Goal: Information Seeking & Learning: Learn about a topic

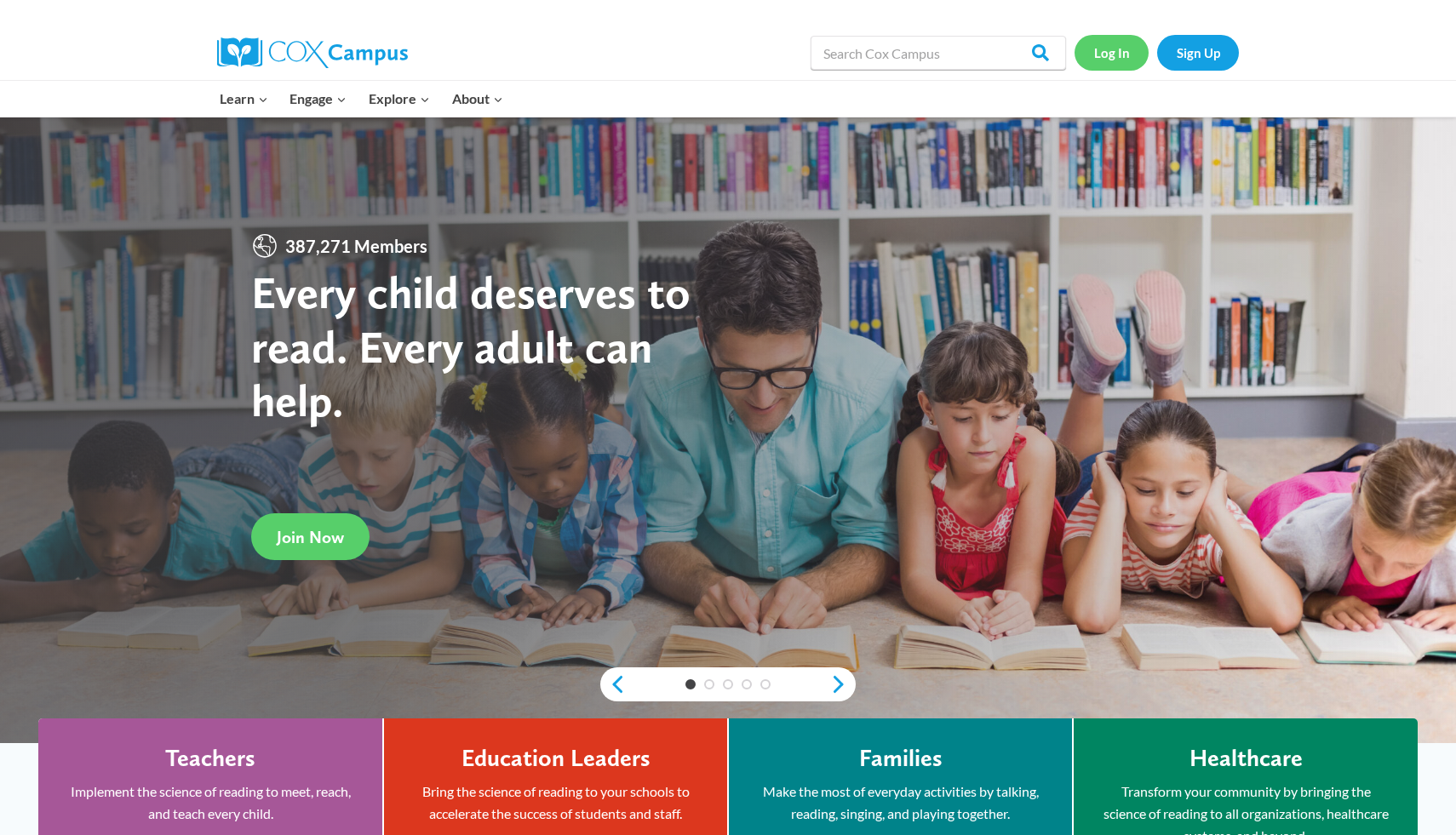
click at [1124, 57] on link "Log In" at bounding box center [1112, 52] width 74 height 35
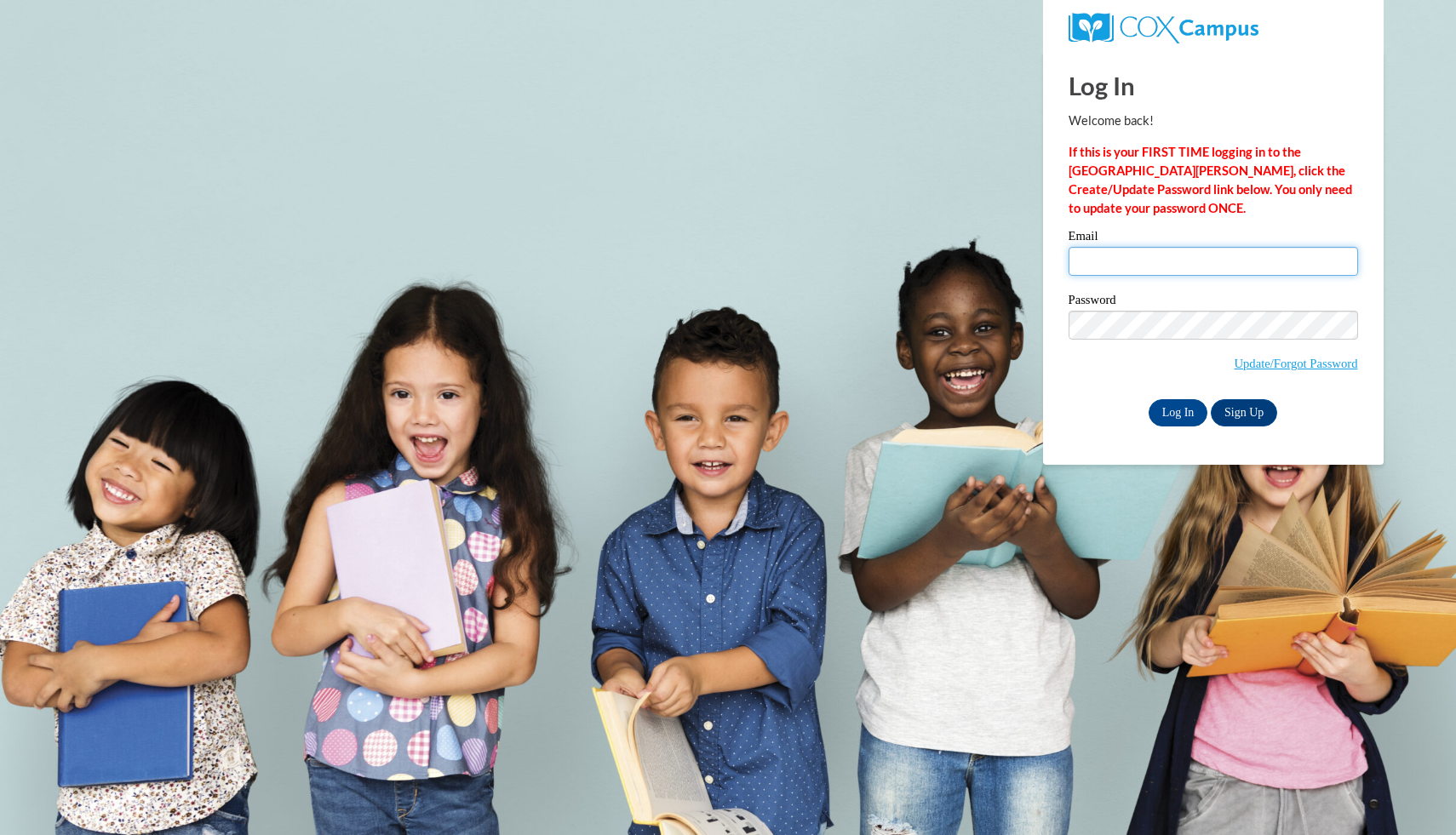
click at [1153, 254] on input "Email" at bounding box center [1214, 262] width 290 height 29
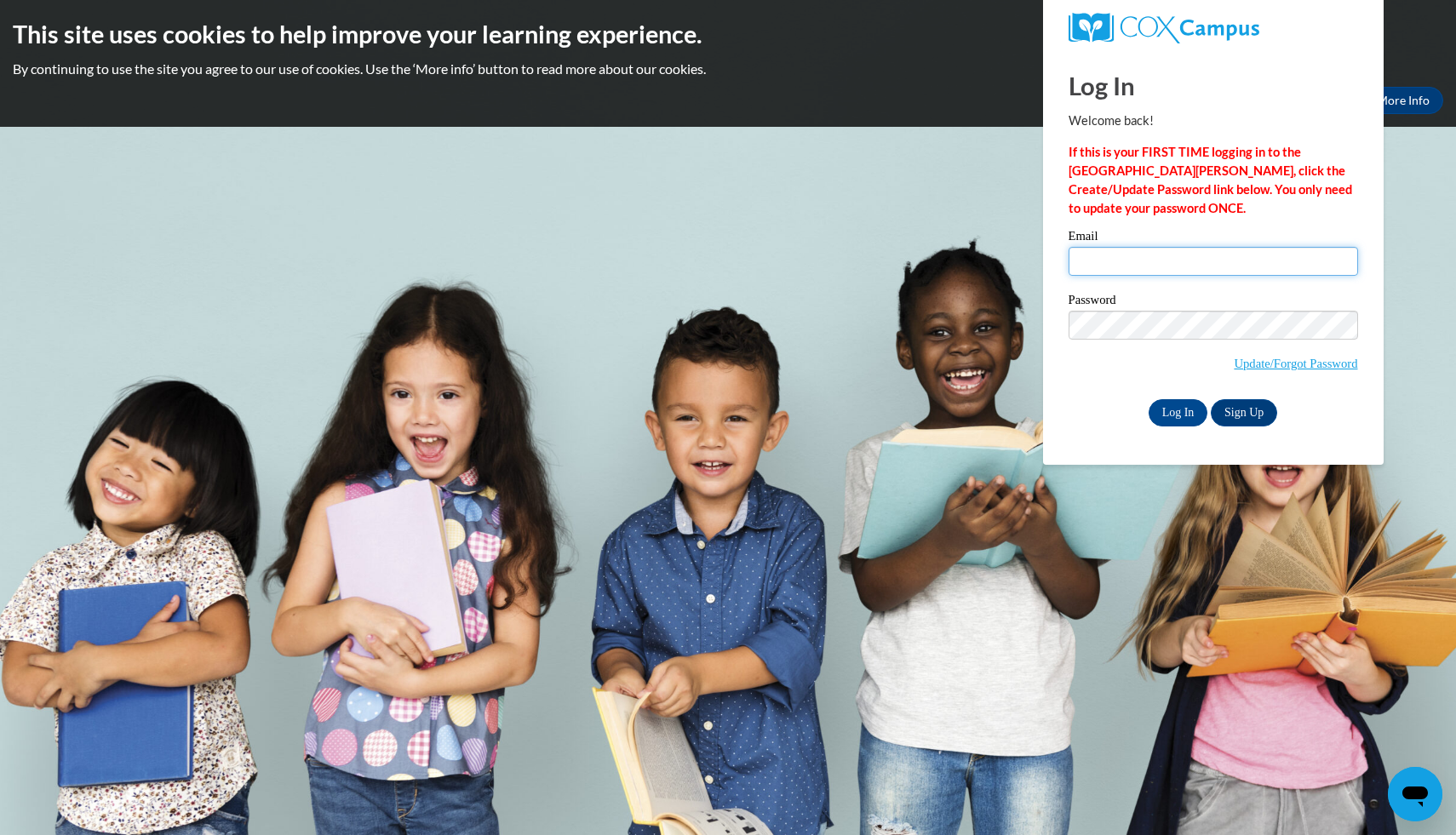
type input "jrclark5s@semo.edu"
click at [1174, 403] on input "Log In" at bounding box center [1179, 413] width 60 height 27
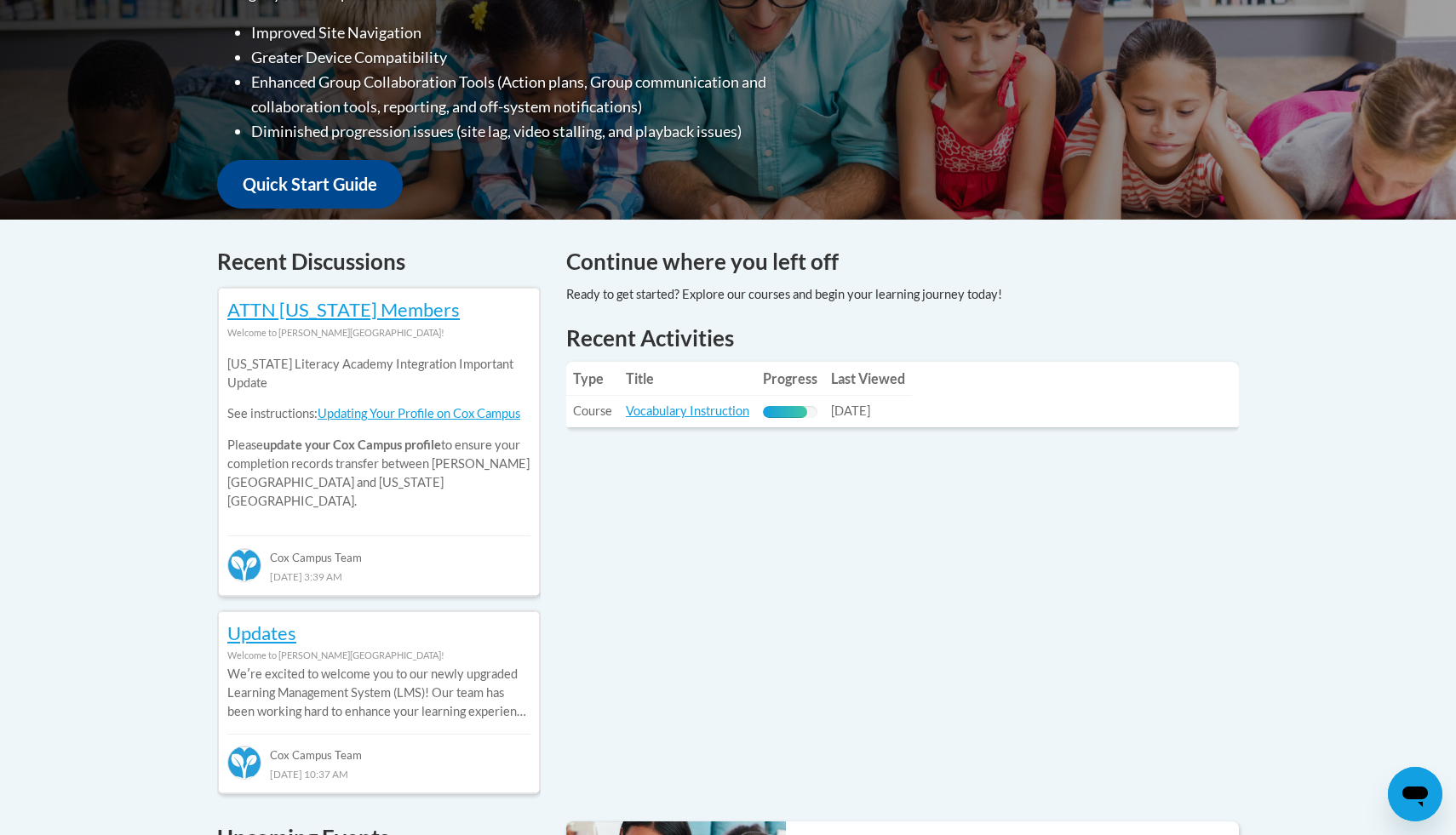
scroll to position [514, 0]
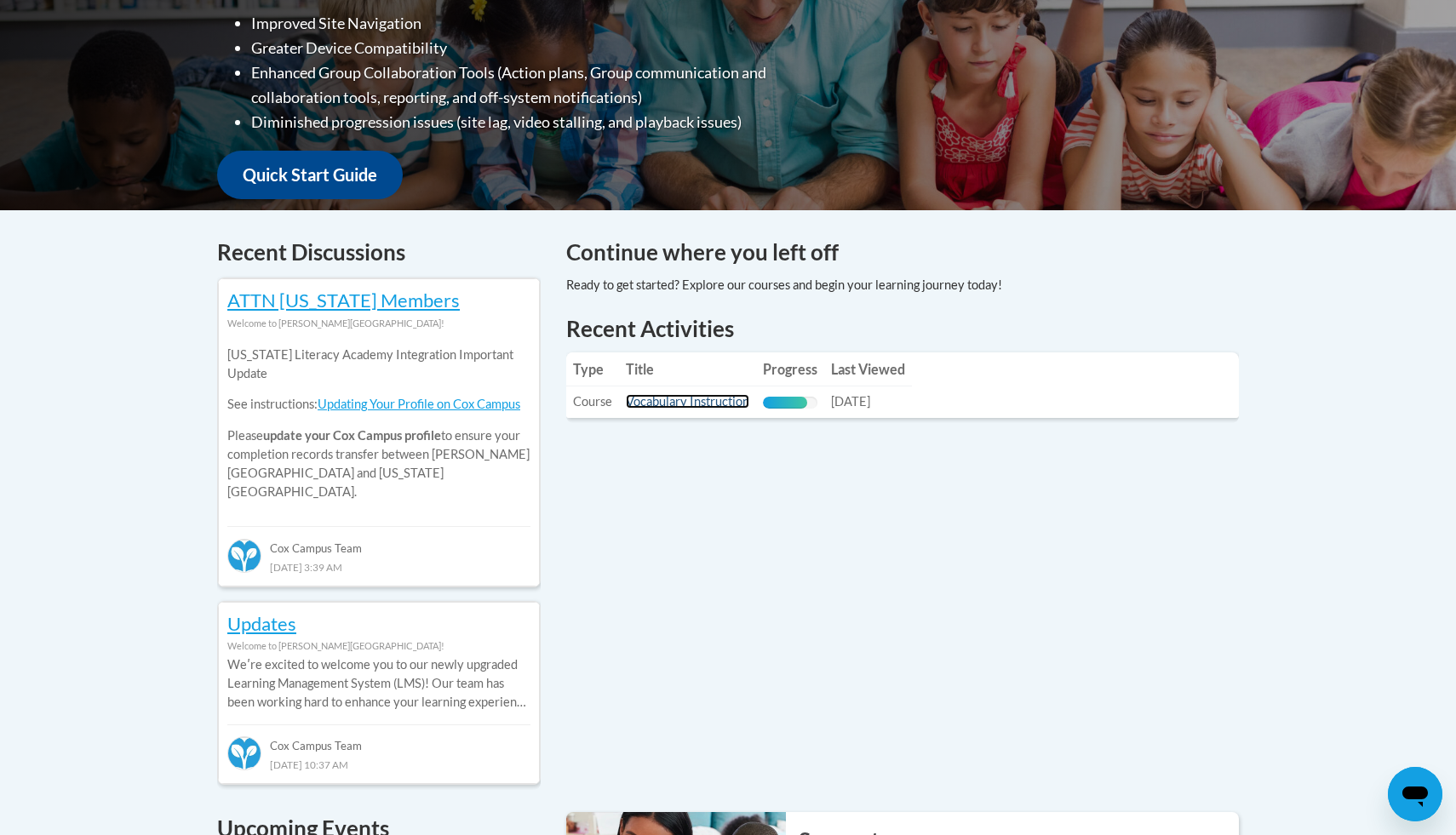
click at [702, 405] on link "Vocabulary Instruction" at bounding box center [687, 401] width 124 height 14
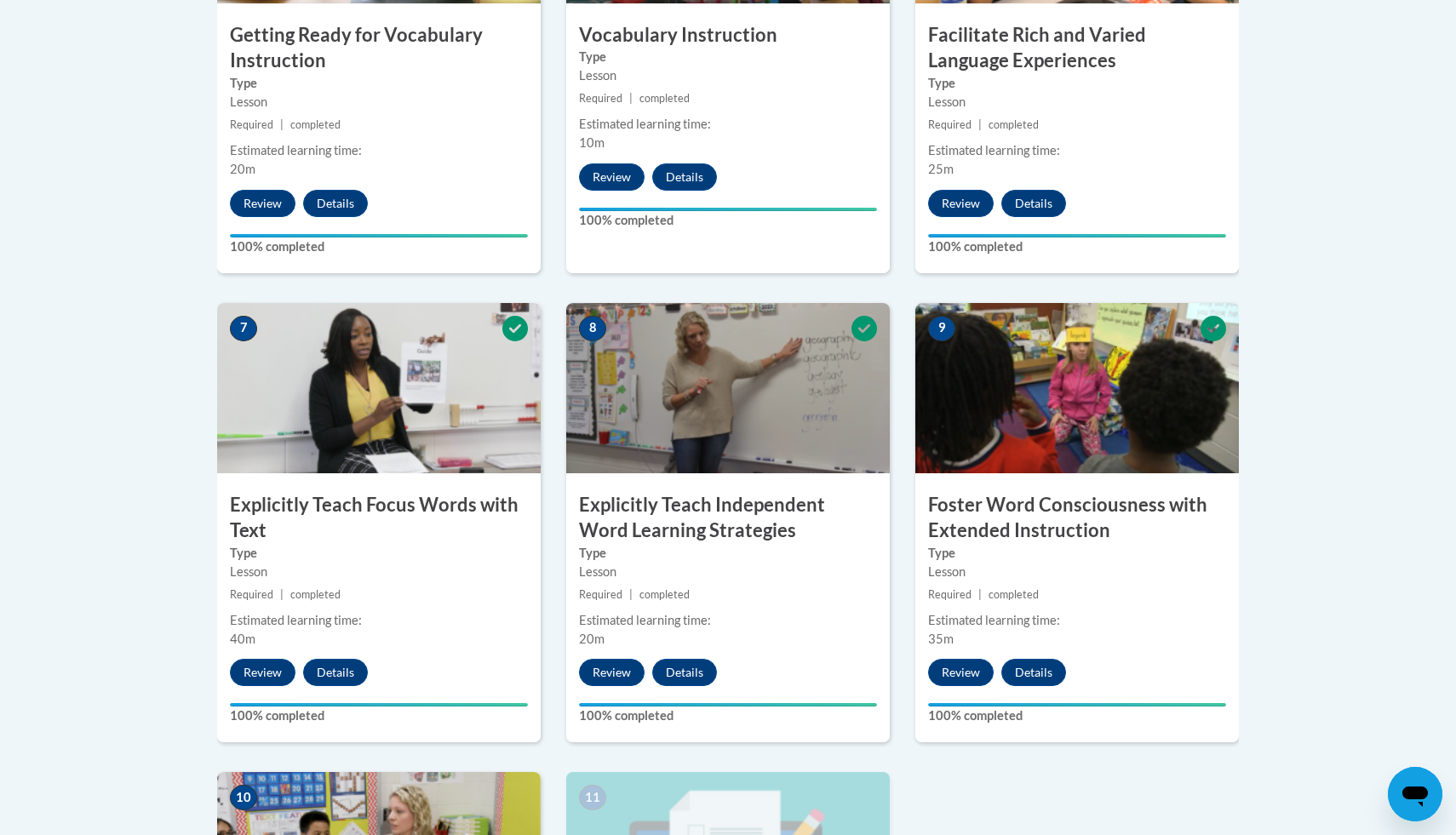
scroll to position [1216, 0]
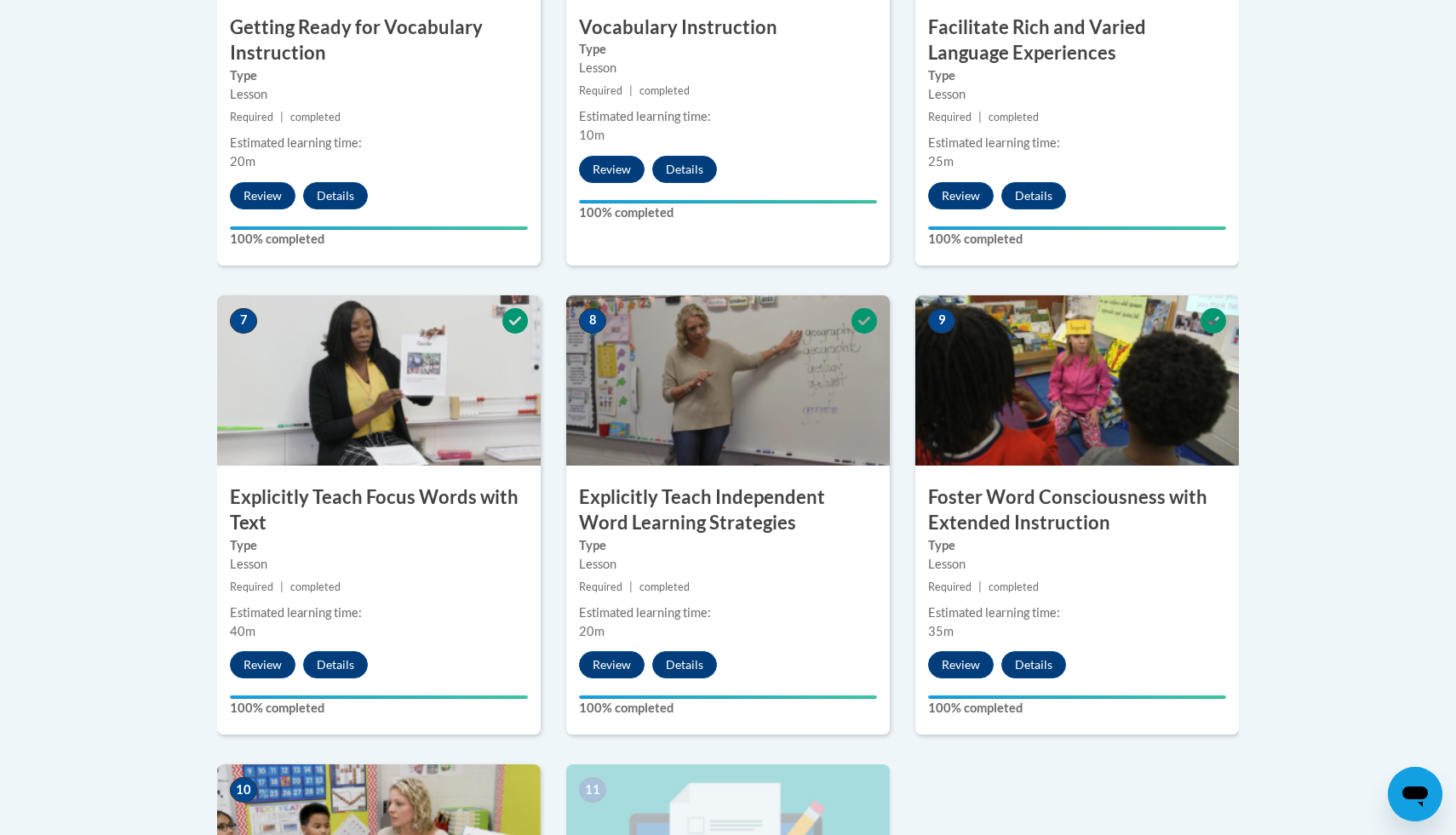
click at [426, 496] on h3 "Explicitly Teach Focus Words with Text" at bounding box center [379, 510] width 324 height 53
click at [257, 666] on button "Review" at bounding box center [263, 665] width 66 height 27
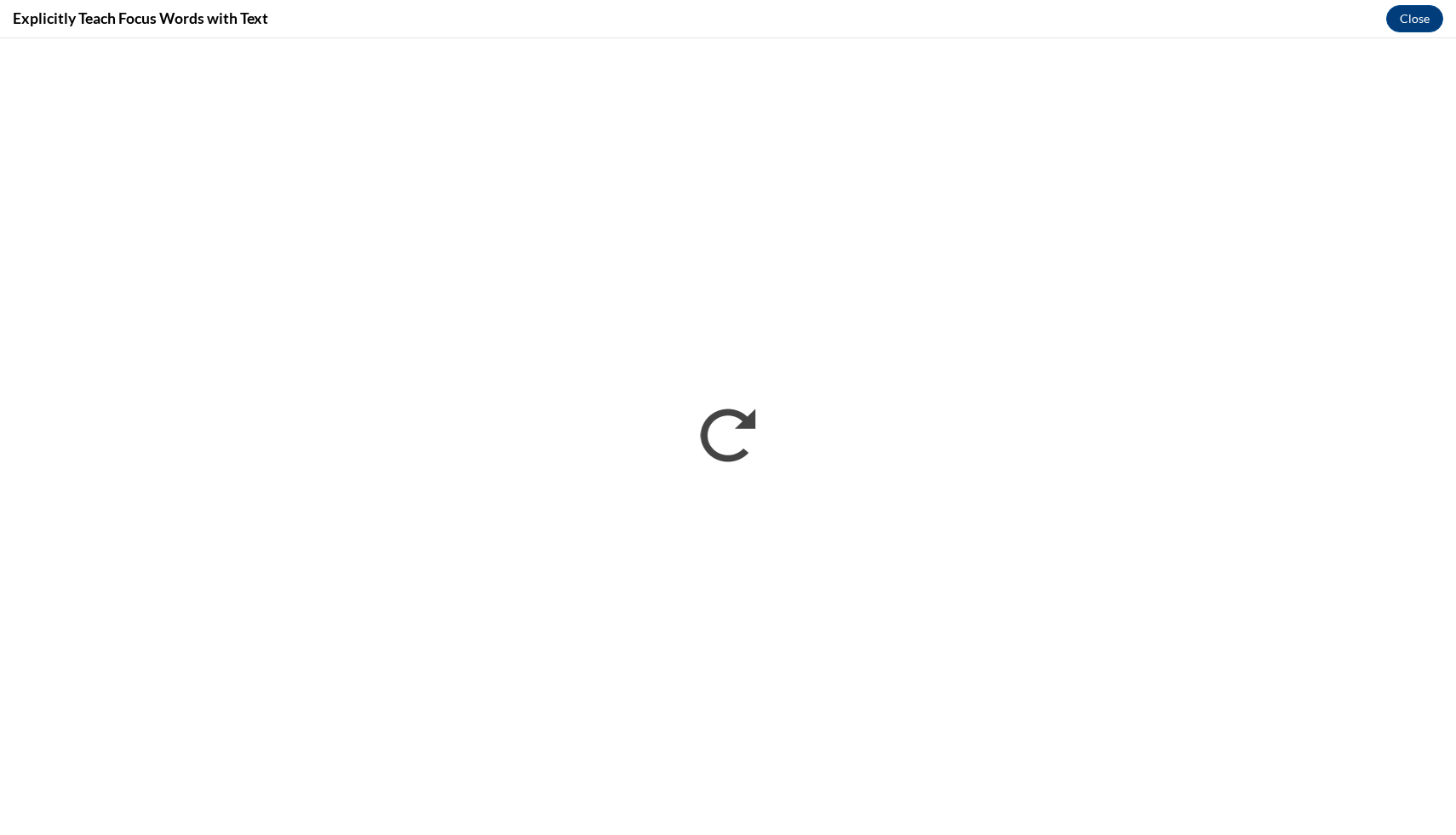
scroll to position [0, 0]
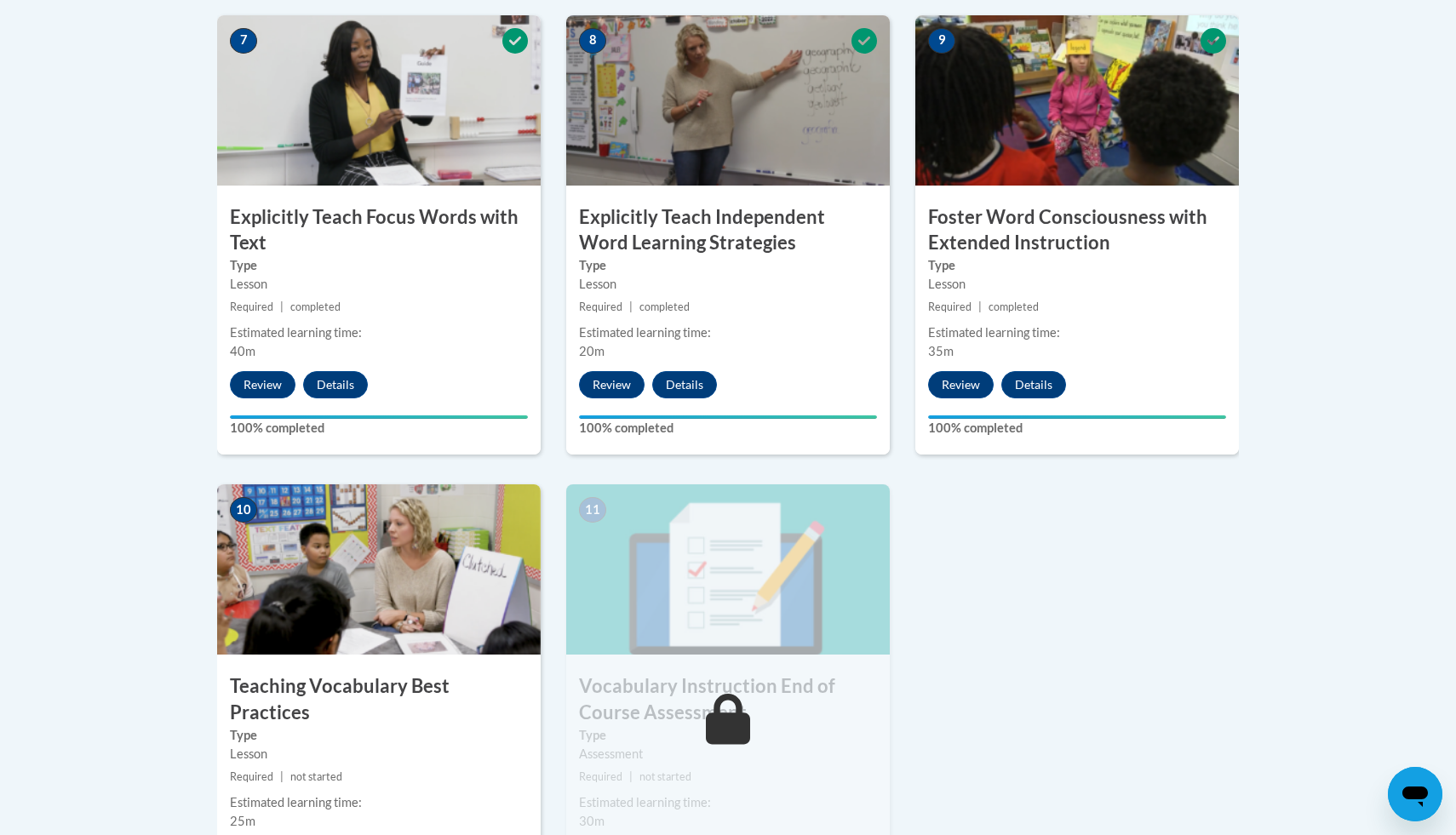
scroll to position [1502, 0]
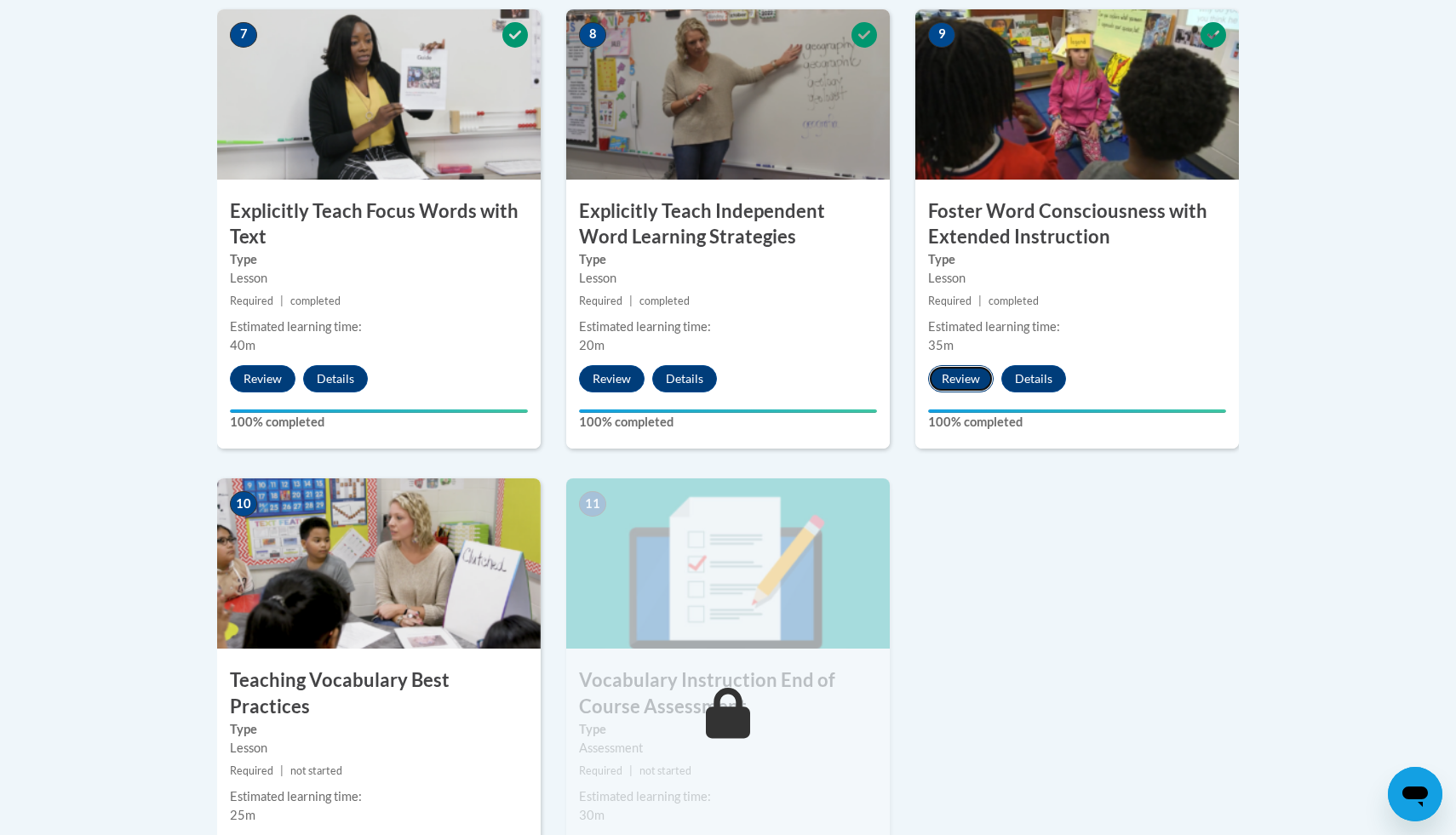
click at [956, 383] on button "Review" at bounding box center [961, 379] width 66 height 27
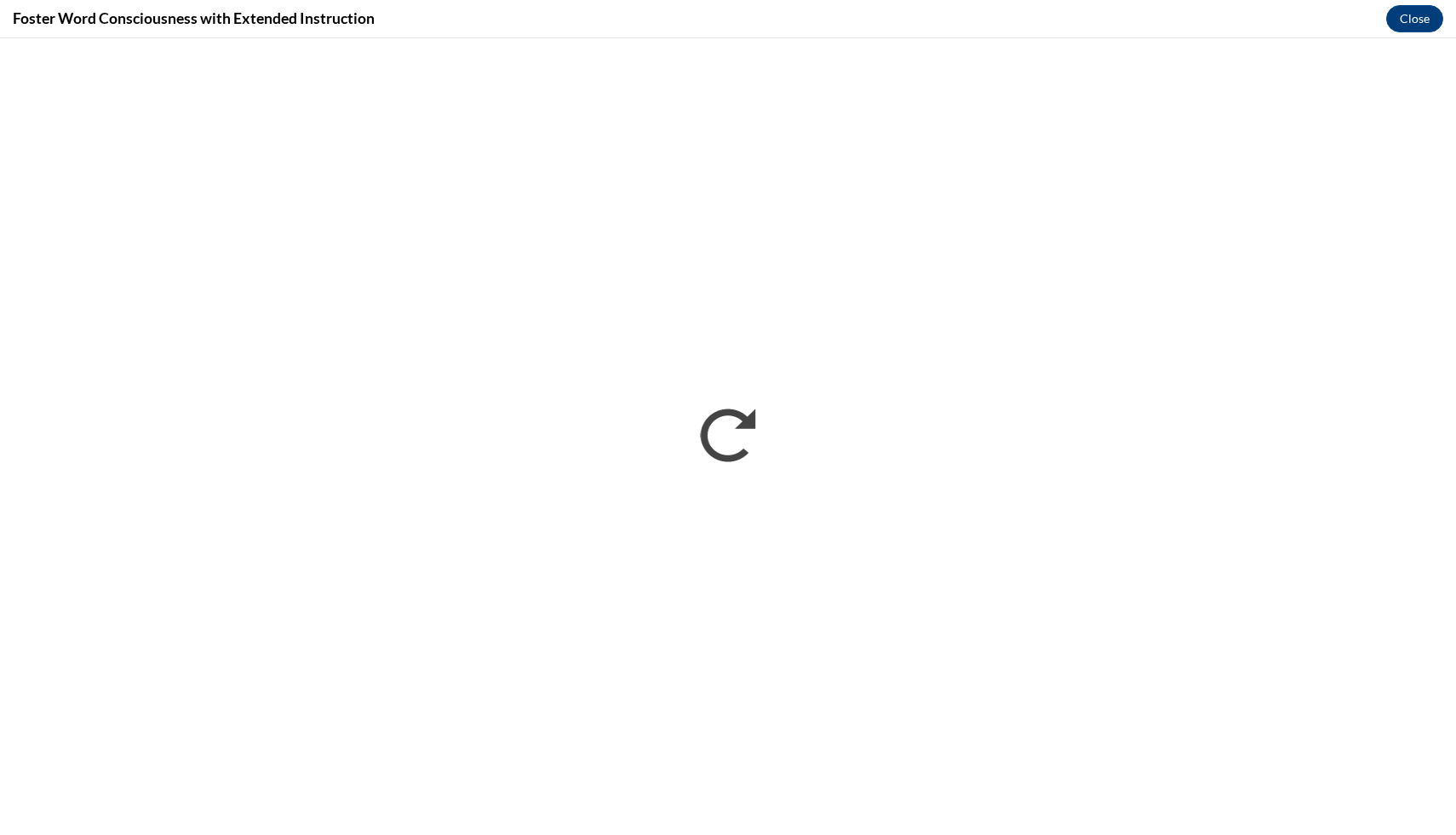
scroll to position [0, 0]
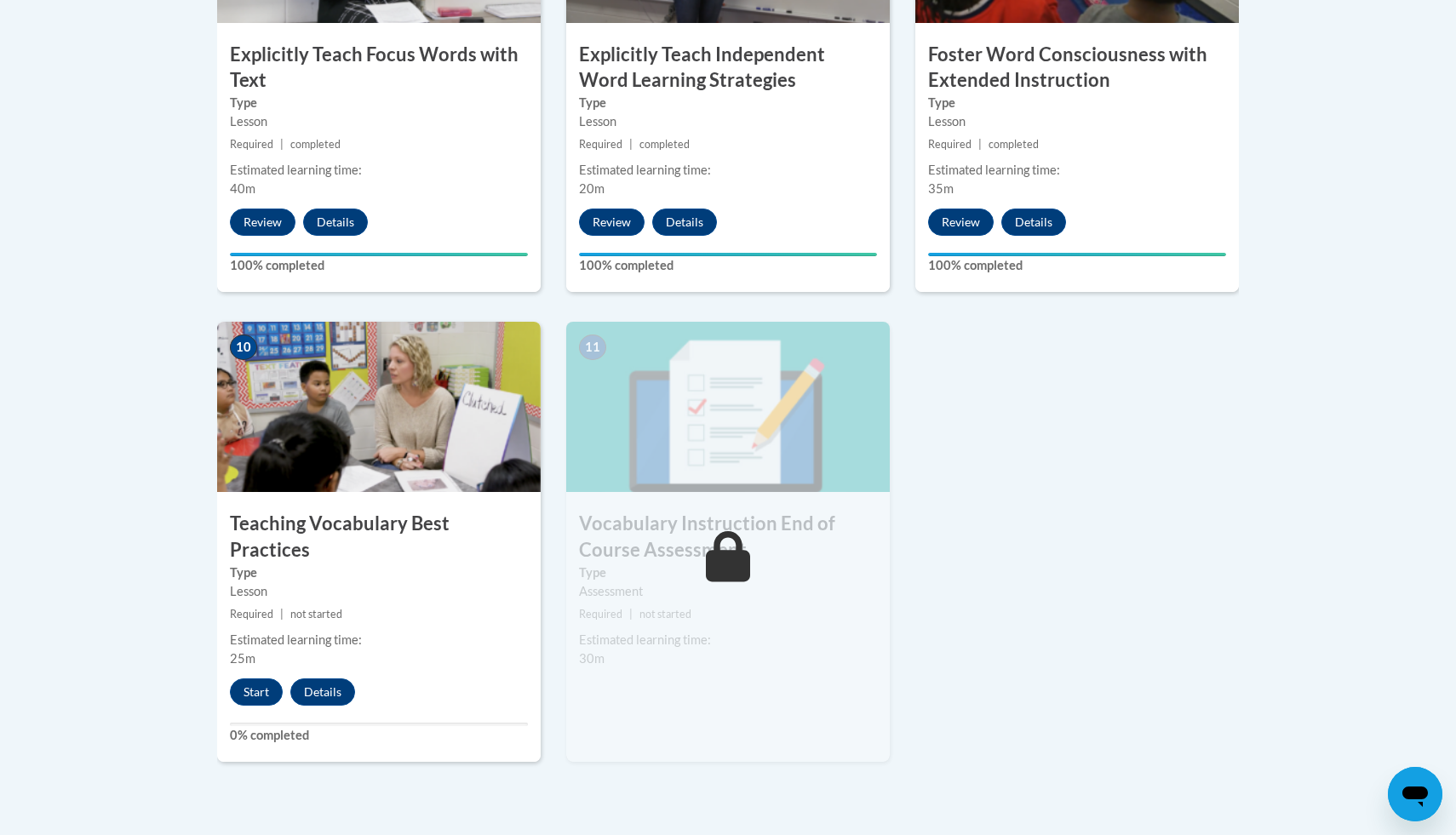
scroll to position [1660, 0]
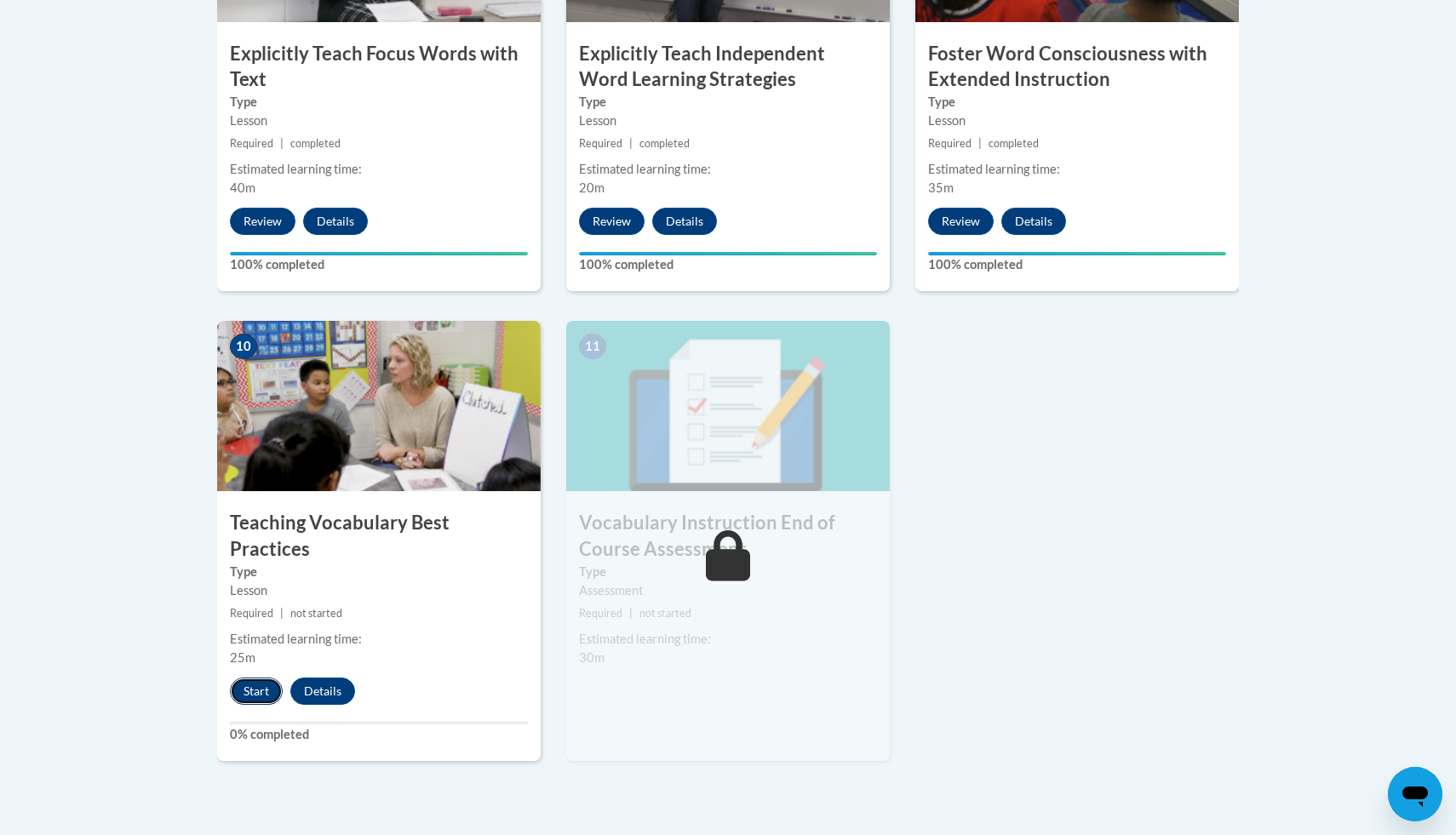
click at [263, 677] on button "Start" at bounding box center [257, 691] width 53 height 27
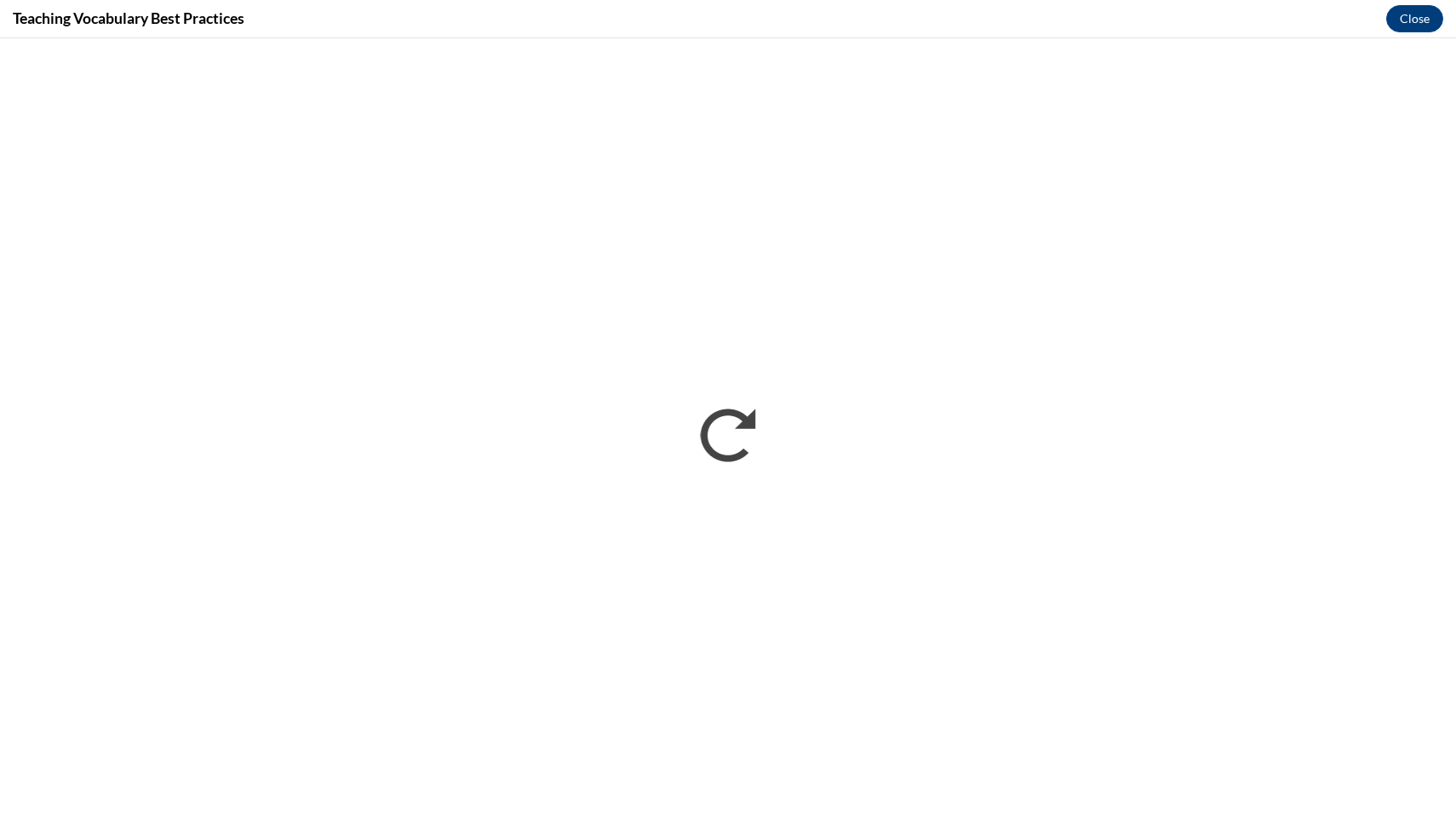
scroll to position [0, 0]
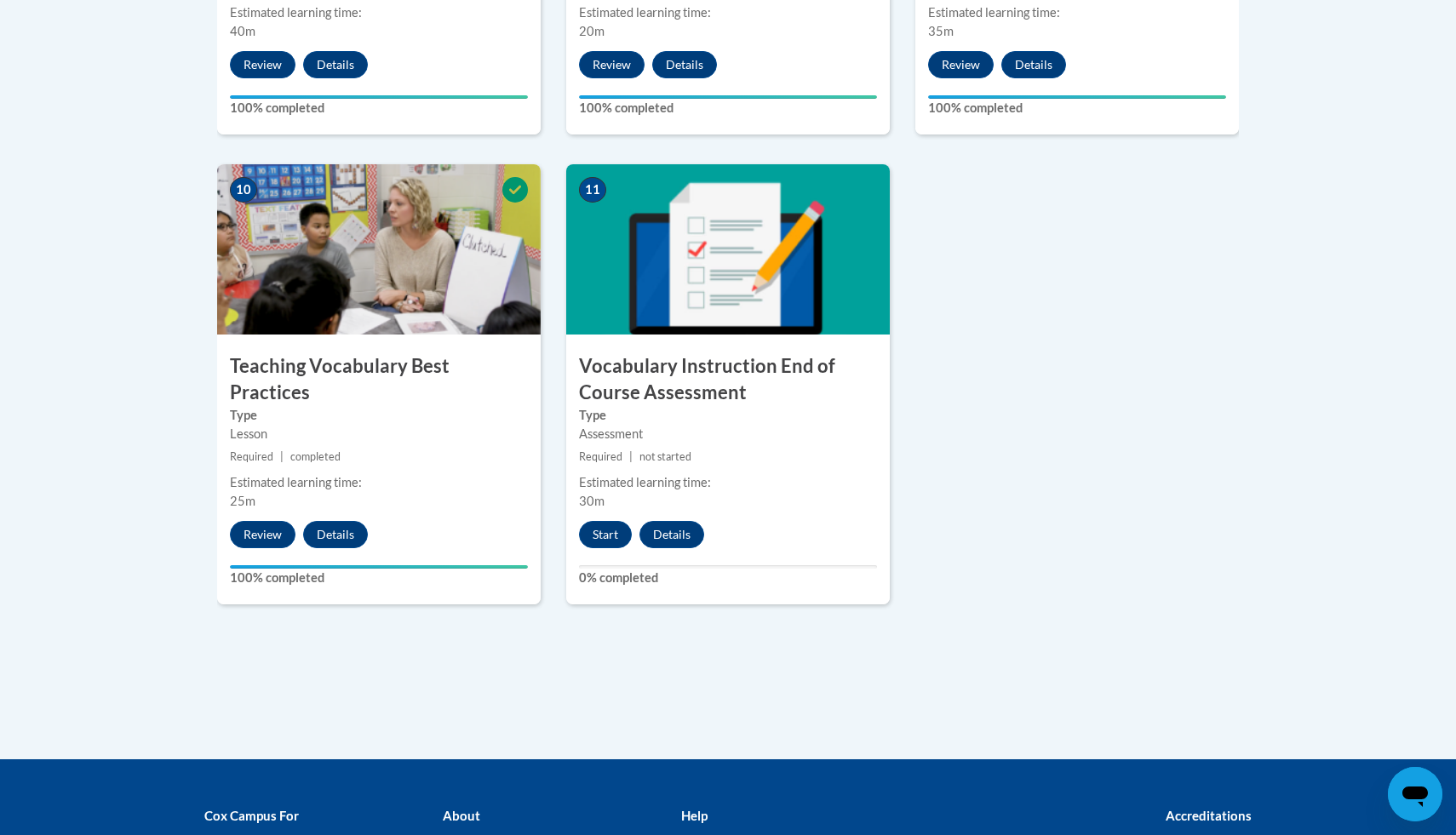
scroll to position [1800, 0]
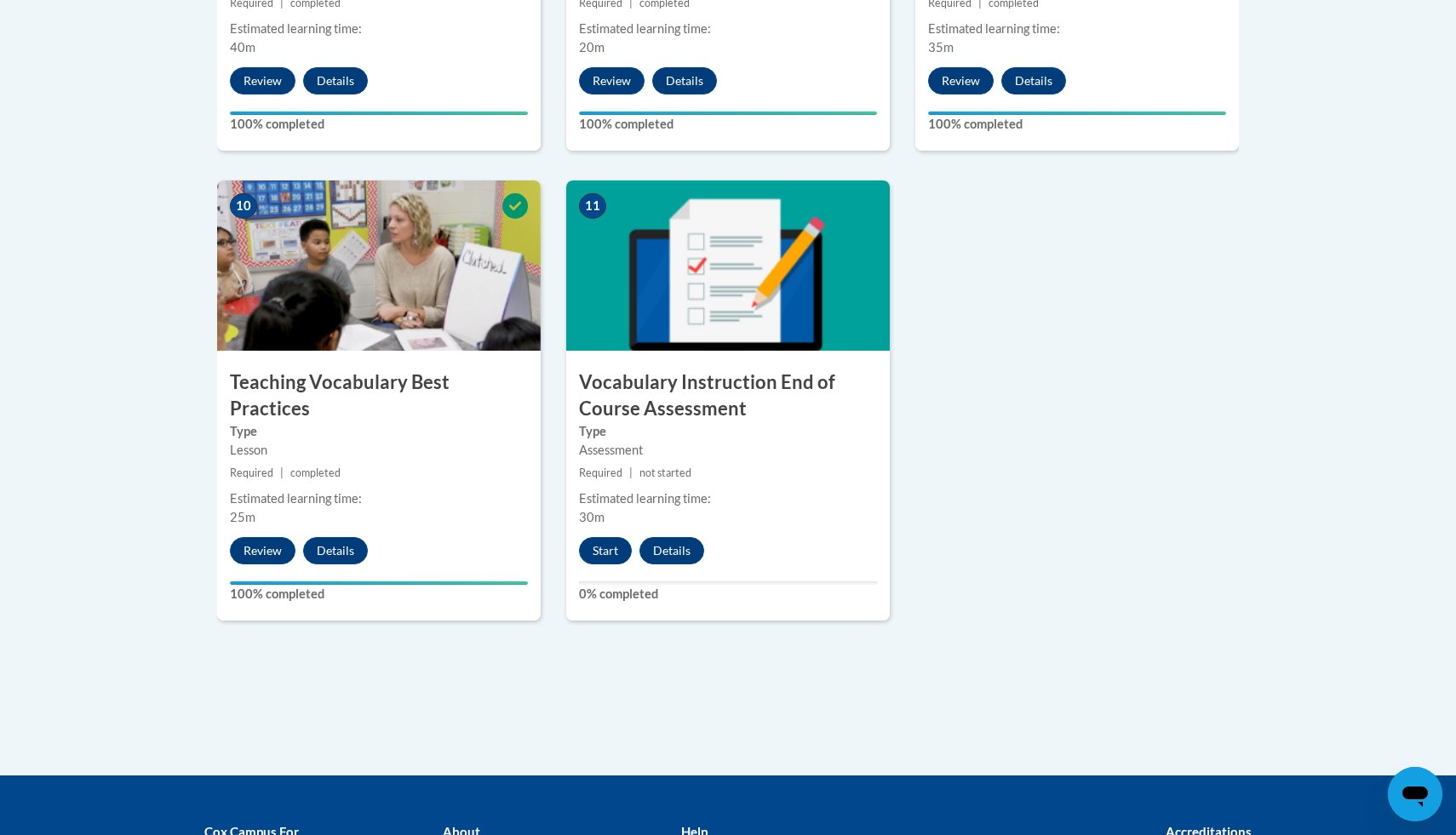
click at [352, 489] on div "Estimated learning time:" at bounding box center [379, 498] width 298 height 19
click at [259, 537] on button "Review" at bounding box center [263, 550] width 66 height 27
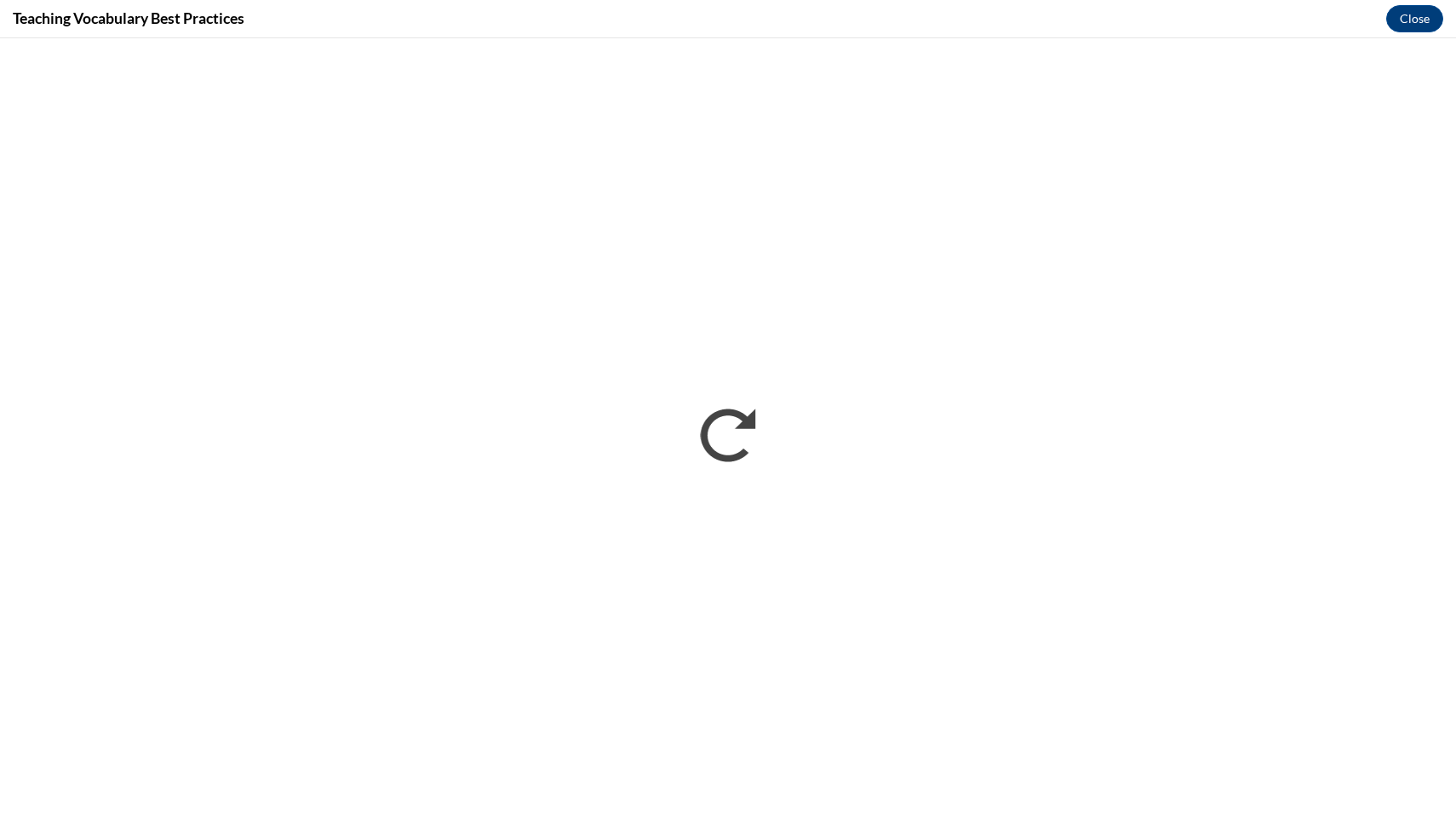
scroll to position [0, 0]
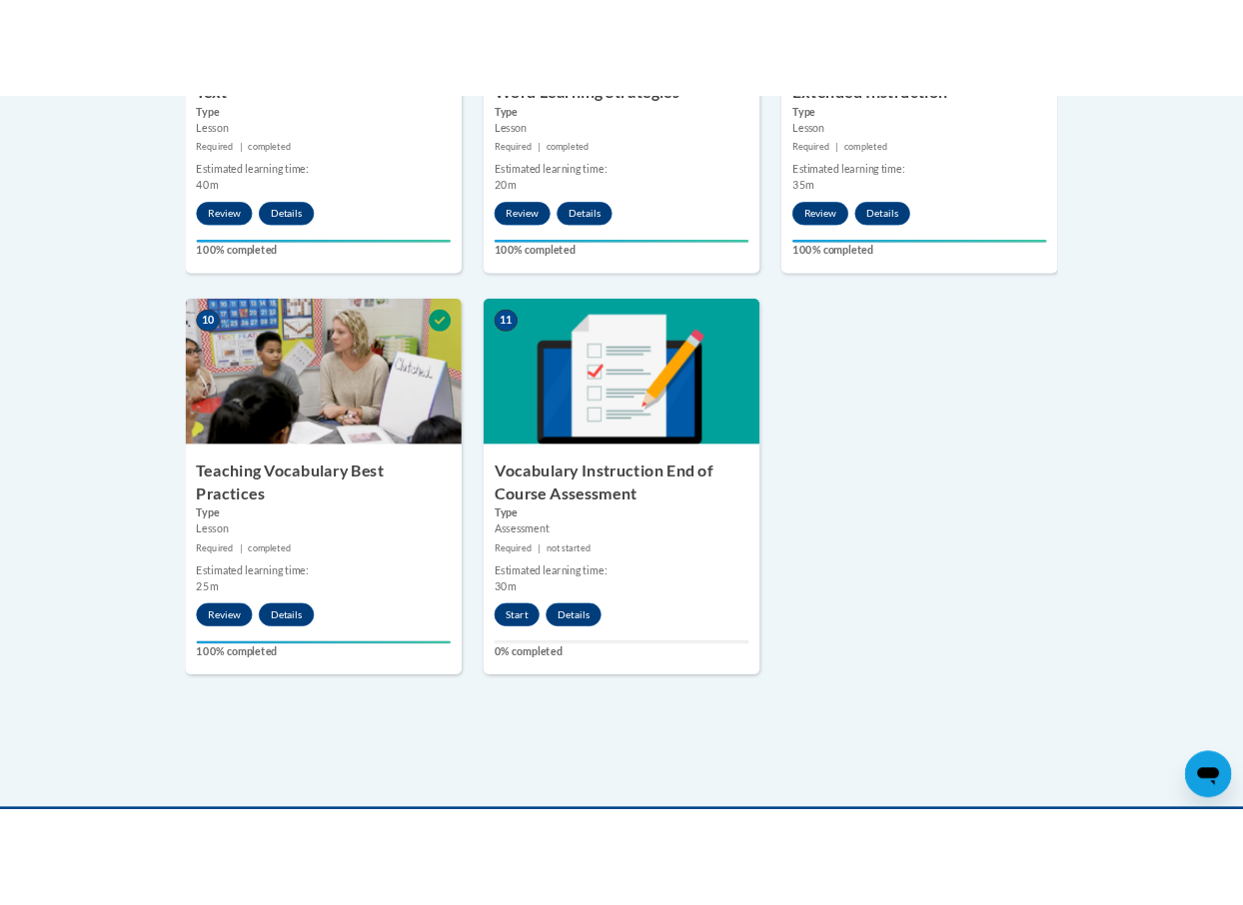
scroll to position [2037, 0]
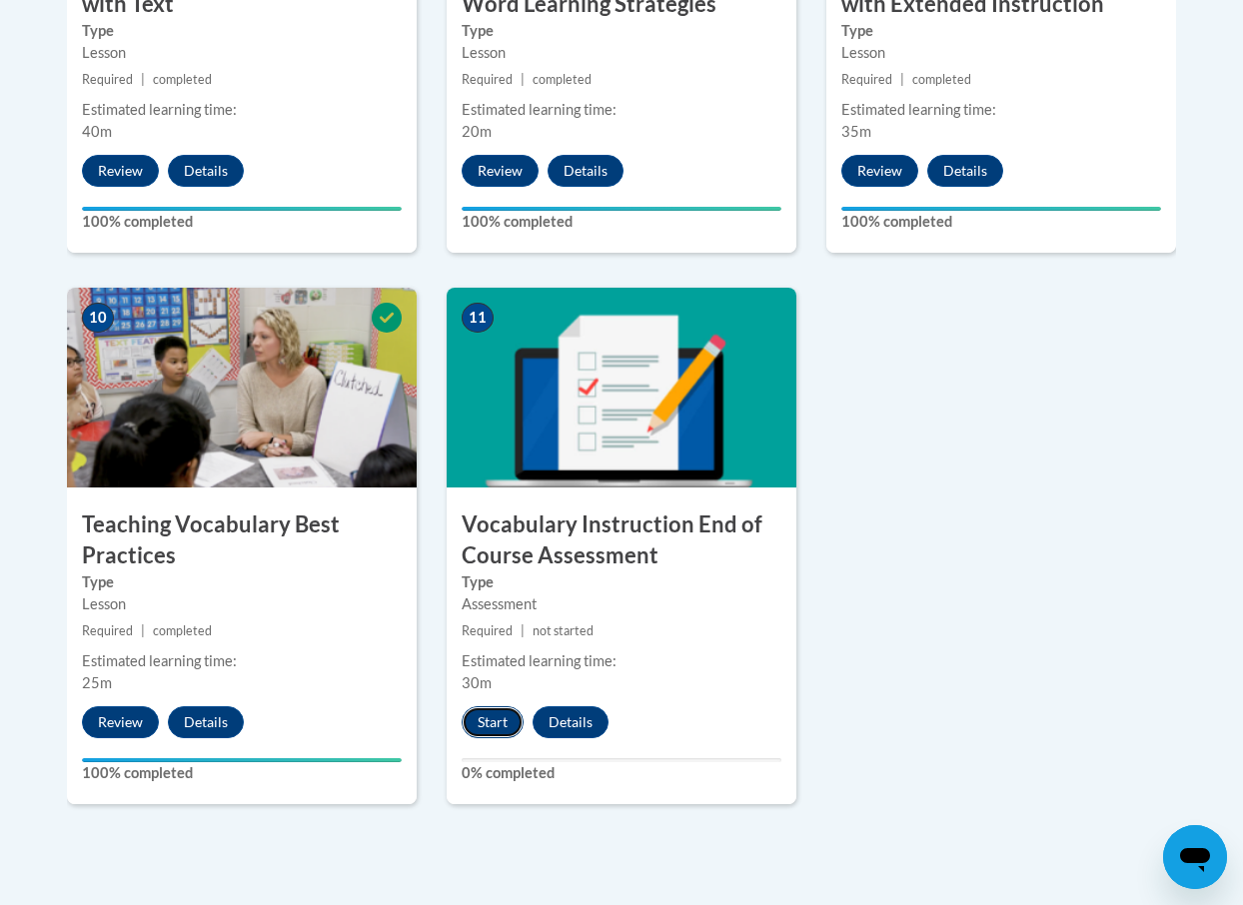
click at [493, 714] on button "Start" at bounding box center [493, 722] width 62 height 32
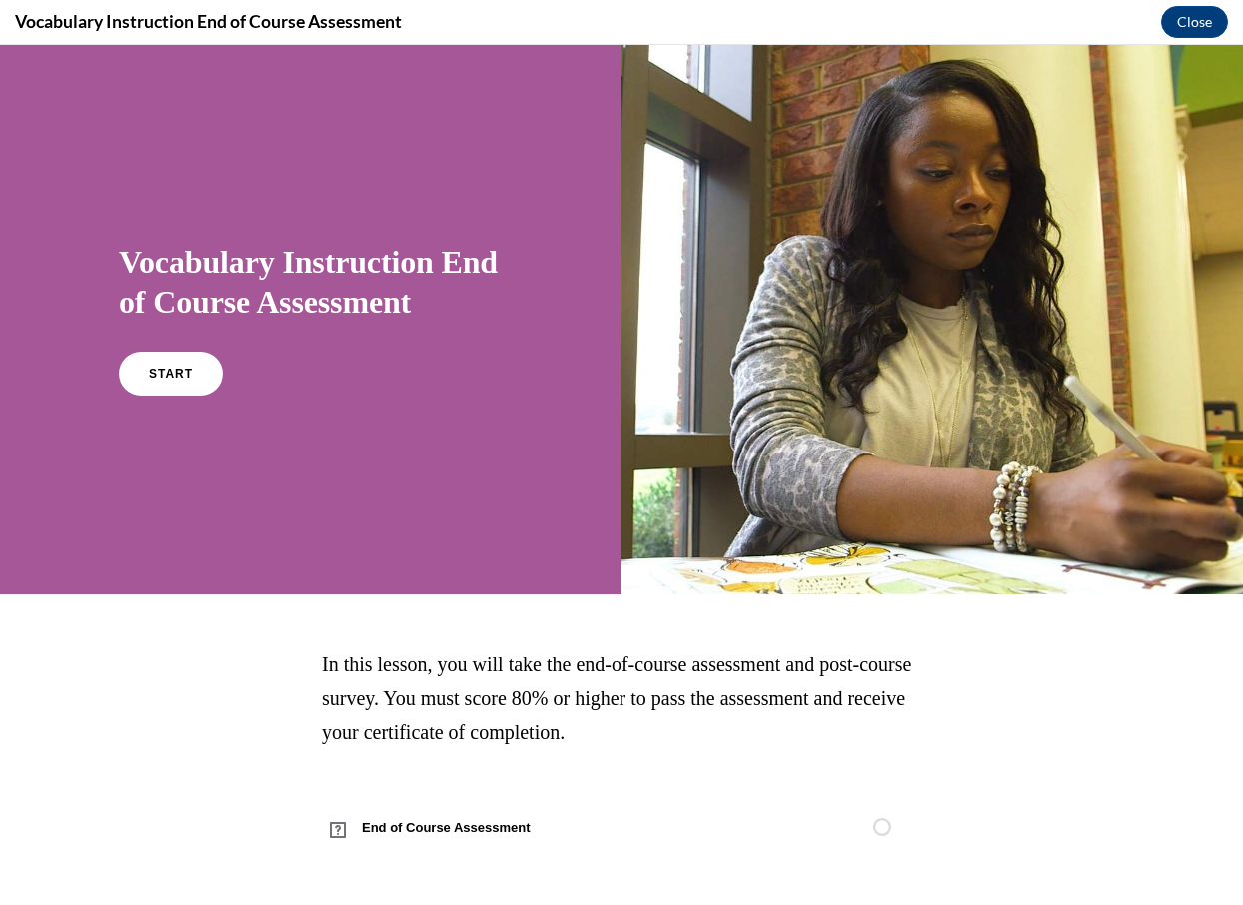
scroll to position [0, 0]
click at [145, 365] on link "START" at bounding box center [170, 374] width 109 height 46
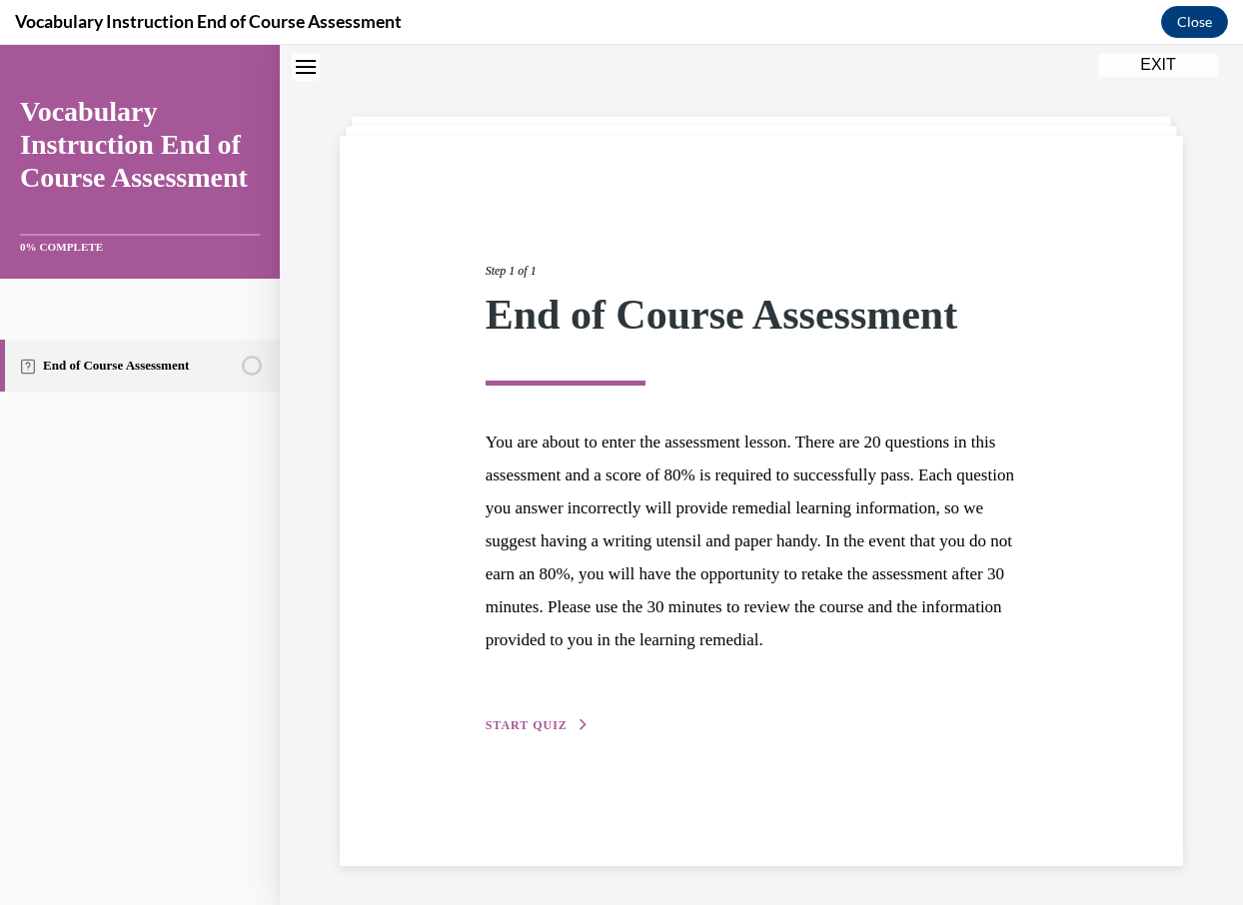
scroll to position [63, 0]
click at [569, 733] on button "START QUIZ" at bounding box center [537, 724] width 104 height 18
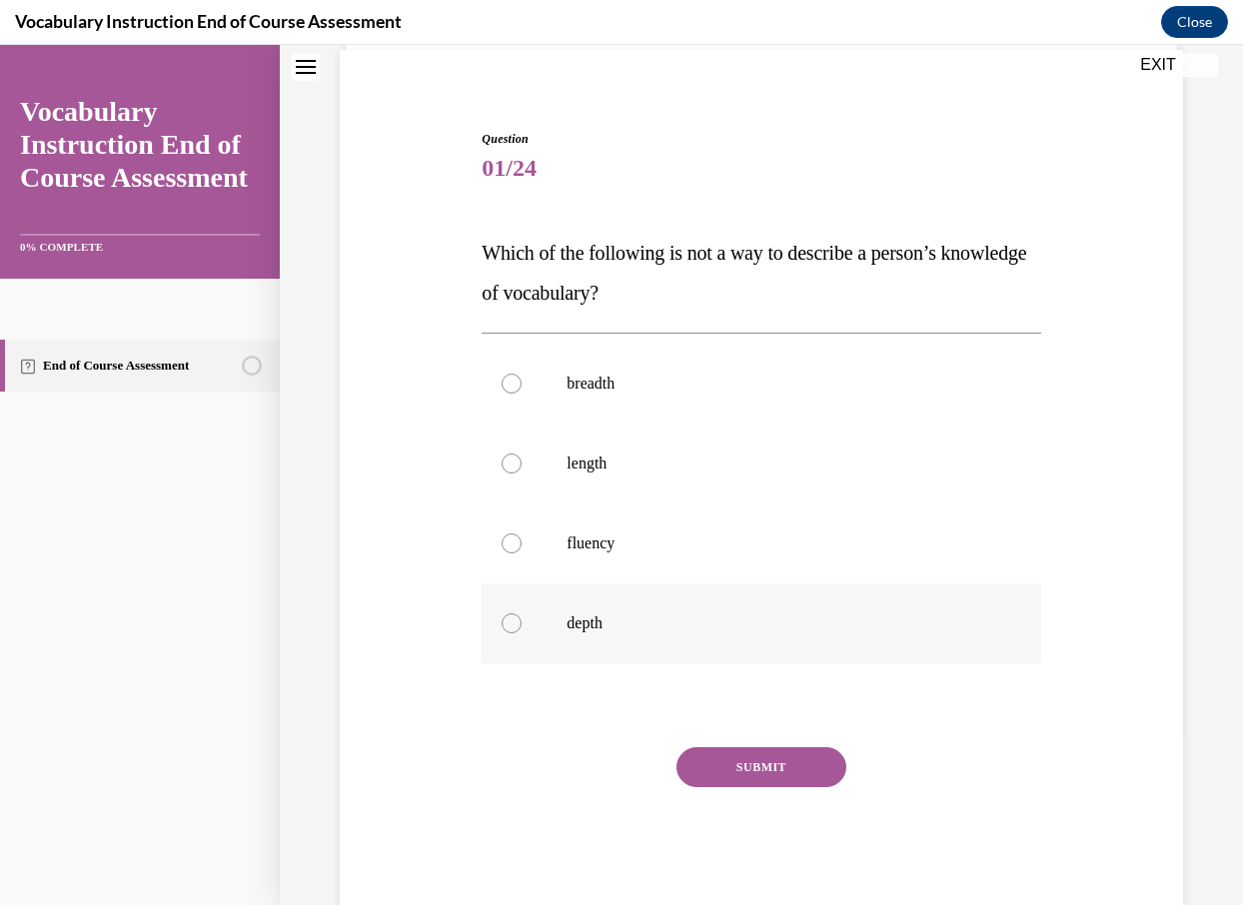
scroll to position [144, 0]
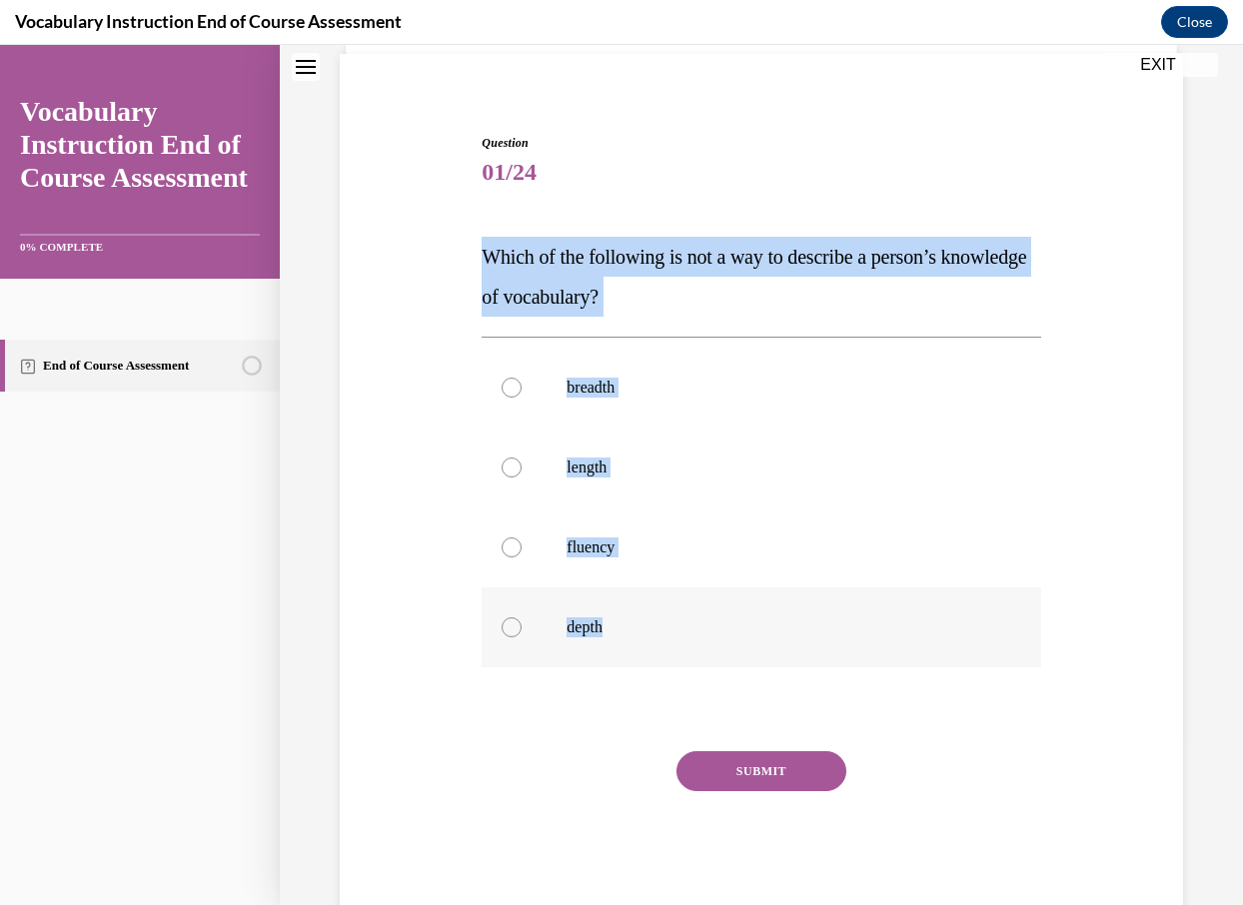
drag, startPoint x: 471, startPoint y: 247, endPoint x: 628, endPoint y: 628, distance: 412.9
click at [628, 629] on div "Question 01/24 Which of the following is not a way to describe a person’s knowl…" at bounding box center [761, 494] width 853 height 841
copy div "Which of the following is not a way to describe a person’s knowledge of vocabul…"
click at [290, 600] on div "Question 01/24 Which of the following is not a way to describe a person’s knowl…" at bounding box center [761, 459] width 963 height 991
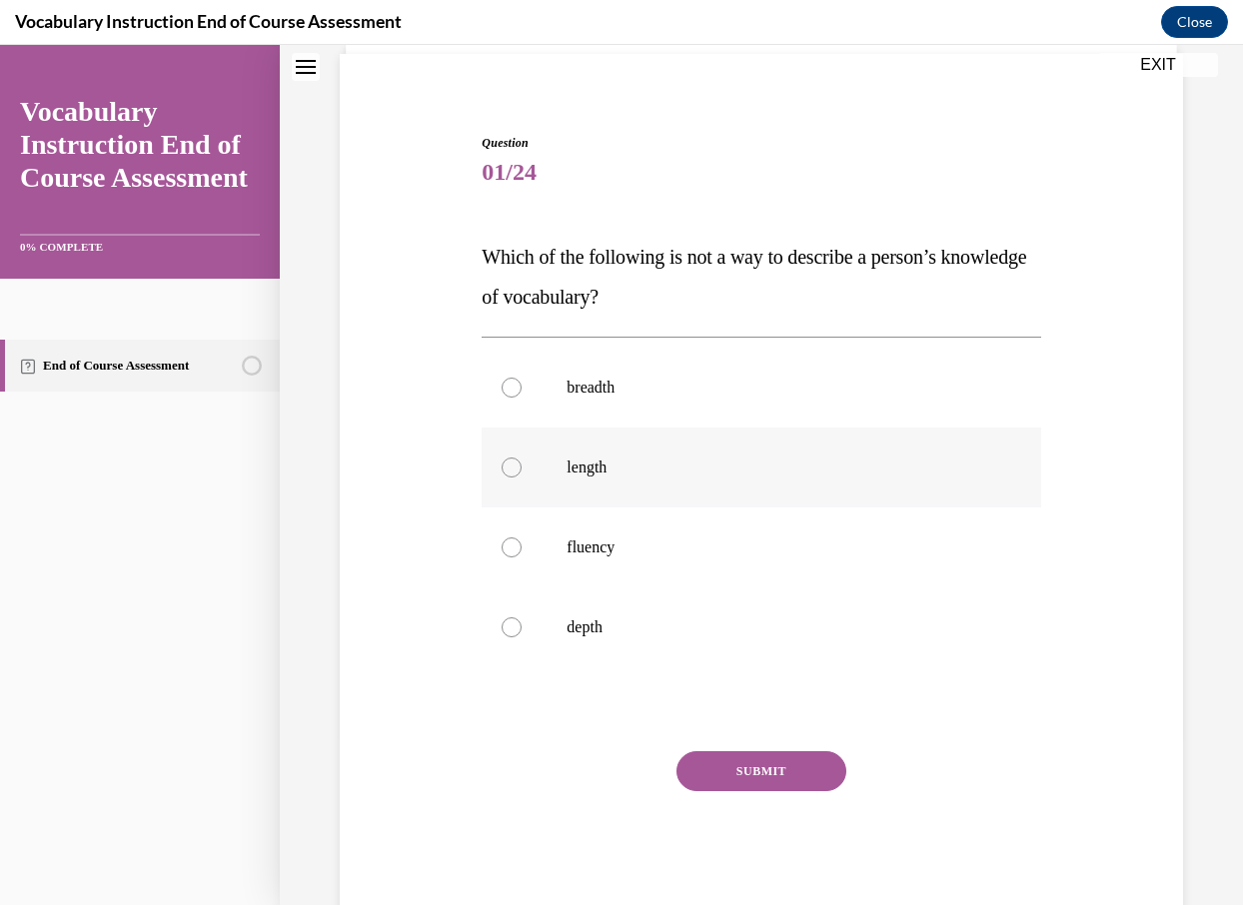
click at [594, 487] on label "length" at bounding box center [760, 468] width 558 height 80
click at [521, 477] on input "length" at bounding box center [511, 468] width 20 height 20
radio input "true"
click at [733, 776] on button "SUBMIT" at bounding box center [761, 771] width 170 height 40
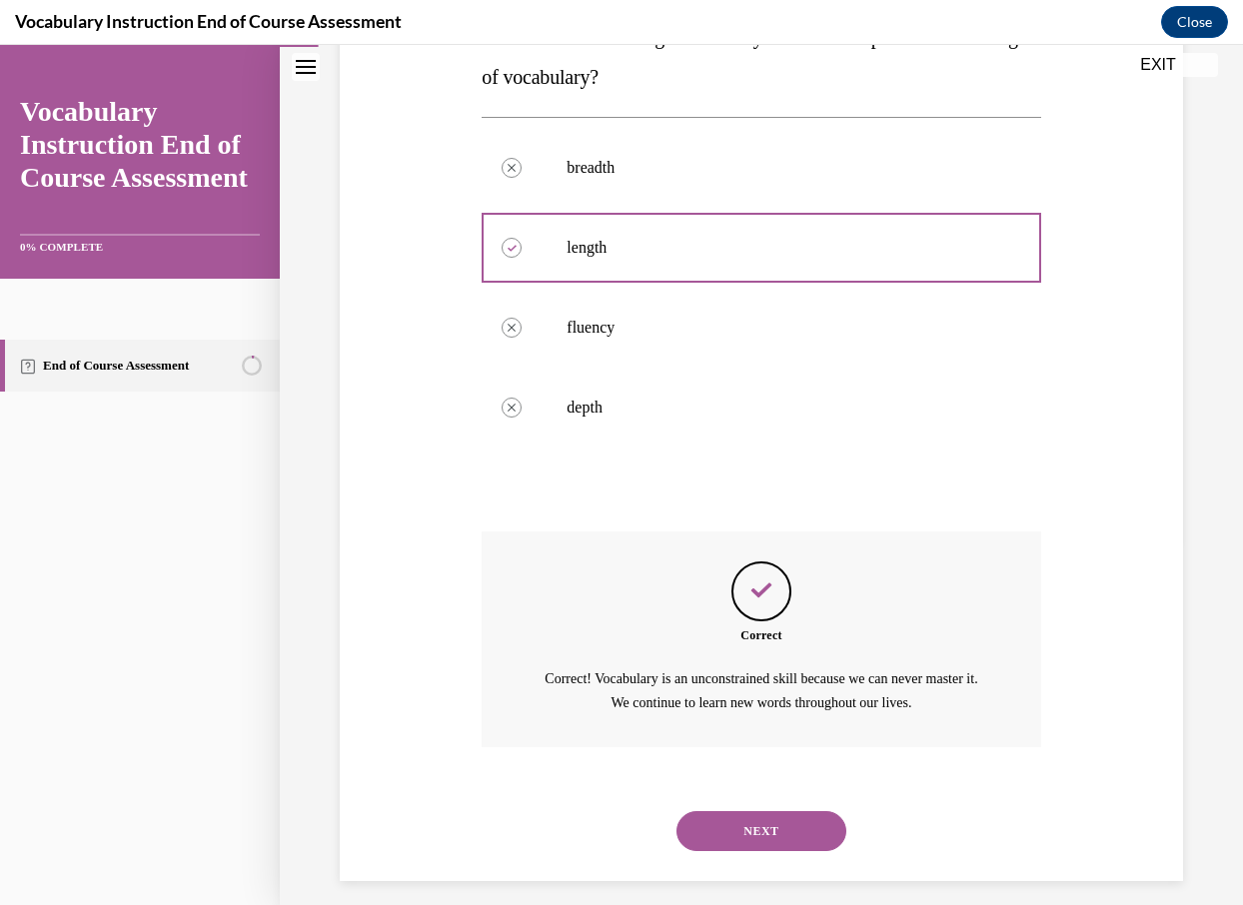
scroll to position [379, 0]
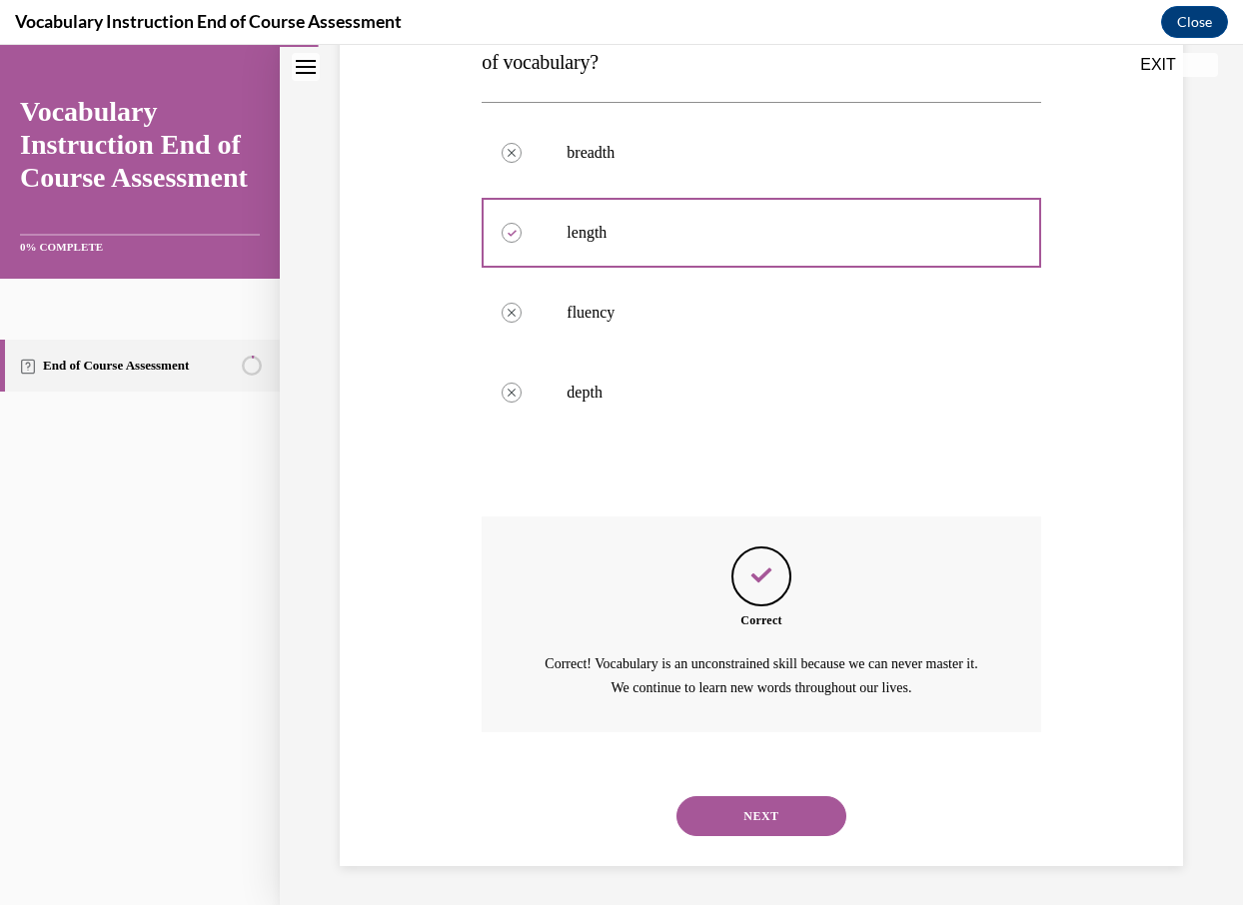
click at [765, 820] on button "NEXT" at bounding box center [761, 816] width 170 height 40
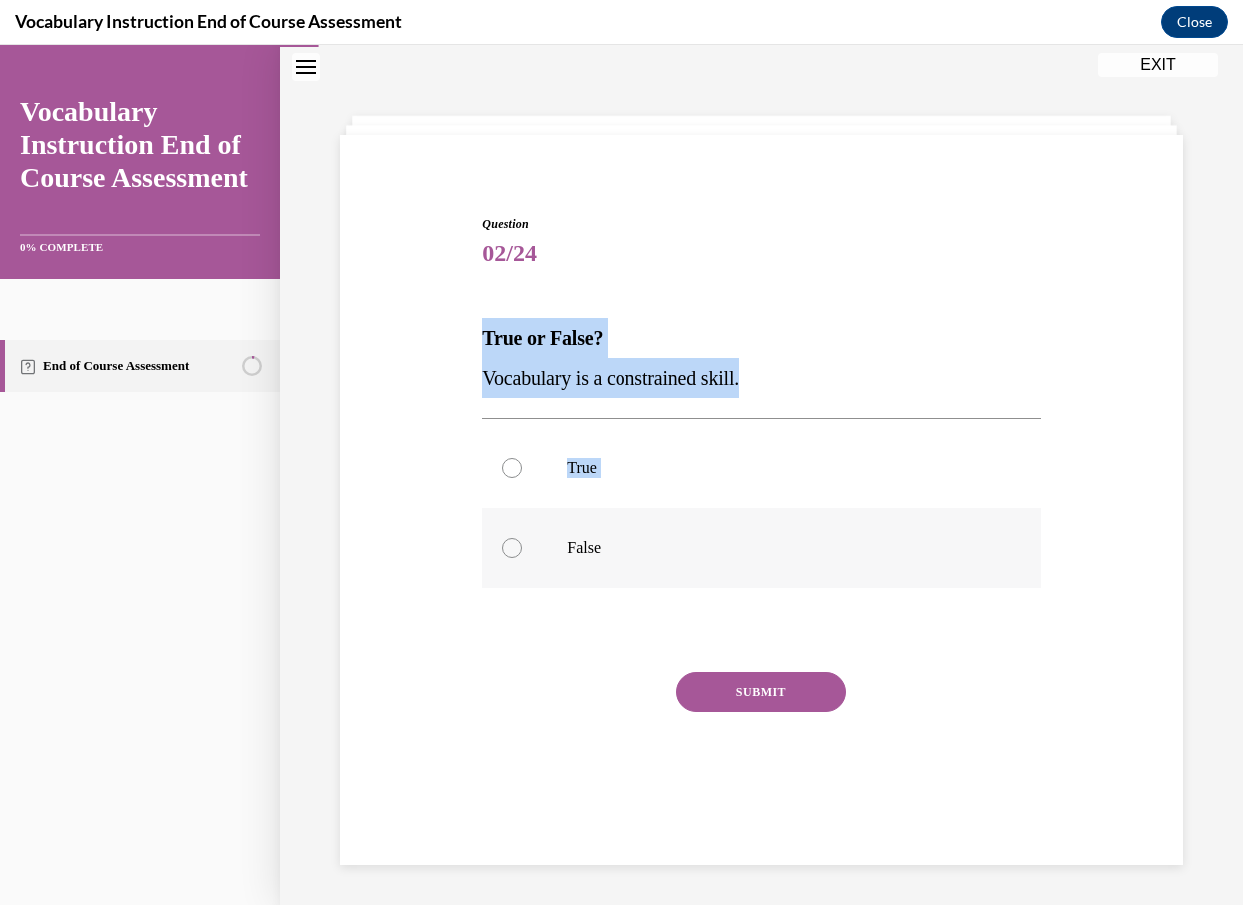
drag, startPoint x: 475, startPoint y: 337, endPoint x: 656, endPoint y: 536, distance: 269.5
click at [656, 536] on div "Question 02/24 True or False? Vocabulary is a constrained skill. True False Inc…" at bounding box center [761, 495] width 853 height 681
click at [473, 500] on div "Question 02/24 True or False? Vocabulary is a constrained skill. True False Inc…" at bounding box center [761, 495] width 853 height 681
drag, startPoint x: 471, startPoint y: 339, endPoint x: 648, endPoint y: 572, distance: 293.7
click at [648, 572] on div "Question 02/24 True or False? Vocabulary is a constrained skill. True False Inc…" at bounding box center [761, 495] width 853 height 681
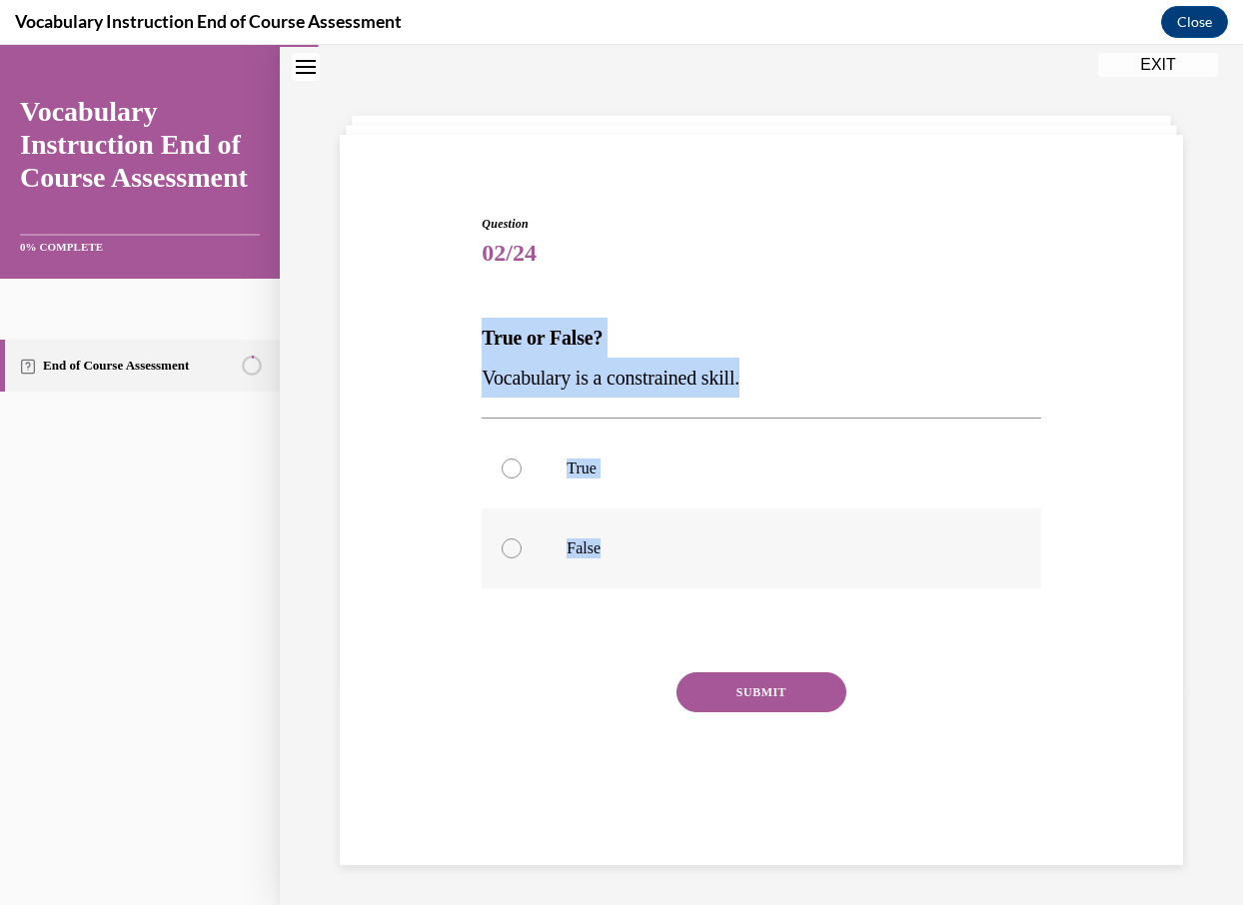
copy div "True or False? Vocabulary is a constrained skill. True False"
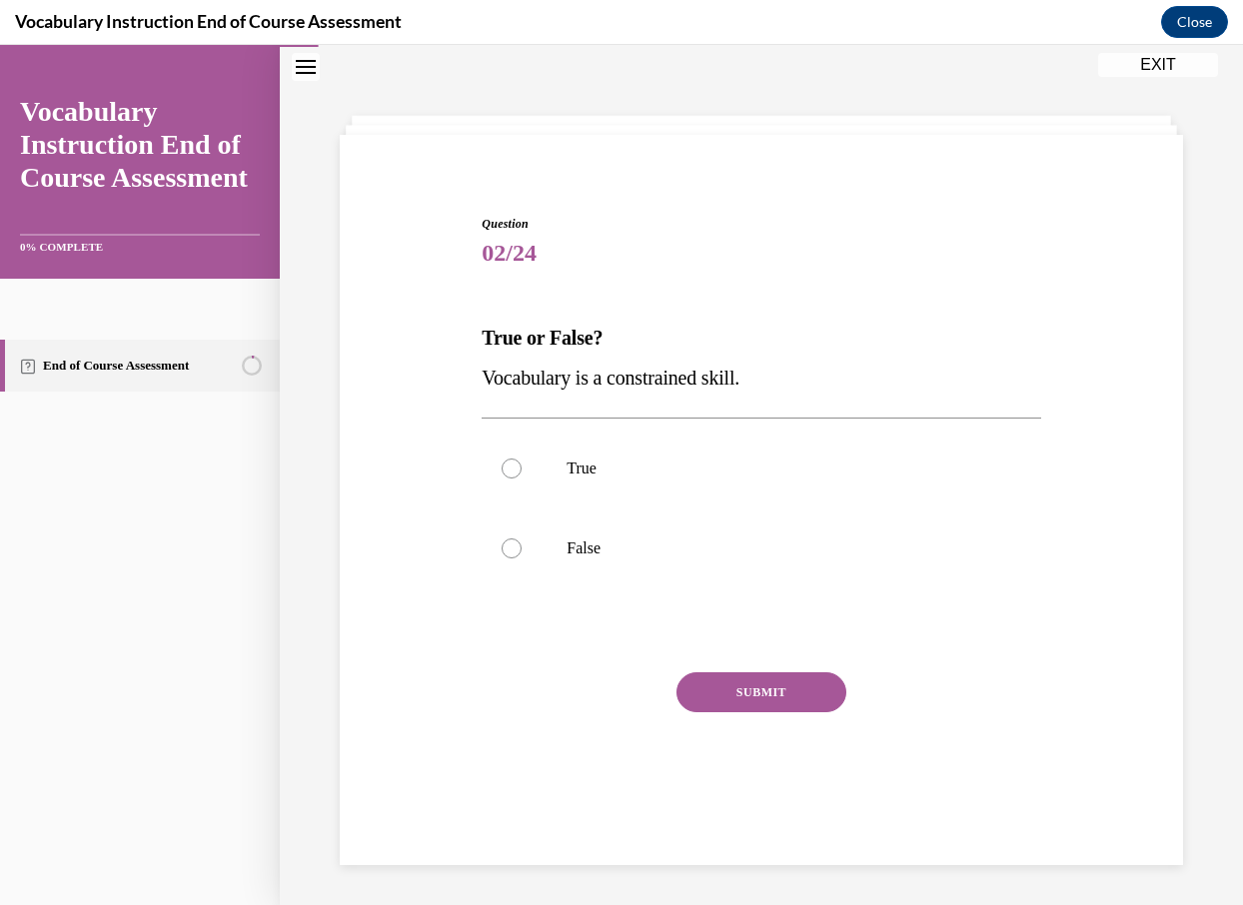
click at [364, 404] on div "Question 02/24 True or False? Vocabulary is a constrained skill. True False Inc…" at bounding box center [761, 495] width 853 height 681
click at [573, 522] on label "False" at bounding box center [760, 548] width 558 height 80
click at [521, 538] on input "False" at bounding box center [511, 548] width 20 height 20
radio input "true"
click at [728, 701] on button "SUBMIT" at bounding box center [761, 692] width 170 height 40
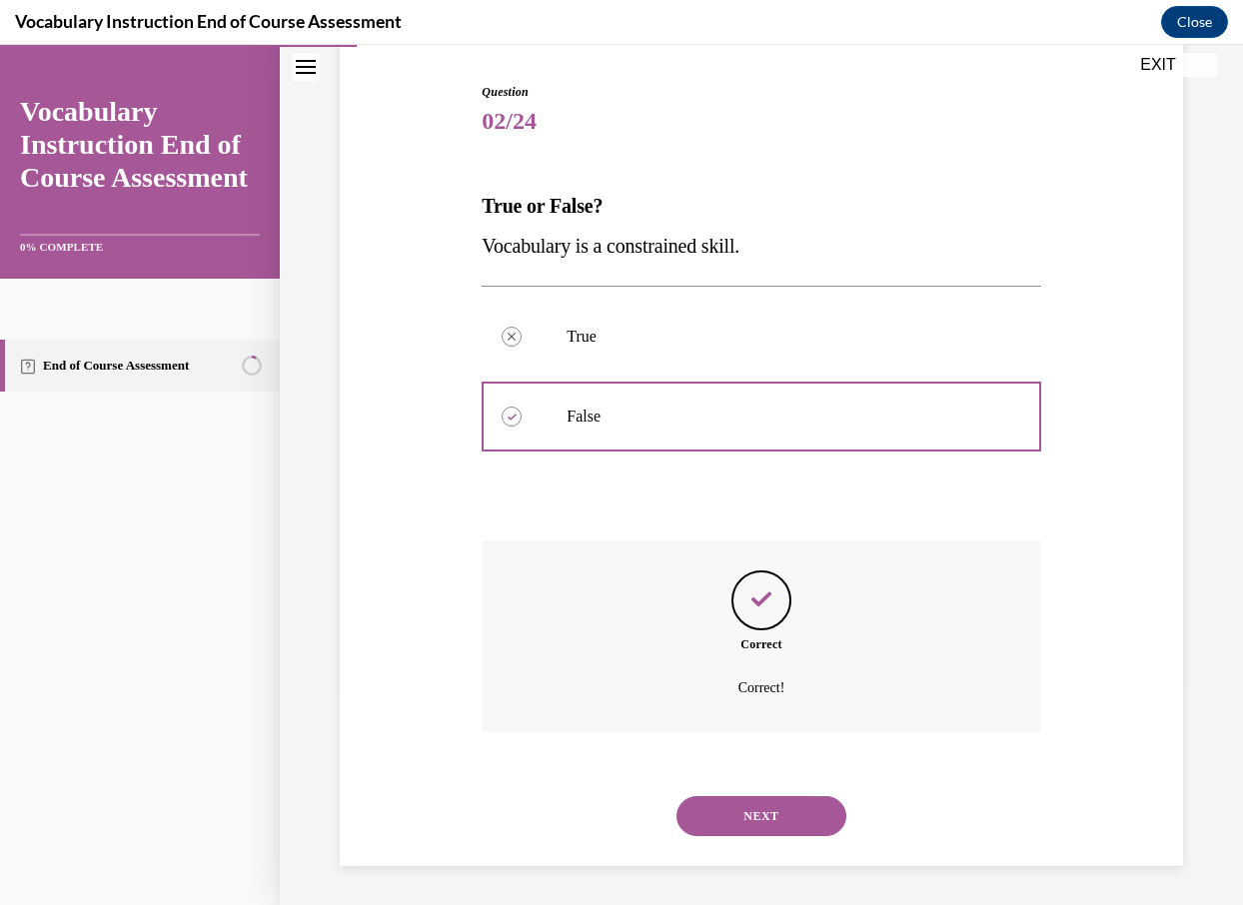
scroll to position [196, 0]
click at [777, 820] on button "NEXT" at bounding box center [761, 815] width 170 height 40
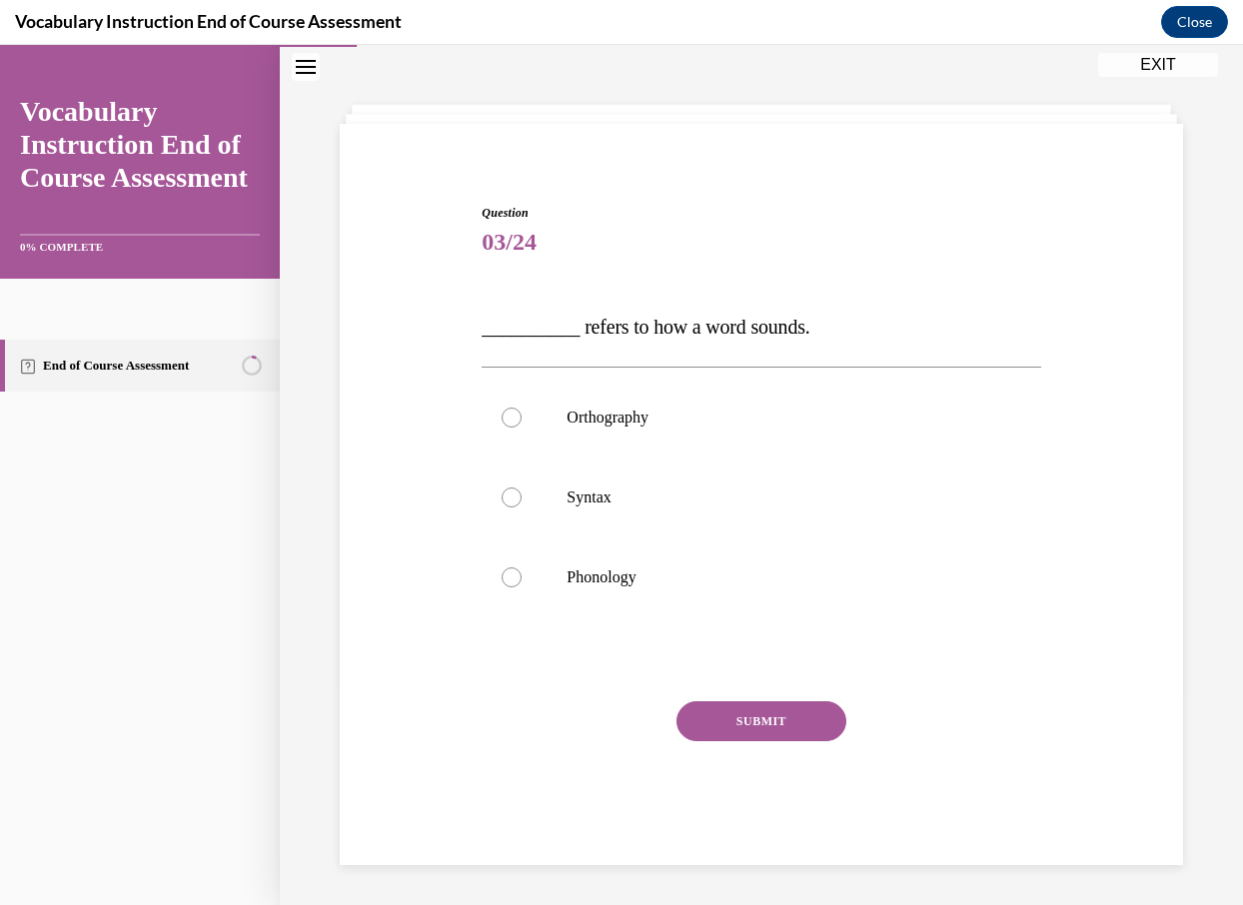
scroll to position [74, 0]
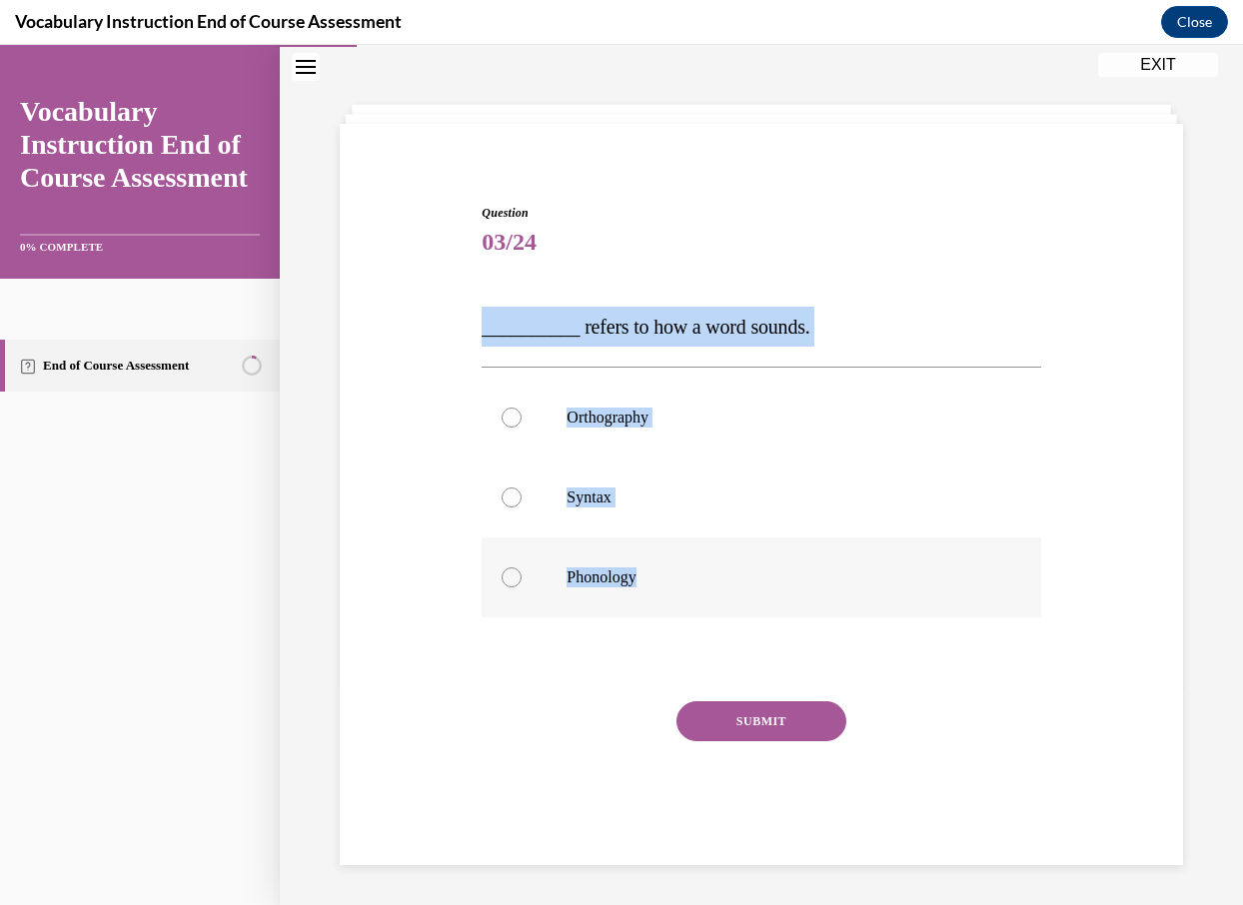
drag, startPoint x: 458, startPoint y: 324, endPoint x: 695, endPoint y: 587, distance: 355.1
click at [696, 589] on div "Question 03/24 __________ refers to how a word sounds. Orthography Syntax Phono…" at bounding box center [761, 504] width 853 height 721
copy div "__________ refers to how a word sounds. Orthography Syntax Phonology"
click at [674, 568] on p "Phonology" at bounding box center [778, 577] width 424 height 20
click at [521, 568] on input "Phonology" at bounding box center [511, 577] width 20 height 20
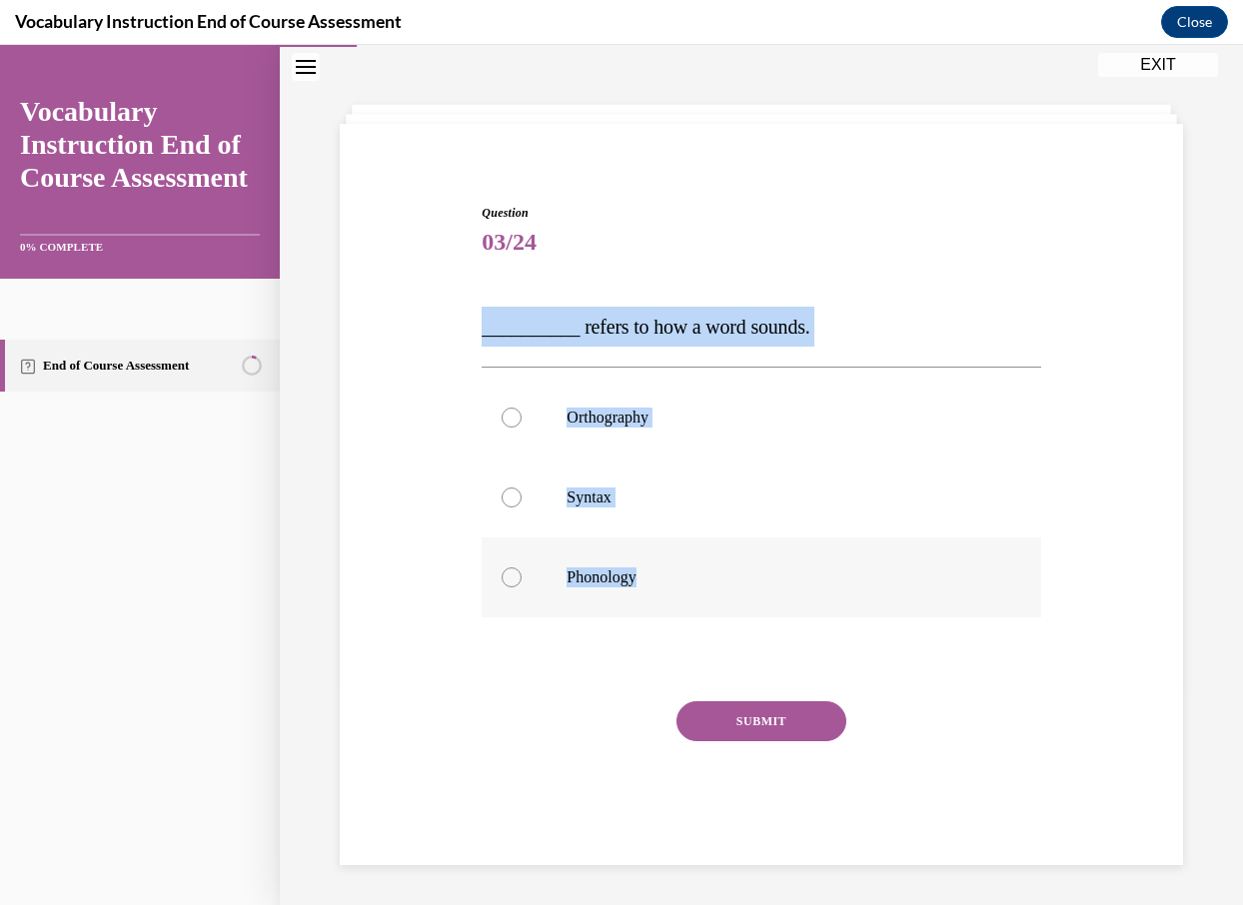
radio input "true"
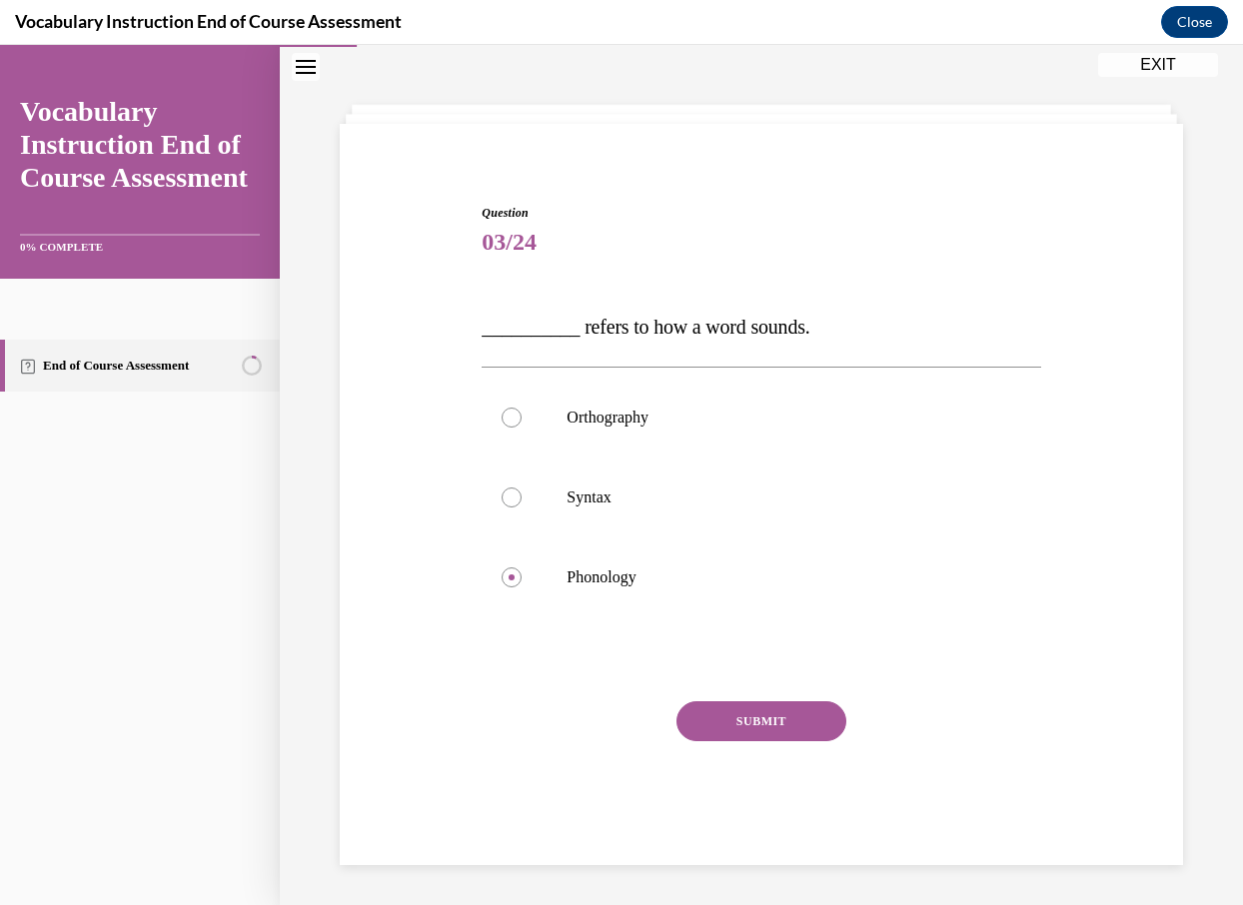
click at [763, 744] on div "SUBMIT" at bounding box center [760, 751] width 558 height 100
click at [776, 729] on button "SUBMIT" at bounding box center [761, 721] width 170 height 40
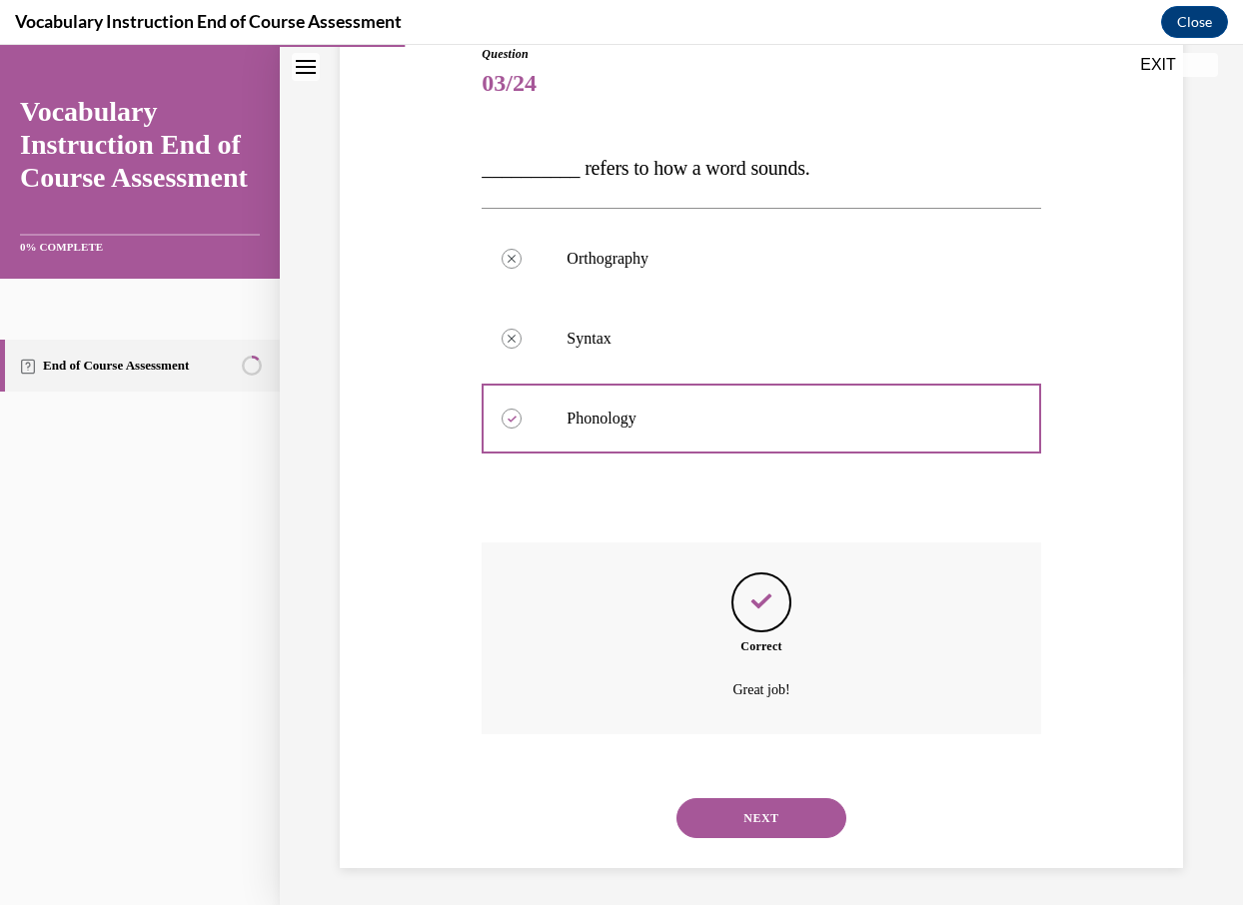
scroll to position [236, 0]
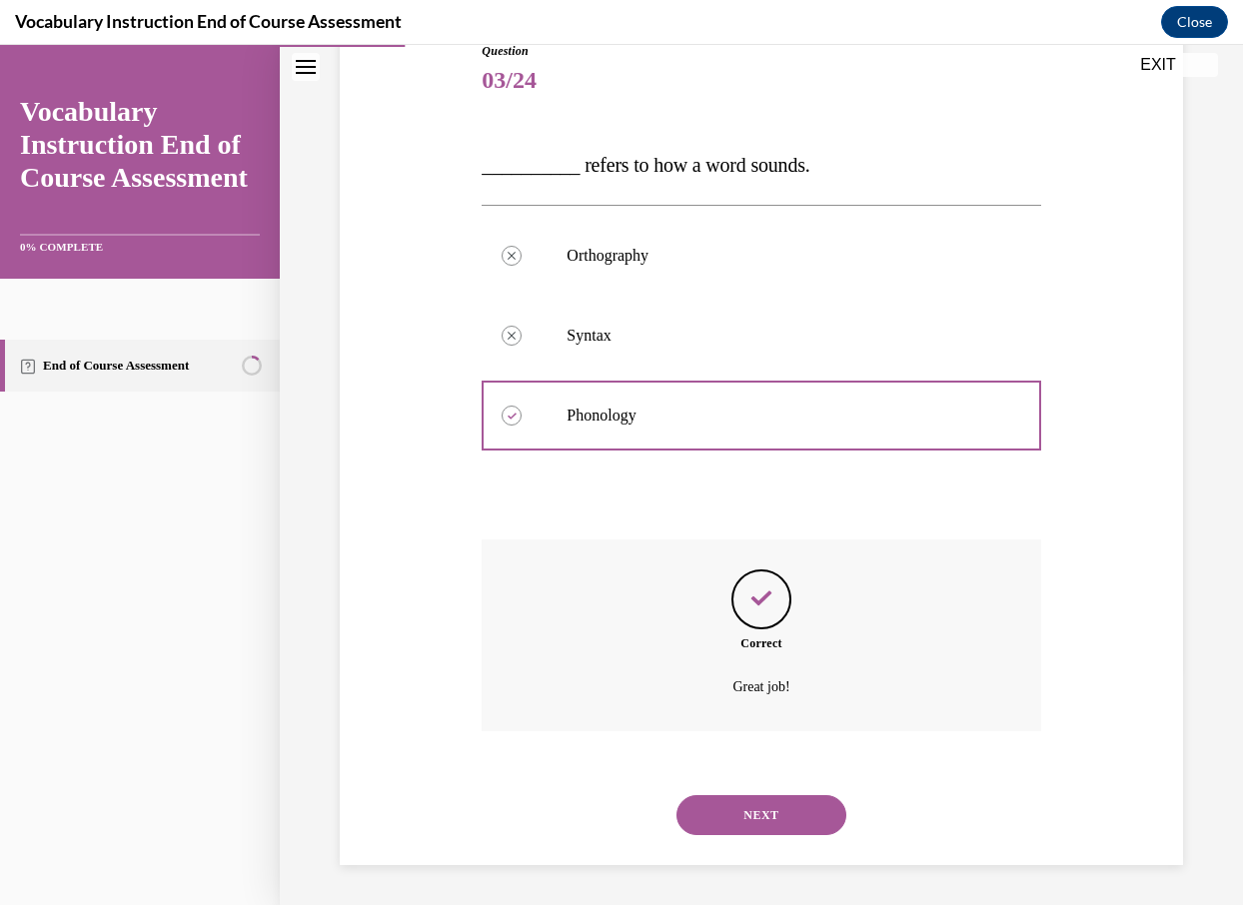
click at [802, 838] on div "NEXT" at bounding box center [760, 815] width 558 height 80
click at [815, 821] on button "NEXT" at bounding box center [761, 815] width 170 height 40
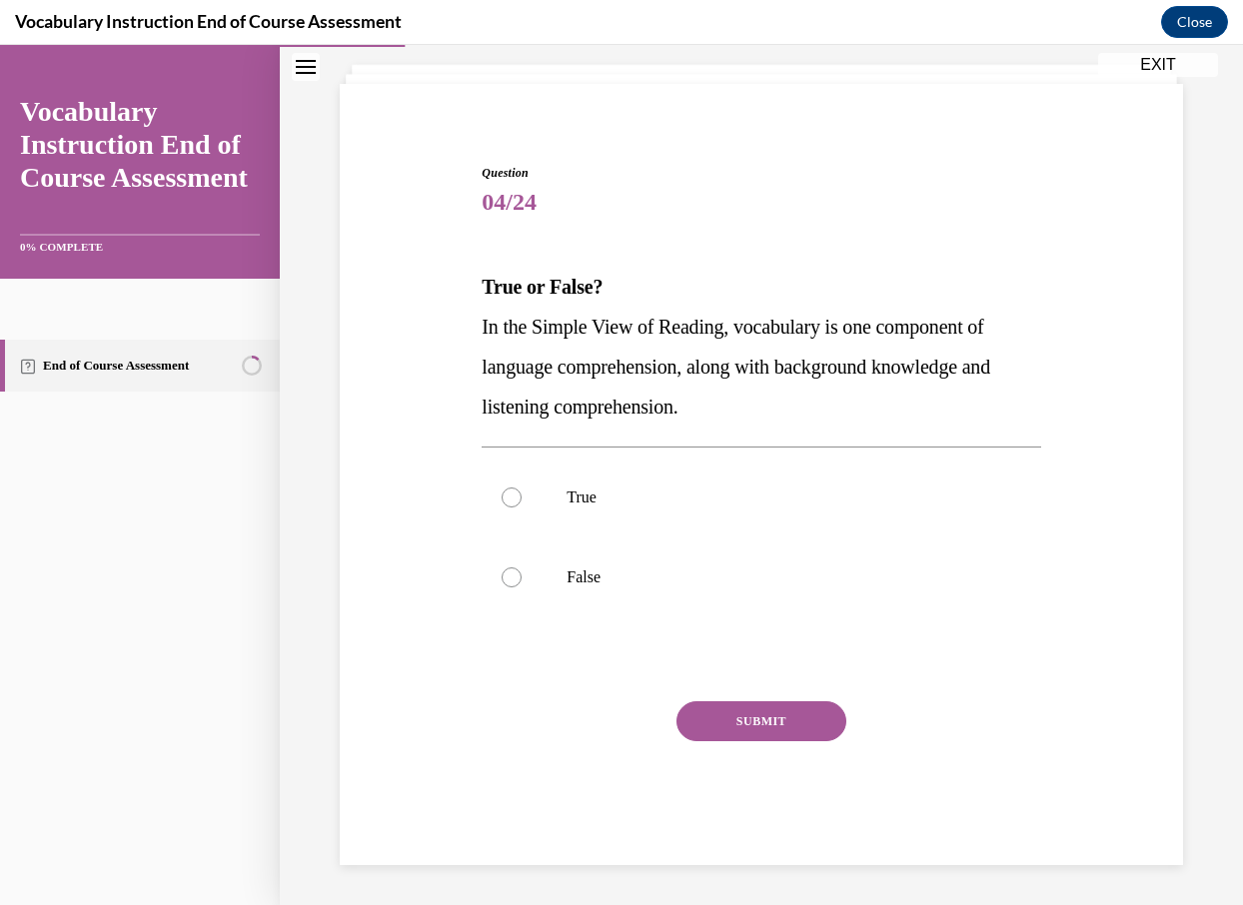
scroll to position [114, 0]
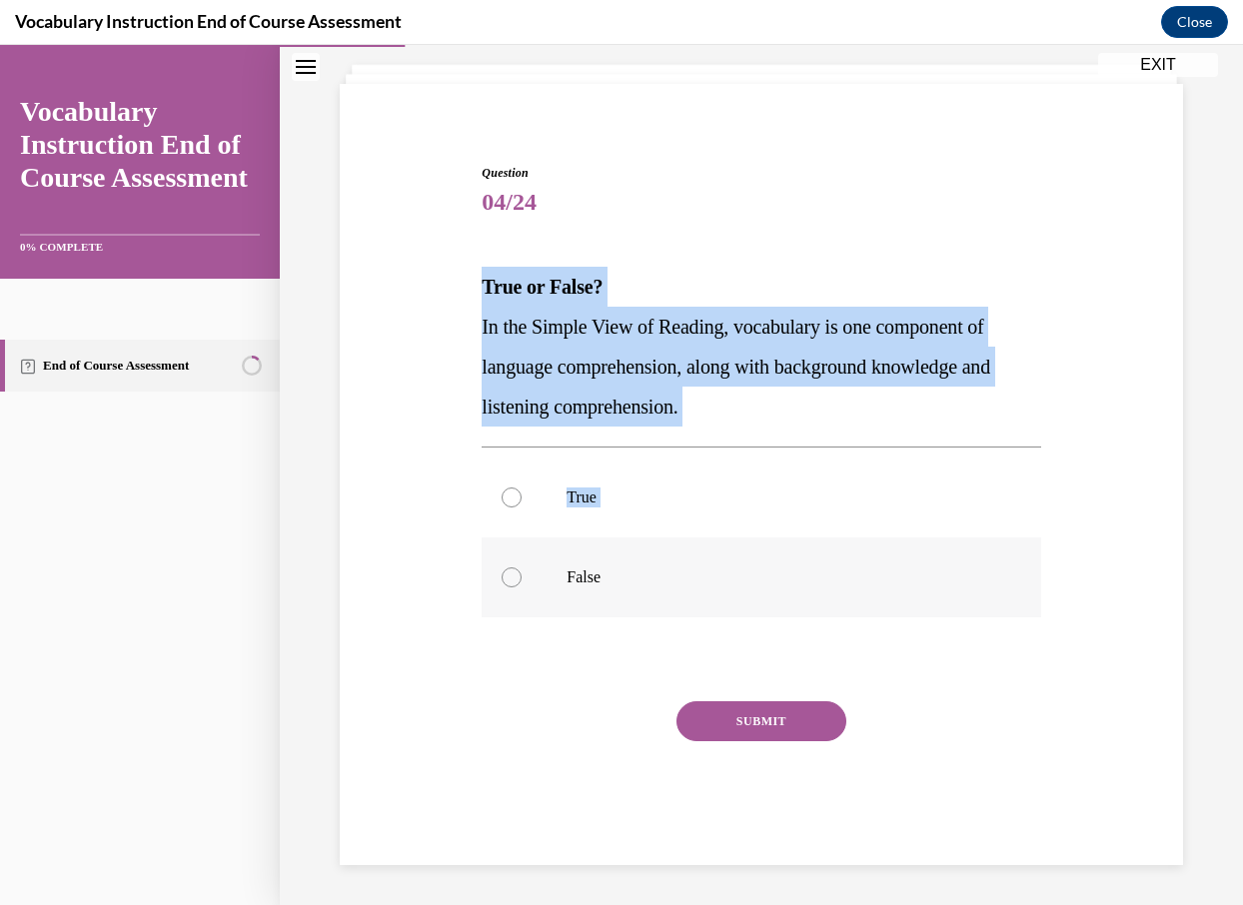
drag, startPoint x: 460, startPoint y: 270, endPoint x: 646, endPoint y: 555, distance: 341.3
click at [647, 556] on div "Question 04/24 True or False? In the Simple View of Reading, vocabulary is one …" at bounding box center [761, 484] width 853 height 761
click at [431, 526] on div "Question 04/24 True or False? In the Simple View of Reading, vocabulary is one …" at bounding box center [761, 484] width 853 height 761
drag, startPoint x: 472, startPoint y: 277, endPoint x: 707, endPoint y: 417, distance: 274.1
click at [708, 418] on div "Question 04/24 True or False? In the Simple View of Reading, vocabulary is one …" at bounding box center [761, 484] width 853 height 761
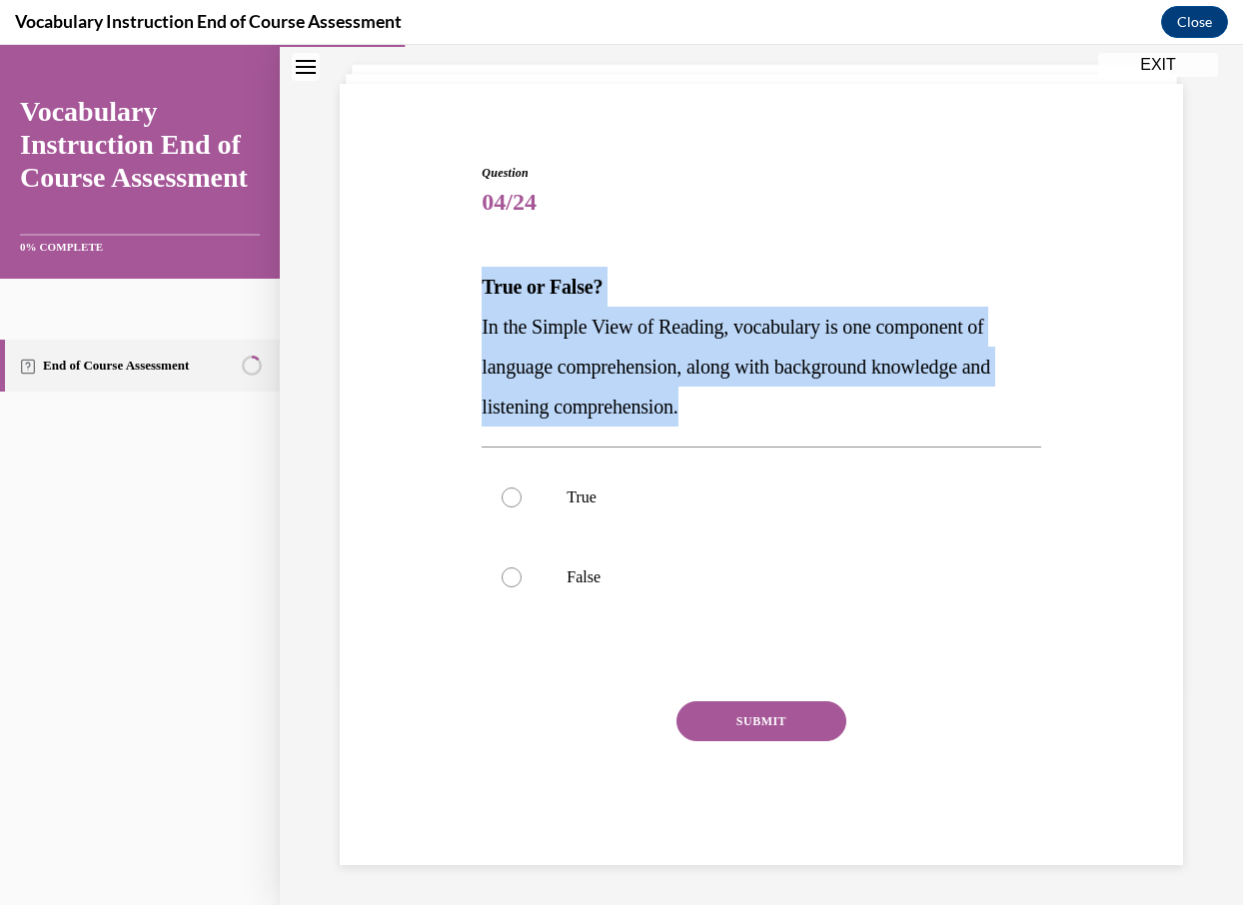
copy div "True or False? In the Simple View of Reading, vocabulary is one component of la…"
click at [481, 379] on p "In the Simple View of Reading, vocabulary is one component of language comprehe…" at bounding box center [760, 367] width 558 height 120
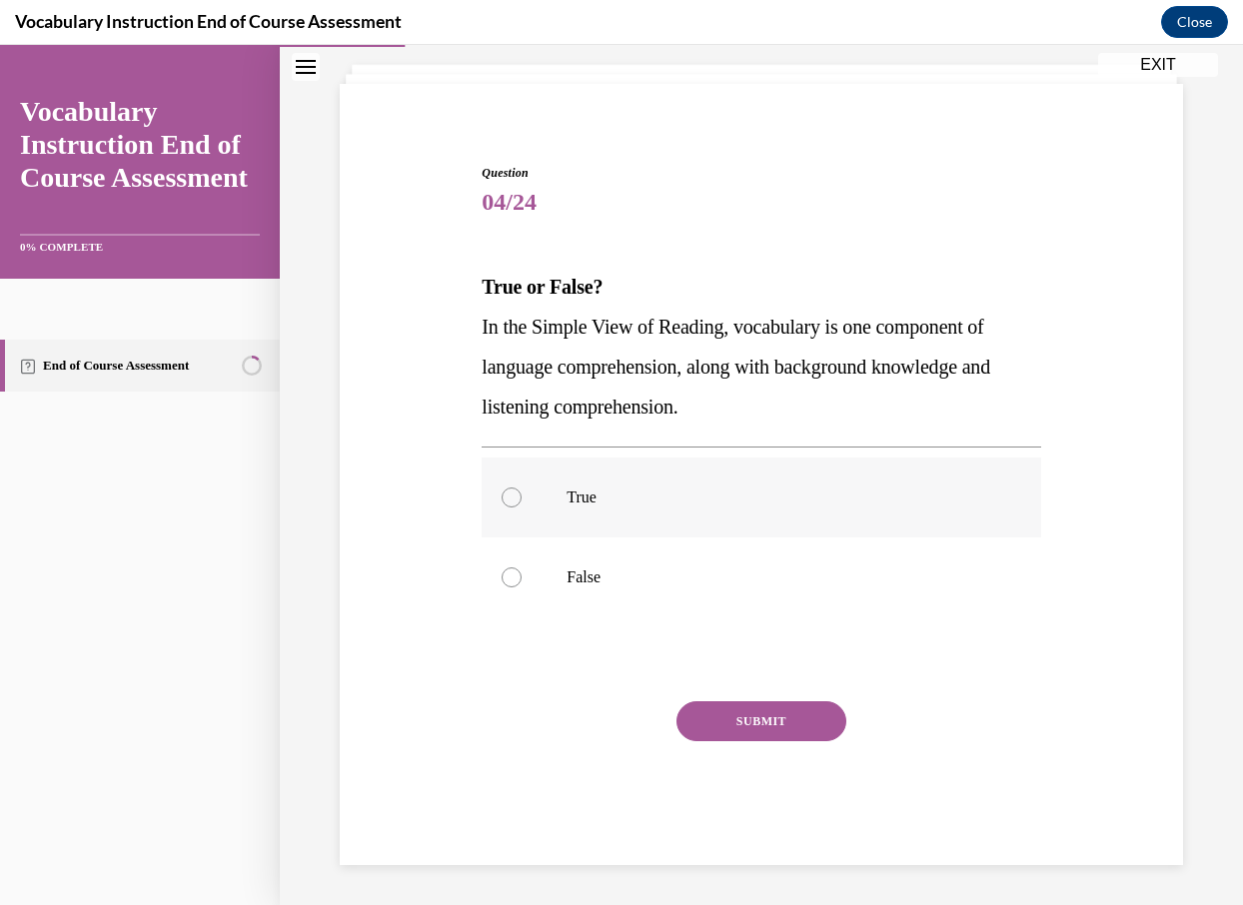
click at [661, 477] on label "True" at bounding box center [760, 498] width 558 height 80
click at [521, 487] on input "True" at bounding box center [511, 497] width 20 height 20
radio input "true"
click at [746, 714] on button "SUBMIT" at bounding box center [761, 721] width 170 height 40
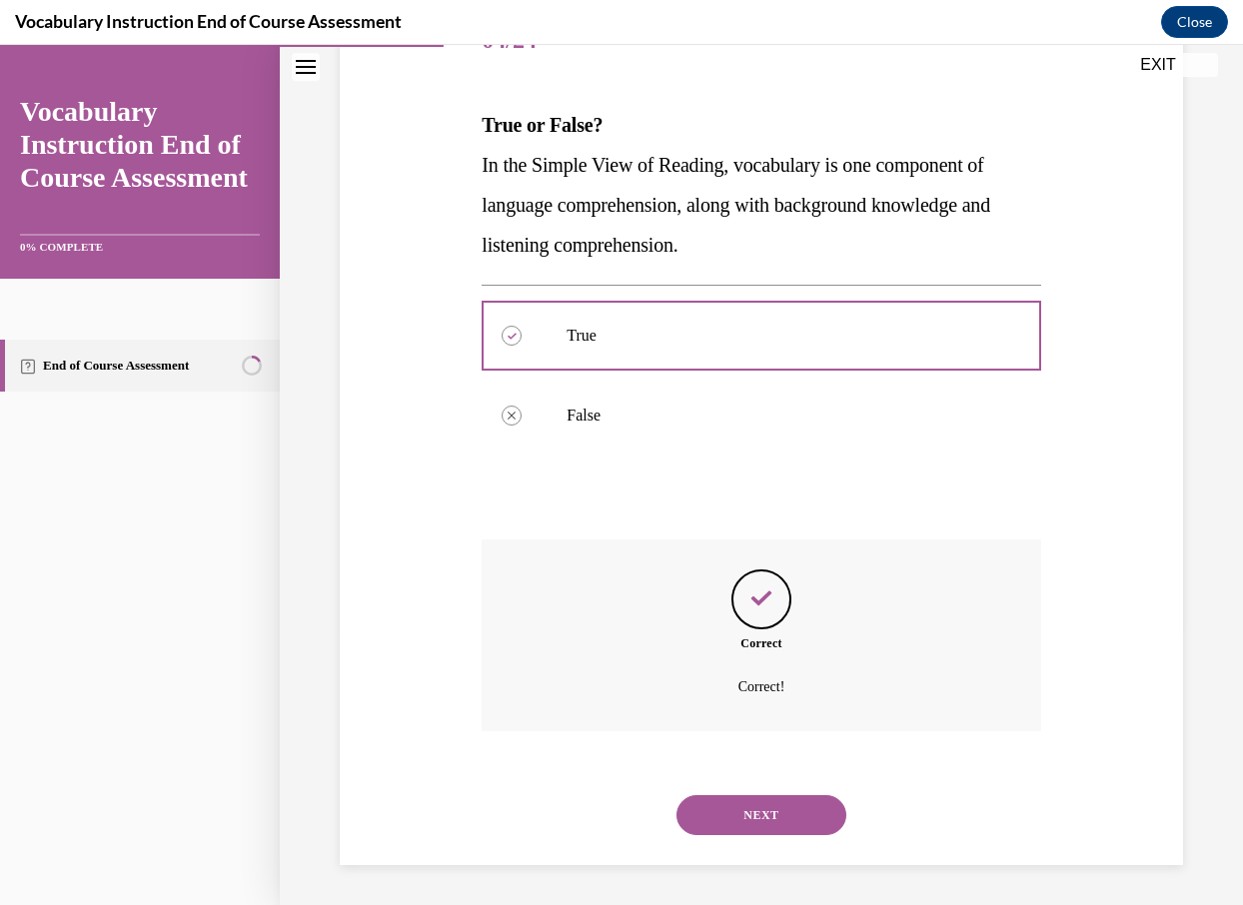
scroll to position [276, 0]
click at [781, 809] on button "NEXT" at bounding box center [761, 815] width 170 height 40
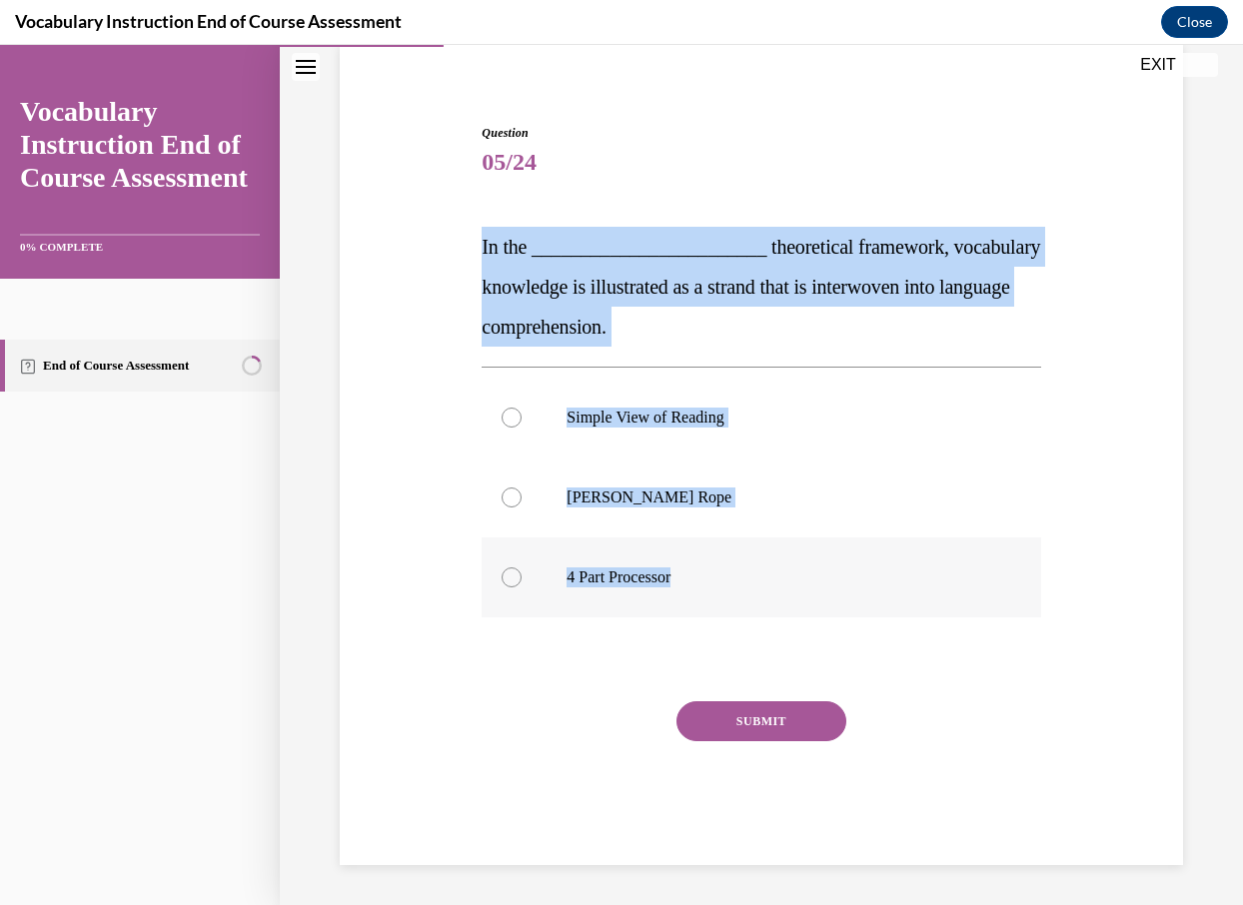
drag, startPoint x: 459, startPoint y: 237, endPoint x: 734, endPoint y: 579, distance: 439.8
click at [734, 579] on div "Question 05/24 In the ________________________ theoretical framework, vocabular…" at bounding box center [761, 464] width 853 height 801
copy div "In the ________________________ theoretical framework, vocabulary knowledge is …"
click at [374, 426] on div "Question 05/24 In the ________________________ theoretical framework, vocabular…" at bounding box center [761, 464] width 853 height 801
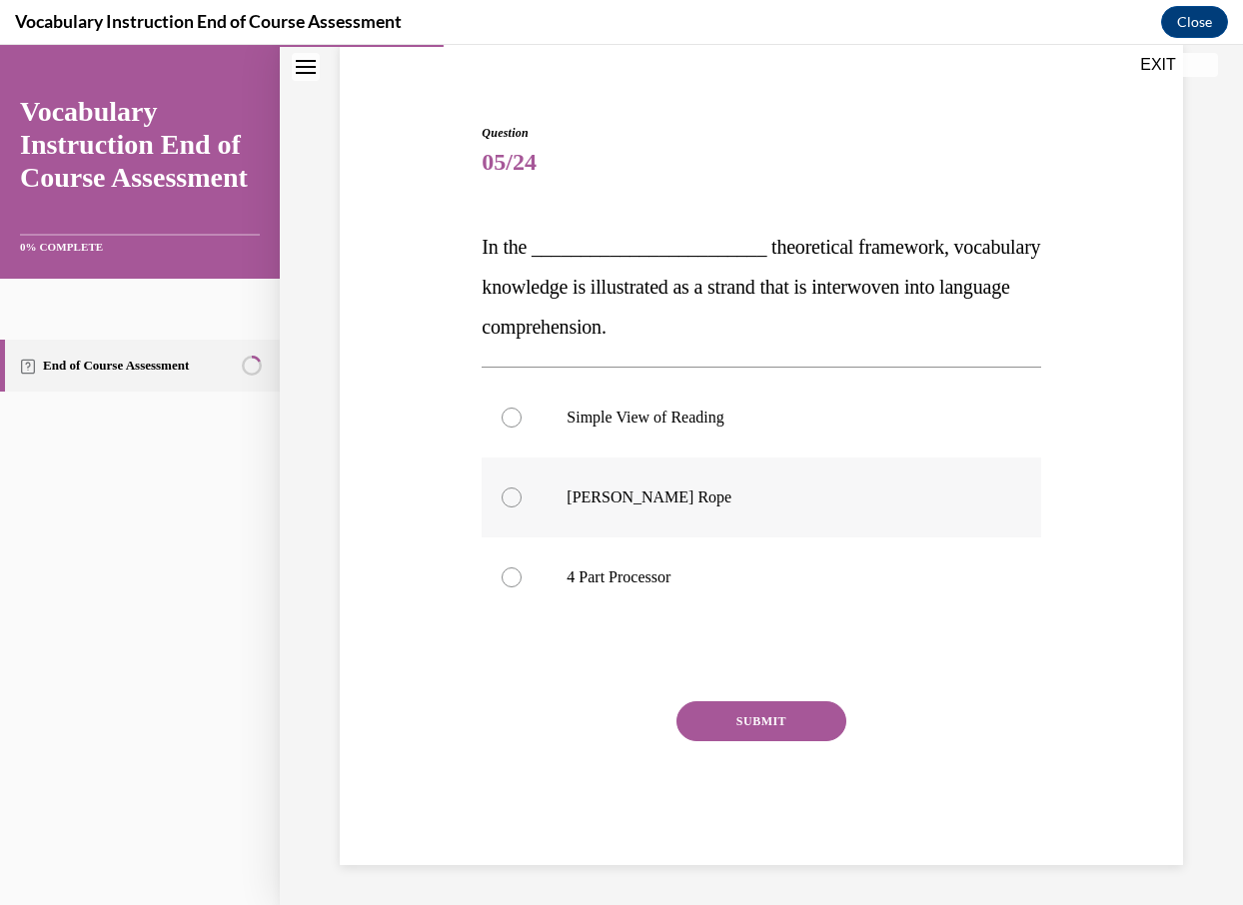
click at [678, 496] on p "Scarborough's Rope" at bounding box center [778, 497] width 424 height 20
click at [521, 496] on input "Scarborough's Rope" at bounding box center [511, 497] width 20 height 20
radio input "true"
click at [771, 728] on button "SUBMIT" at bounding box center [761, 721] width 170 height 40
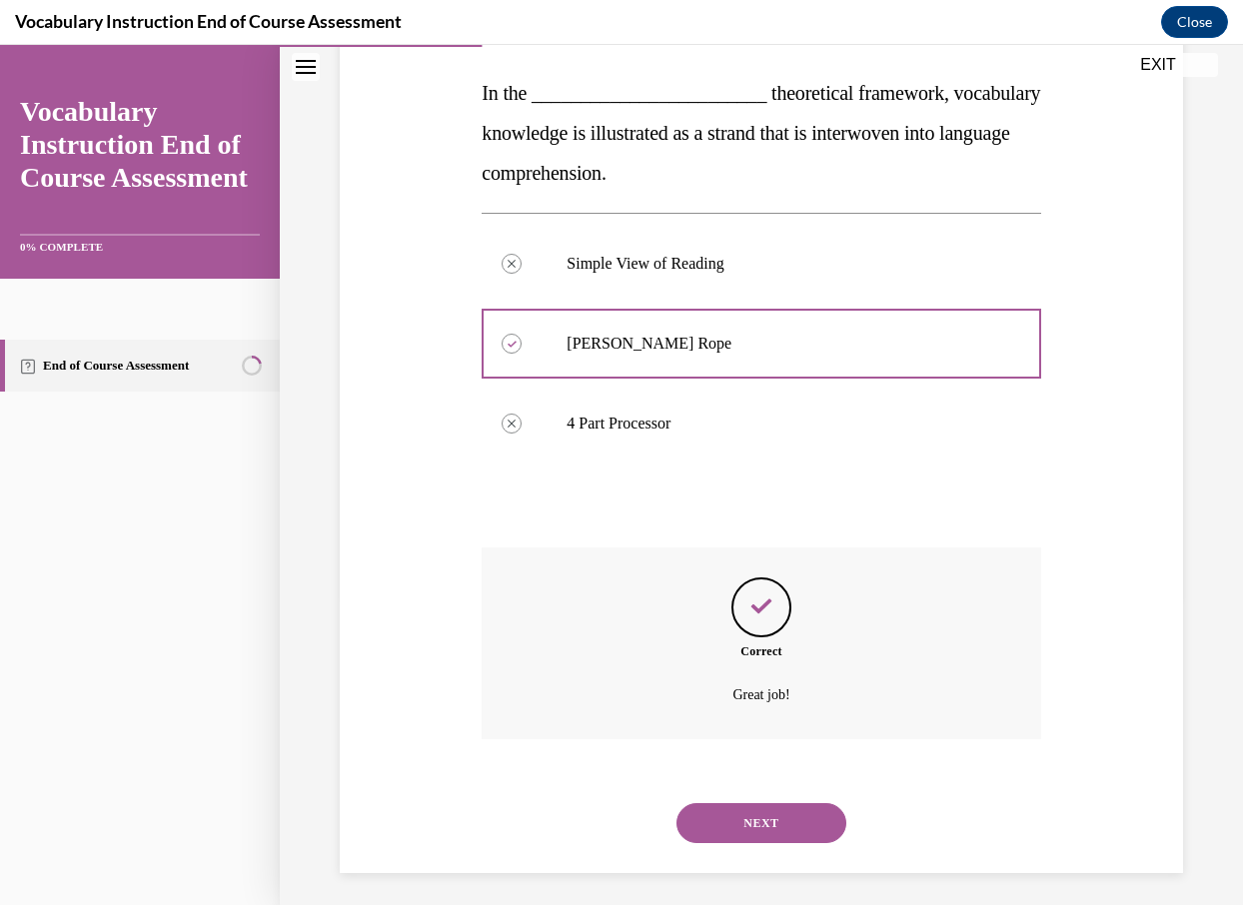
scroll to position [316, 0]
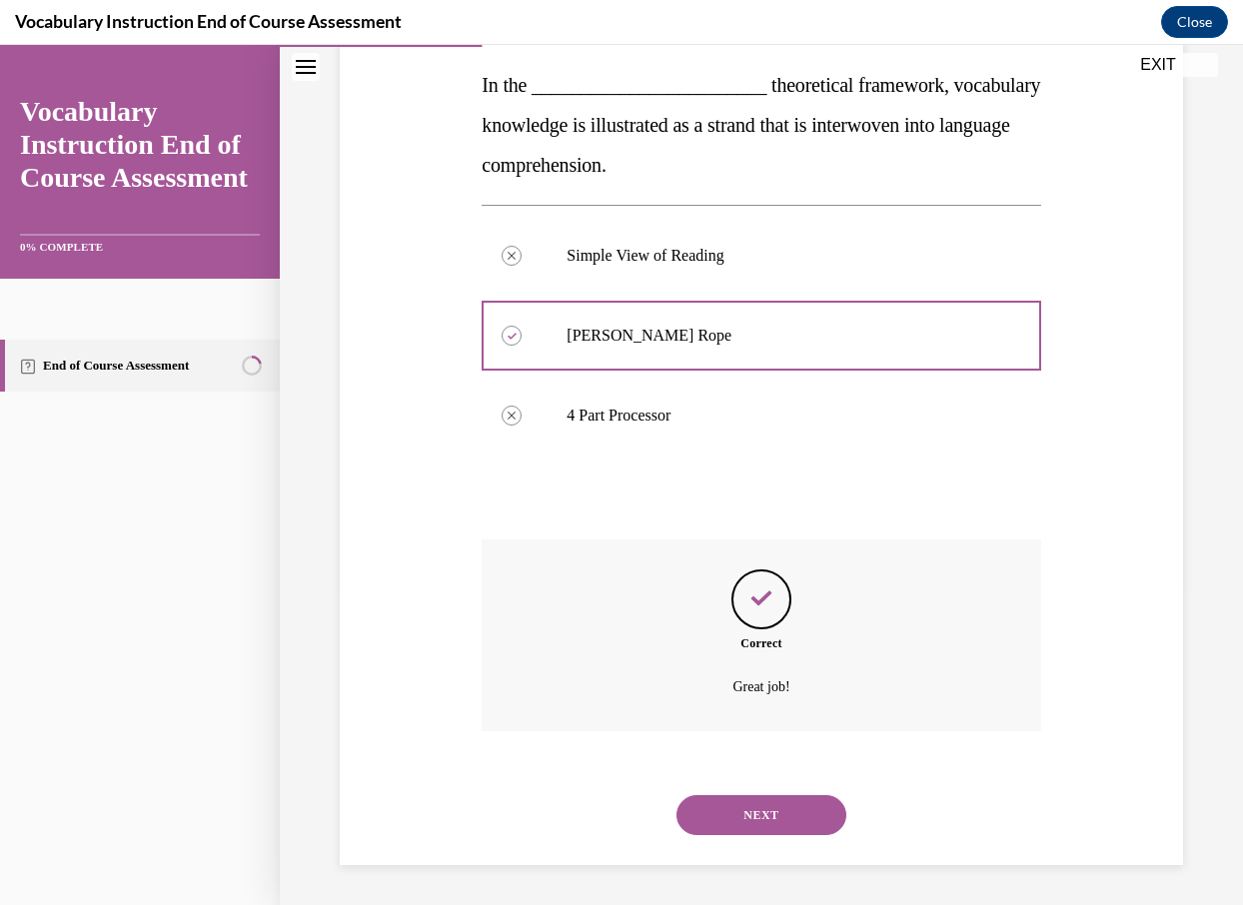
click at [778, 821] on button "NEXT" at bounding box center [761, 815] width 170 height 40
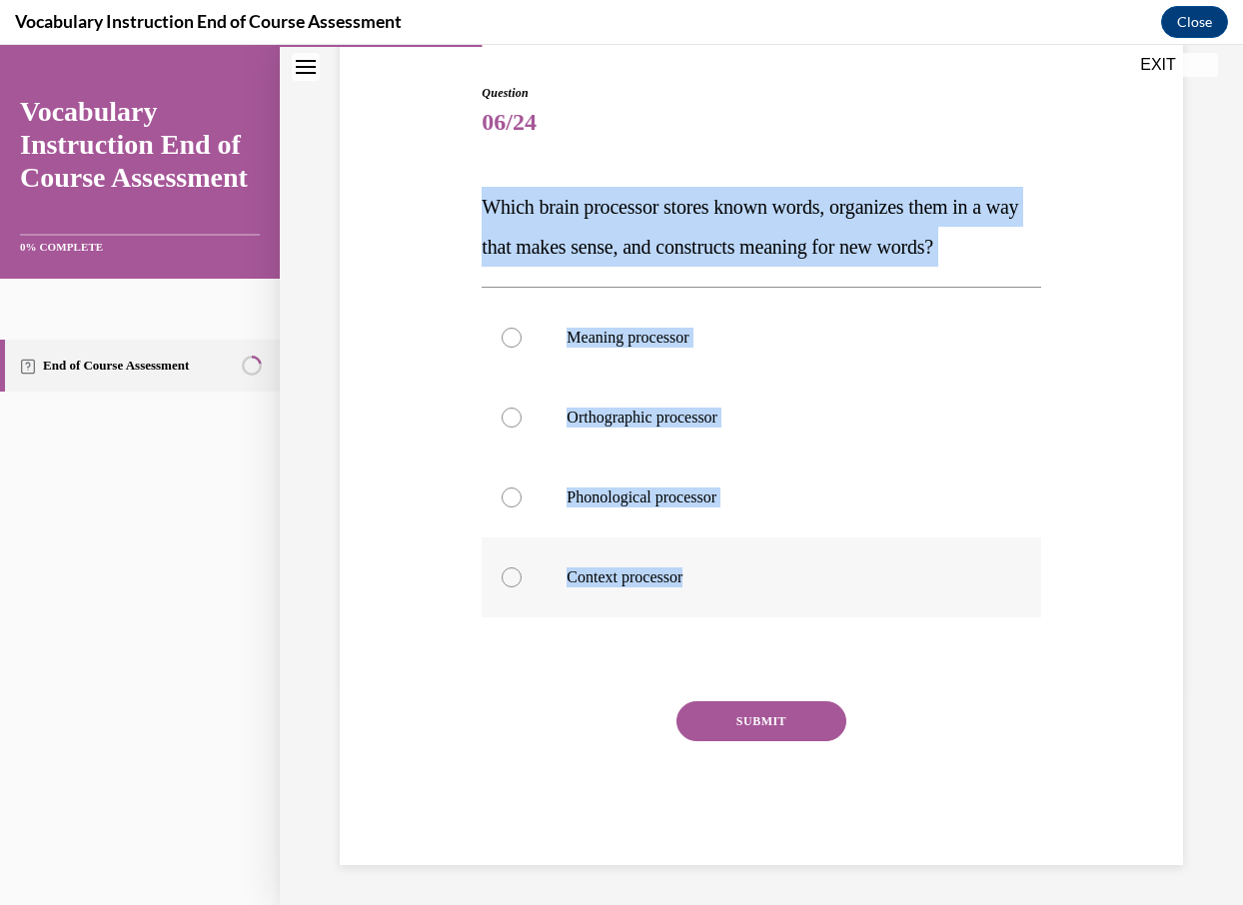
drag, startPoint x: 473, startPoint y: 200, endPoint x: 720, endPoint y: 583, distance: 456.1
click at [720, 583] on div "Question 06/24 Which brain processor stores known words, organizes them in a wa…" at bounding box center [761, 444] width 853 height 841
copy div "Which brain processor stores known words, organizes them in a way that makes se…"
click at [442, 480] on div "Question 06/24 Which brain processor stores known words, organizes them in a wa…" at bounding box center [761, 444] width 853 height 841
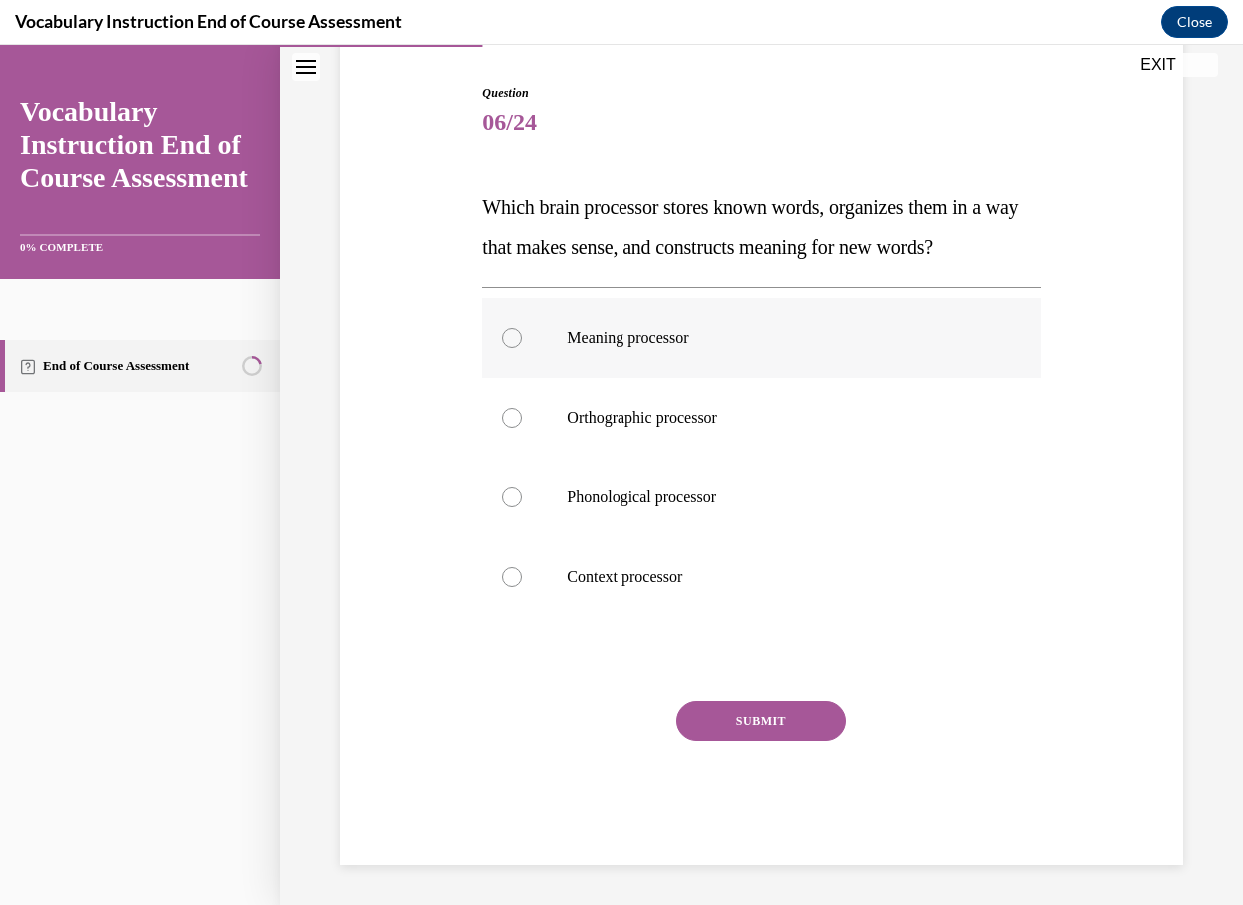
click at [778, 338] on p "Meaning processor" at bounding box center [778, 338] width 424 height 20
click at [521, 338] on input "Meaning processor" at bounding box center [511, 338] width 20 height 20
radio input "true"
click at [764, 727] on button "SUBMIT" at bounding box center [761, 721] width 170 height 40
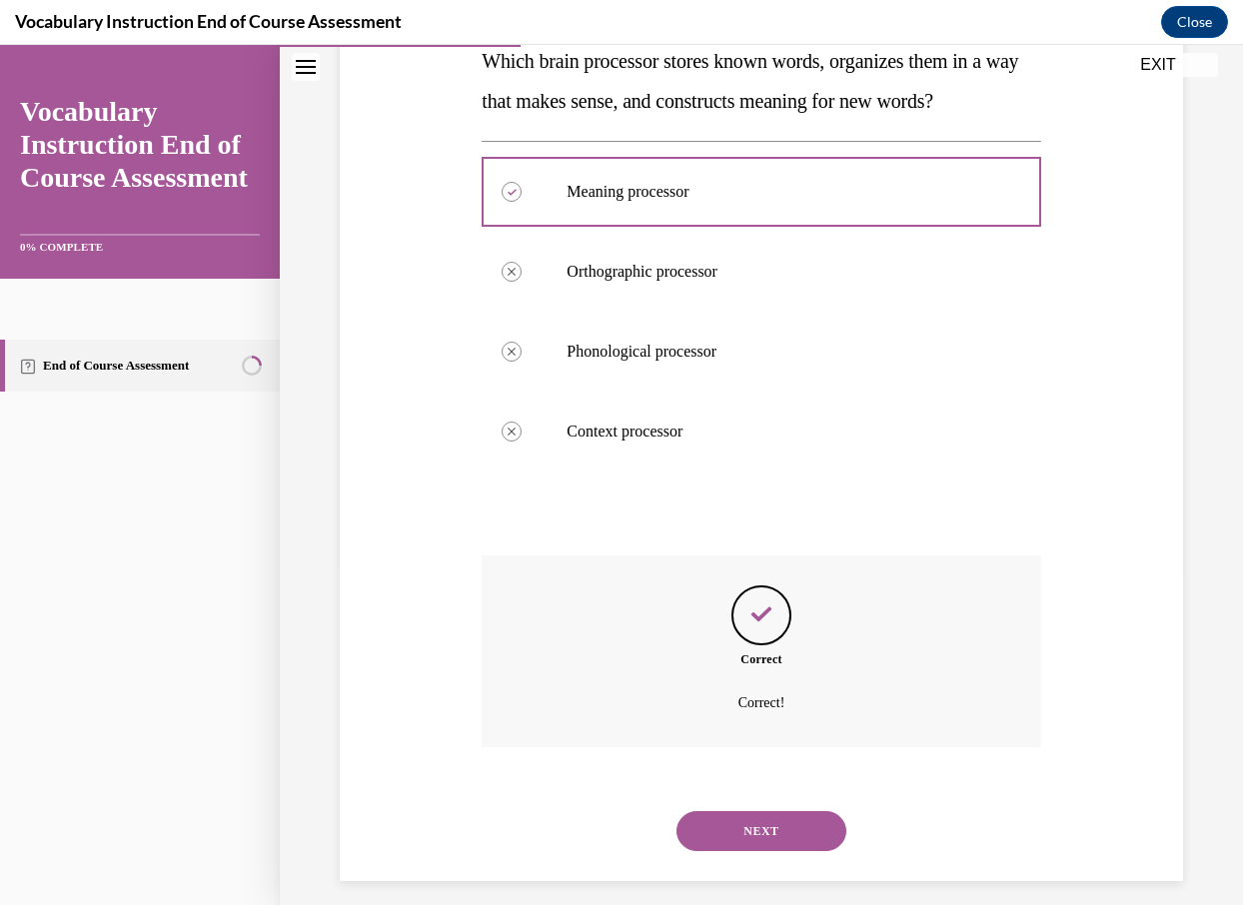
scroll to position [356, 0]
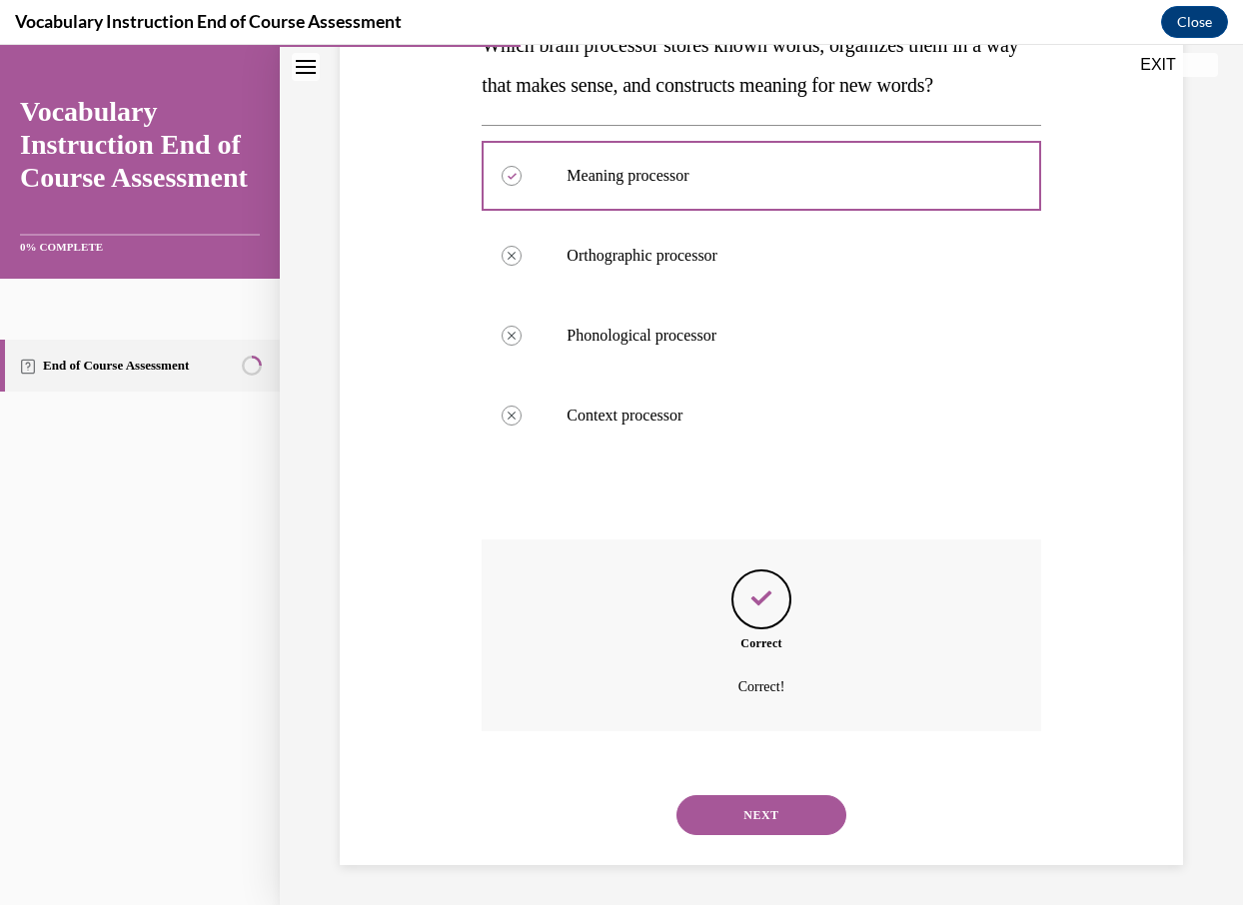
click at [783, 812] on button "NEXT" at bounding box center [761, 815] width 170 height 40
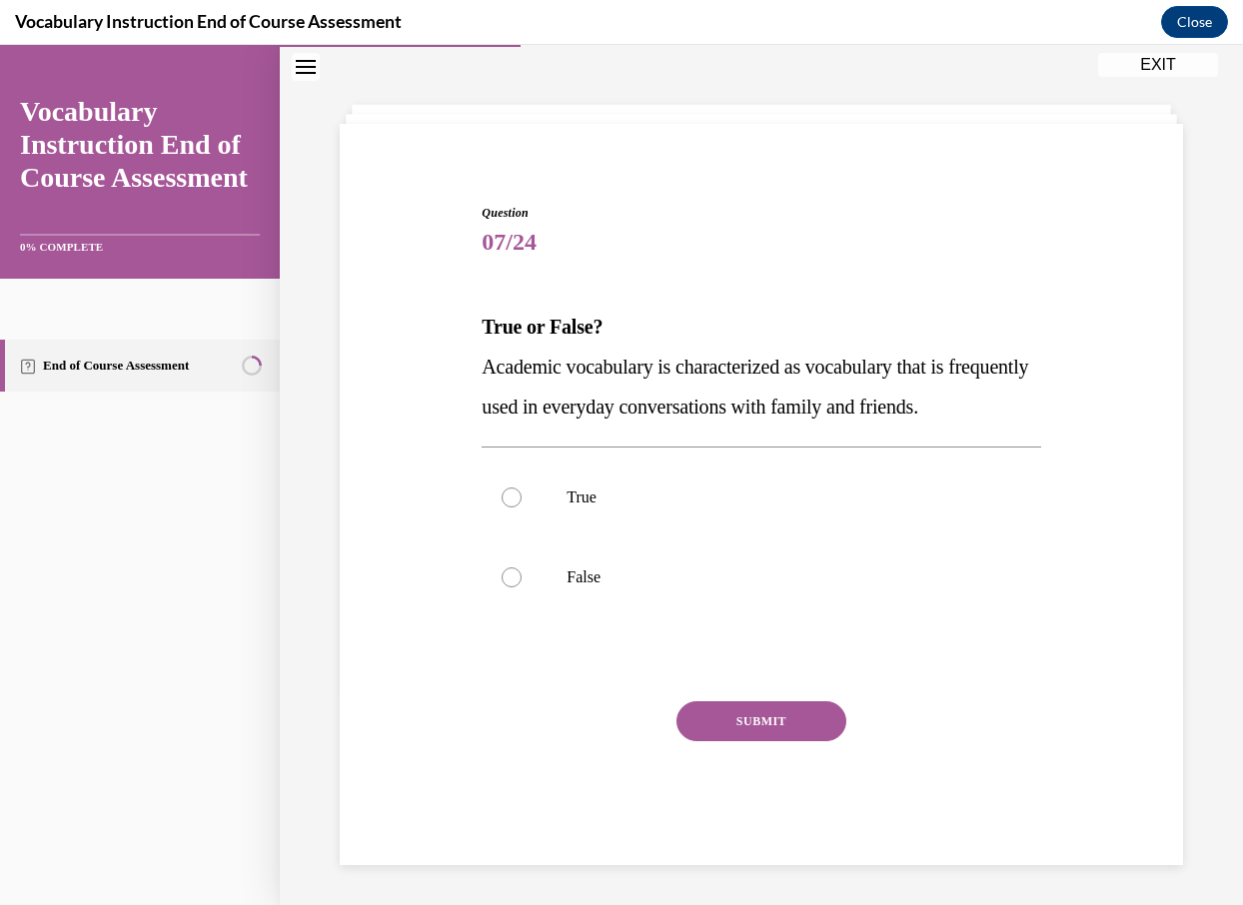
scroll to position [114, 0]
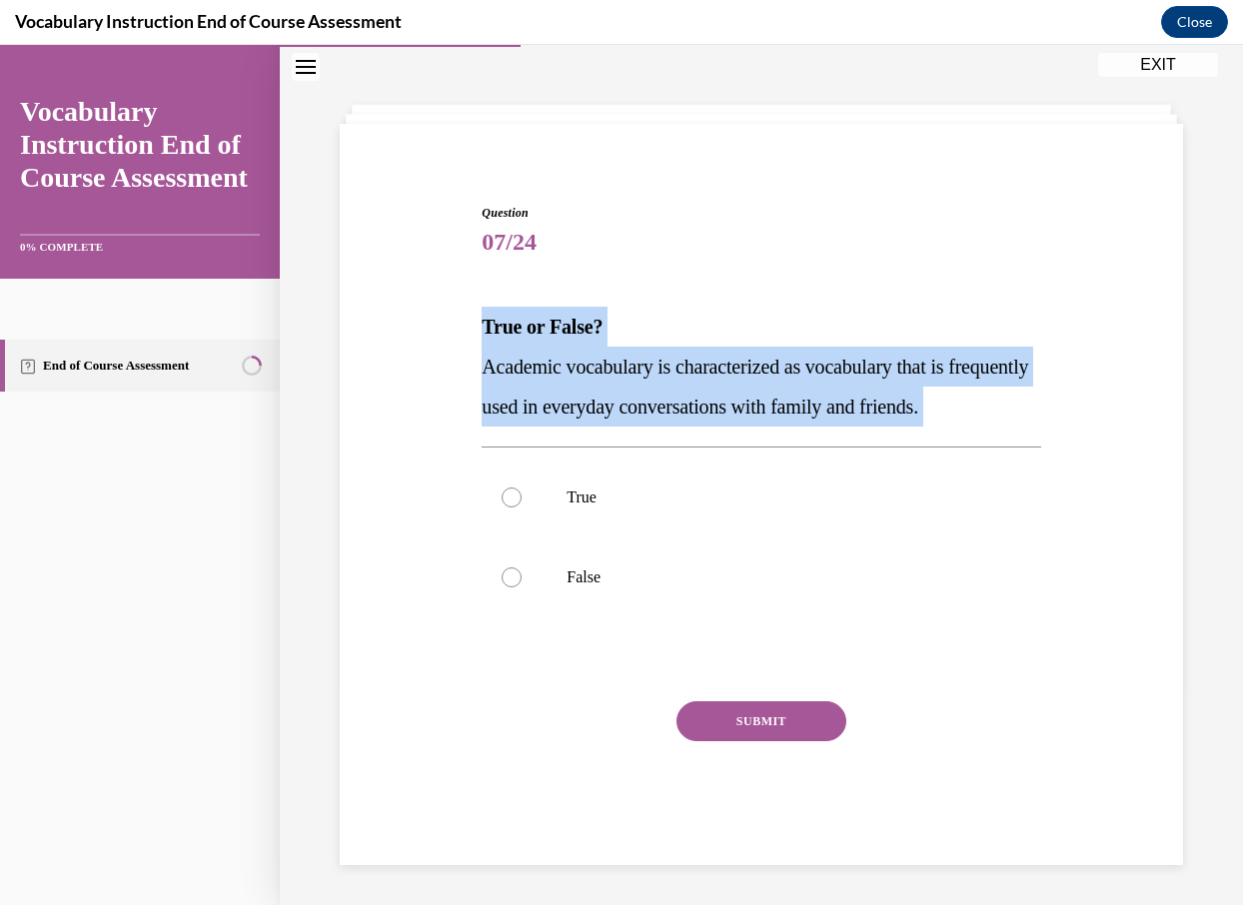
drag, startPoint x: 473, startPoint y: 286, endPoint x: 592, endPoint y: 436, distance: 191.3
click at [593, 438] on div "Question 07/24 True or False? Academic vocabulary is characterized as vocabular…" at bounding box center [761, 504] width 853 height 721
copy div "True or False? Academic vocabulary is characterized as vocabulary that is frequ…"
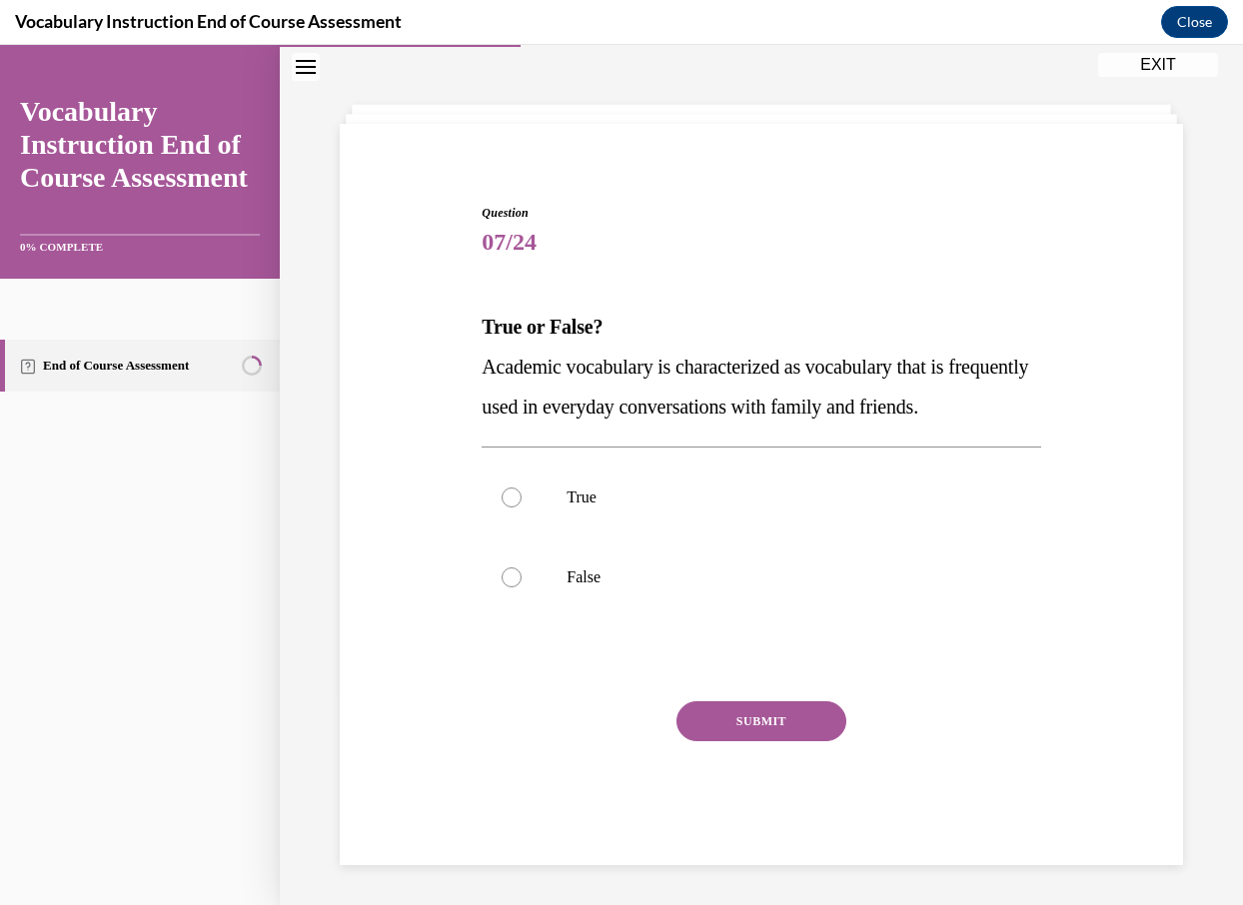
click at [377, 404] on div "Question 07/24 True or False? Academic vocabulary is characterized as vocabular…" at bounding box center [761, 504] width 853 height 721
click at [638, 607] on label "False" at bounding box center [760, 577] width 558 height 80
click at [521, 587] on input "False" at bounding box center [511, 577] width 20 height 20
radio input "true"
click at [731, 719] on button "SUBMIT" at bounding box center [761, 721] width 170 height 40
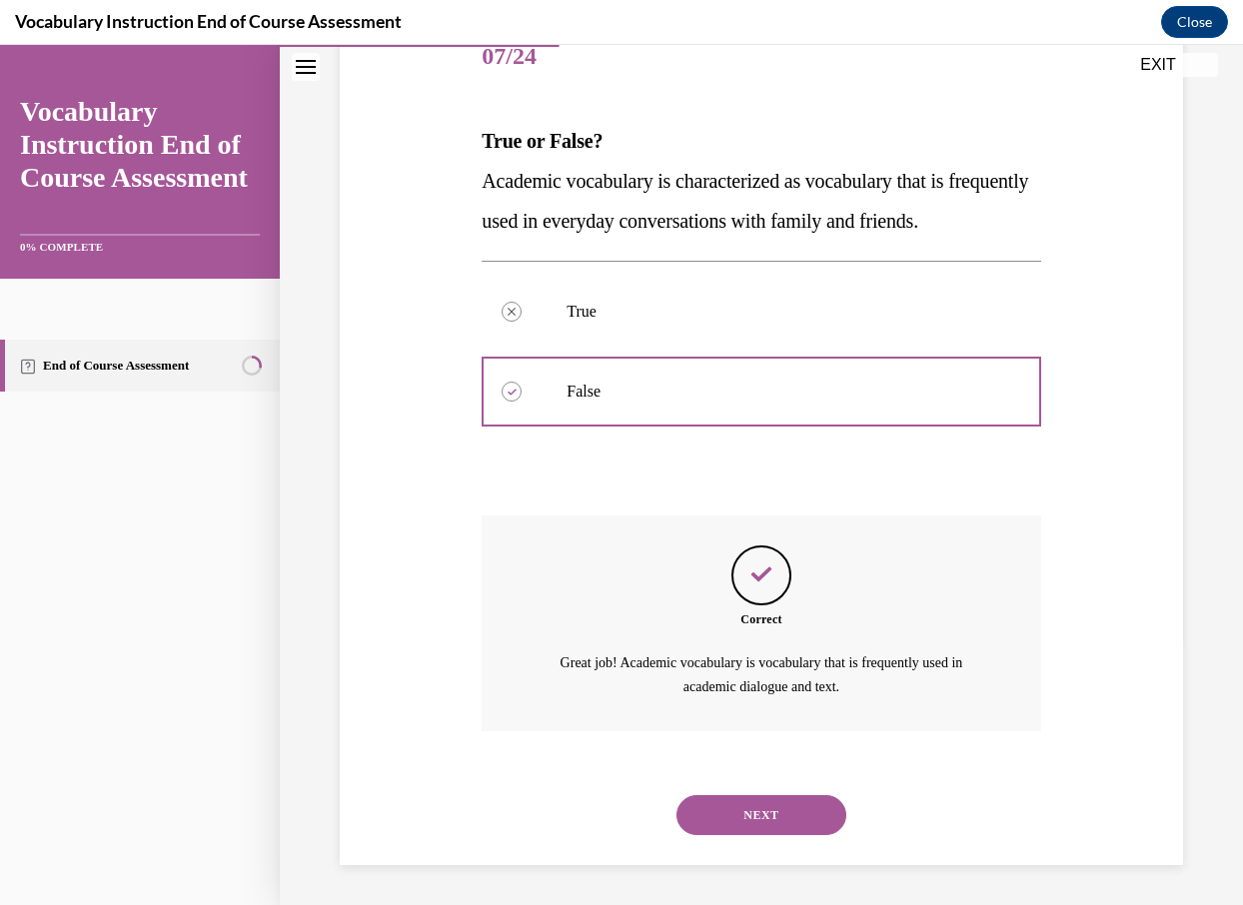
scroll to position [299, 0]
click at [766, 813] on button "NEXT" at bounding box center [761, 815] width 170 height 40
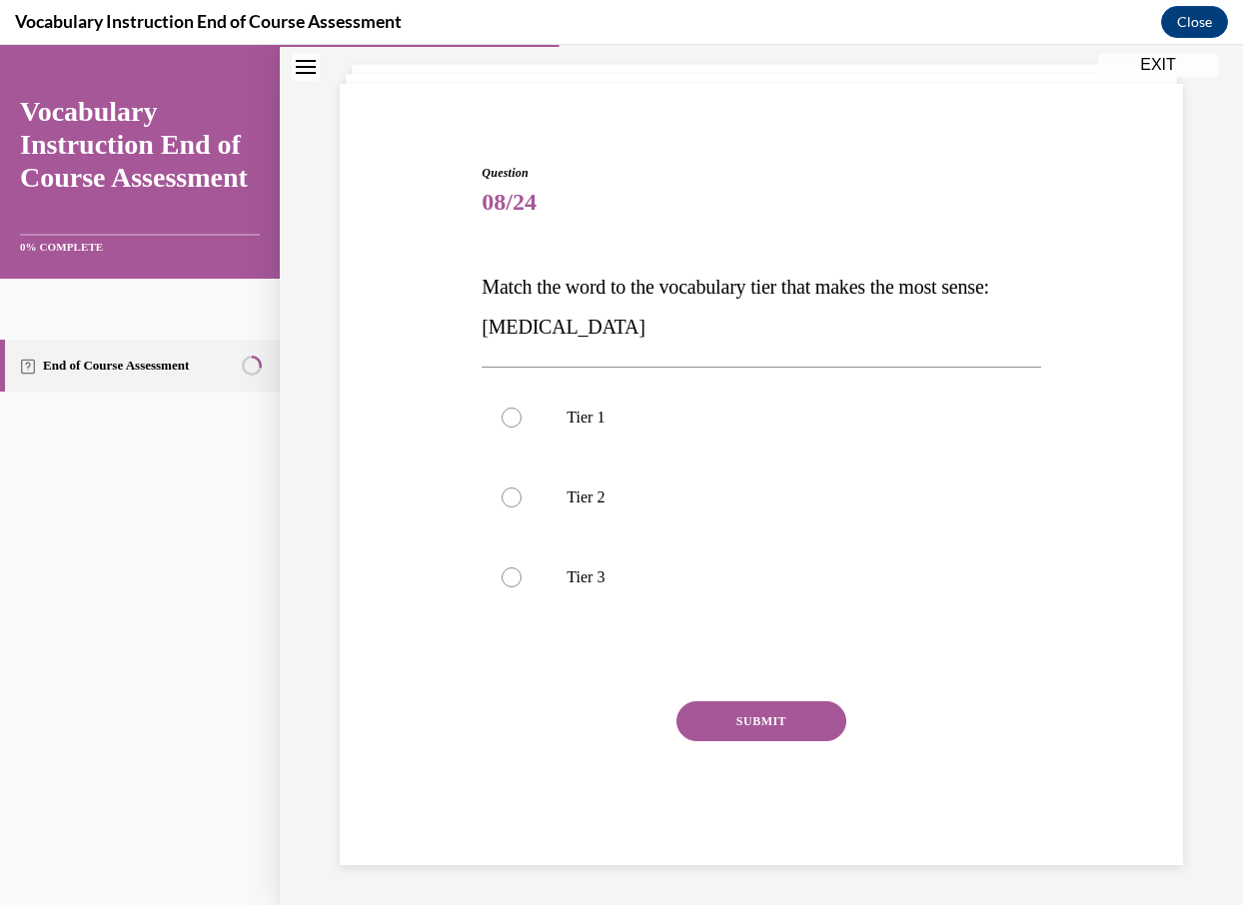
scroll to position [114, 0]
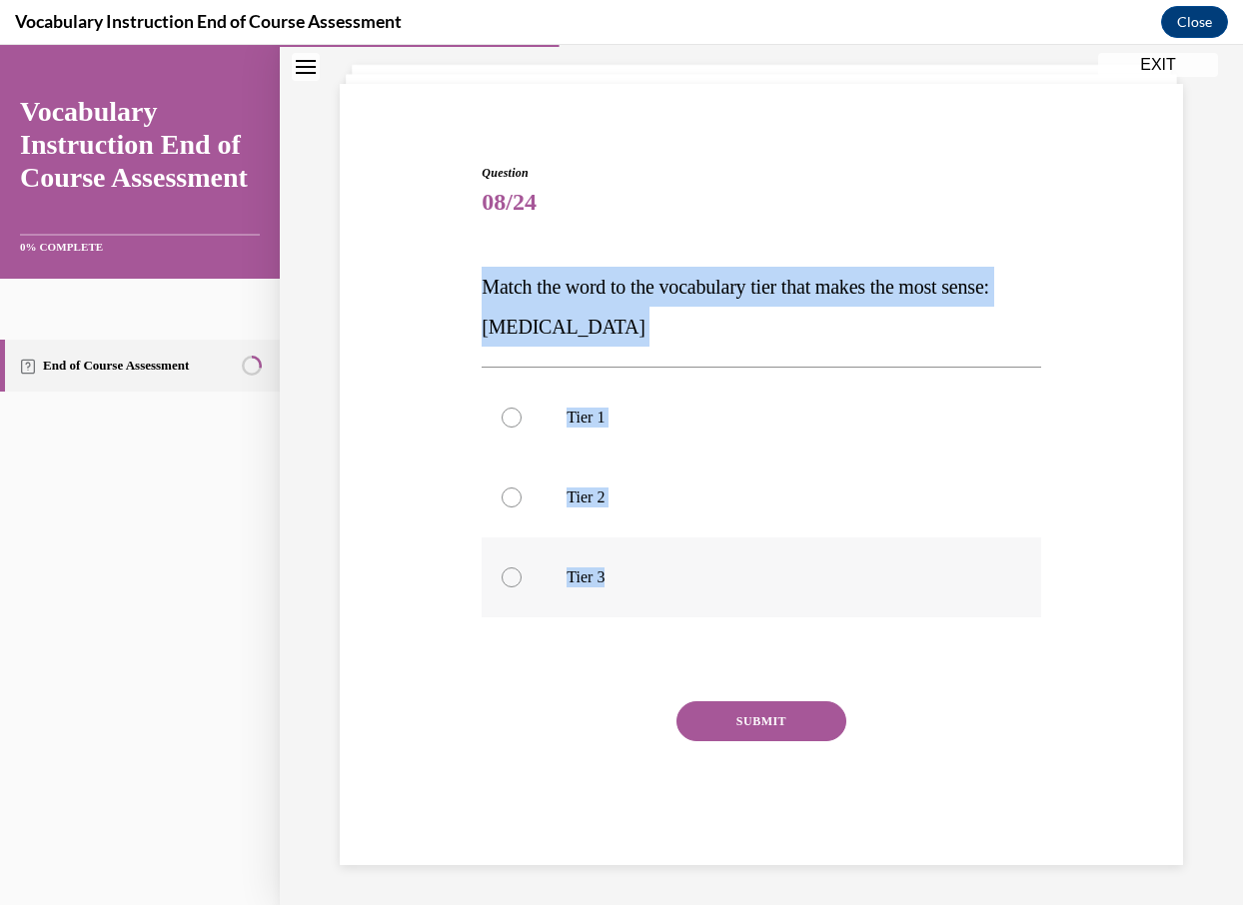
drag, startPoint x: 470, startPoint y: 287, endPoint x: 637, endPoint y: 602, distance: 357.5
click at [638, 603] on div "Question 08/24 Match the word to the vocabulary tier that makes the most sense:…" at bounding box center [761, 484] width 853 height 761
copy div "Match the word to the vocabulary tier that makes the most sense: anaphylaxis Ti…"
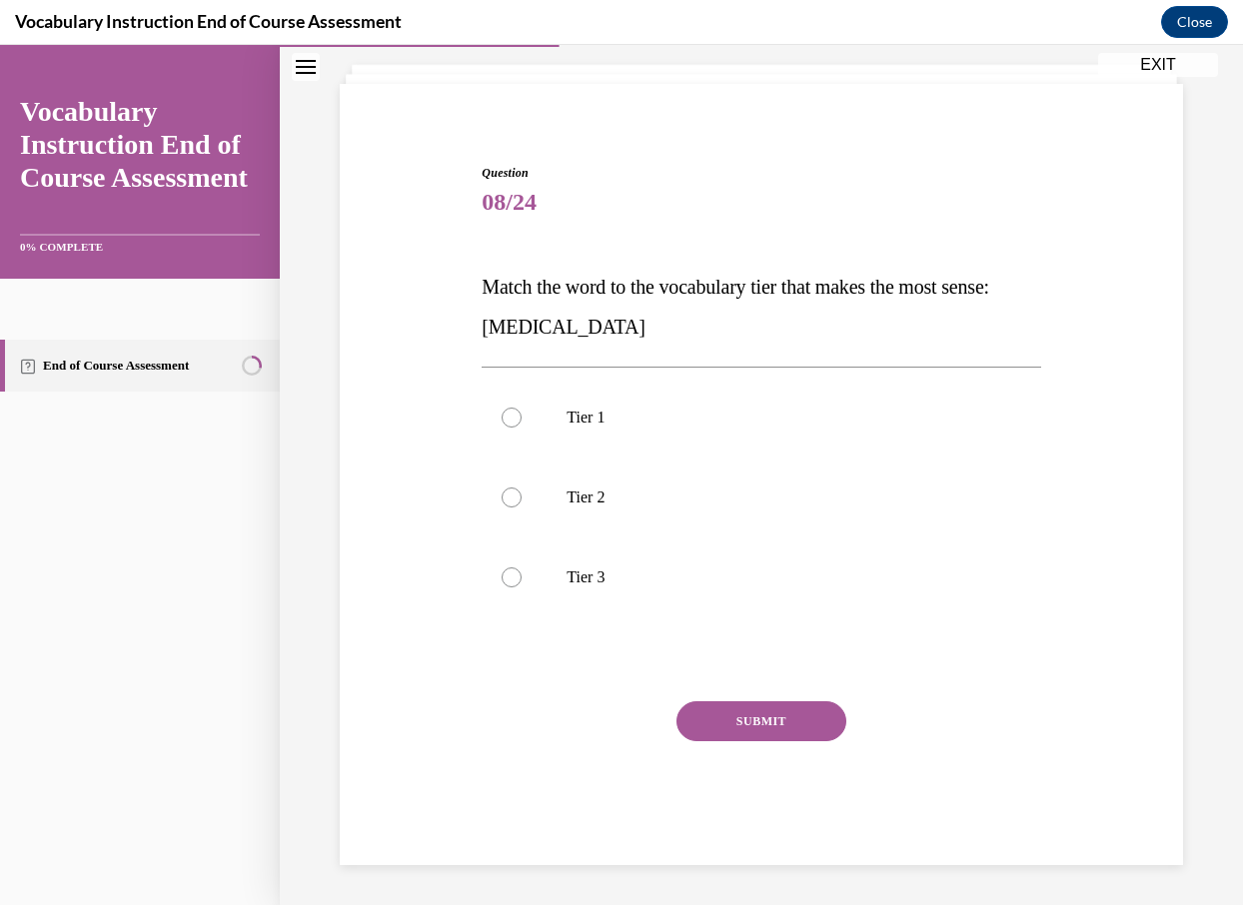
click at [367, 436] on div "Question 08/24 Match the word to the vocabulary tier that makes the most sense:…" at bounding box center [761, 484] width 853 height 761
click at [667, 594] on label "Tier 3" at bounding box center [760, 577] width 558 height 80
click at [521, 587] on input "Tier 3" at bounding box center [511, 577] width 20 height 20
radio input "true"
click at [752, 713] on button "SUBMIT" at bounding box center [761, 721] width 170 height 40
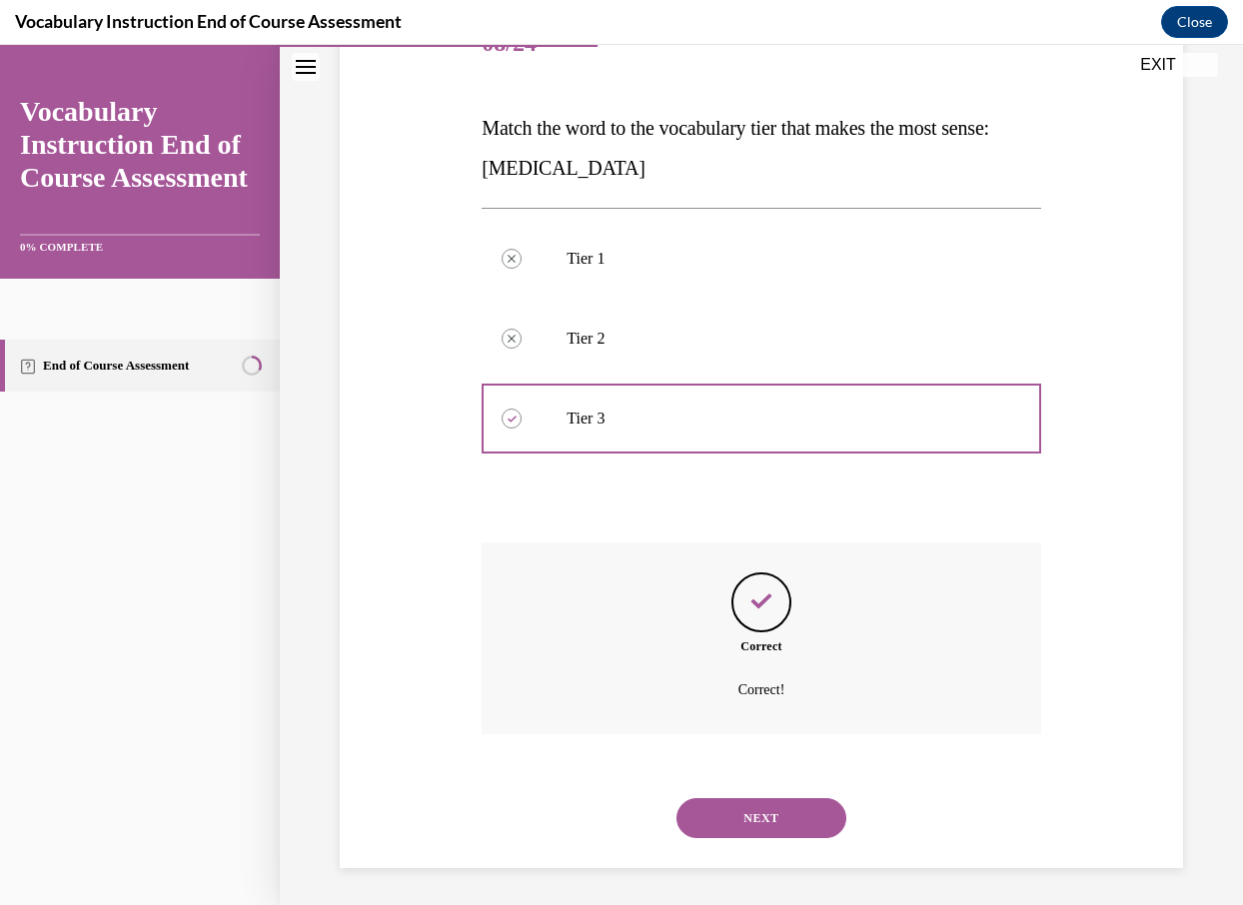
scroll to position [276, 0]
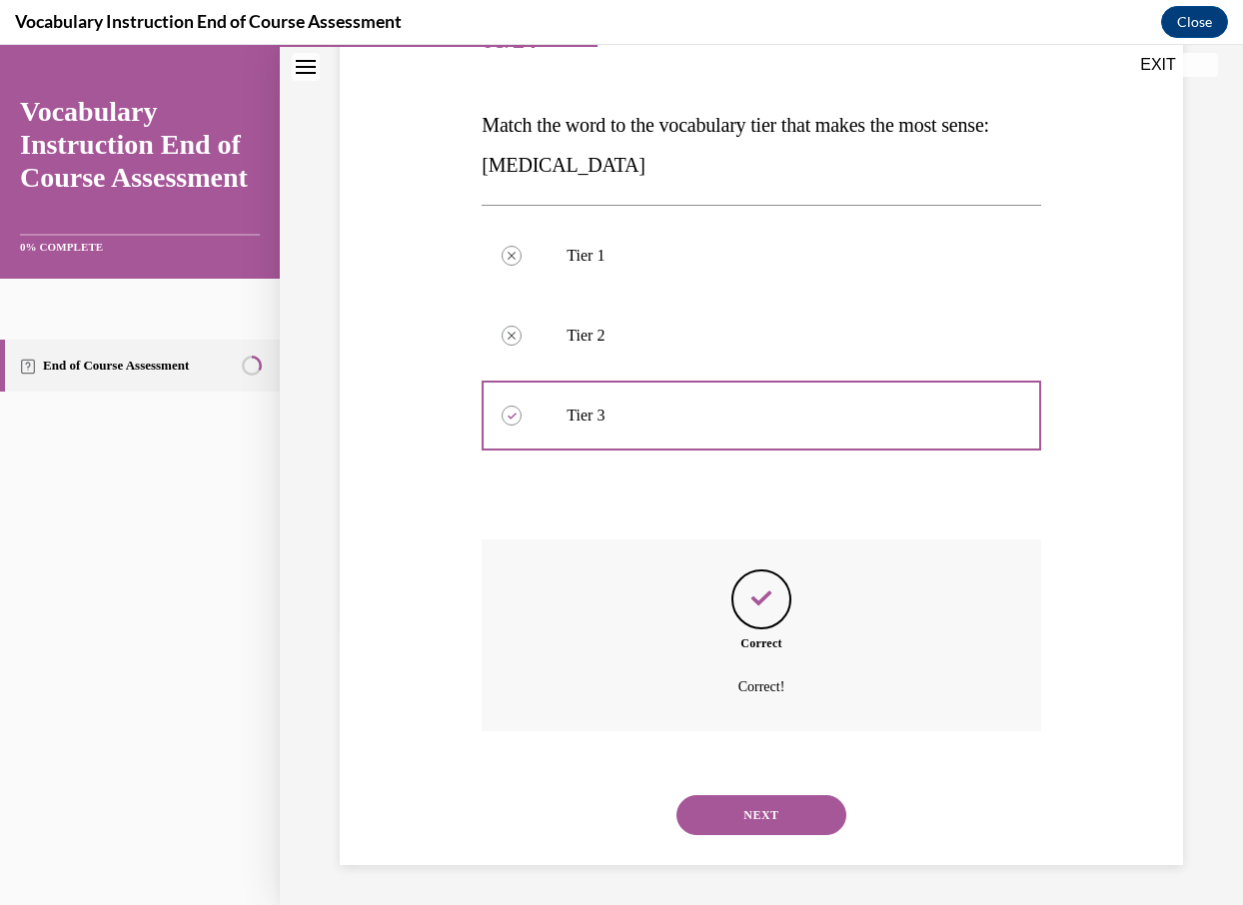
click at [771, 812] on button "NEXT" at bounding box center [761, 815] width 170 height 40
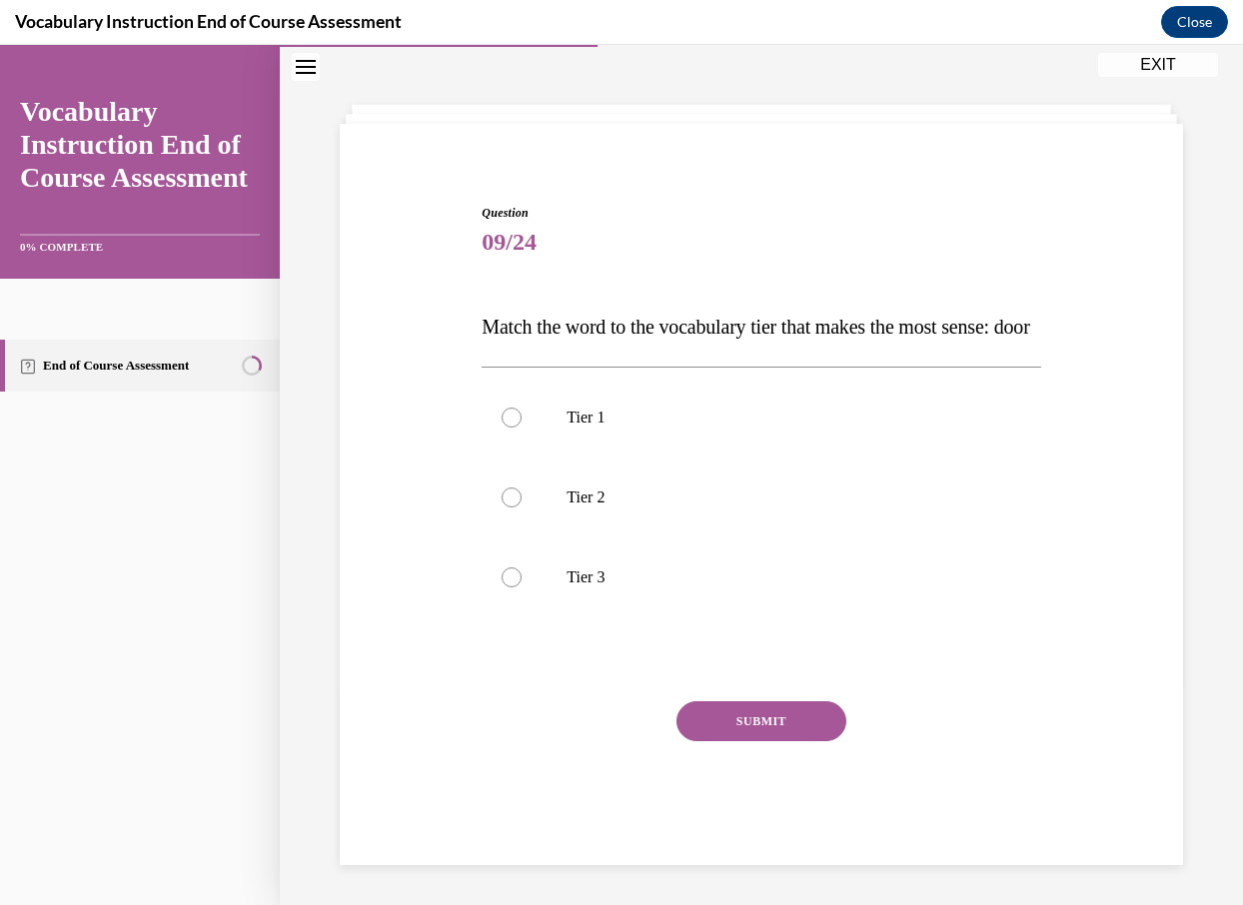
scroll to position [114, 0]
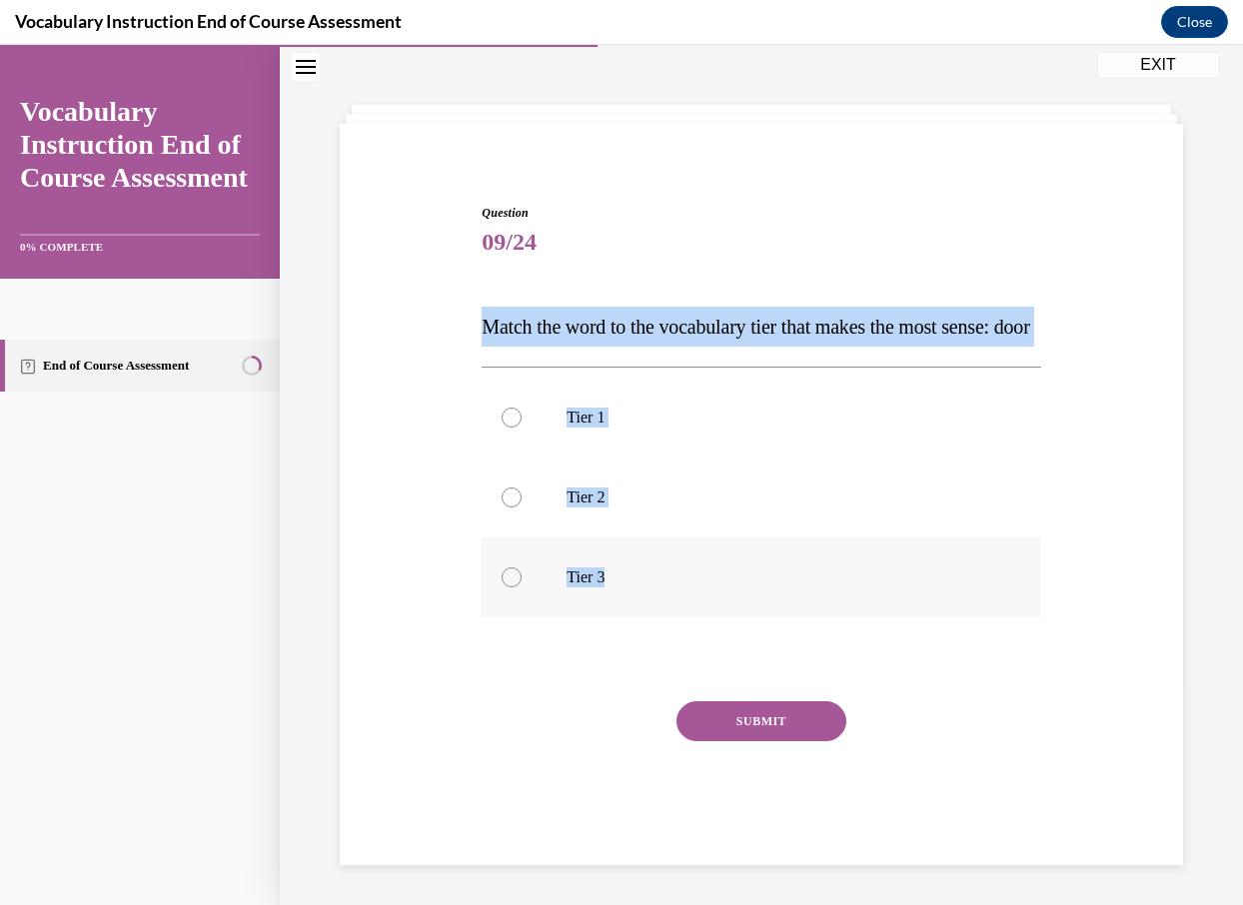
drag, startPoint x: 462, startPoint y: 279, endPoint x: 651, endPoint y: 590, distance: 364.9
click at [653, 591] on div "Question 09/24 Match the word to the vocabulary tier that makes the most sense:…" at bounding box center [761, 504] width 853 height 721
copy div "Match the word to the vocabulary tier that makes the most sense: door Tier 1 Ti…"
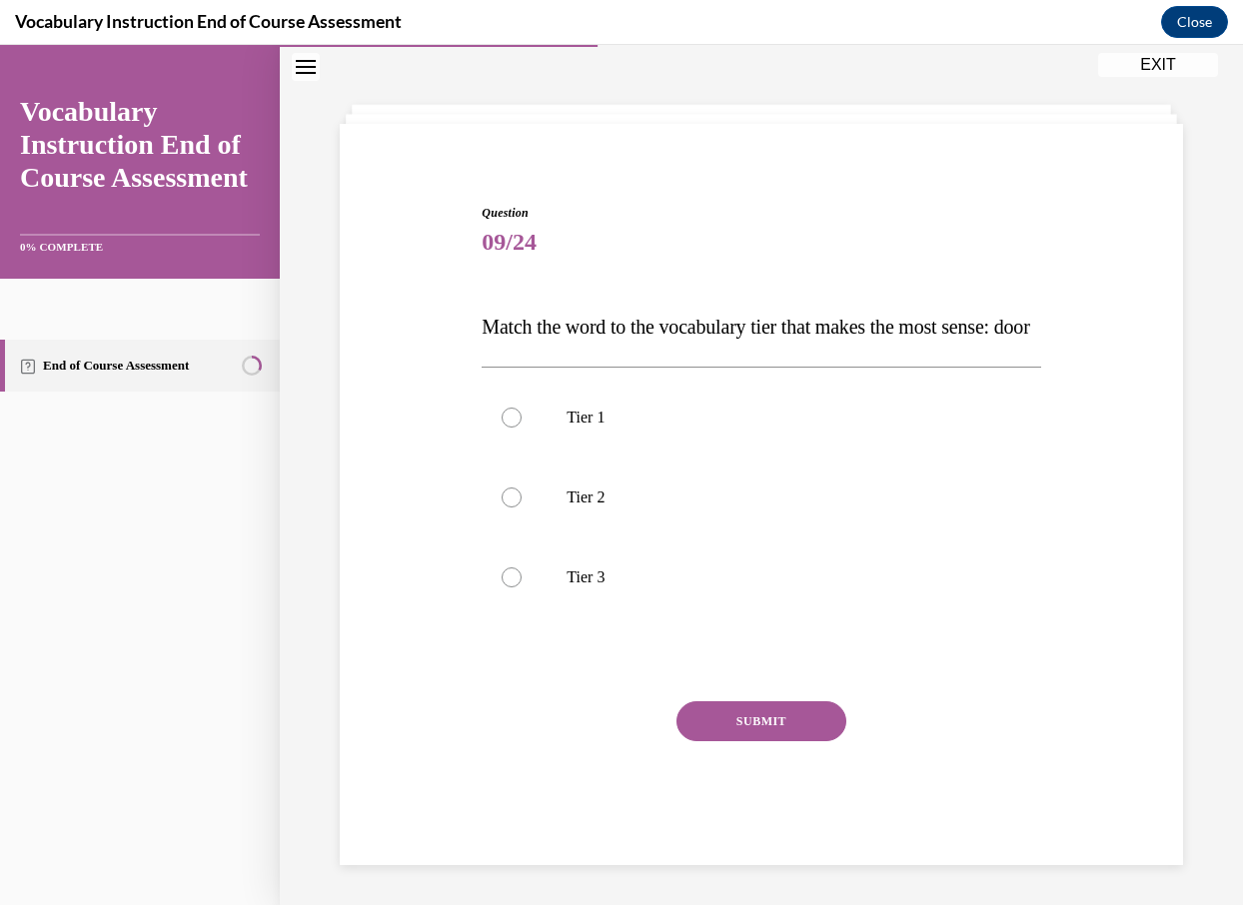
click at [521, 700] on div "Question 09/24 Match the word to the vocabulary tier that makes the most sense:…" at bounding box center [760, 534] width 558 height 661
click at [587, 431] on label "Tier 1" at bounding box center [760, 418] width 558 height 80
click at [521, 428] on input "Tier 1" at bounding box center [511, 418] width 20 height 20
radio input "true"
click at [783, 719] on button "SUBMIT" at bounding box center [761, 721] width 170 height 40
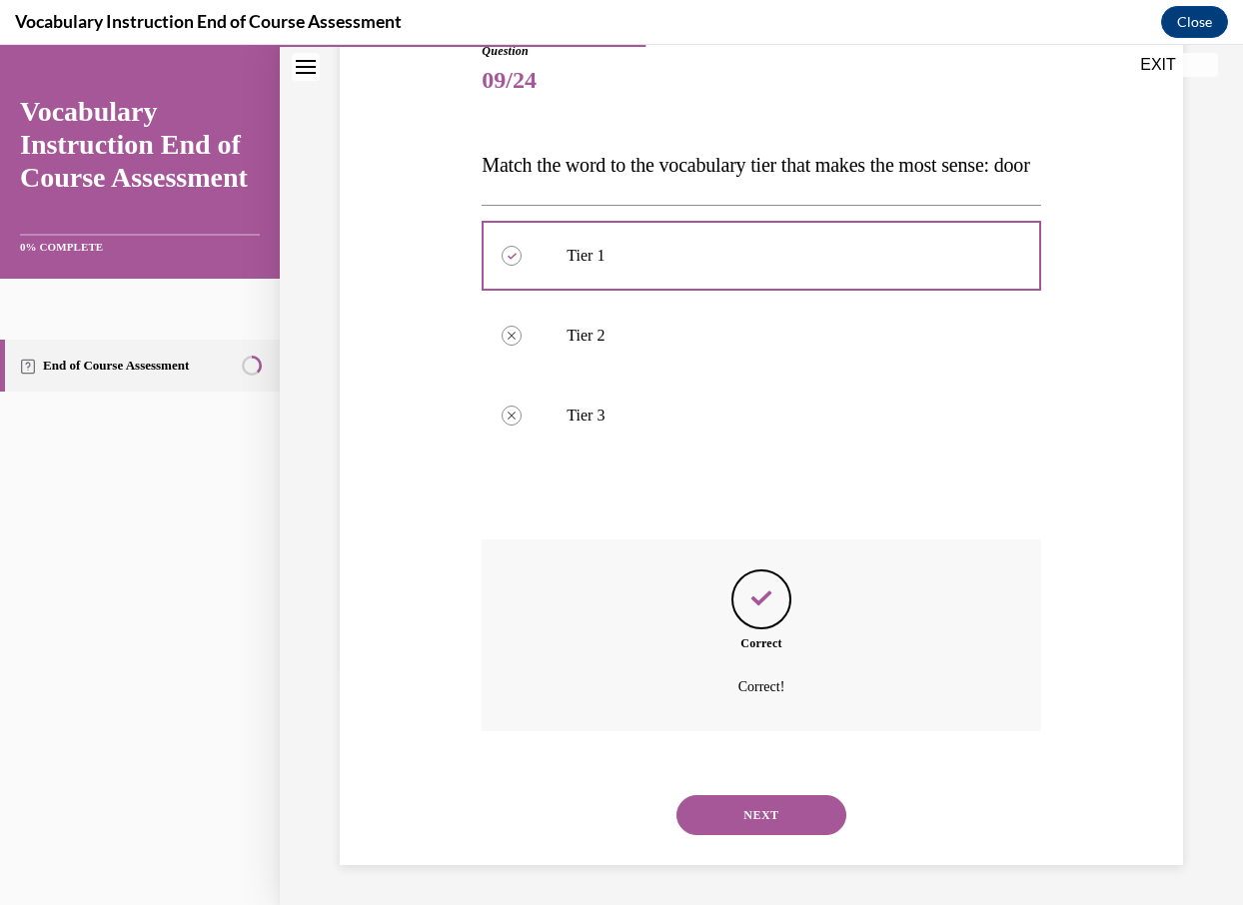
scroll to position [276, 0]
click at [778, 820] on button "NEXT" at bounding box center [761, 815] width 170 height 40
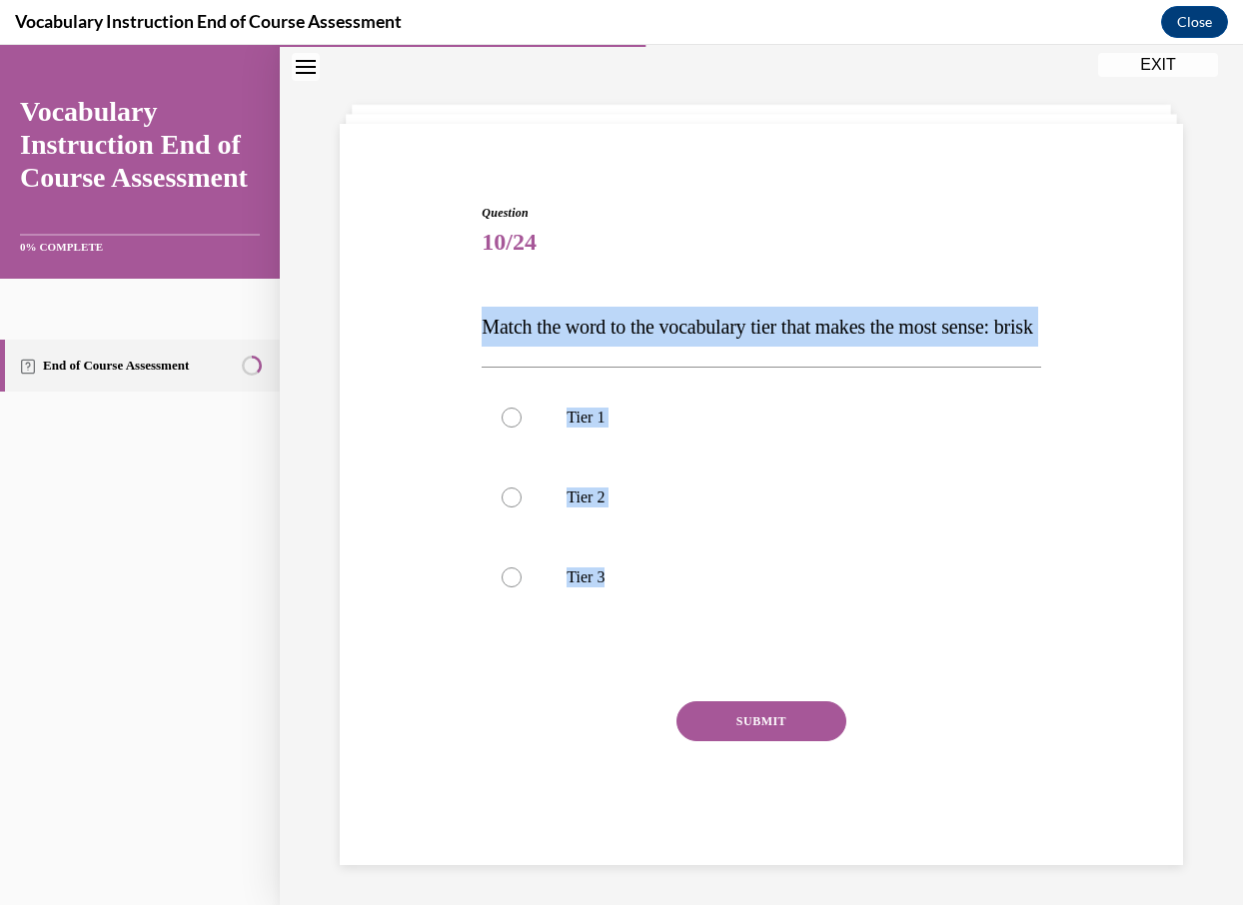
drag, startPoint x: 479, startPoint y: 285, endPoint x: 651, endPoint y: 625, distance: 381.5
click at [651, 625] on div "Question 10/24 Match the word to the vocabulary tier that makes the most sense:…" at bounding box center [760, 519] width 568 height 691
copy div "Match the word to the vocabulary tier that makes the most sense: brisk Tier 1 T…"
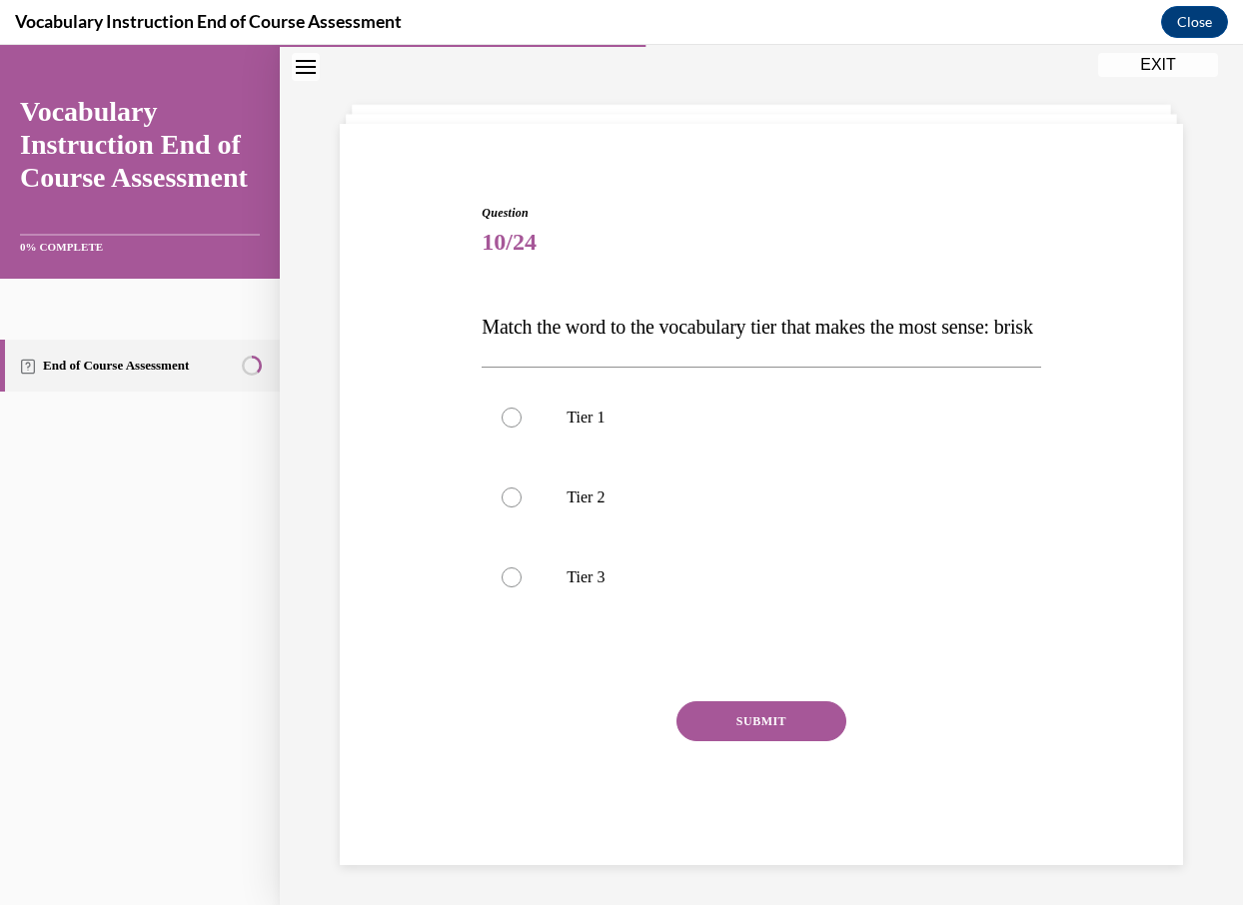
click at [536, 695] on div "Question 10/24 Match the word to the vocabulary tier that makes the most sense:…" at bounding box center [760, 534] width 558 height 661
click at [640, 490] on p "Tier 2" at bounding box center [778, 497] width 424 height 20
click at [521, 490] on input "Tier 2" at bounding box center [511, 497] width 20 height 20
radio input "true"
click at [783, 725] on button "SUBMIT" at bounding box center [761, 721] width 170 height 40
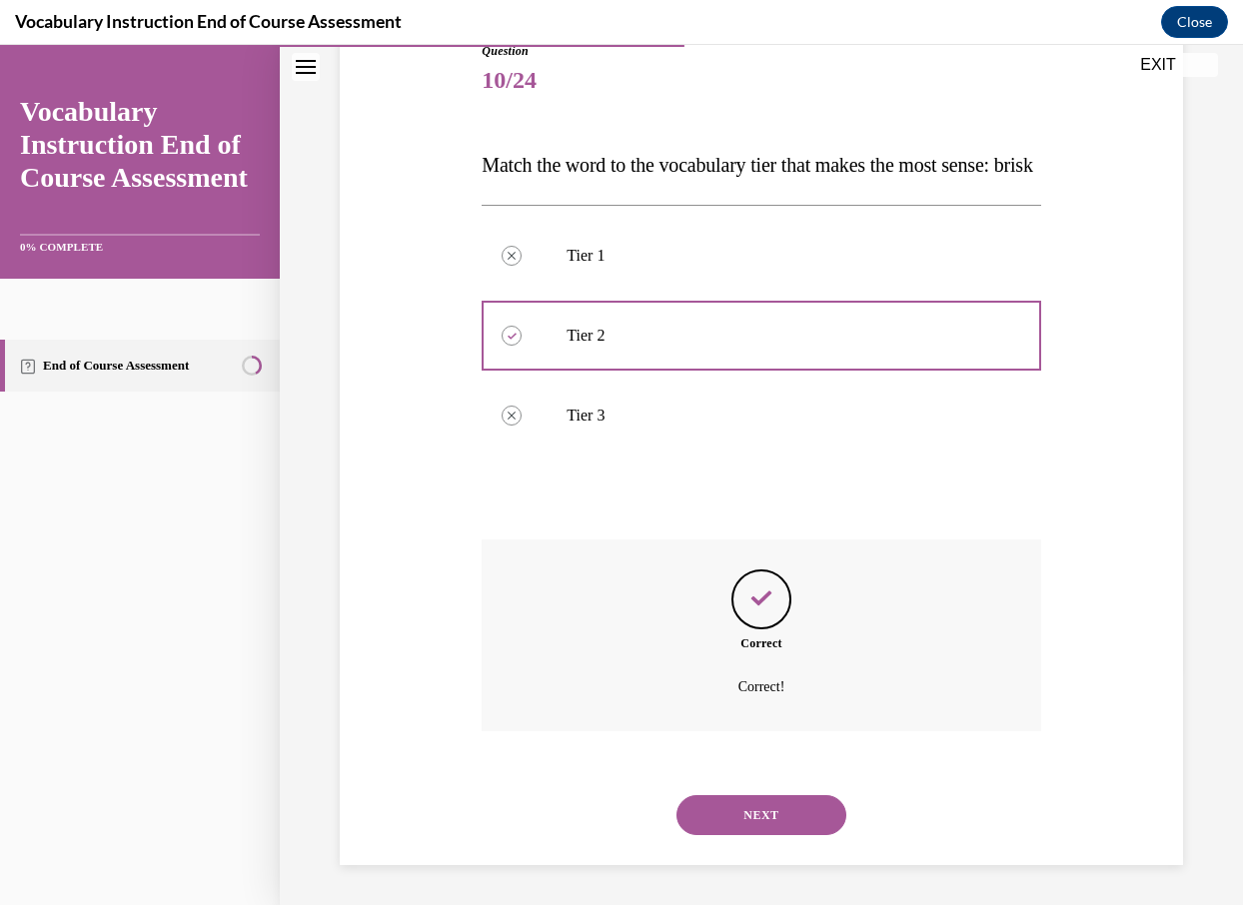
scroll to position [276, 0]
click at [793, 810] on button "NEXT" at bounding box center [761, 815] width 170 height 40
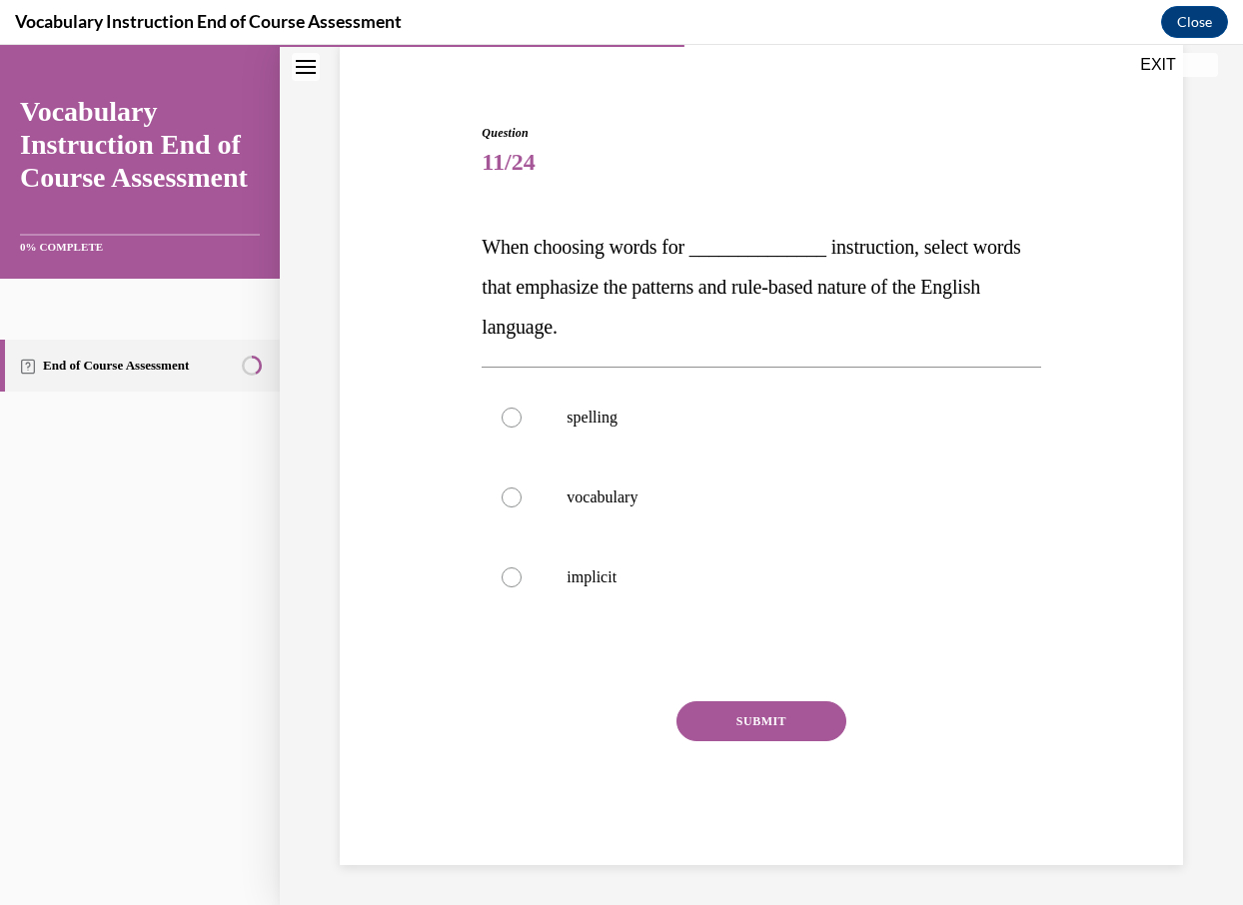
scroll to position [154, 0]
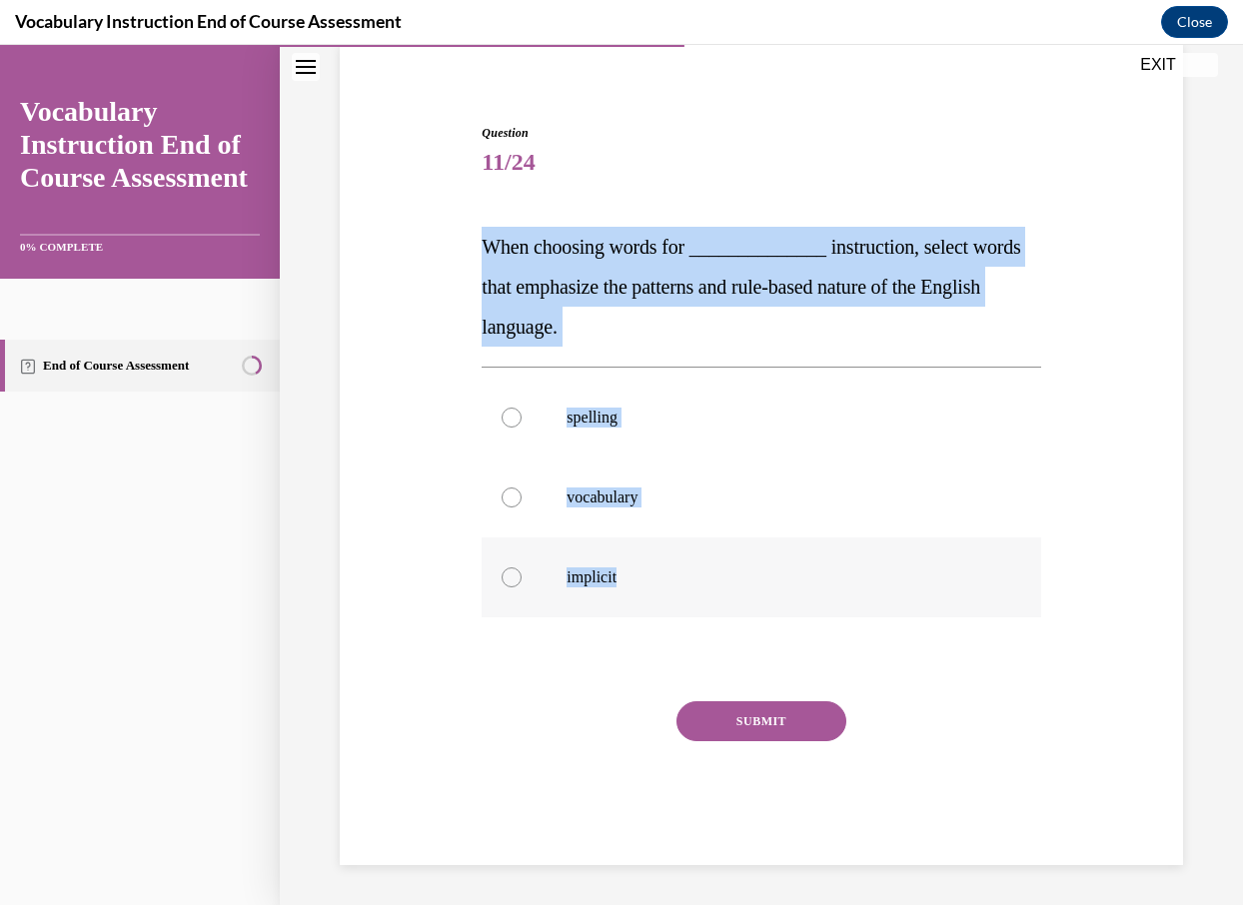
drag, startPoint x: 468, startPoint y: 249, endPoint x: 638, endPoint y: 578, distance: 371.3
click at [638, 578] on div "Question 11/24 When choosing words for ______________ instruction, select words…" at bounding box center [761, 464] width 853 height 801
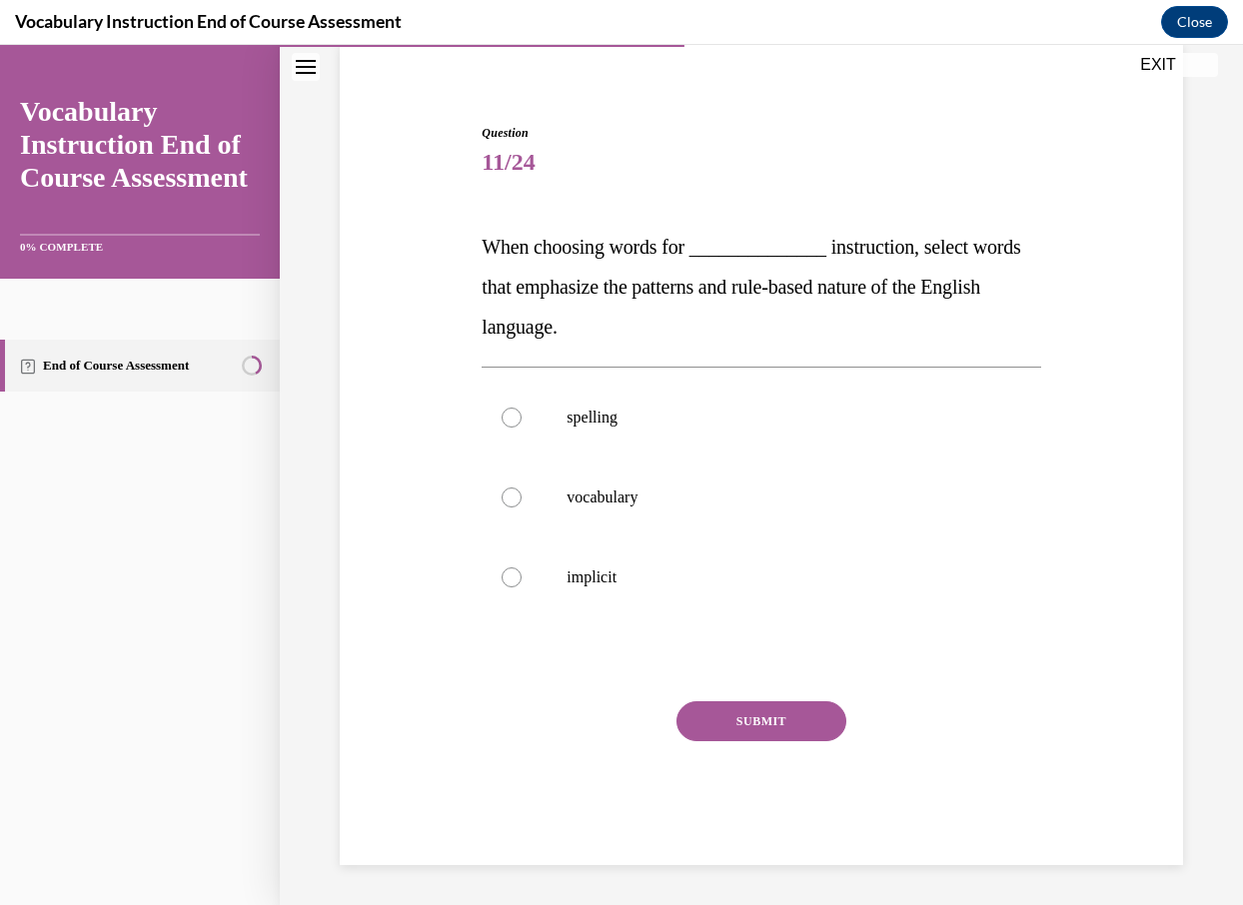
click at [558, 678] on div "Question 11/24 When choosing words for ______________ instruction, select words…" at bounding box center [760, 494] width 558 height 741
click at [622, 419] on p "spelling" at bounding box center [778, 418] width 424 height 20
click at [521, 419] on input "spelling" at bounding box center [511, 418] width 20 height 20
radio input "true"
click at [737, 722] on button "SUBMIT" at bounding box center [761, 721] width 170 height 40
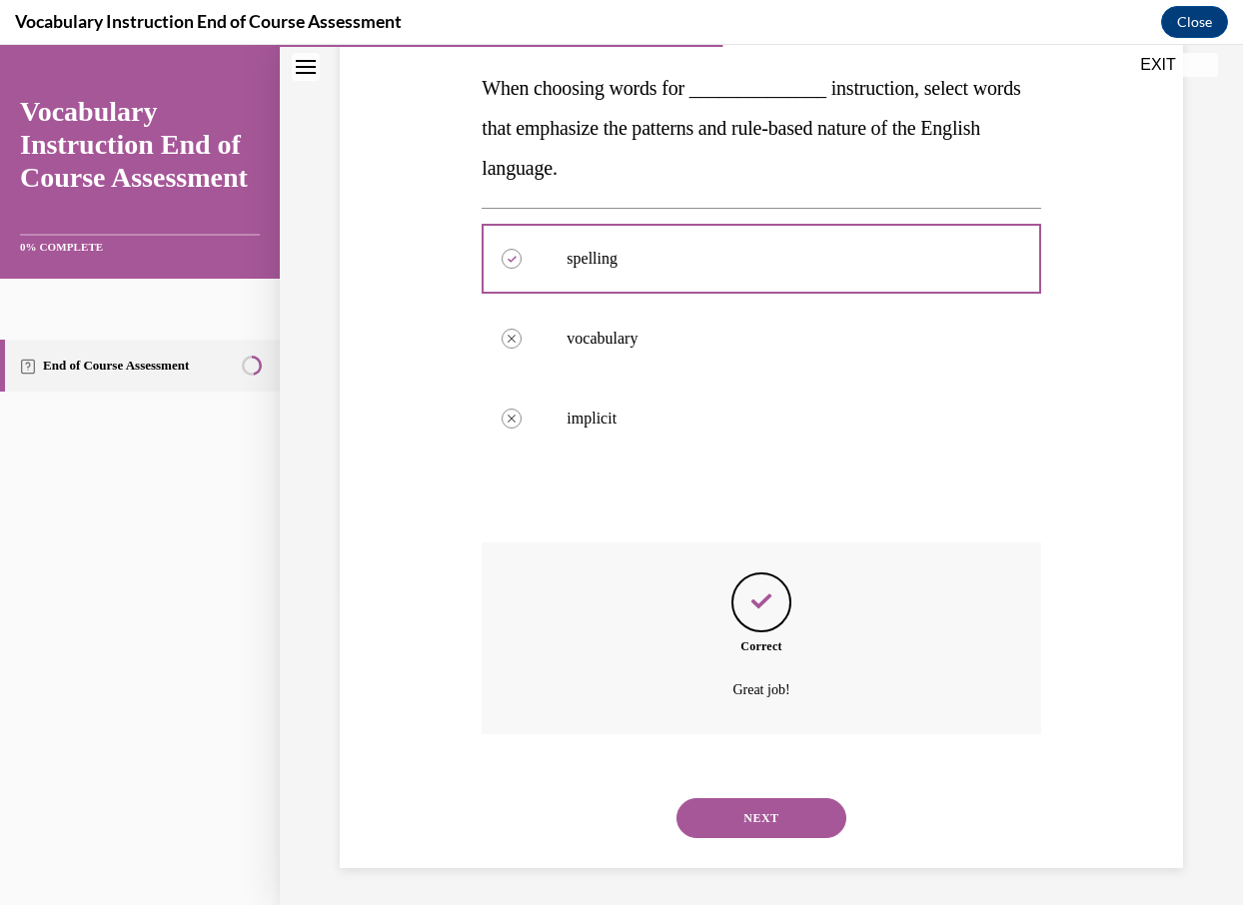
scroll to position [316, 0]
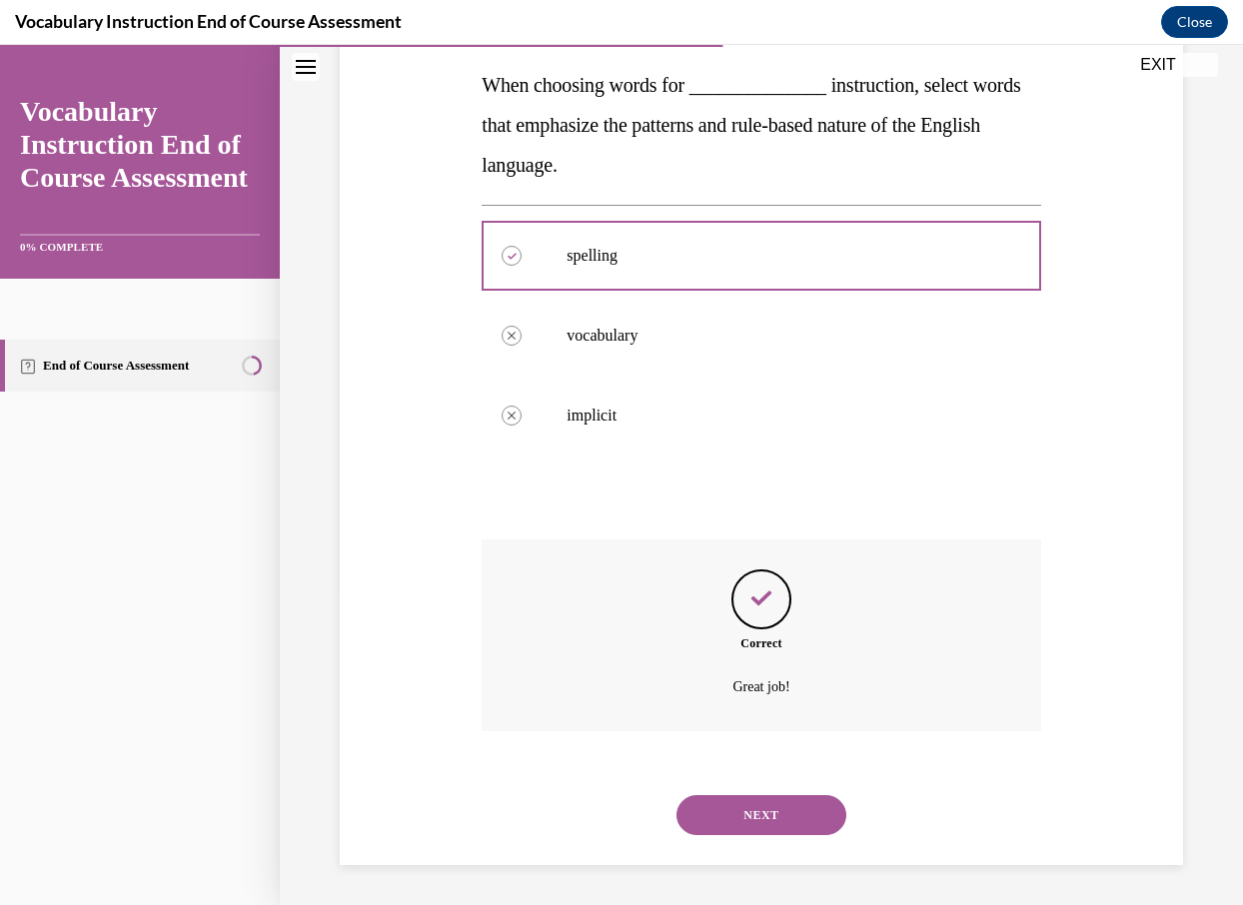
click at [759, 815] on button "NEXT" at bounding box center [761, 815] width 170 height 40
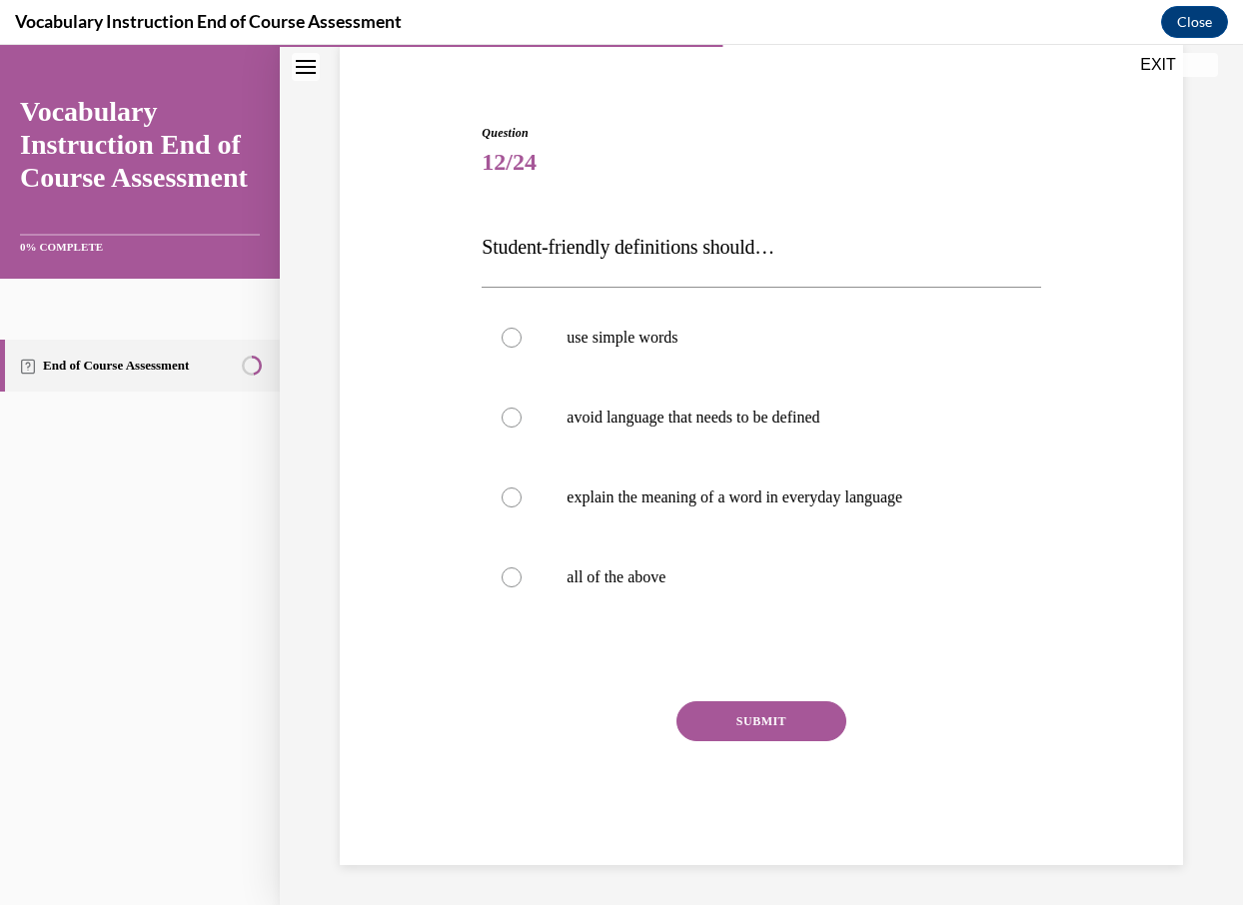
scroll to position [154, 0]
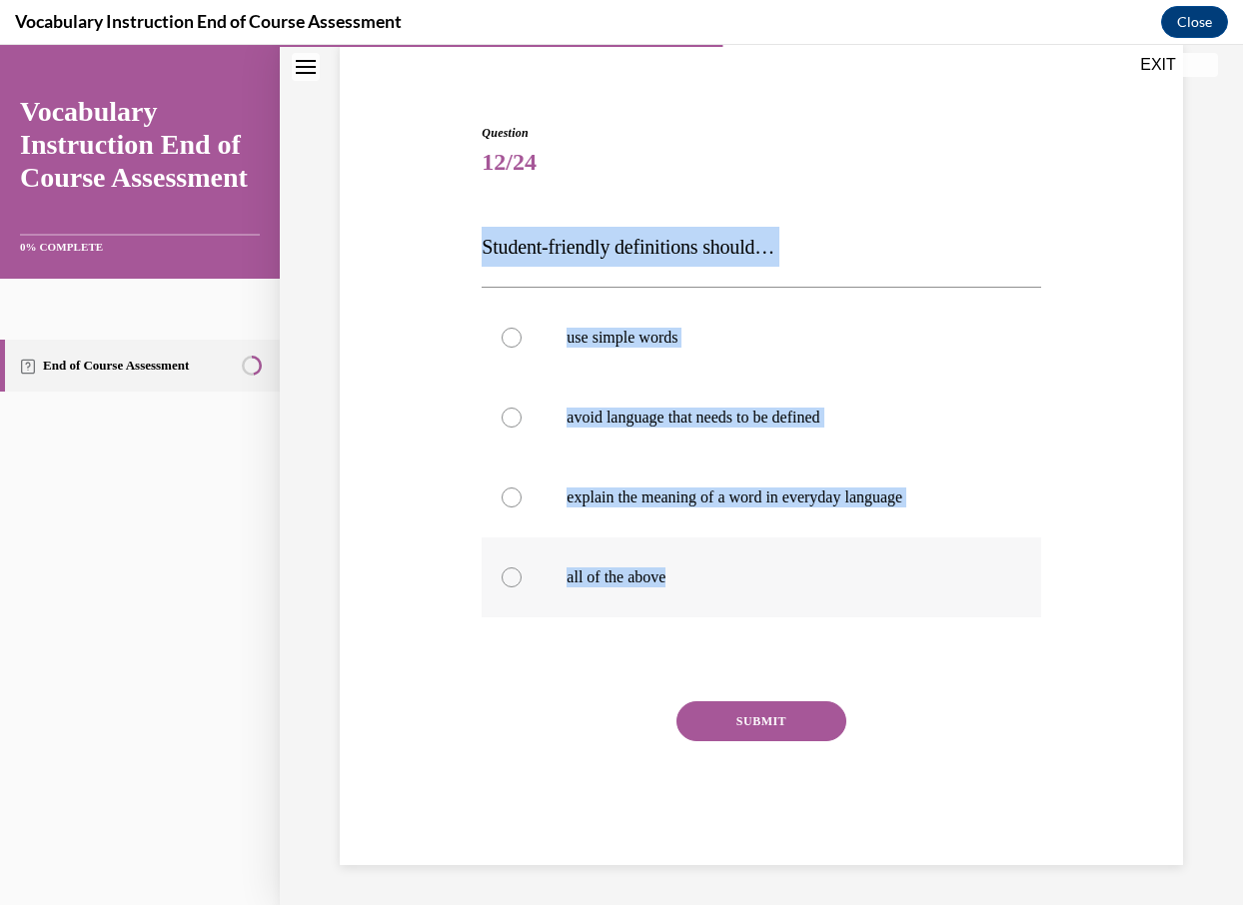
drag, startPoint x: 476, startPoint y: 247, endPoint x: 719, endPoint y: 577, distance: 410.2
click at [719, 577] on div "Question 12/24 Student-friendly definitions should… use simple words avoid lang…" at bounding box center [760, 479] width 568 height 771
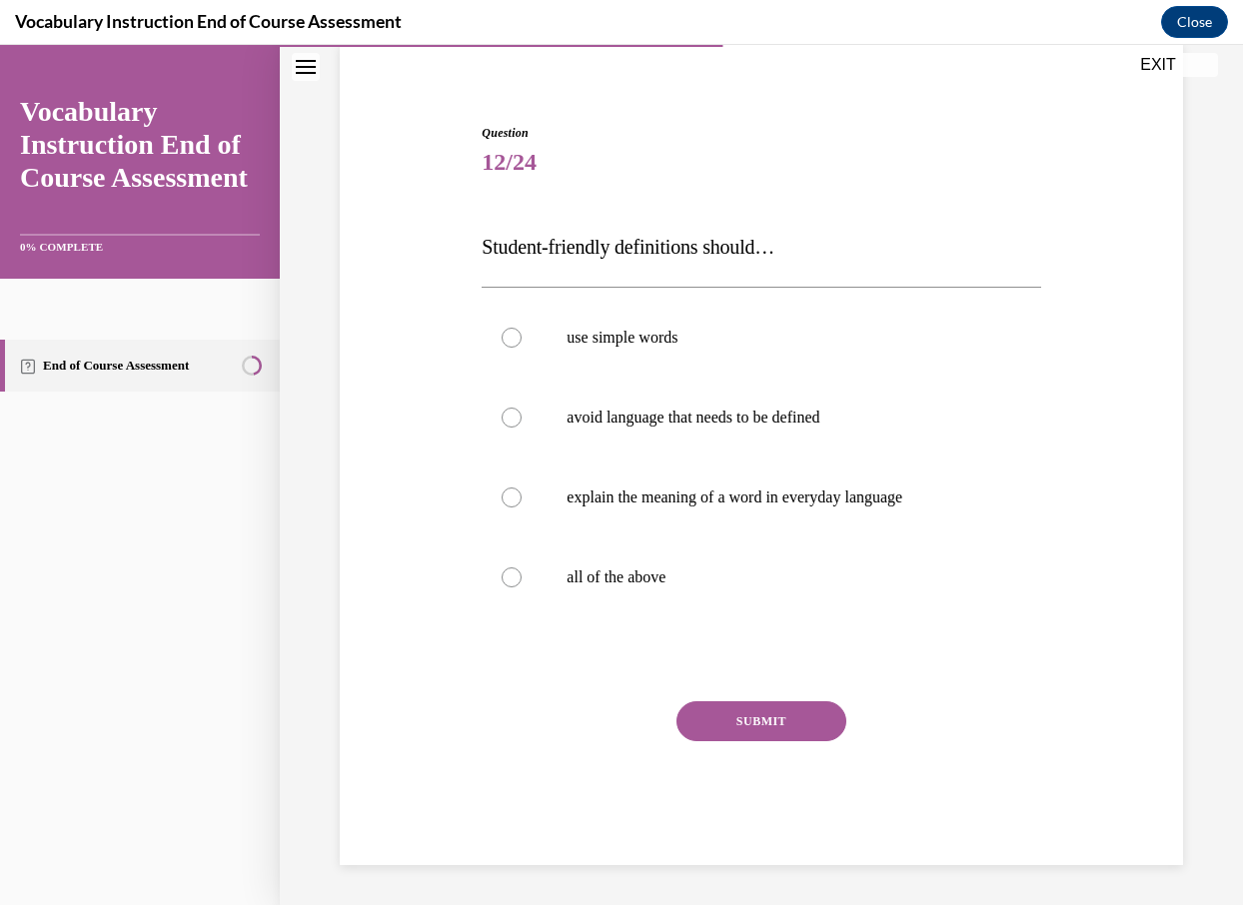
click at [505, 682] on div "Question 12/24 Student-friendly definitions should… use simple words avoid lang…" at bounding box center [760, 494] width 558 height 741
click at [715, 545] on label "all of the above" at bounding box center [760, 577] width 558 height 80
click at [521, 567] on input "all of the above" at bounding box center [511, 577] width 20 height 20
radio input "true"
click at [757, 720] on button "SUBMIT" at bounding box center [761, 721] width 170 height 40
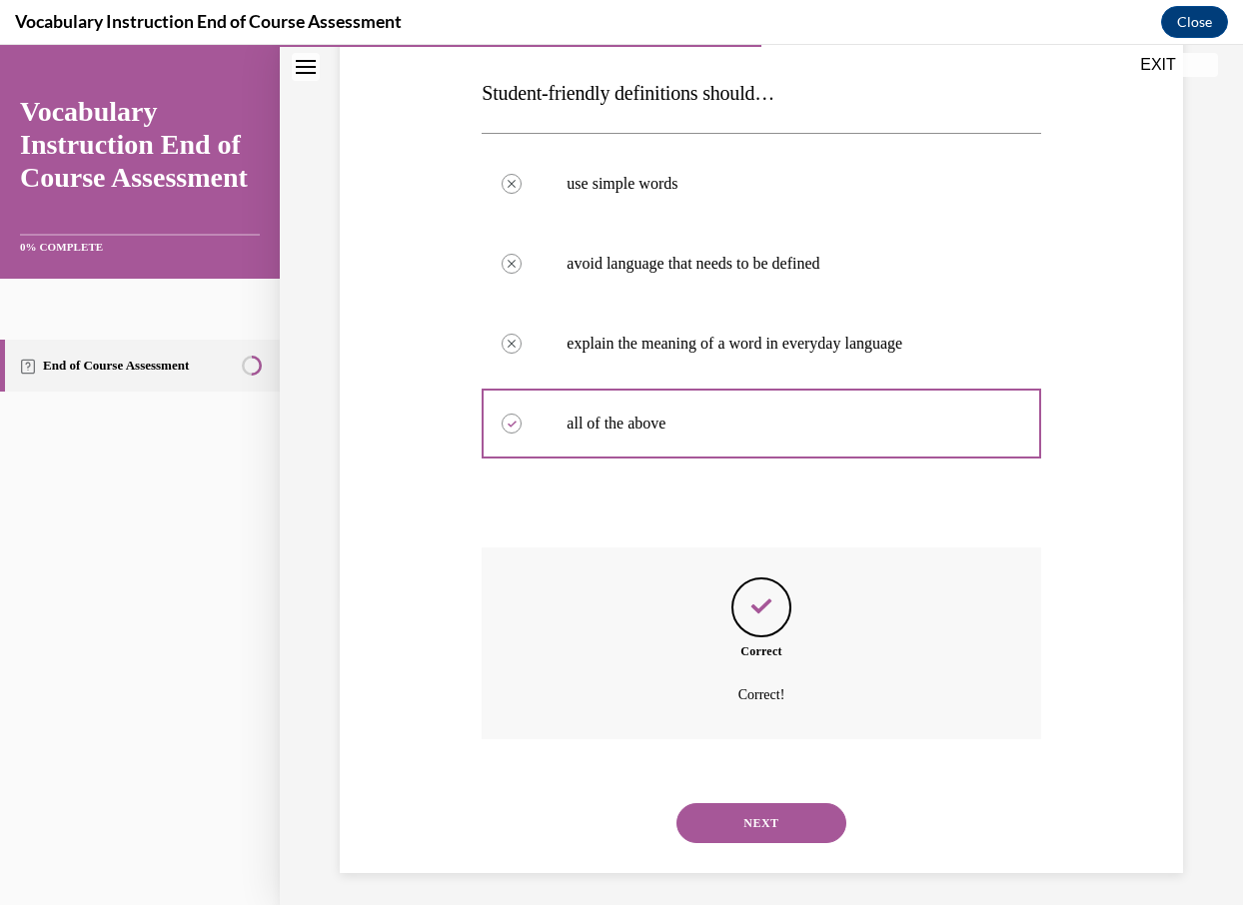
scroll to position [316, 0]
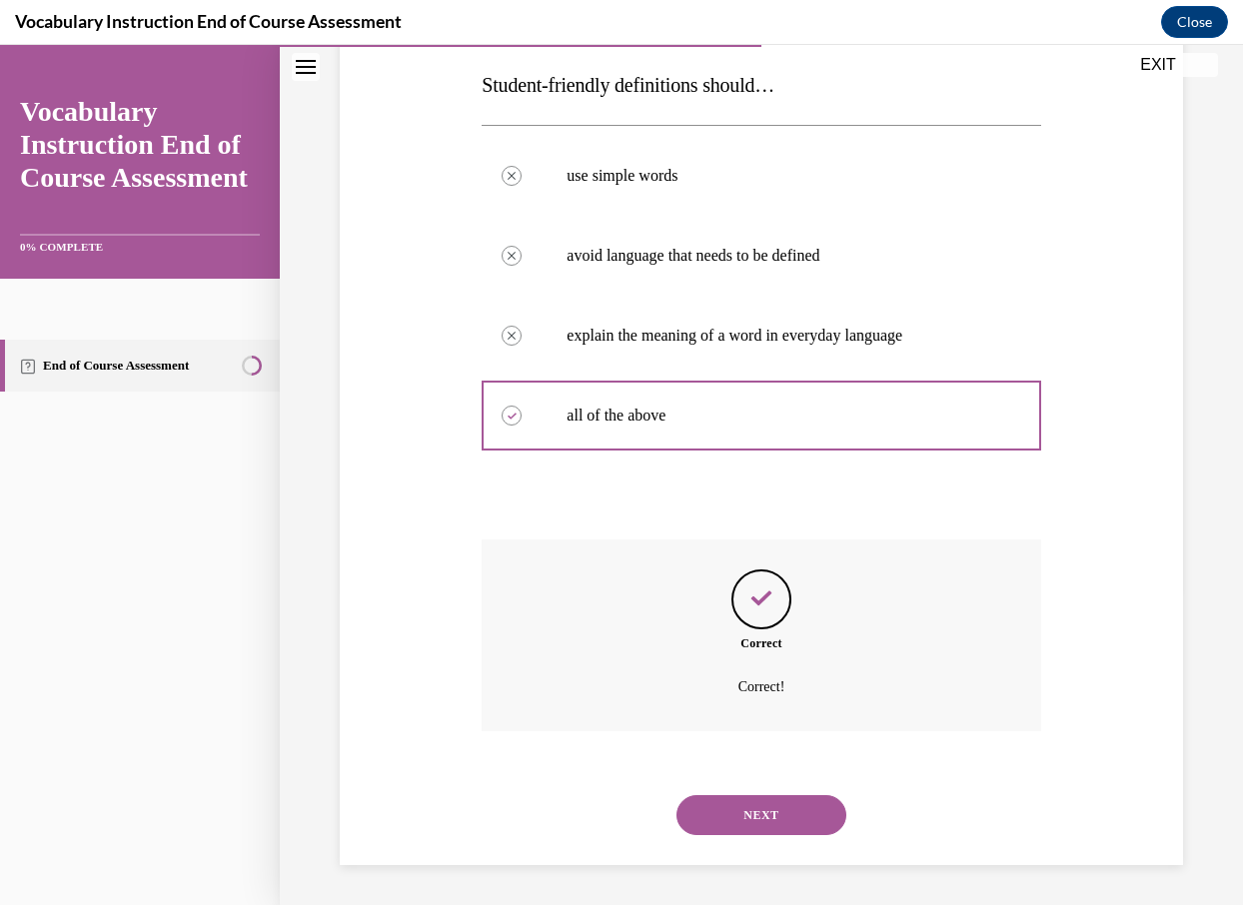
click at [753, 812] on button "NEXT" at bounding box center [761, 815] width 170 height 40
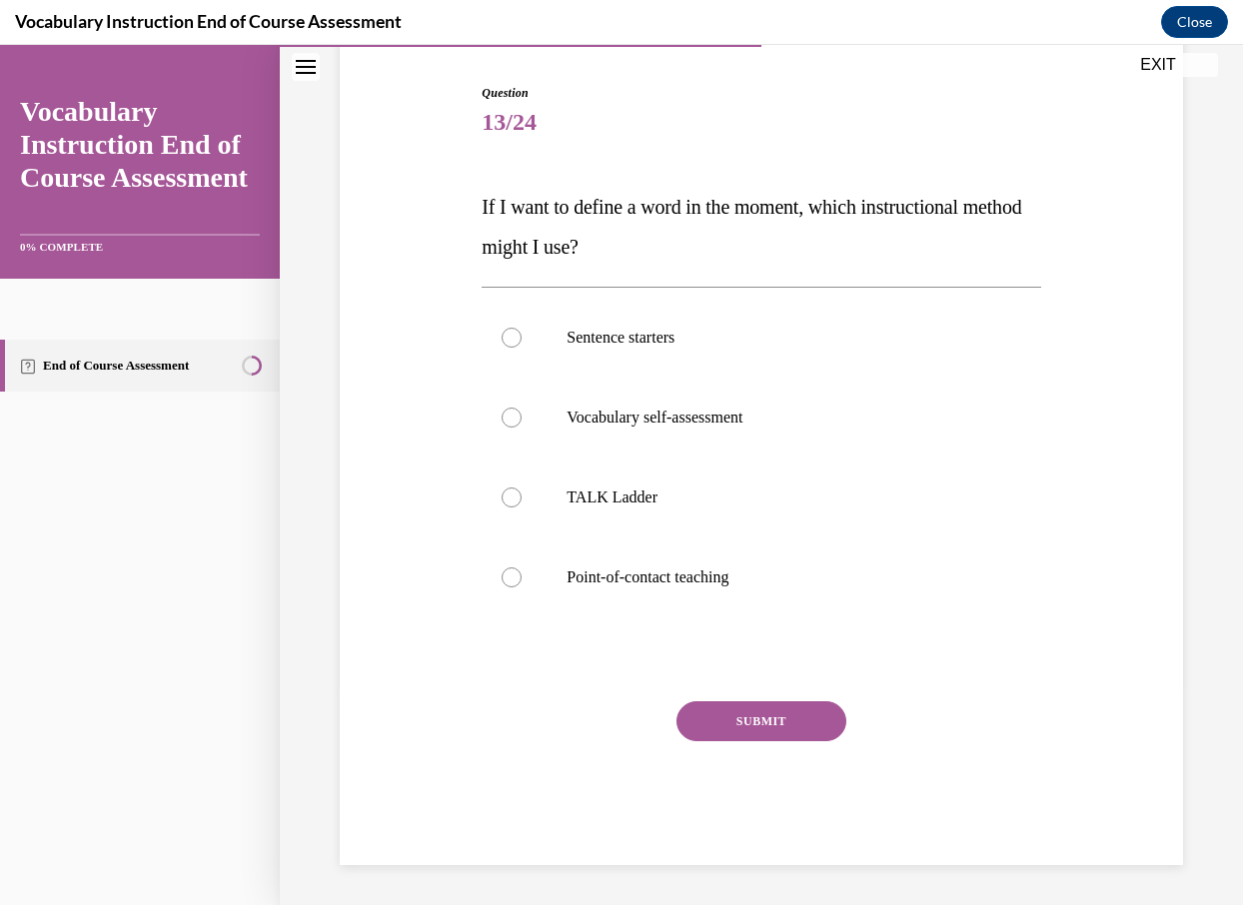
scroll to position [194, 0]
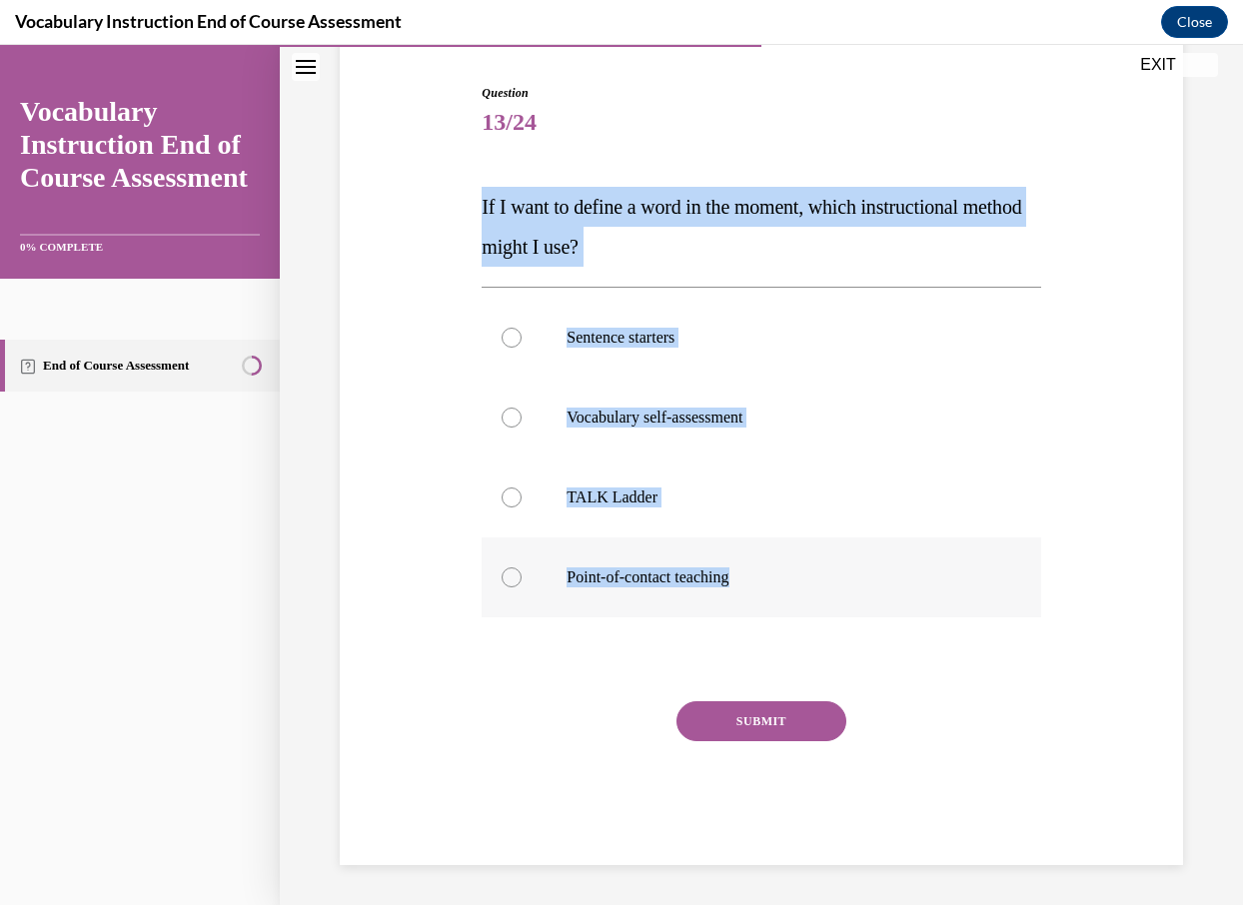
drag, startPoint x: 472, startPoint y: 201, endPoint x: 813, endPoint y: 582, distance: 512.2
click at [813, 582] on div "Question 13/24 If I want to define a word in the moment, which instructional me…" at bounding box center [761, 444] width 853 height 841
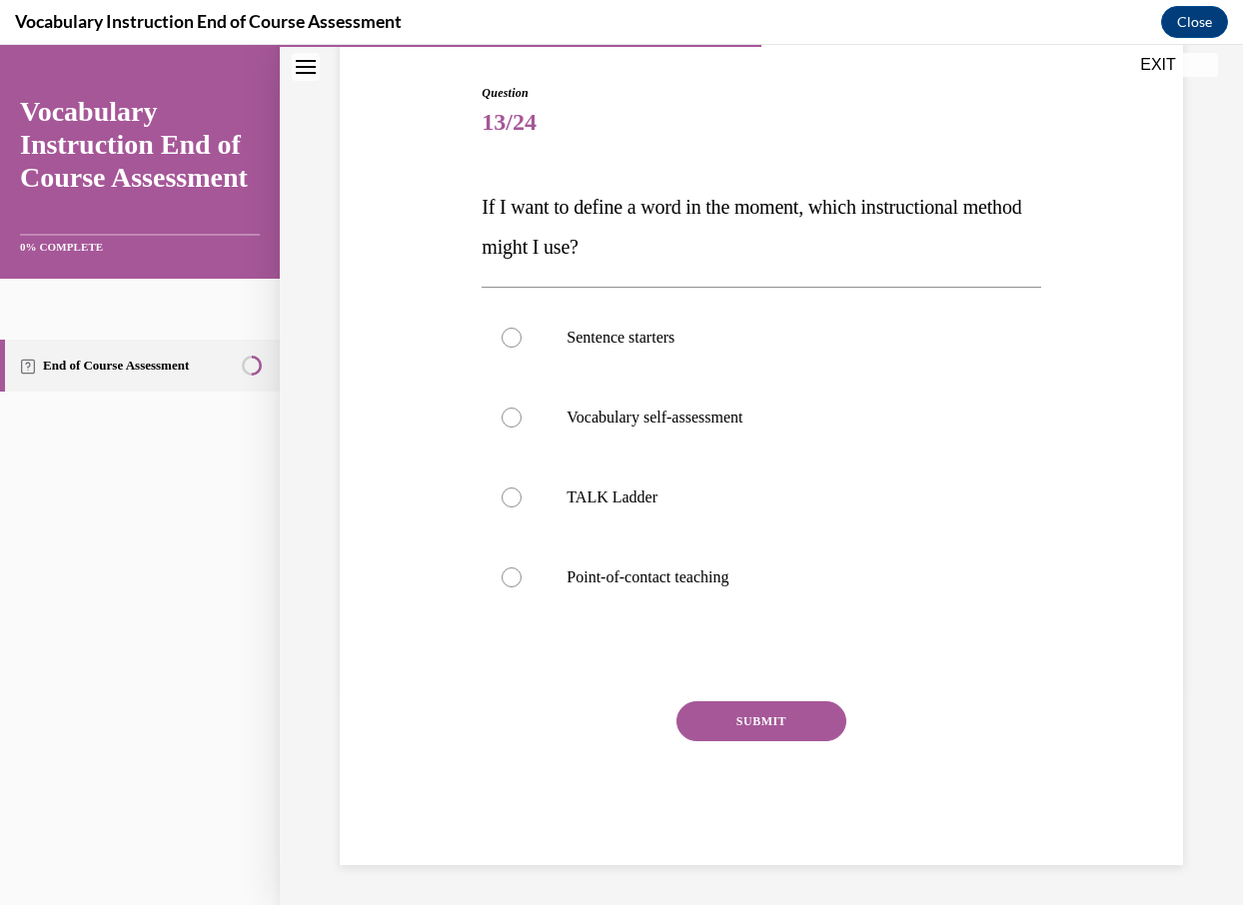
click at [559, 647] on div at bounding box center [760, 659] width 558 height 24
click at [692, 577] on p "Point-of-contact teaching" at bounding box center [778, 577] width 424 height 20
click at [521, 577] on input "Point-of-contact teaching" at bounding box center [511, 577] width 20 height 20
radio input "true"
click at [722, 717] on button "SUBMIT" at bounding box center [761, 721] width 170 height 40
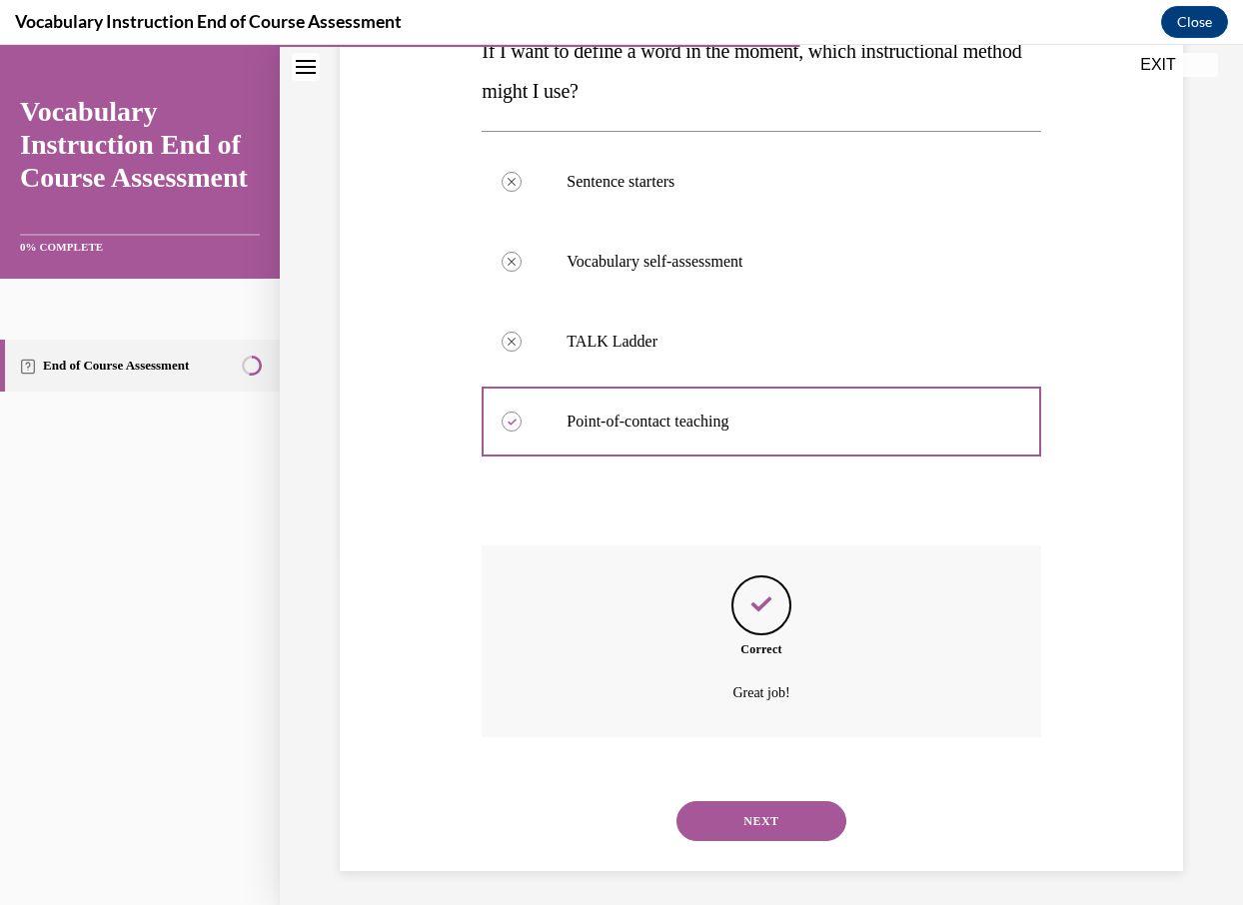
scroll to position [356, 0]
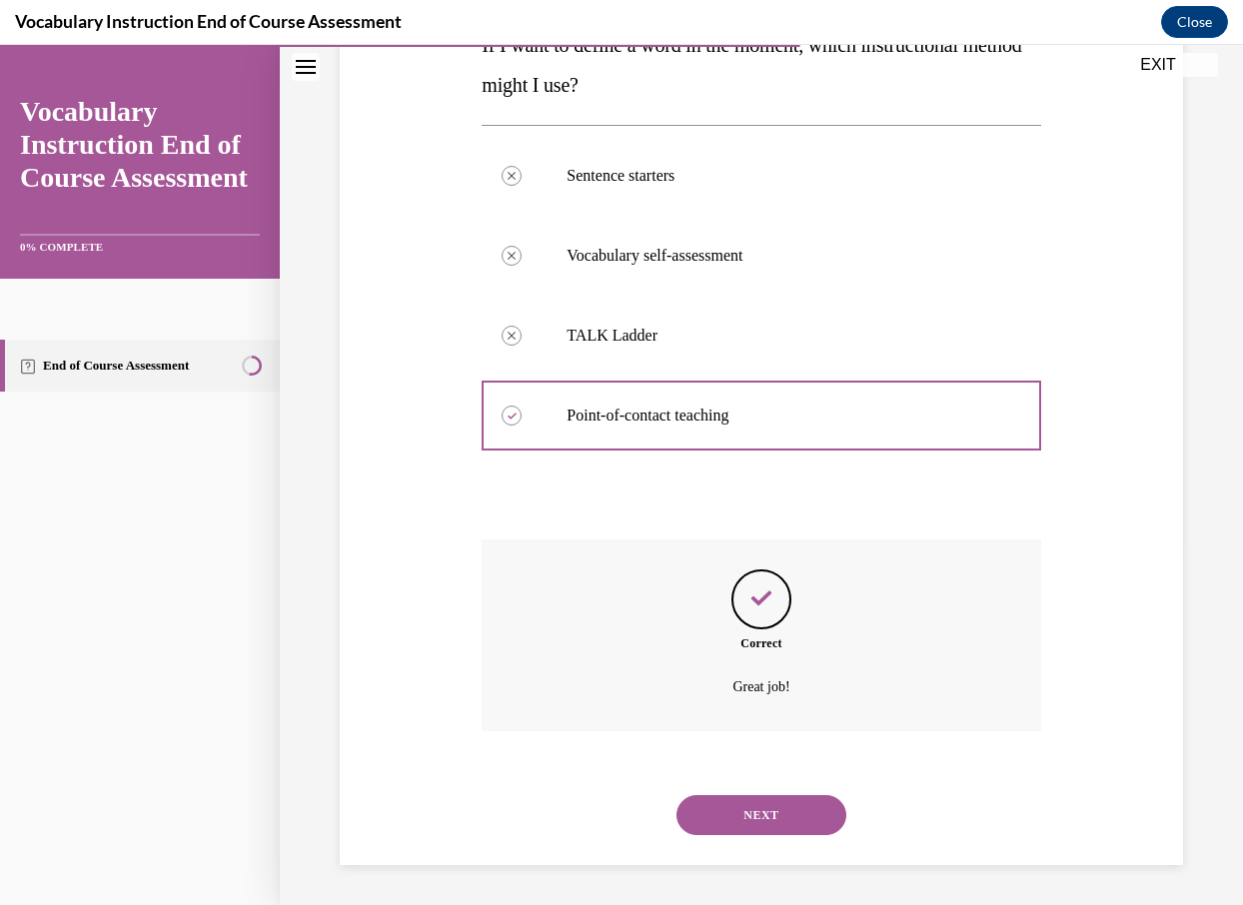
click at [742, 816] on button "NEXT" at bounding box center [761, 815] width 170 height 40
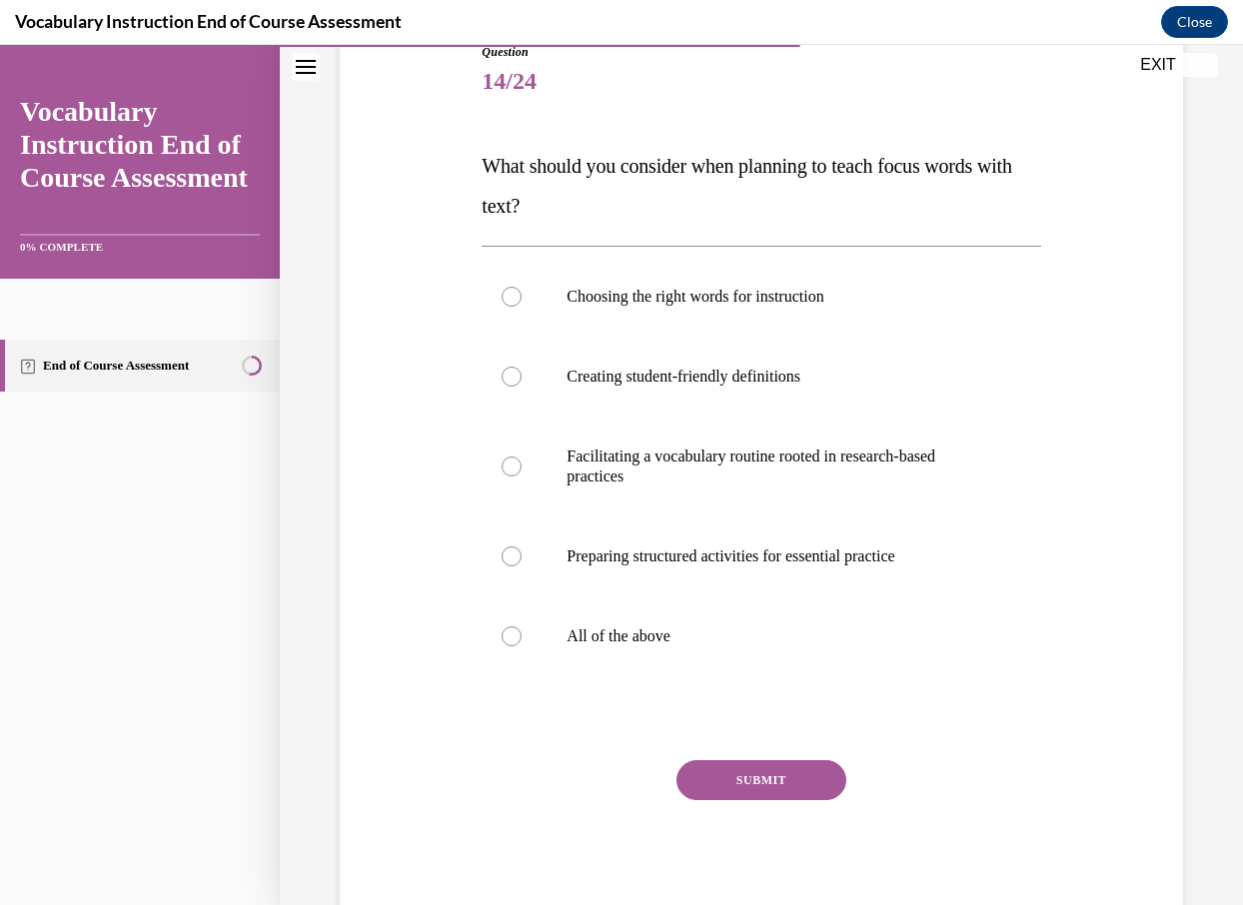
scroll to position [224, 0]
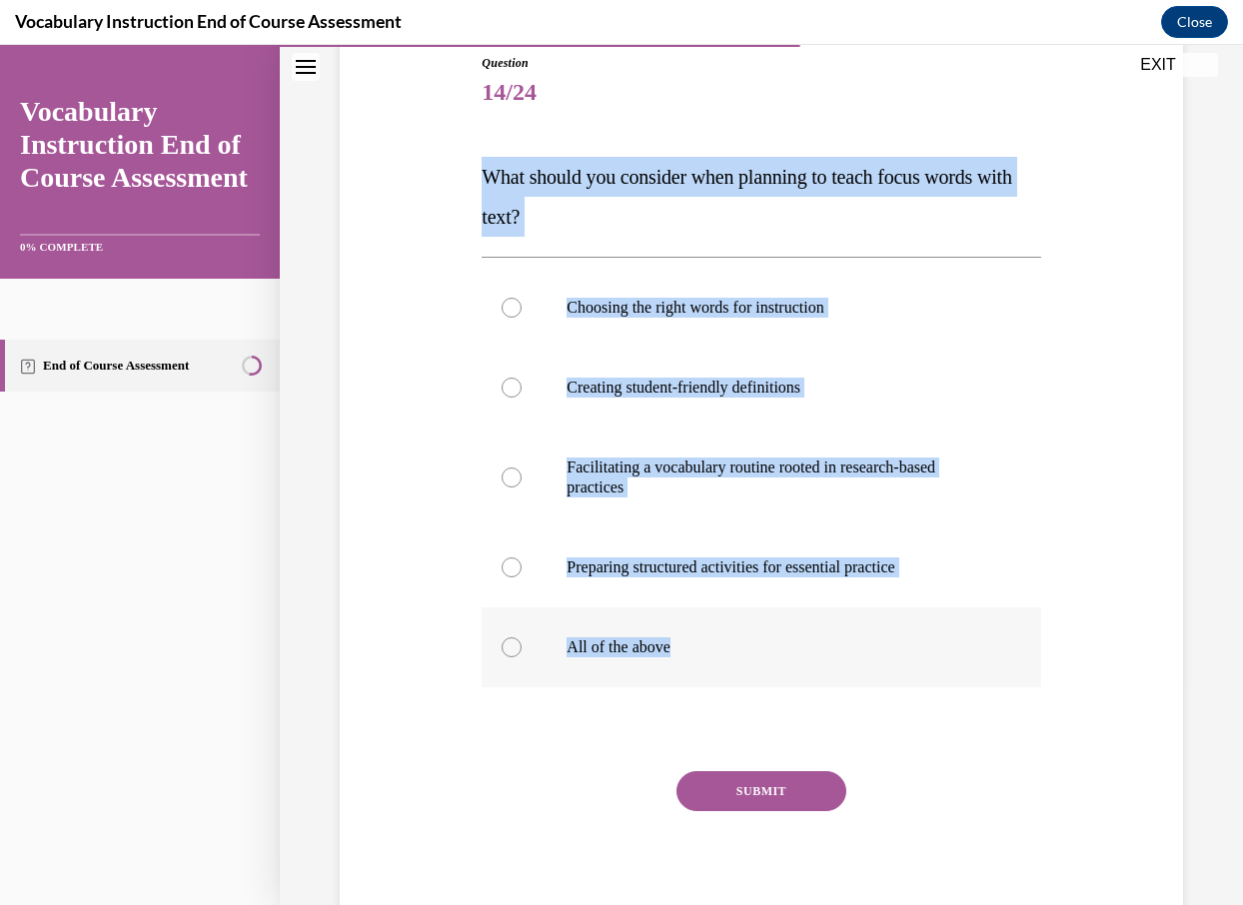
drag, startPoint x: 469, startPoint y: 171, endPoint x: 711, endPoint y: 658, distance: 544.6
click at [711, 658] on div "Question 14/24 What should you consider when planning to teach focus words with…" at bounding box center [761, 464] width 853 height 941
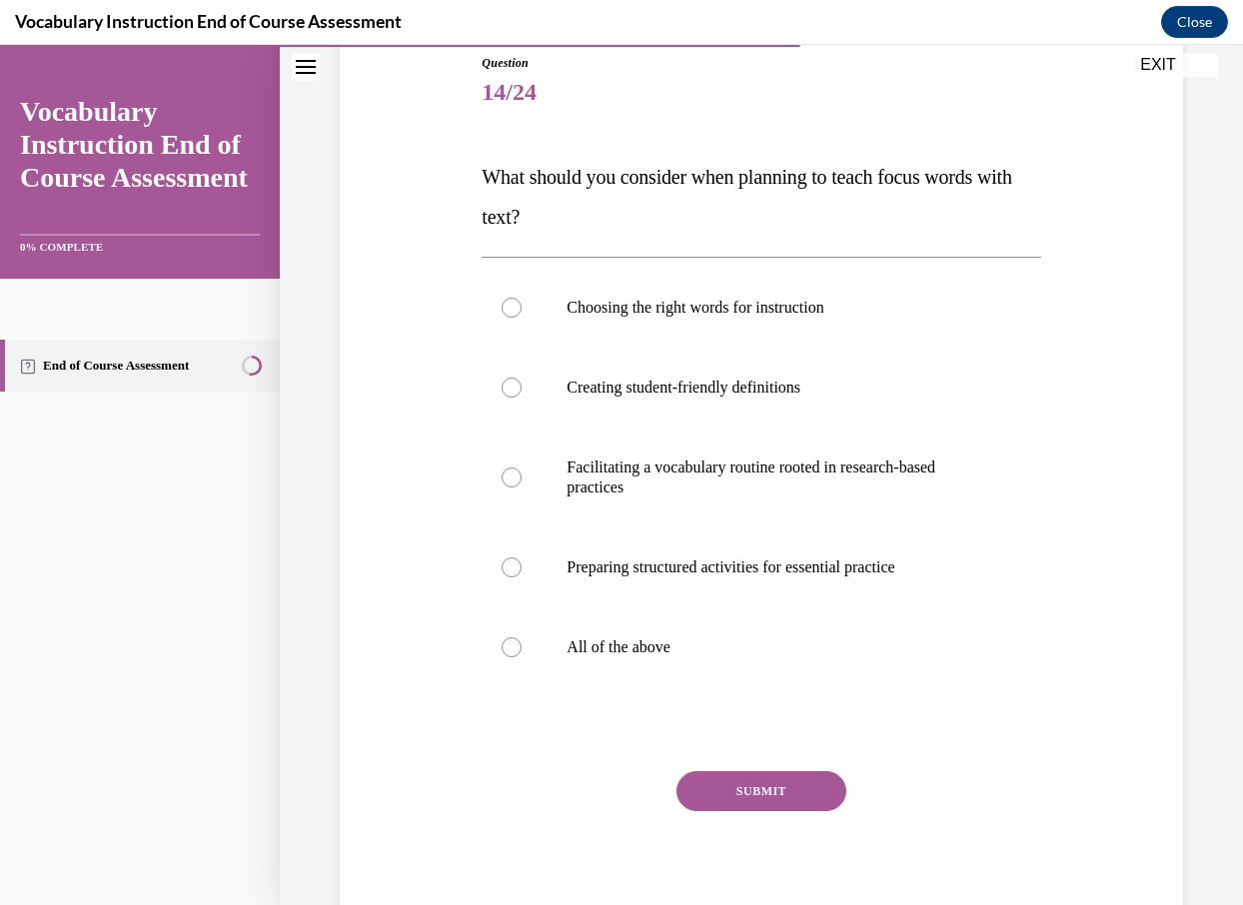
click at [568, 741] on div "Question 14/24 What should you consider when planning to teach focus words with…" at bounding box center [760, 494] width 558 height 881
click at [746, 640] on p "All of the above" at bounding box center [778, 647] width 424 height 20
click at [521, 640] on input "All of the above" at bounding box center [511, 647] width 20 height 20
radio input "true"
click at [762, 788] on button "SUBMIT" at bounding box center [761, 791] width 170 height 40
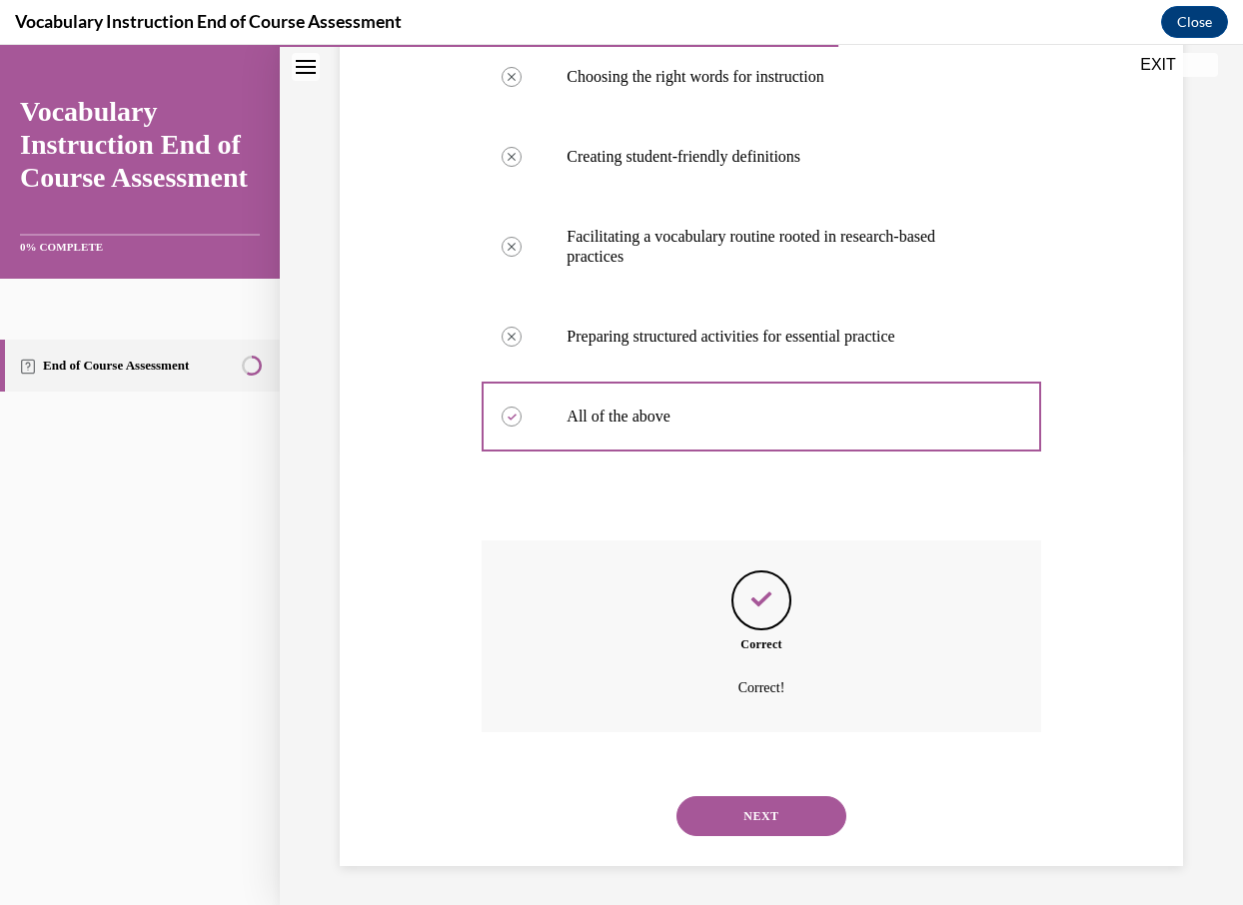
scroll to position [456, 0]
click at [767, 810] on button "NEXT" at bounding box center [761, 815] width 170 height 40
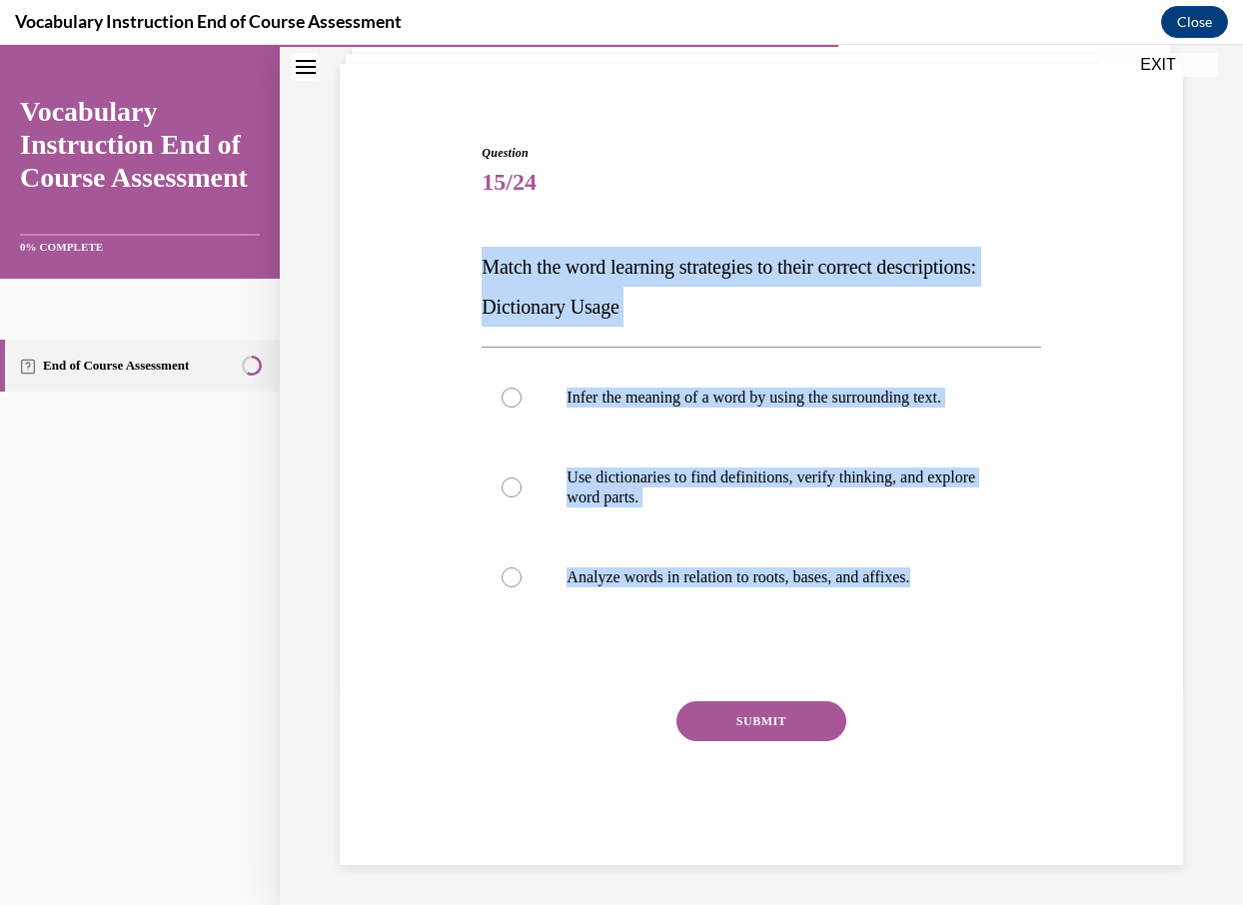
drag, startPoint x: 480, startPoint y: 268, endPoint x: 918, endPoint y: 655, distance: 584.5
click at [918, 655] on div "Question 15/24 Match the word learning strategies to their correct descriptions…" at bounding box center [760, 489] width 568 height 751
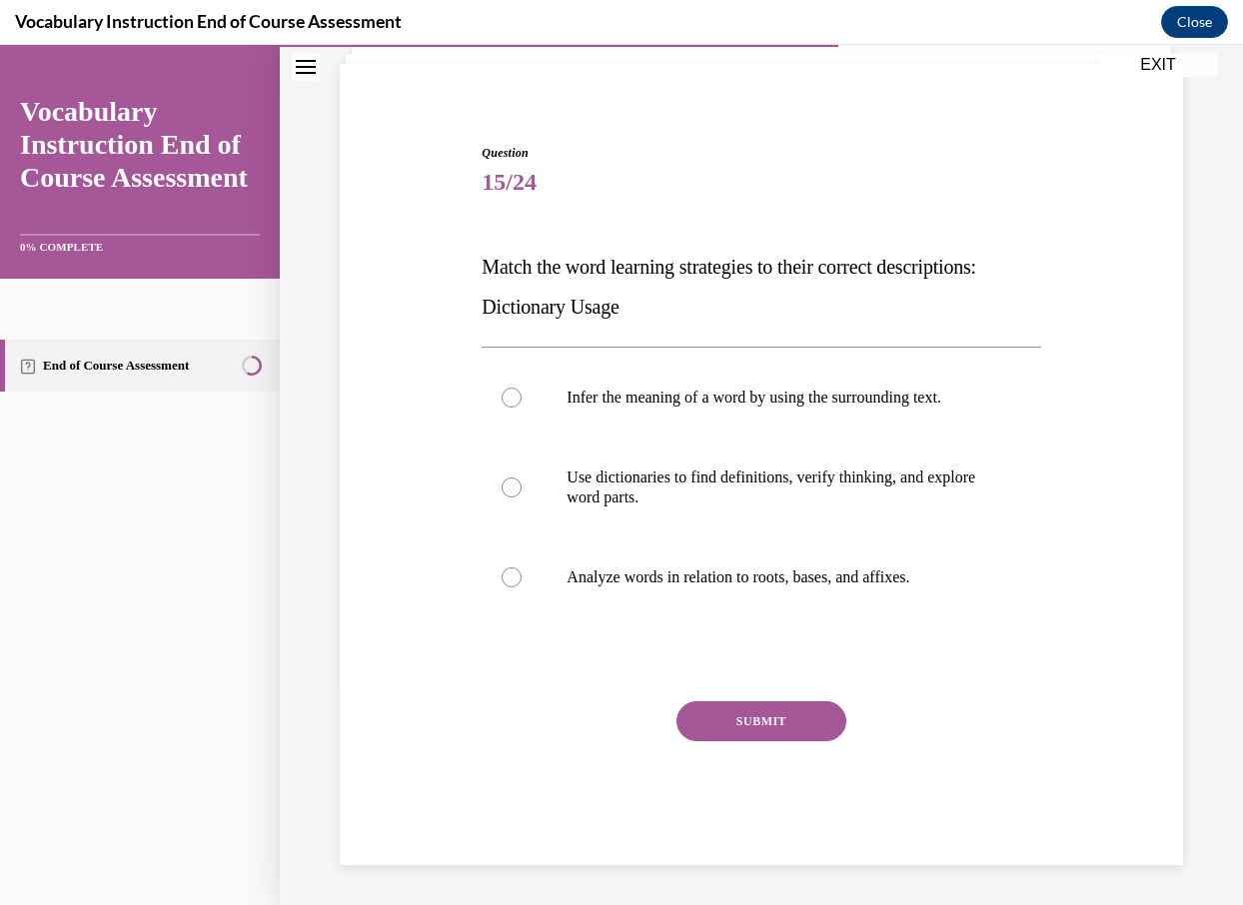
click at [528, 688] on div "Question 15/24 Match the word learning strategies to their correct descriptions…" at bounding box center [760, 504] width 558 height 721
click at [703, 499] on p "Use dictionaries to find definitions, verify thinking, and explore word parts." at bounding box center [778, 488] width 424 height 40
click at [521, 497] on input "Use dictionaries to find definitions, verify thinking, and explore word parts." at bounding box center [511, 487] width 20 height 20
radio input "true"
click at [749, 725] on button "SUBMIT" at bounding box center [761, 721] width 170 height 40
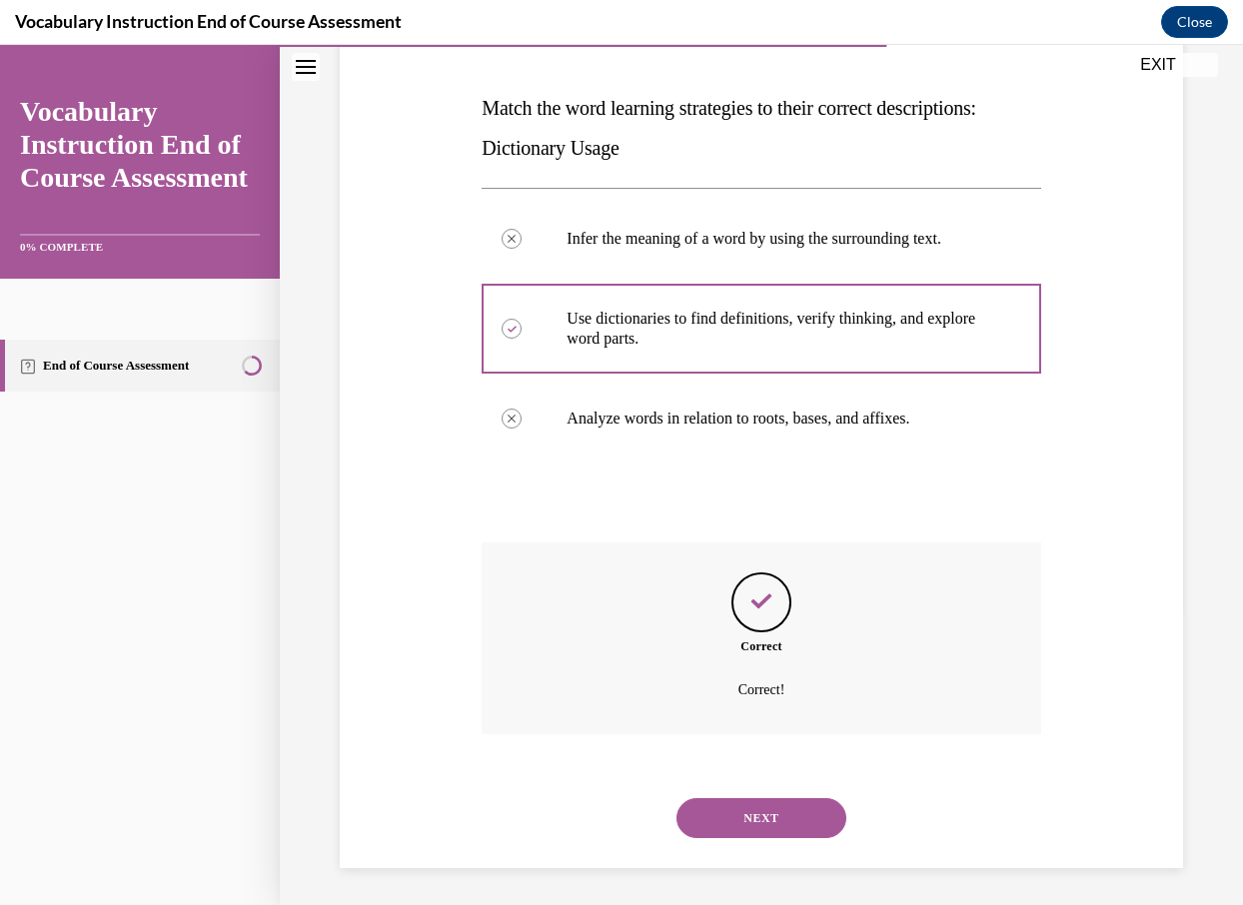
scroll to position [296, 0]
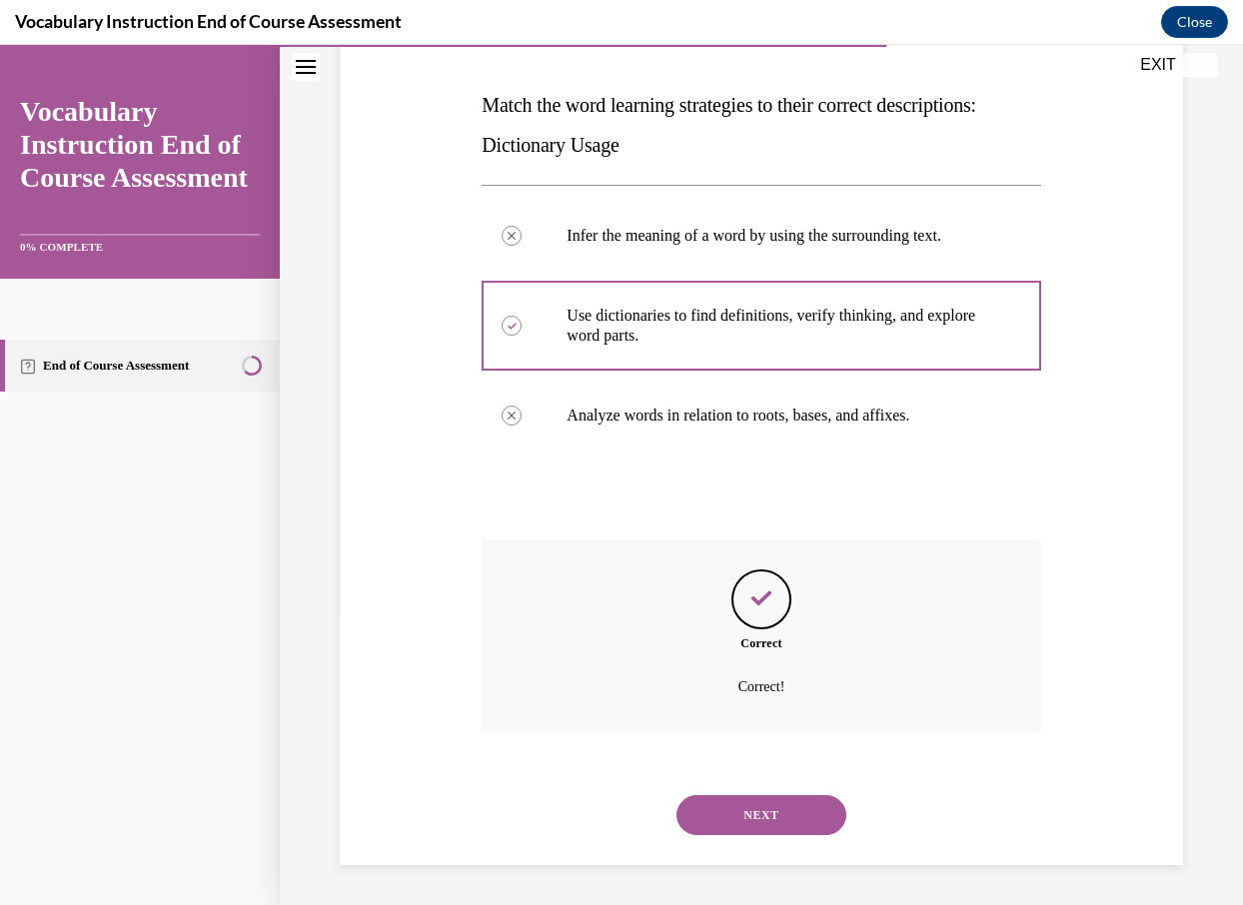
click at [775, 822] on button "NEXT" at bounding box center [761, 815] width 170 height 40
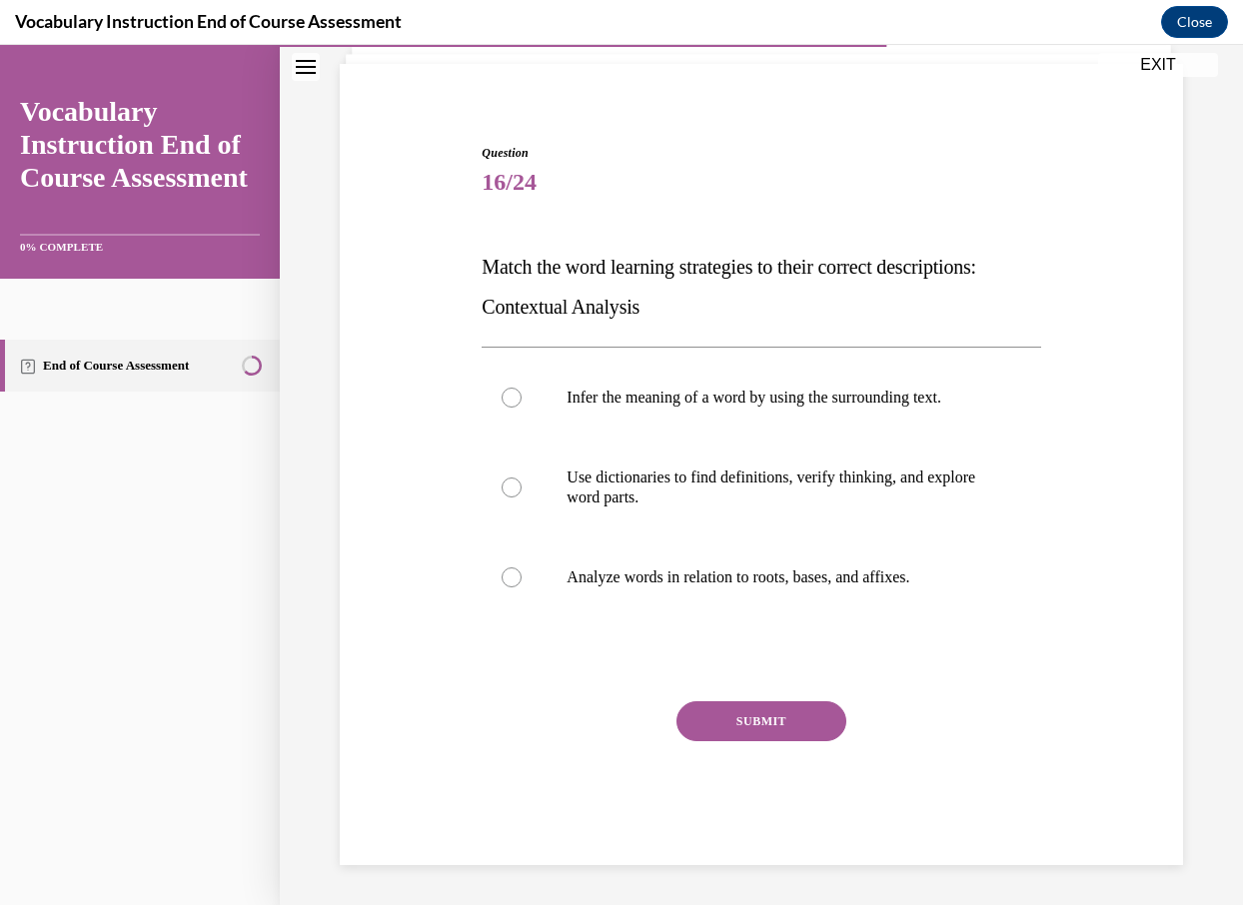
scroll to position [134, 0]
click at [808, 396] on p "Infer the meaning of a word by using the surrounding text." at bounding box center [778, 398] width 424 height 20
click at [521, 396] on input "Infer the meaning of a word by using the surrounding text." at bounding box center [511, 398] width 20 height 20
radio input "true"
click at [767, 729] on button "SUBMIT" at bounding box center [761, 721] width 170 height 40
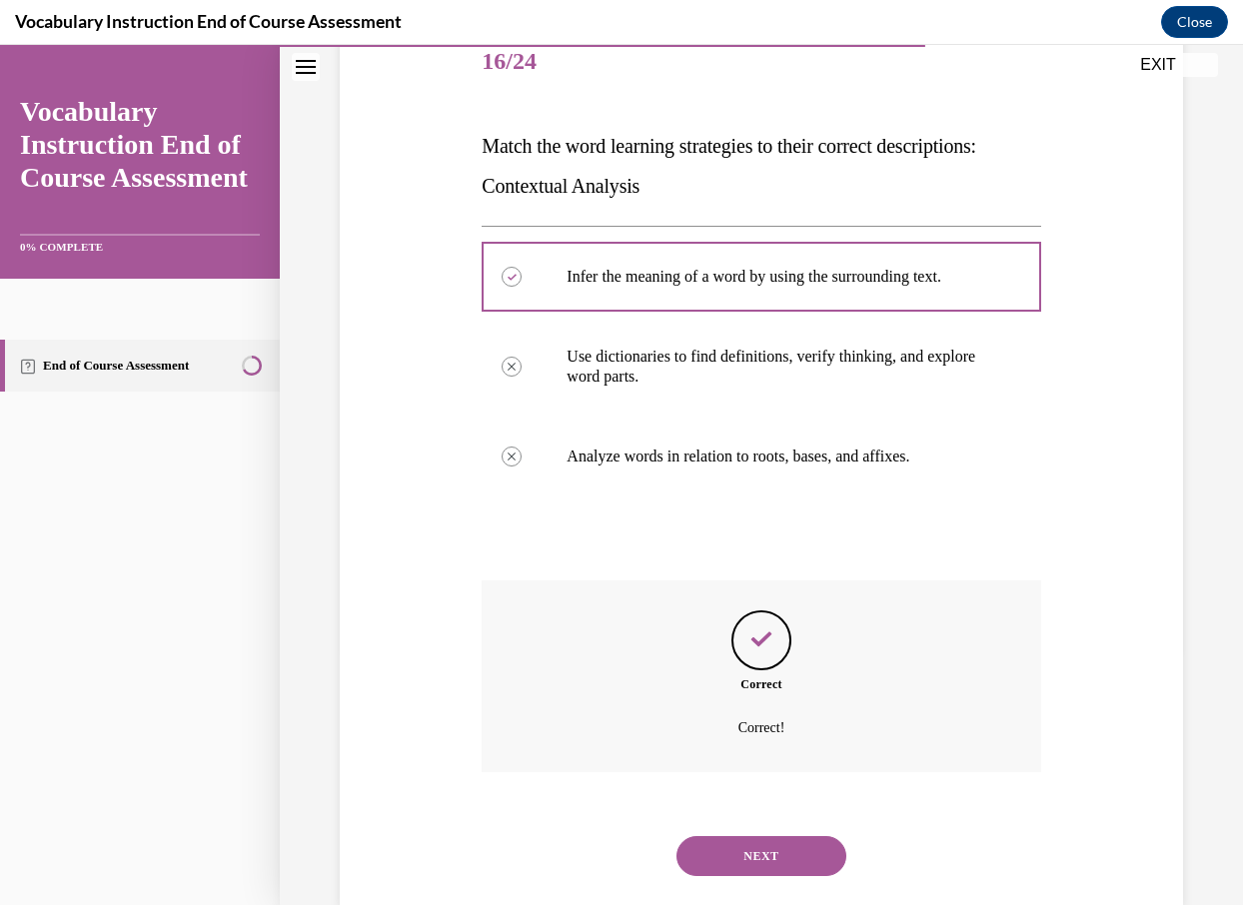
scroll to position [296, 0]
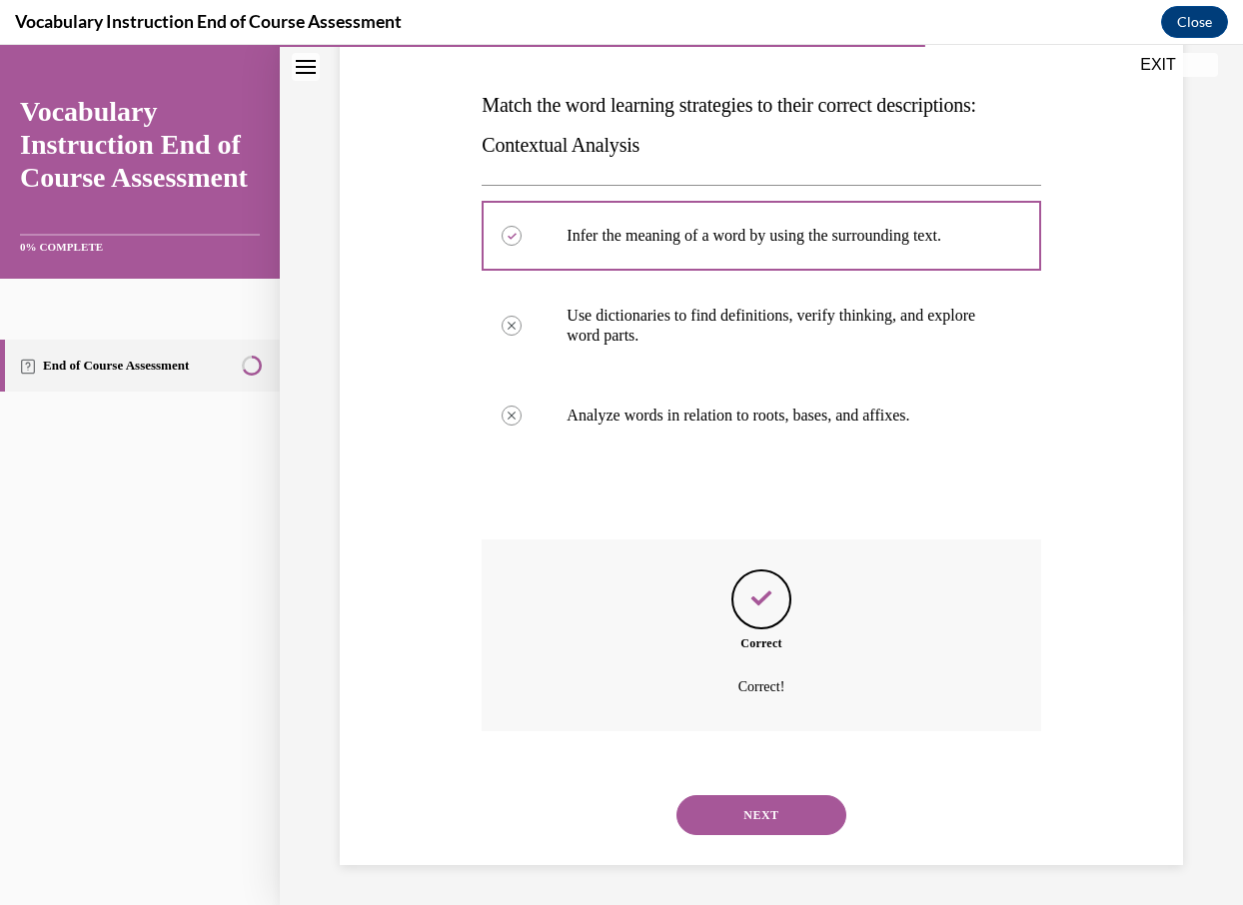
click at [789, 806] on button "NEXT" at bounding box center [761, 815] width 170 height 40
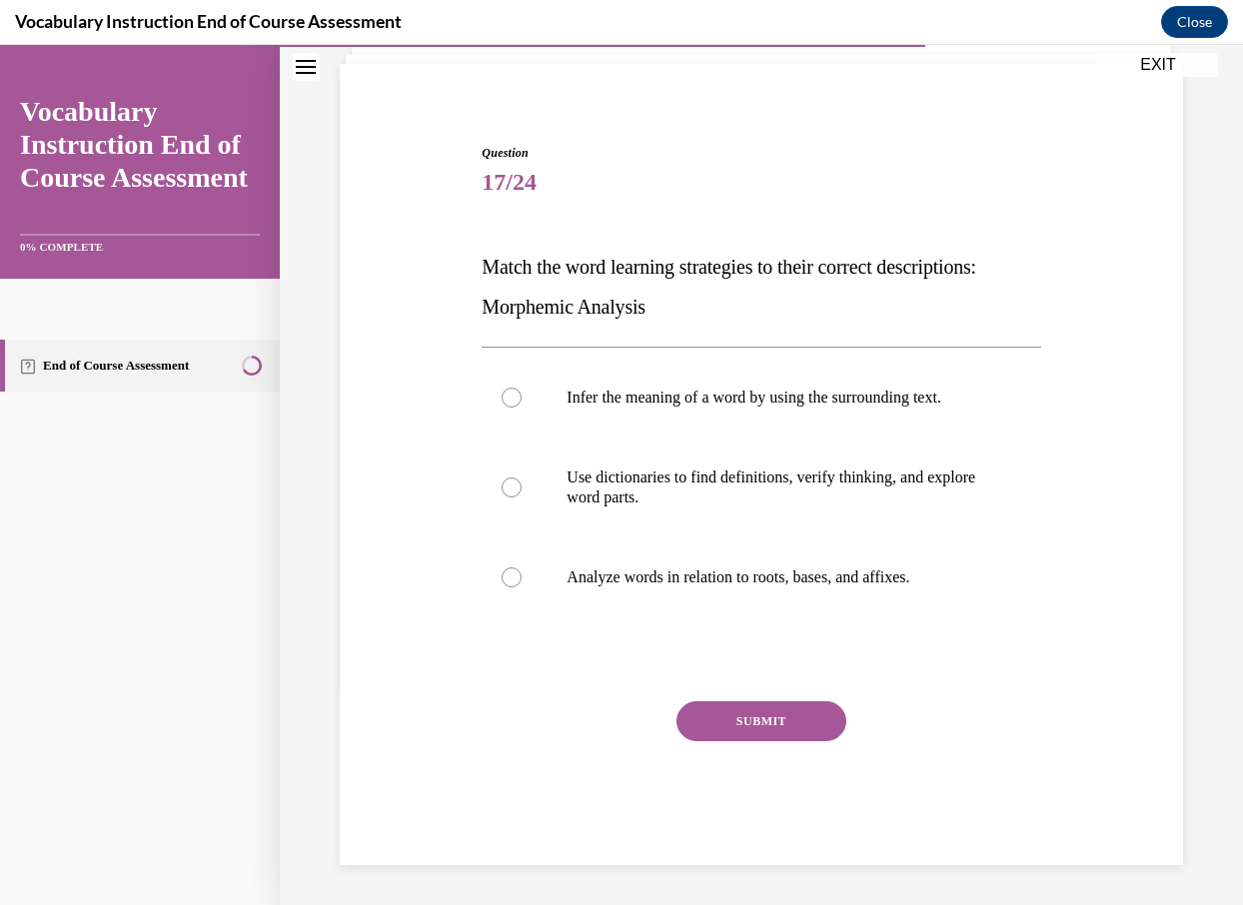
scroll to position [134, 0]
click at [856, 583] on p "Analyze words in relation to roots, bases, and affixes." at bounding box center [778, 577] width 424 height 20
click at [521, 583] on input "Analyze words in relation to roots, bases, and affixes." at bounding box center [511, 577] width 20 height 20
radio input "true"
click at [805, 712] on button "SUBMIT" at bounding box center [761, 721] width 170 height 40
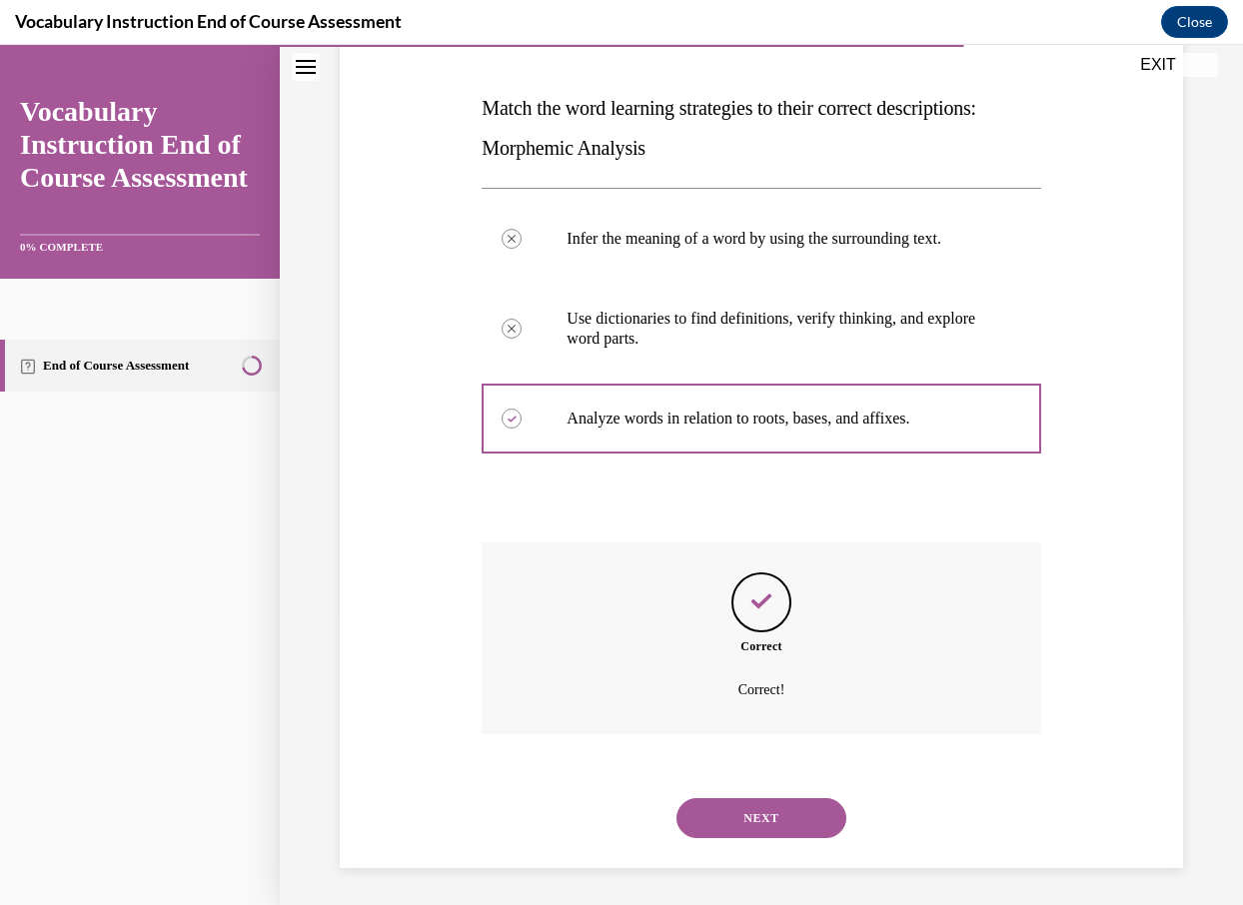
scroll to position [296, 0]
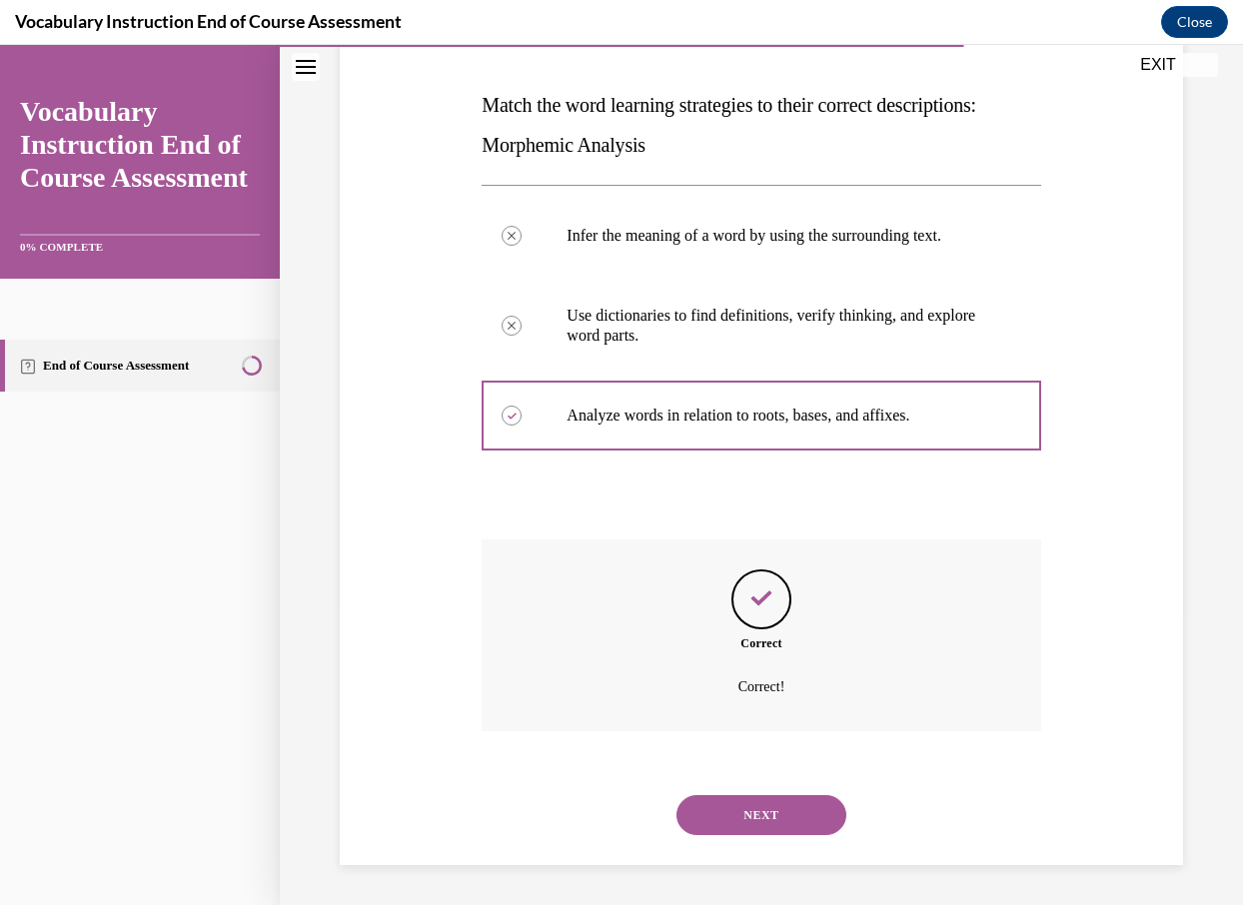
click at [800, 810] on button "NEXT" at bounding box center [761, 815] width 170 height 40
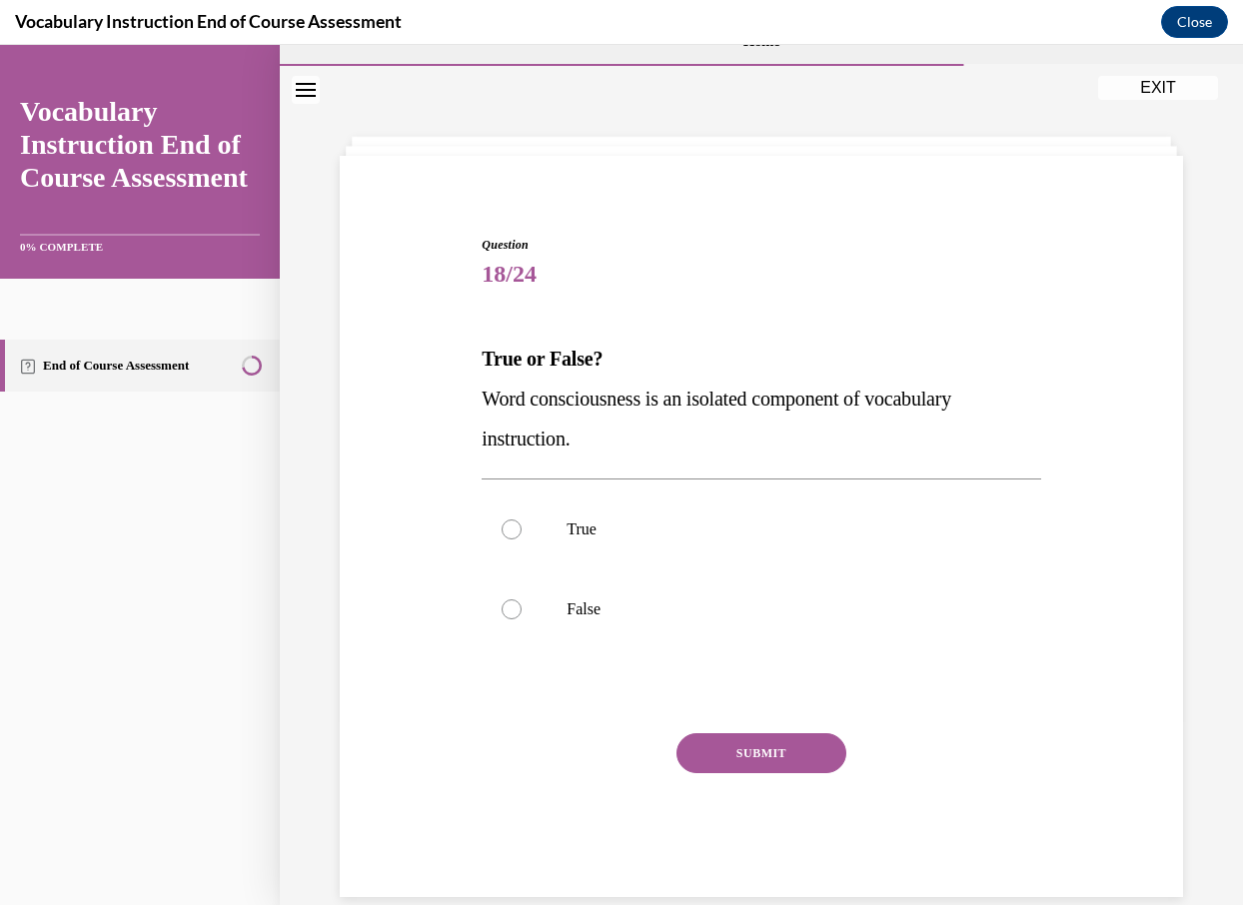
scroll to position [44, 0]
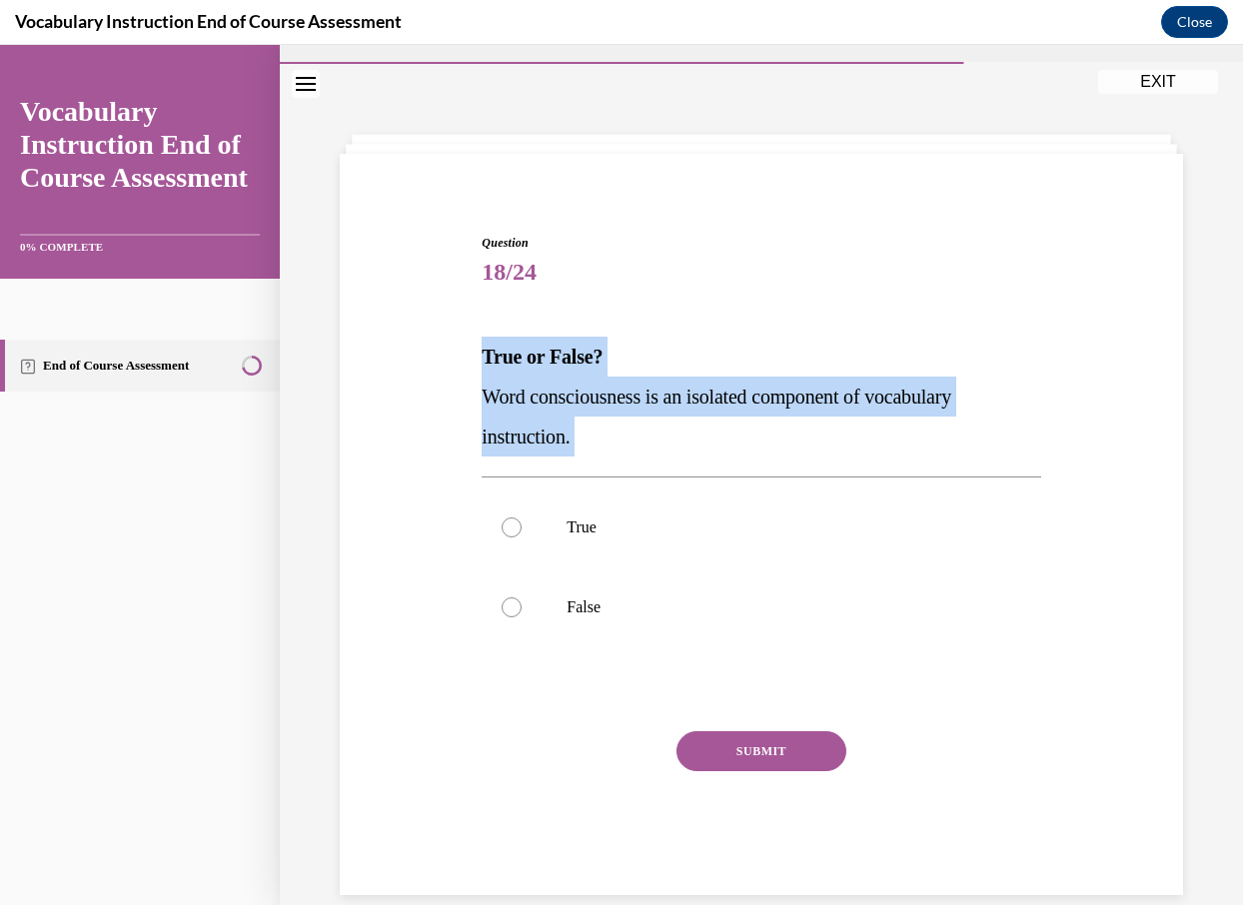
drag, startPoint x: 468, startPoint y: 351, endPoint x: 586, endPoint y: 457, distance: 159.2
click at [586, 457] on div "Question 18/24 True or False? Word consciousness is an isolated component of vo…" at bounding box center [761, 534] width 853 height 721
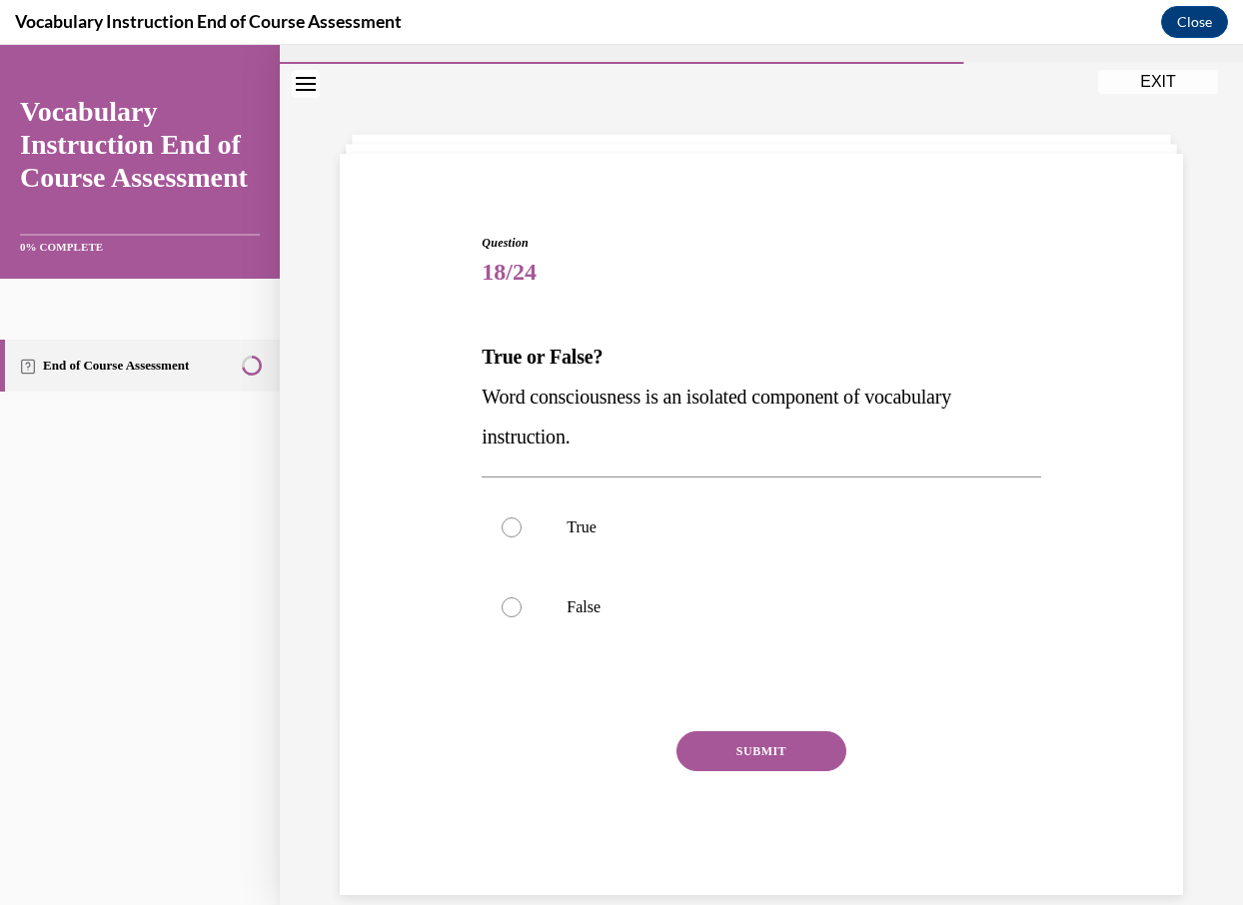
click at [382, 415] on div "Question 18/24 True or False? Word consciousness is an isolated component of vo…" at bounding box center [761, 534] width 853 height 721
click at [541, 596] on label "False" at bounding box center [760, 607] width 558 height 80
click at [521, 597] on input "False" at bounding box center [511, 607] width 20 height 20
radio input "true"
click at [732, 747] on button "SUBMIT" at bounding box center [761, 751] width 170 height 40
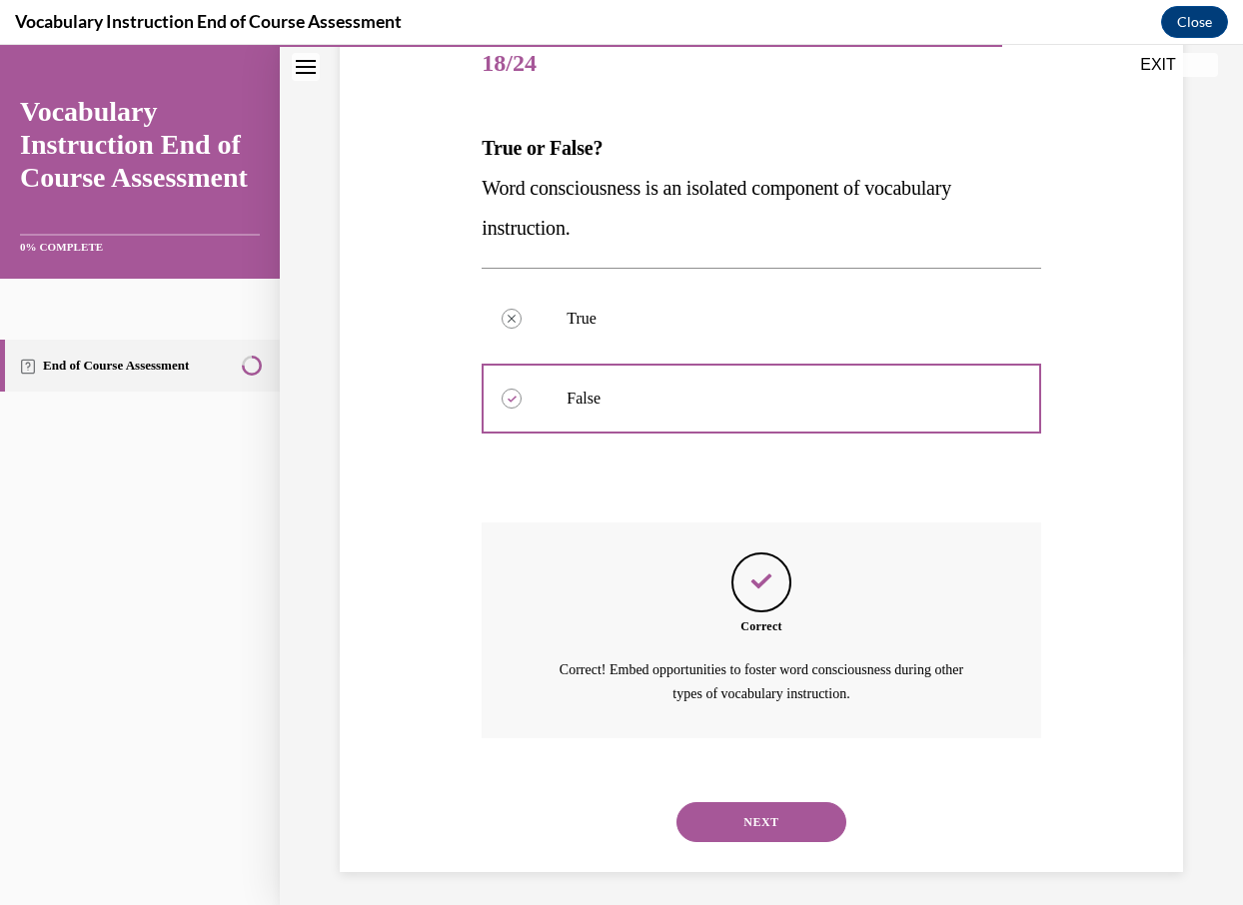
scroll to position [259, 0]
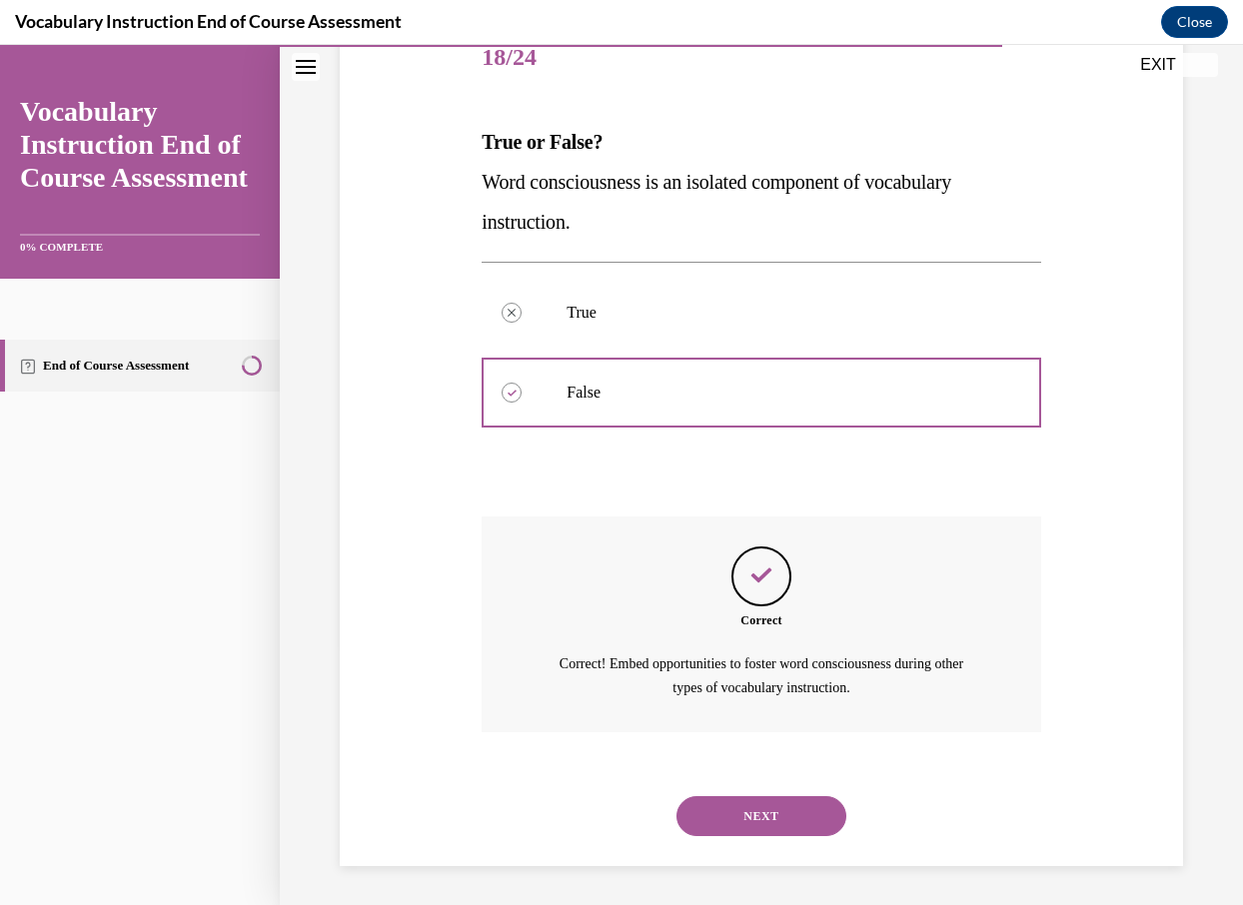
click at [746, 812] on button "NEXT" at bounding box center [761, 816] width 170 height 40
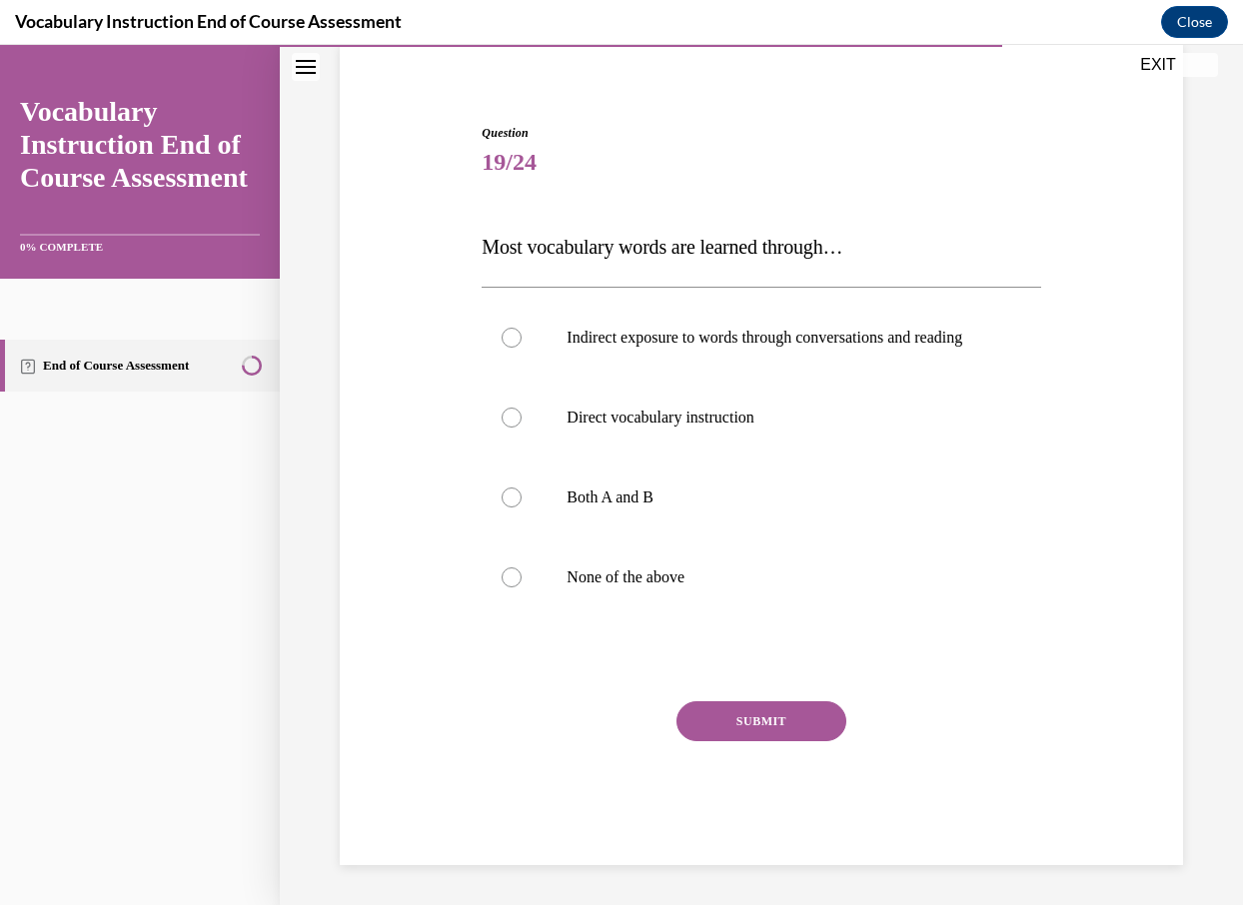
scroll to position [174, 0]
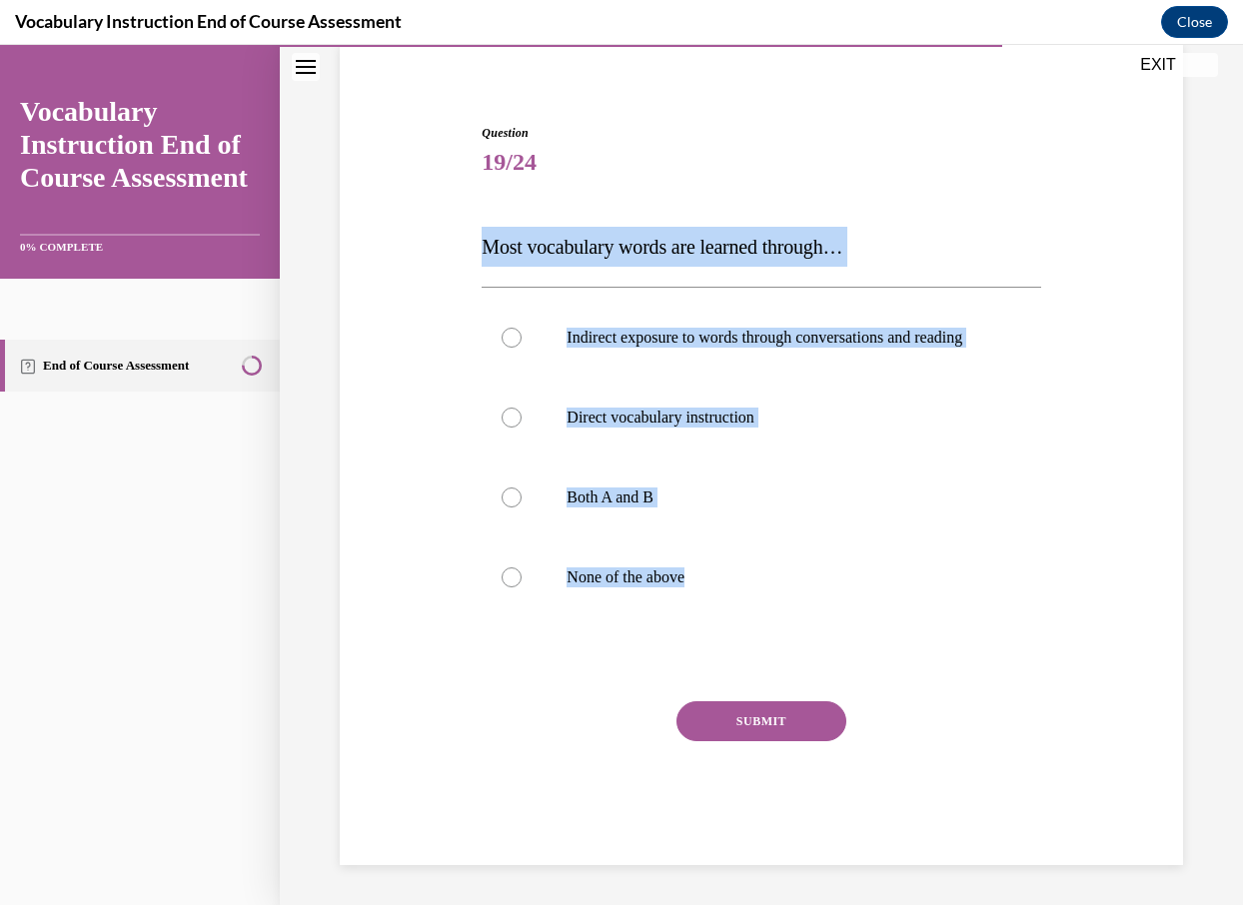
drag, startPoint x: 471, startPoint y: 231, endPoint x: 762, endPoint y: 629, distance: 493.9
click at [762, 629] on div "Question 19/24 Most vocabulary words are learned through… Indirect exposure to …" at bounding box center [761, 464] width 853 height 801
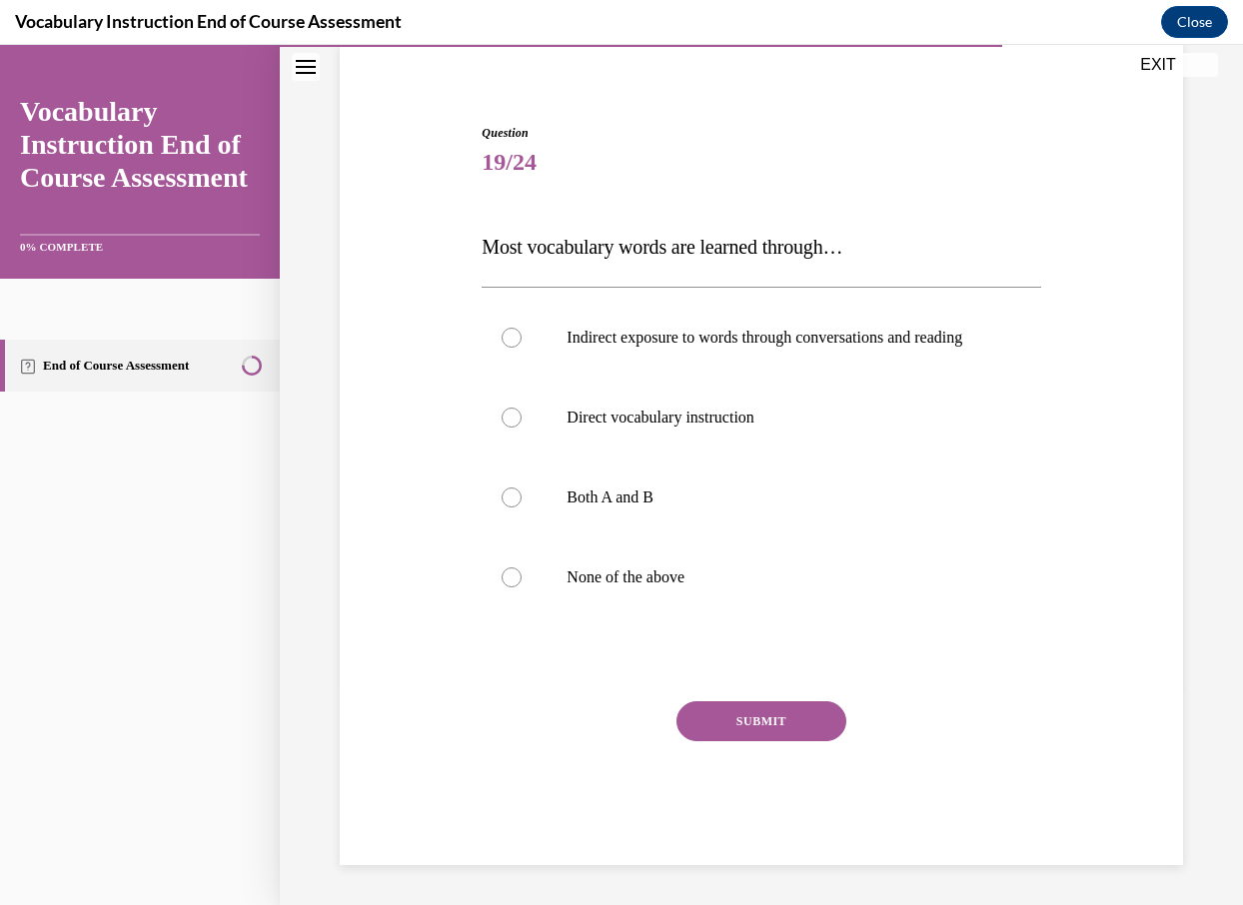
click at [466, 716] on div "Question 19/24 Most vocabulary words are learned through… Indirect exposure to …" at bounding box center [761, 464] width 853 height 801
click at [669, 482] on label "Both A and B" at bounding box center [760, 498] width 558 height 80
click at [521, 487] on input "Both A and B" at bounding box center [511, 497] width 20 height 20
radio input "true"
click at [761, 724] on button "SUBMIT" at bounding box center [761, 721] width 170 height 40
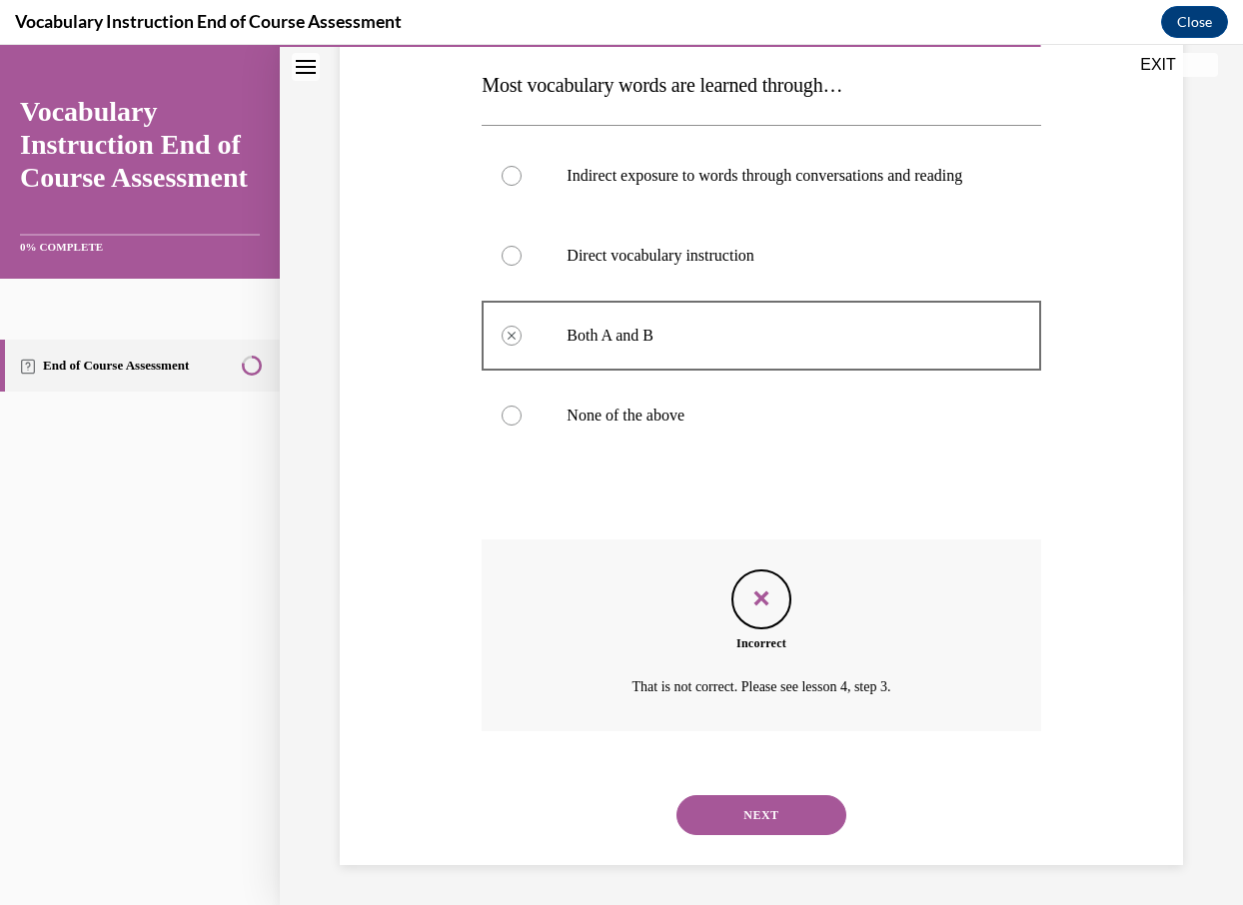
scroll to position [336, 0]
click at [765, 814] on button "NEXT" at bounding box center [761, 815] width 170 height 40
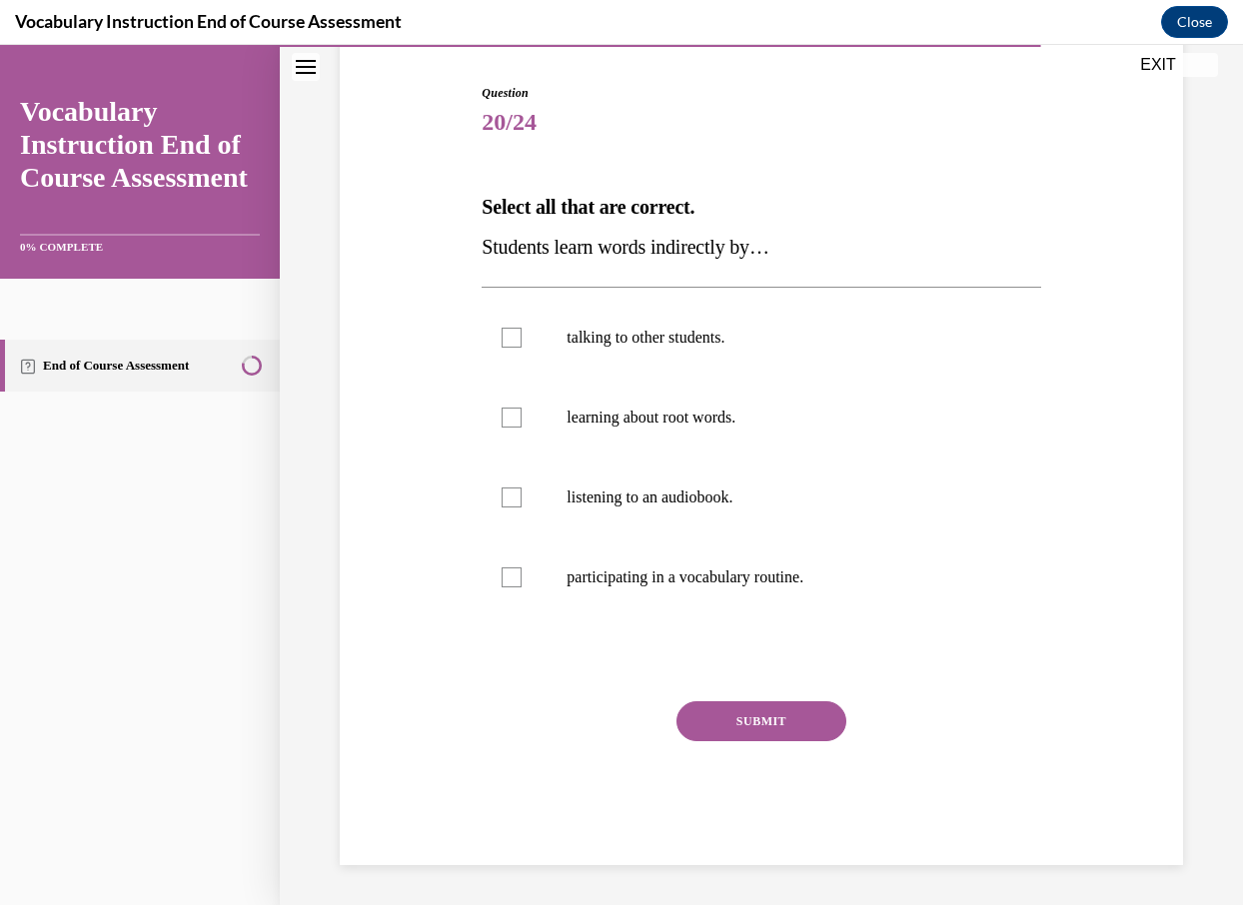
scroll to position [194, 0]
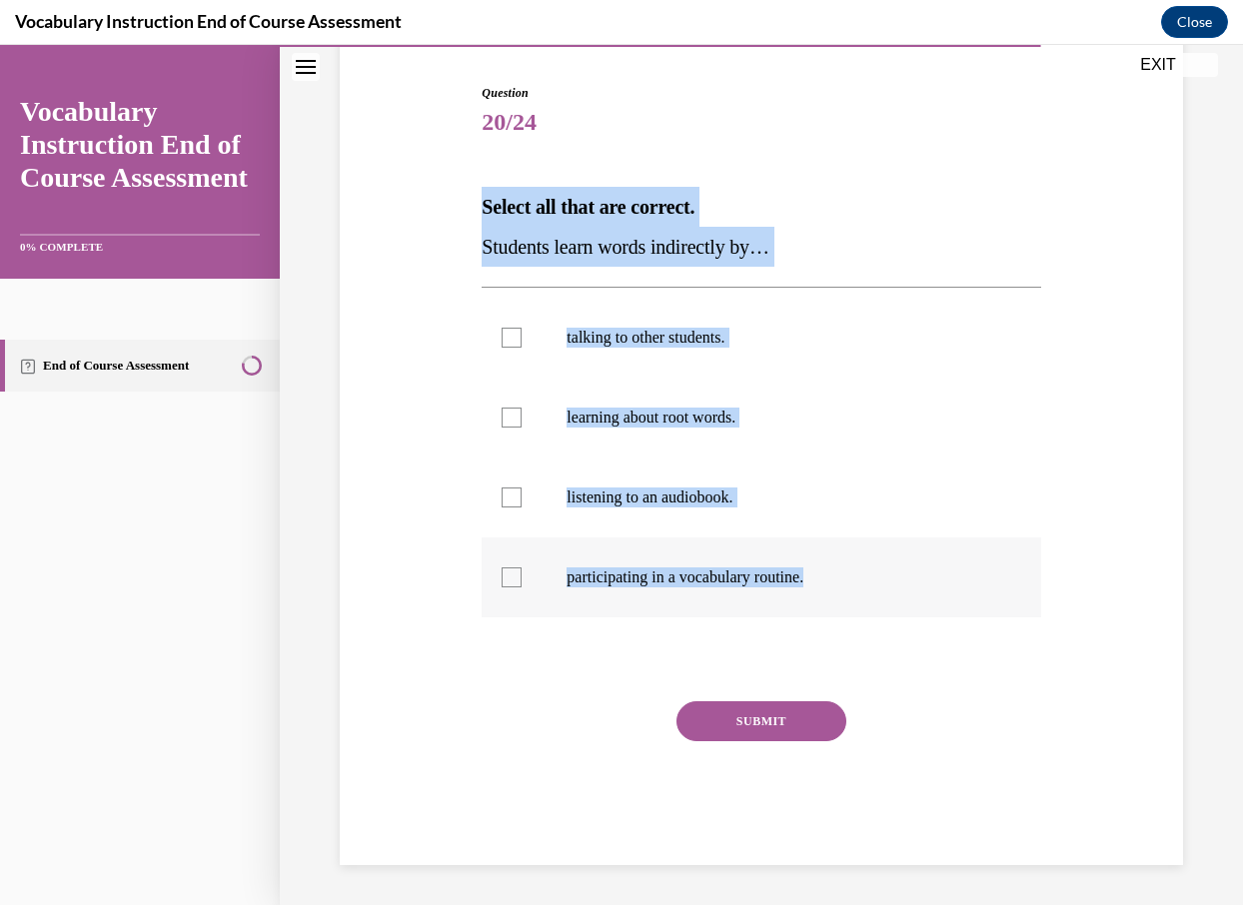
drag, startPoint x: 467, startPoint y: 202, endPoint x: 876, endPoint y: 567, distance: 549.0
click at [877, 569] on div "Question 20/24 Select all that are correct. Students learn words indirectly by……" at bounding box center [761, 444] width 853 height 841
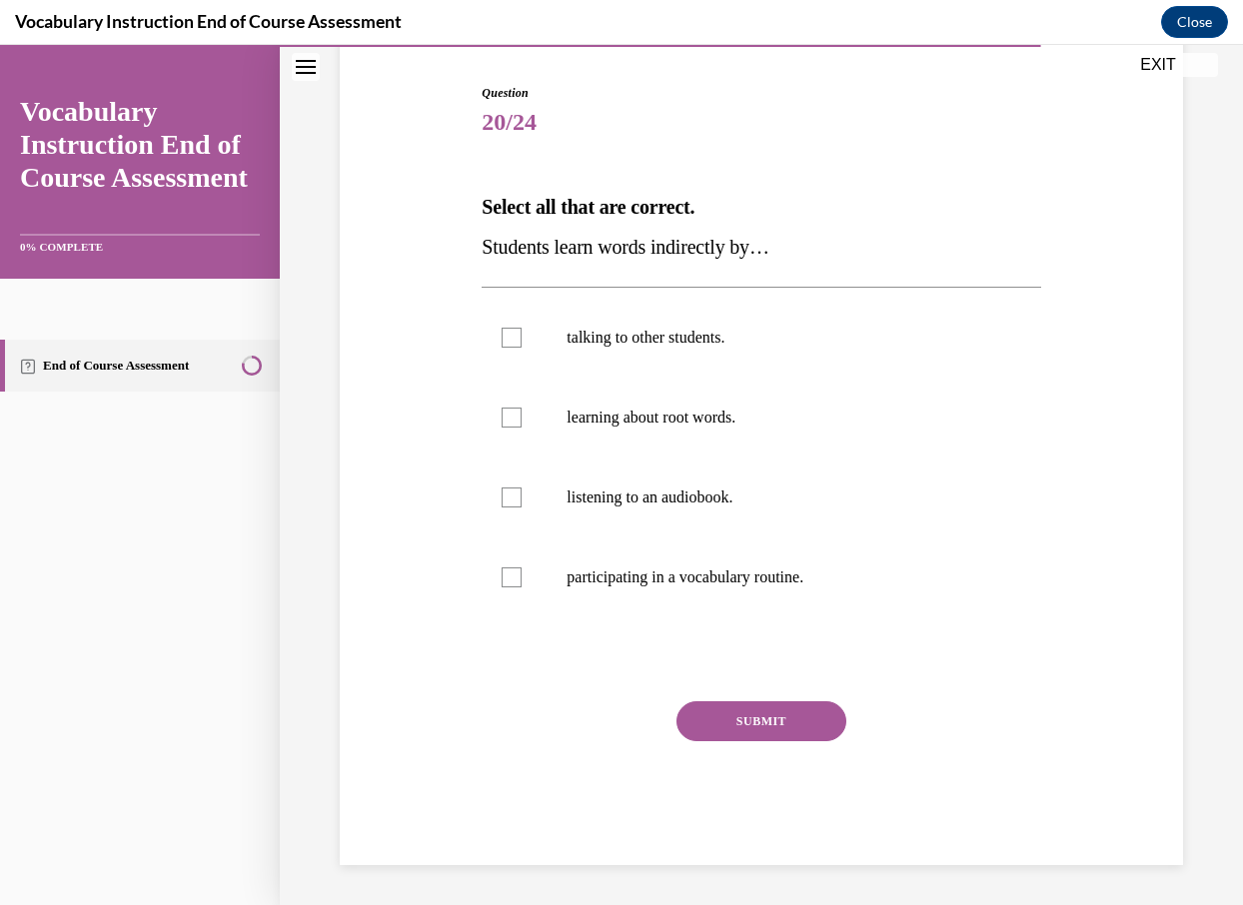
click at [437, 485] on div "Question 20/24 Select all that are correct. Students learn words indirectly by……" at bounding box center [761, 444] width 853 height 841
click at [514, 587] on label "participating in a vocabulary routine." at bounding box center [760, 577] width 558 height 80
click at [514, 587] on input "participating in a vocabulary routine." at bounding box center [511, 577] width 20 height 20
checkbox input "true"
click at [511, 499] on div at bounding box center [511, 497] width 20 height 20
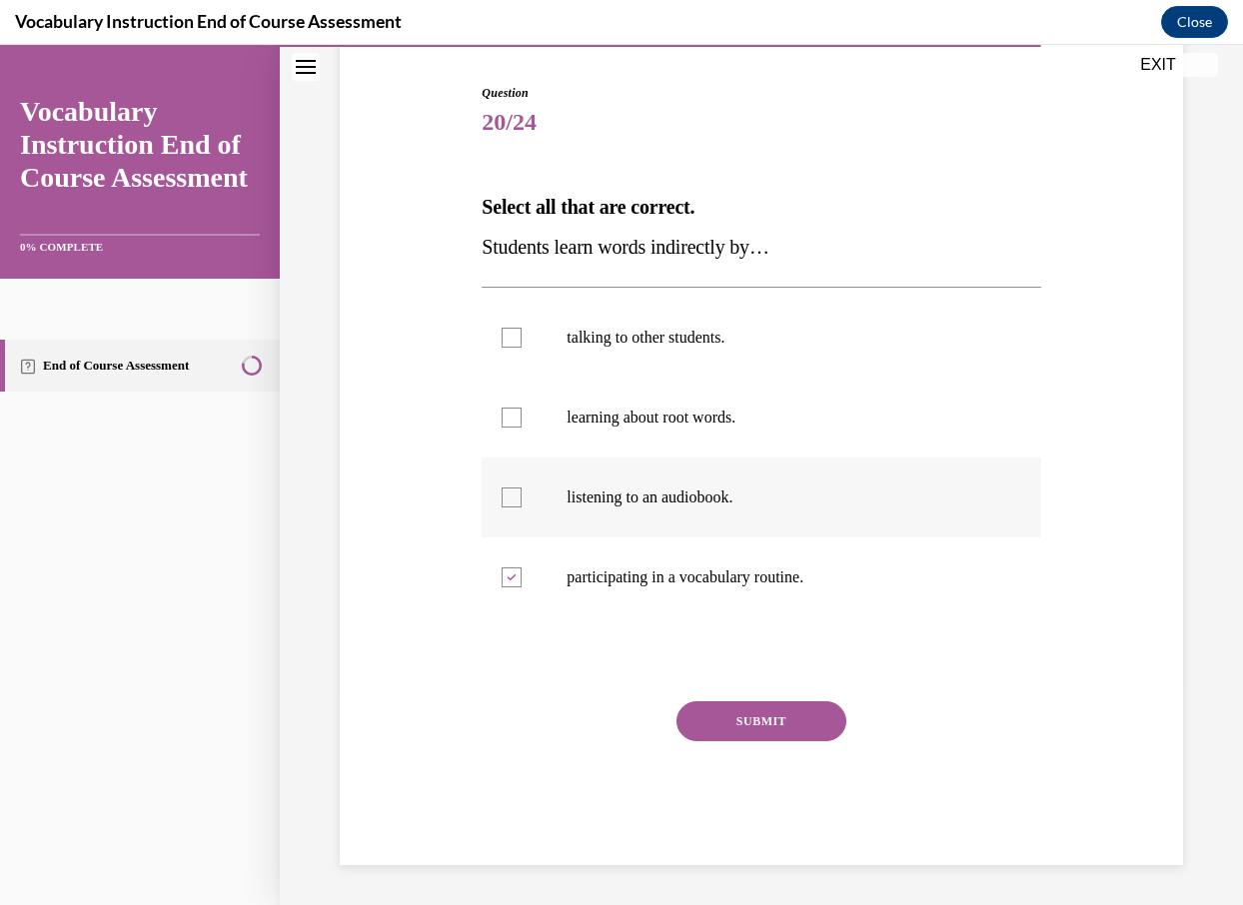
click at [511, 499] on input "listening to an audiobook." at bounding box center [511, 497] width 20 height 20
checkbox input "true"
click at [512, 336] on div at bounding box center [511, 338] width 20 height 20
click at [512, 336] on input "talking to other students." at bounding box center [511, 338] width 20 height 20
checkbox input "true"
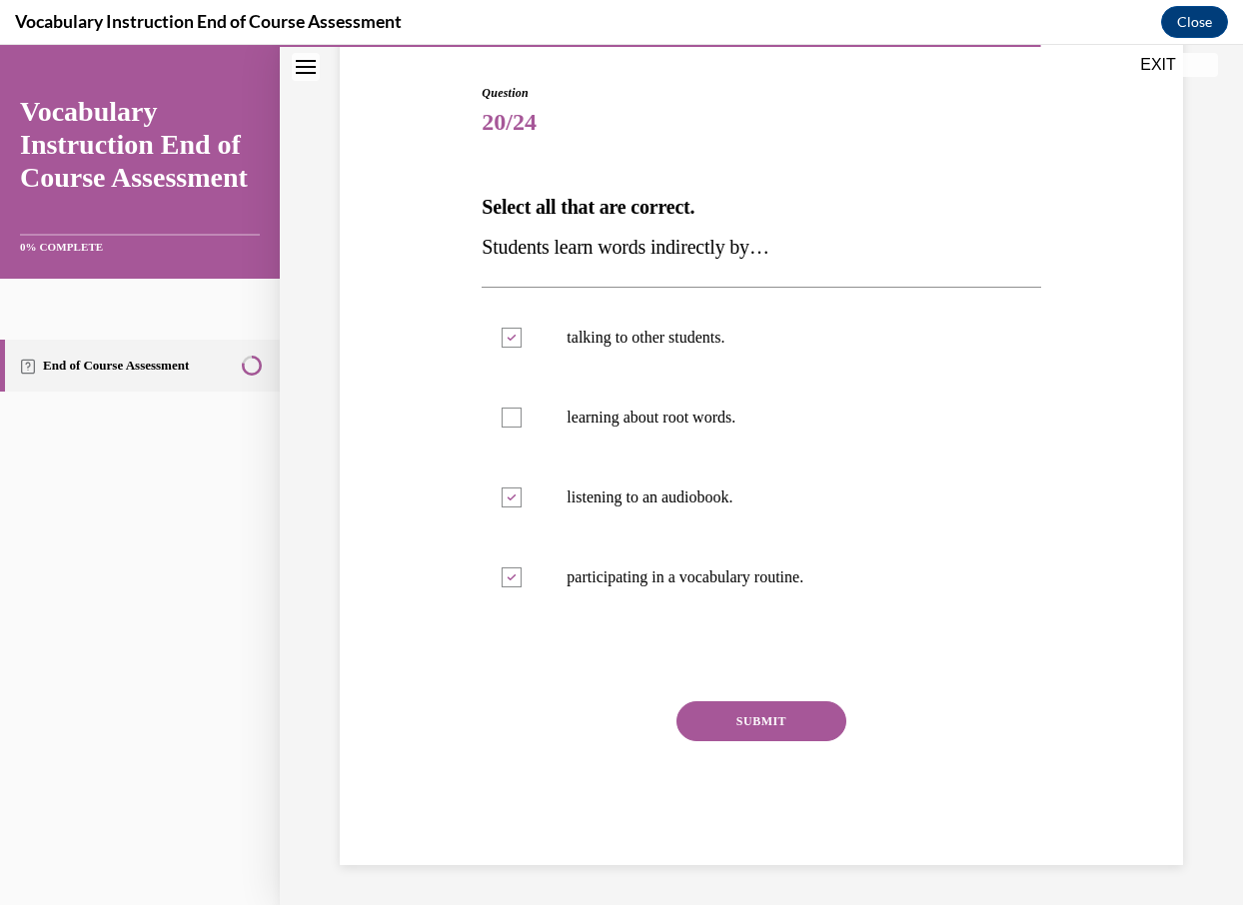
click at [423, 425] on div "Question 20/24 Select all that are correct. Students learn words indirectly by……" at bounding box center [761, 444] width 853 height 841
click at [752, 713] on button "SUBMIT" at bounding box center [761, 721] width 170 height 40
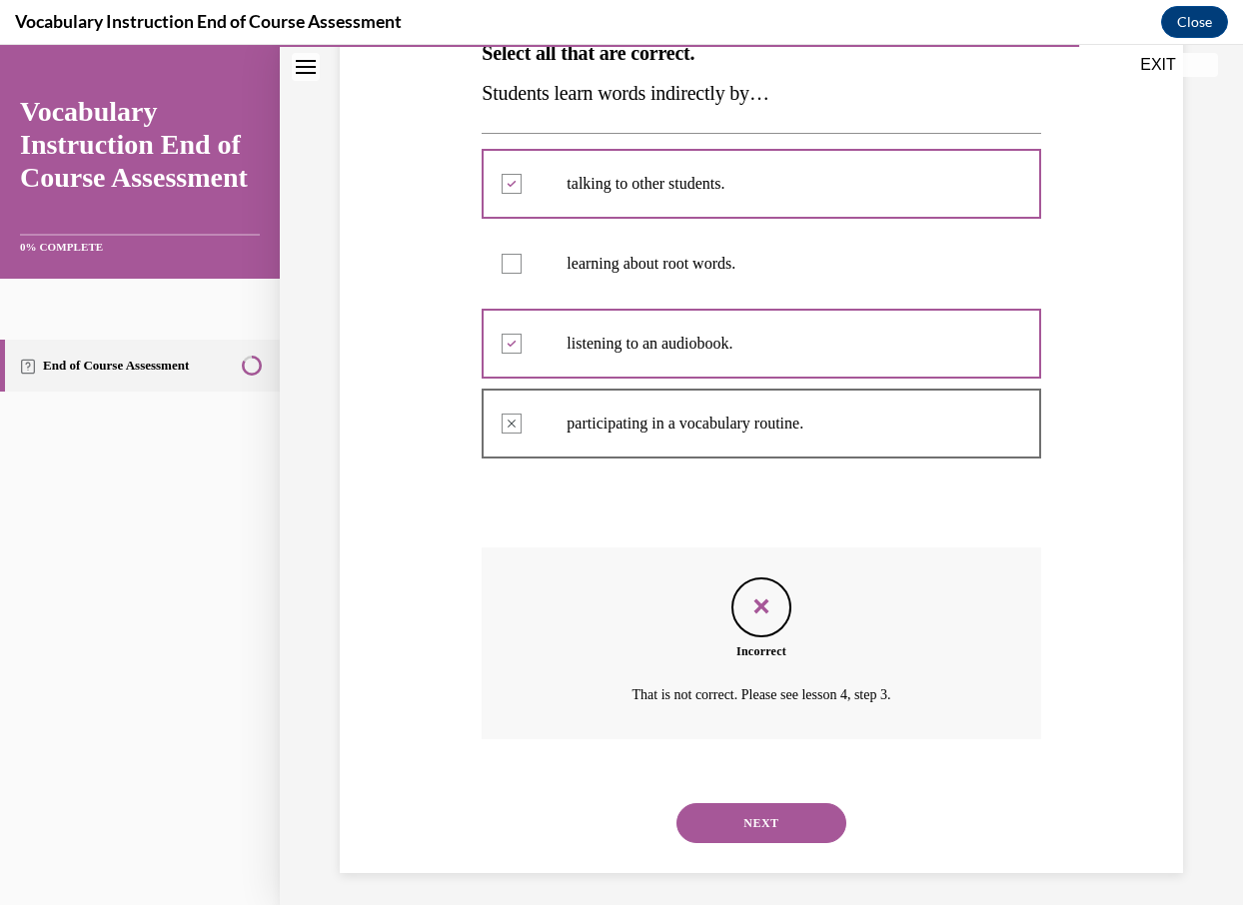
scroll to position [356, 0]
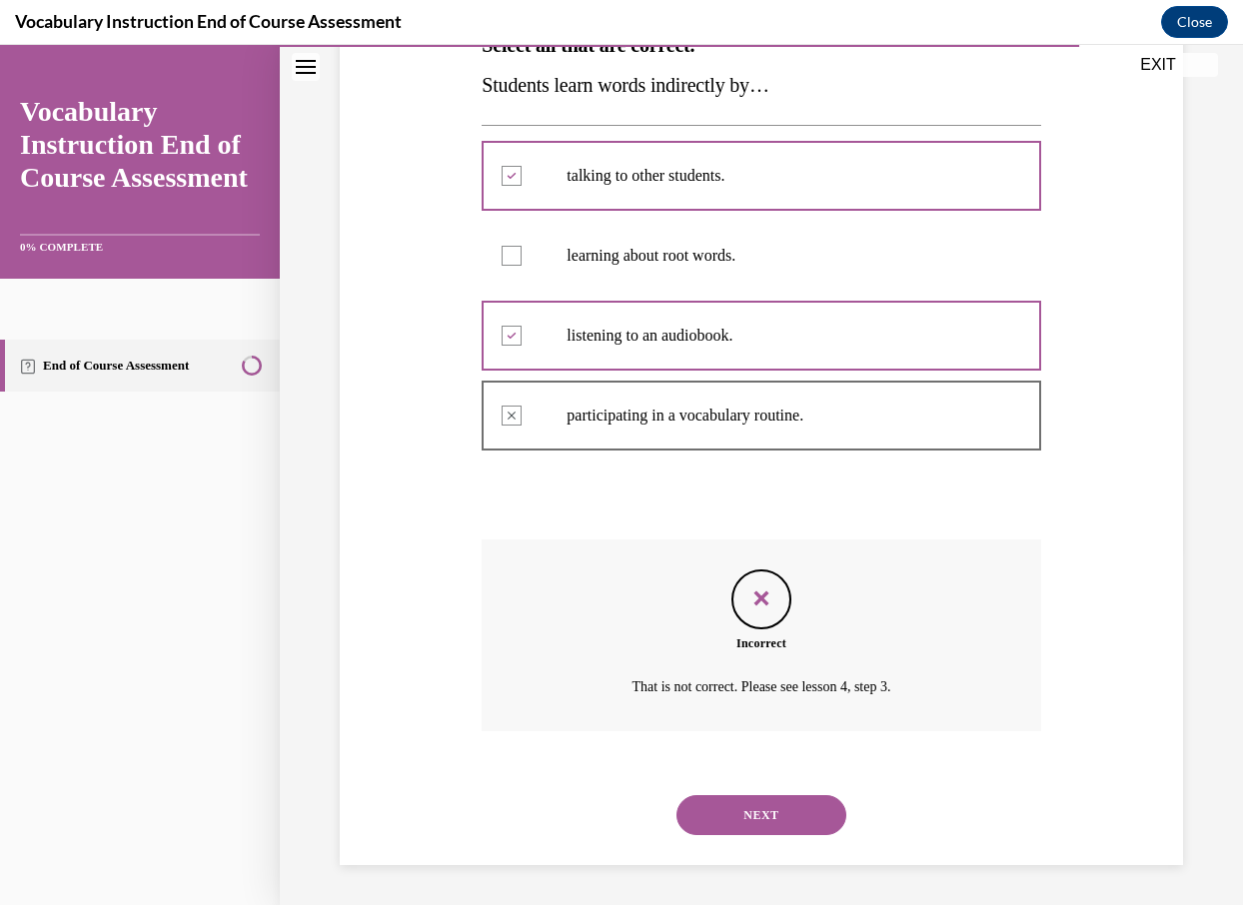
click at [758, 824] on button "NEXT" at bounding box center [761, 815] width 170 height 40
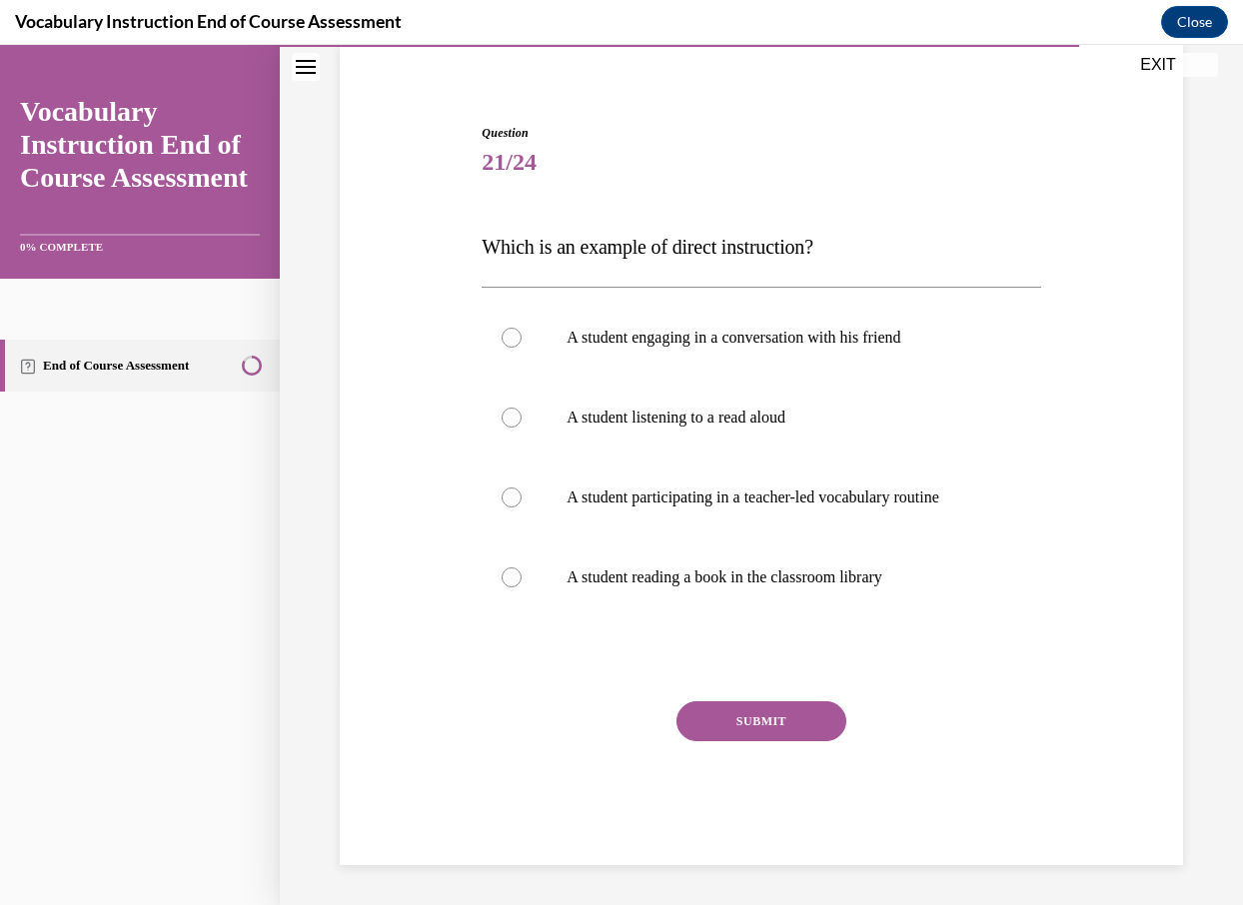
scroll to position [154, 0]
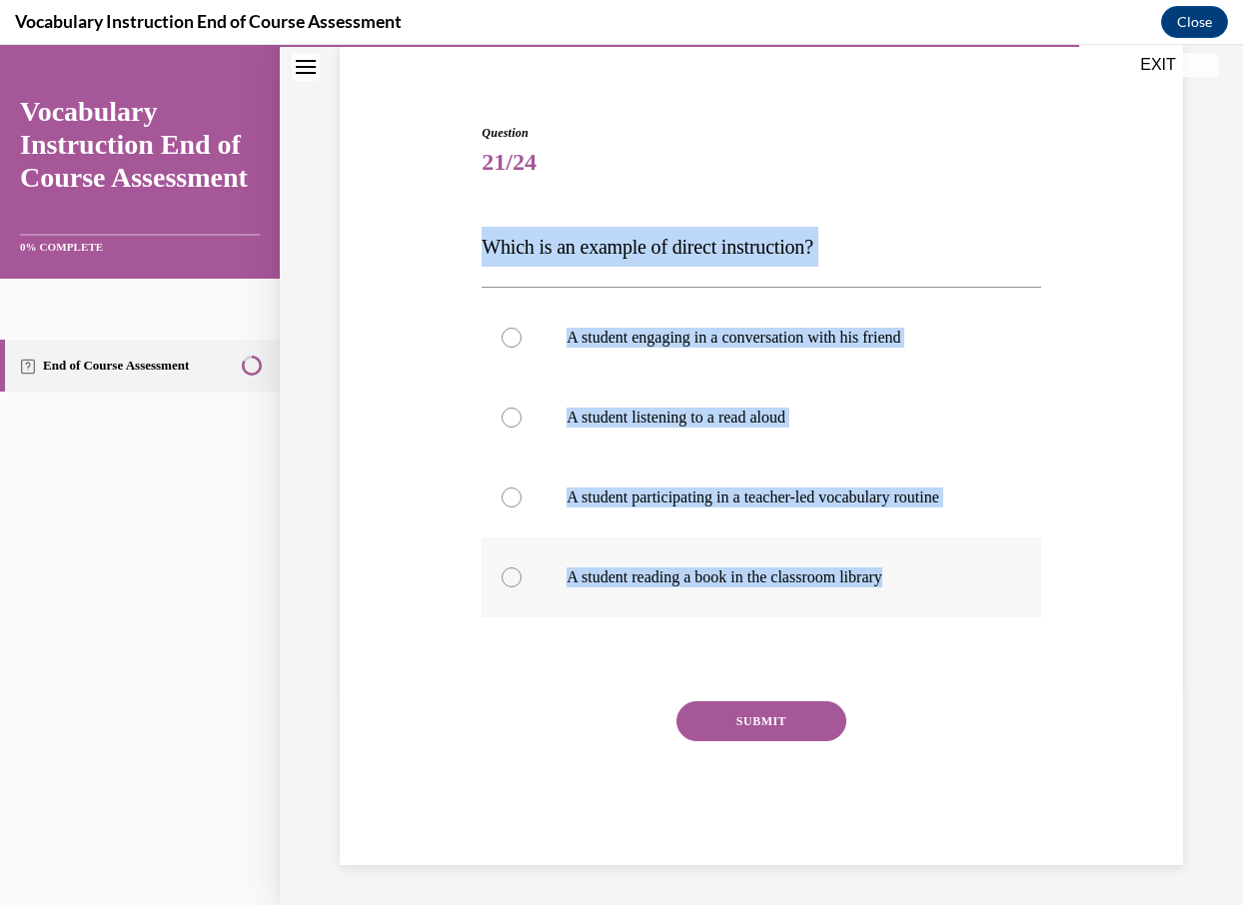
drag, startPoint x: 467, startPoint y: 249, endPoint x: 992, endPoint y: 598, distance: 631.1
click at [992, 598] on div "Question 21/24 Which is an example of direct instruction? A student engaging in…" at bounding box center [761, 464] width 853 height 801
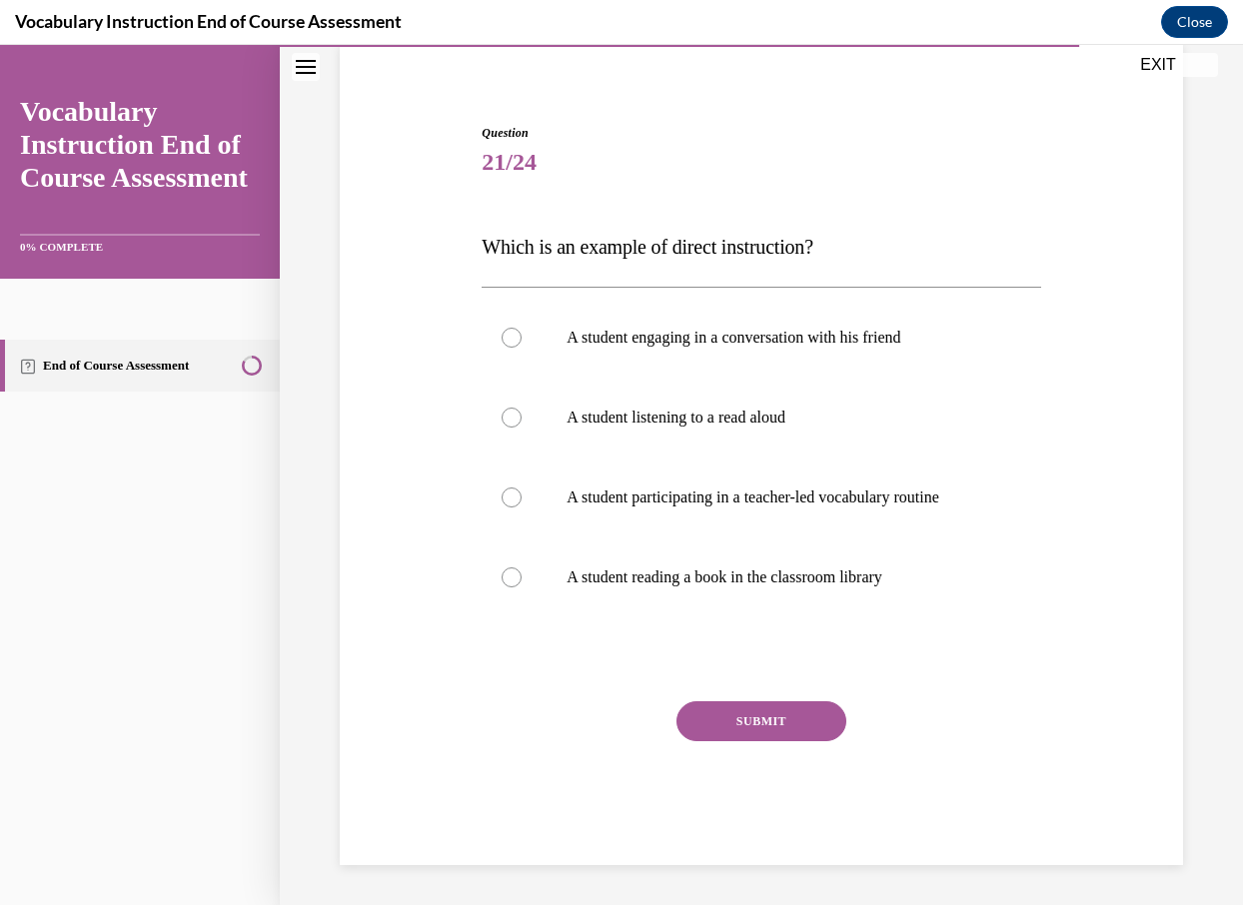
click at [487, 675] on div "Question 21/24 Which is an example of direct instruction? A student engaging in…" at bounding box center [760, 494] width 558 height 741
click at [687, 492] on p "A student participating in a teacher-led vocabulary routine" at bounding box center [778, 497] width 424 height 20
click at [521, 492] on input "A student participating in a teacher-led vocabulary routine" at bounding box center [511, 497] width 20 height 20
radio input "true"
click at [745, 727] on button "SUBMIT" at bounding box center [761, 721] width 170 height 40
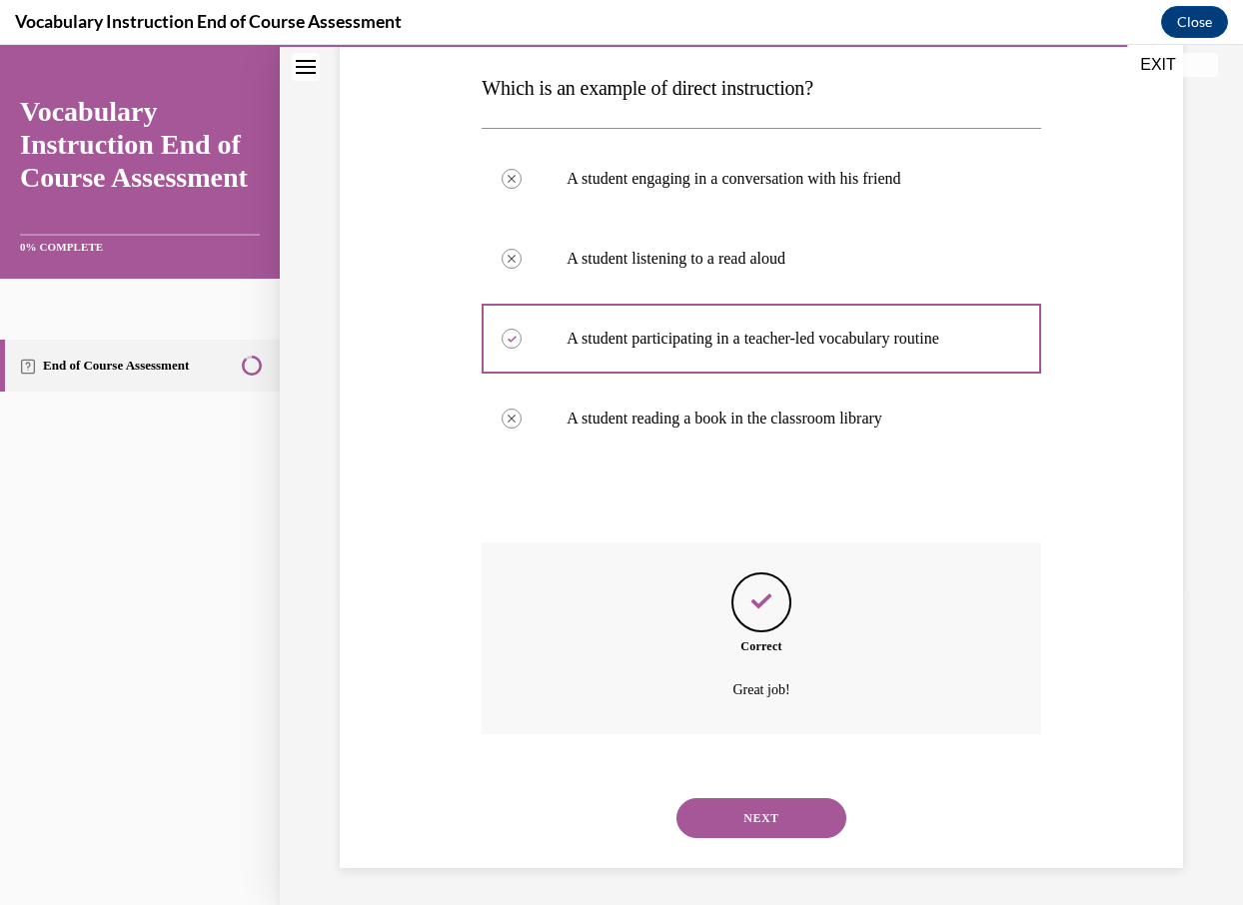
scroll to position [316, 0]
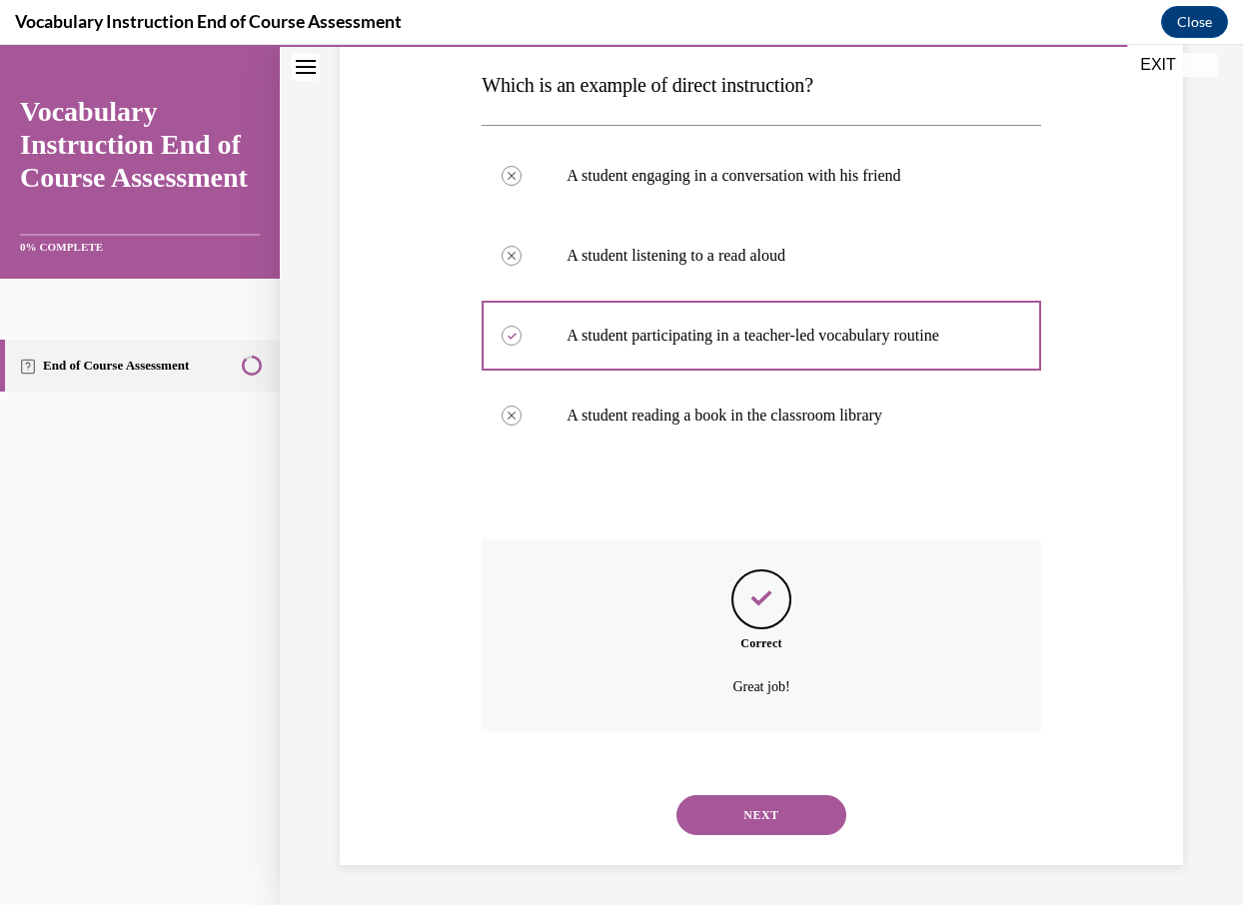
click at [785, 807] on button "NEXT" at bounding box center [761, 815] width 170 height 40
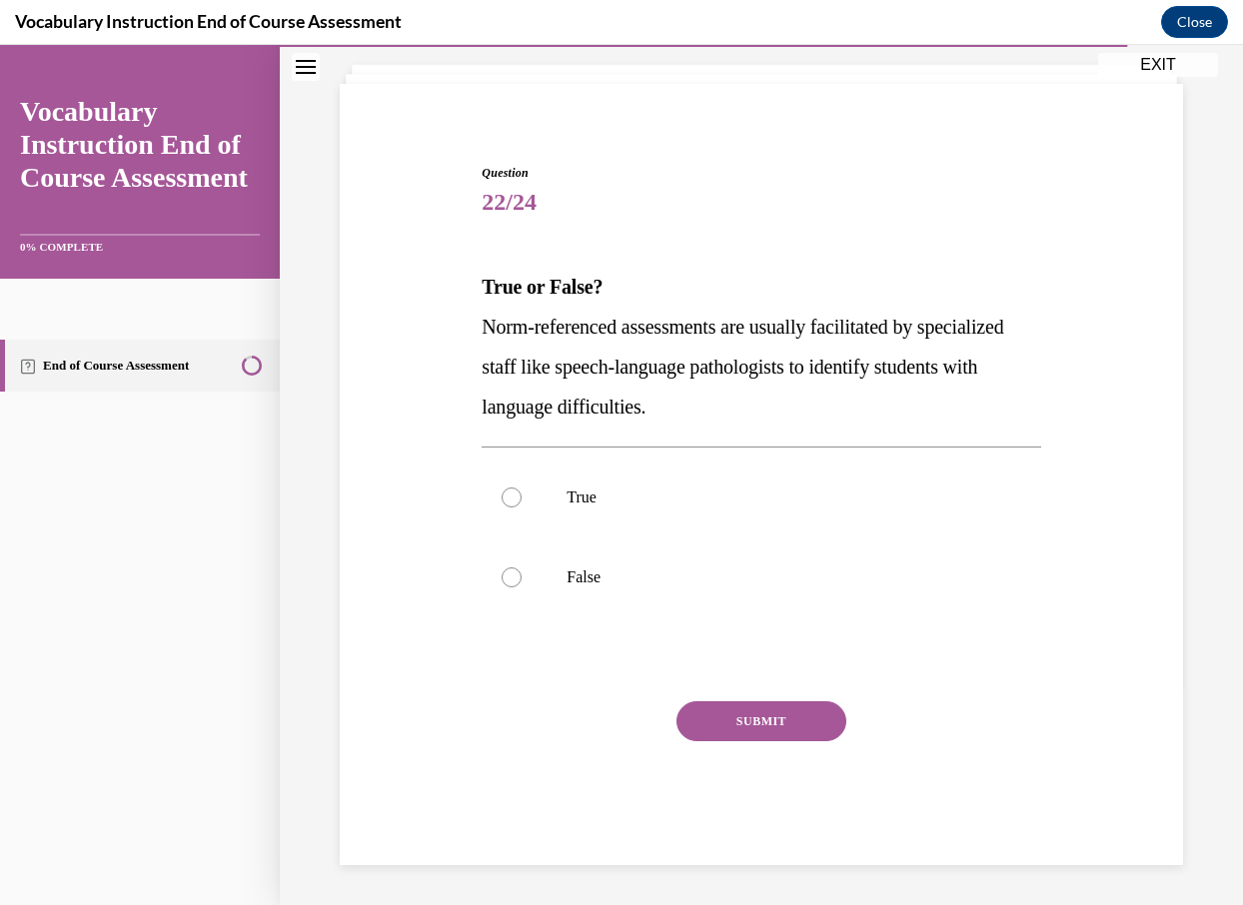
scroll to position [114, 0]
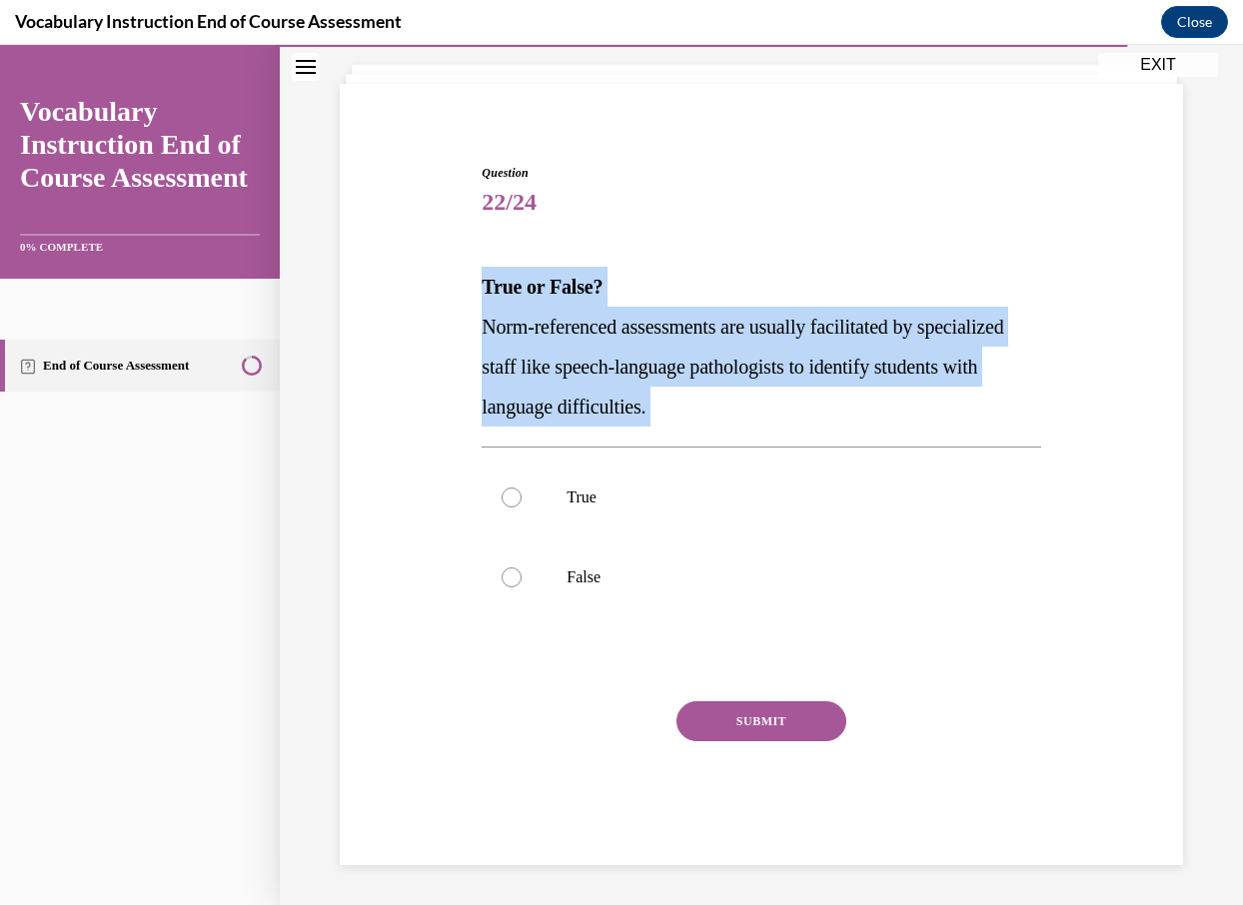
drag, startPoint x: 473, startPoint y: 280, endPoint x: 789, endPoint y: 440, distance: 354.7
click at [790, 442] on div "Question 22/24 True or False? Norm-referenced assessments are usually facilitat…" at bounding box center [761, 484] width 853 height 761
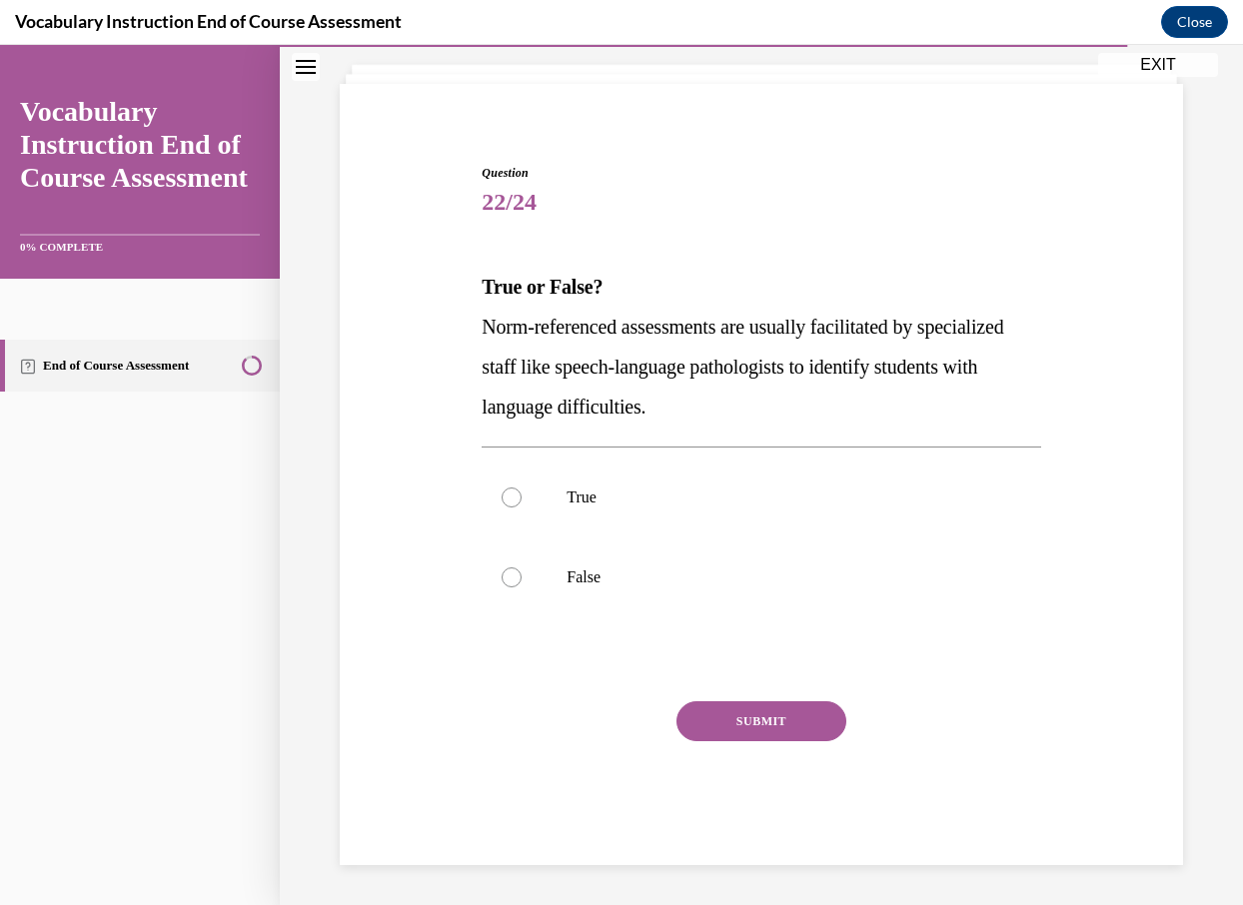
click at [368, 746] on div "Question 22/24 True or False? Norm-referenced assessments are usually facilitat…" at bounding box center [761, 484] width 853 height 761
click at [593, 504] on p "True" at bounding box center [778, 497] width 424 height 20
click at [521, 504] on input "True" at bounding box center [511, 497] width 20 height 20
radio input "true"
click at [735, 716] on button "SUBMIT" at bounding box center [761, 721] width 170 height 40
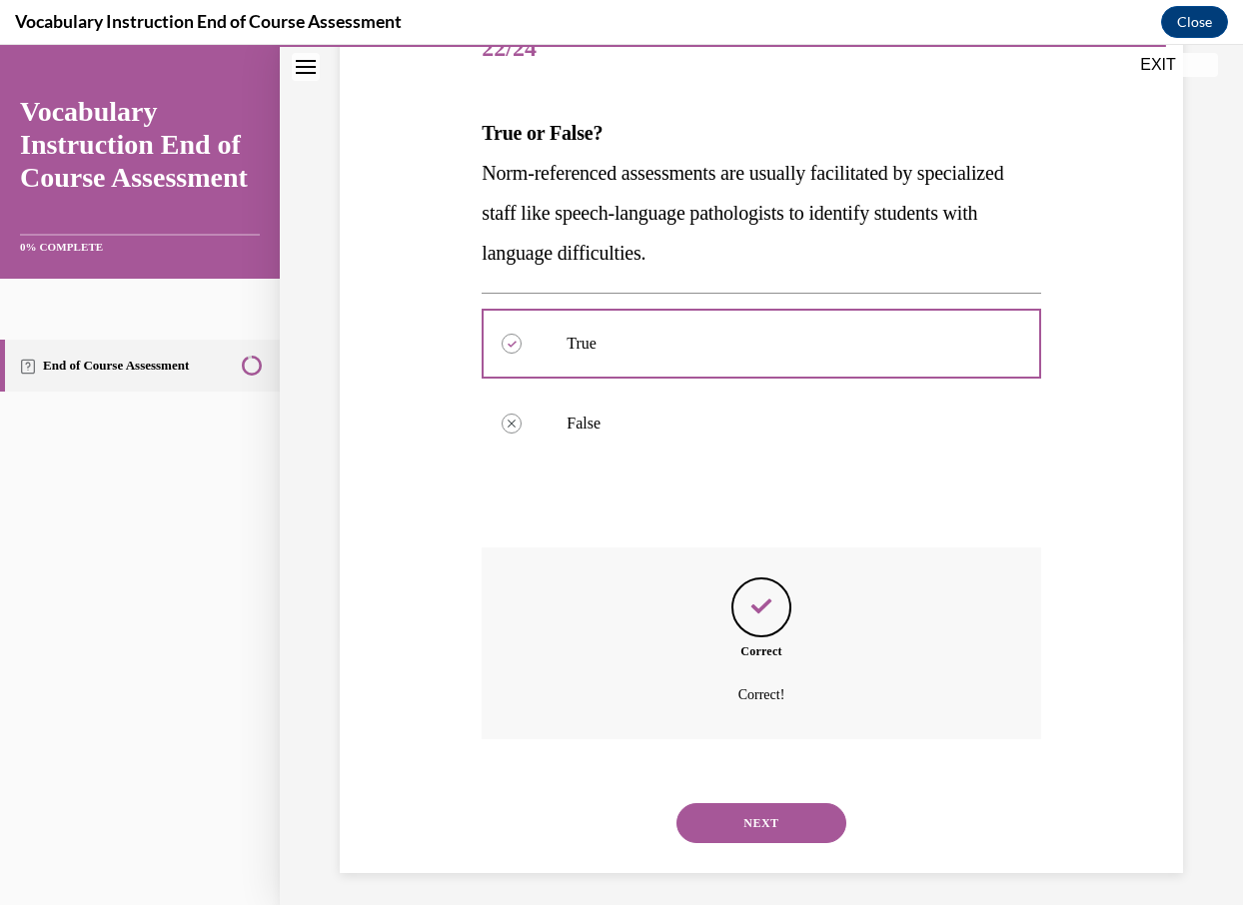
scroll to position [276, 0]
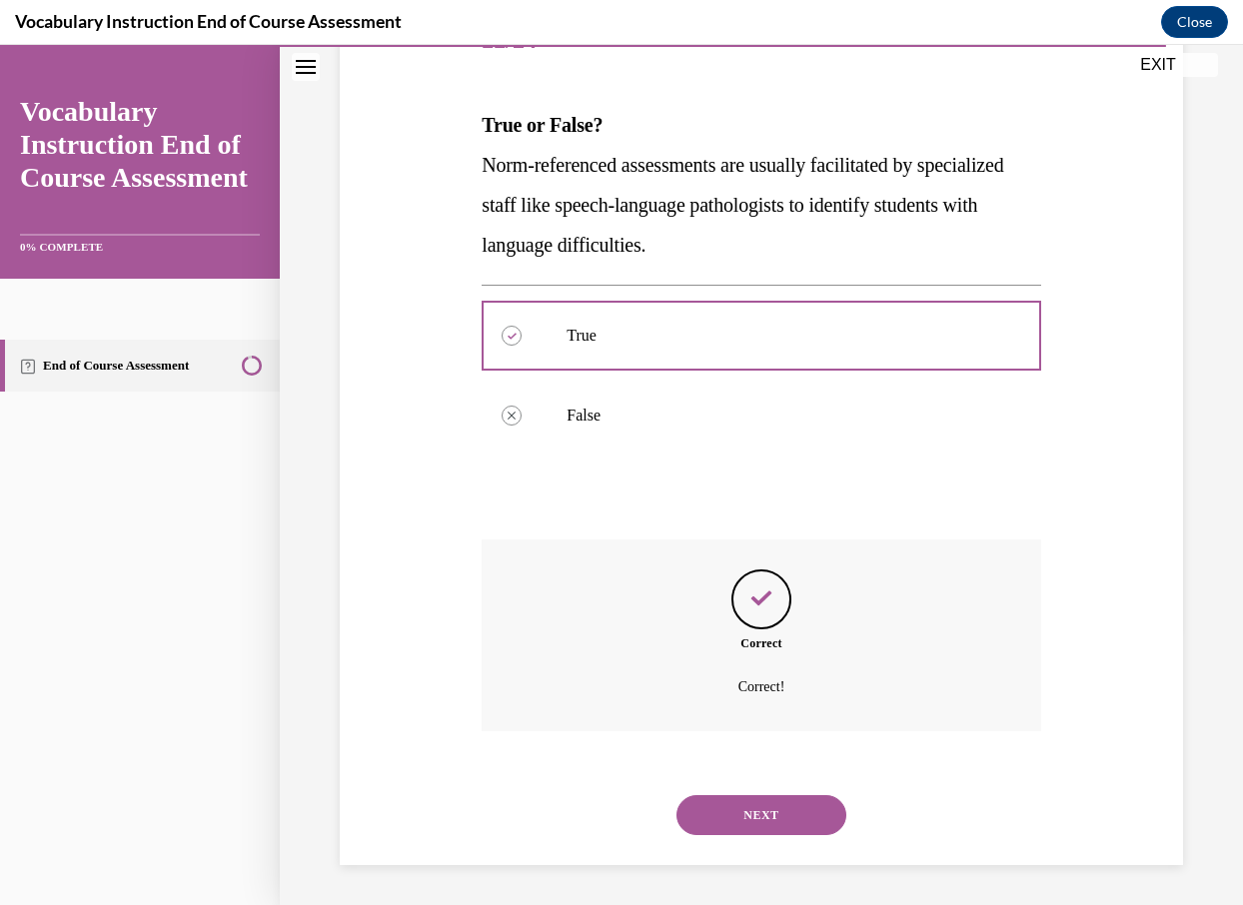
click at [769, 825] on button "NEXT" at bounding box center [761, 815] width 170 height 40
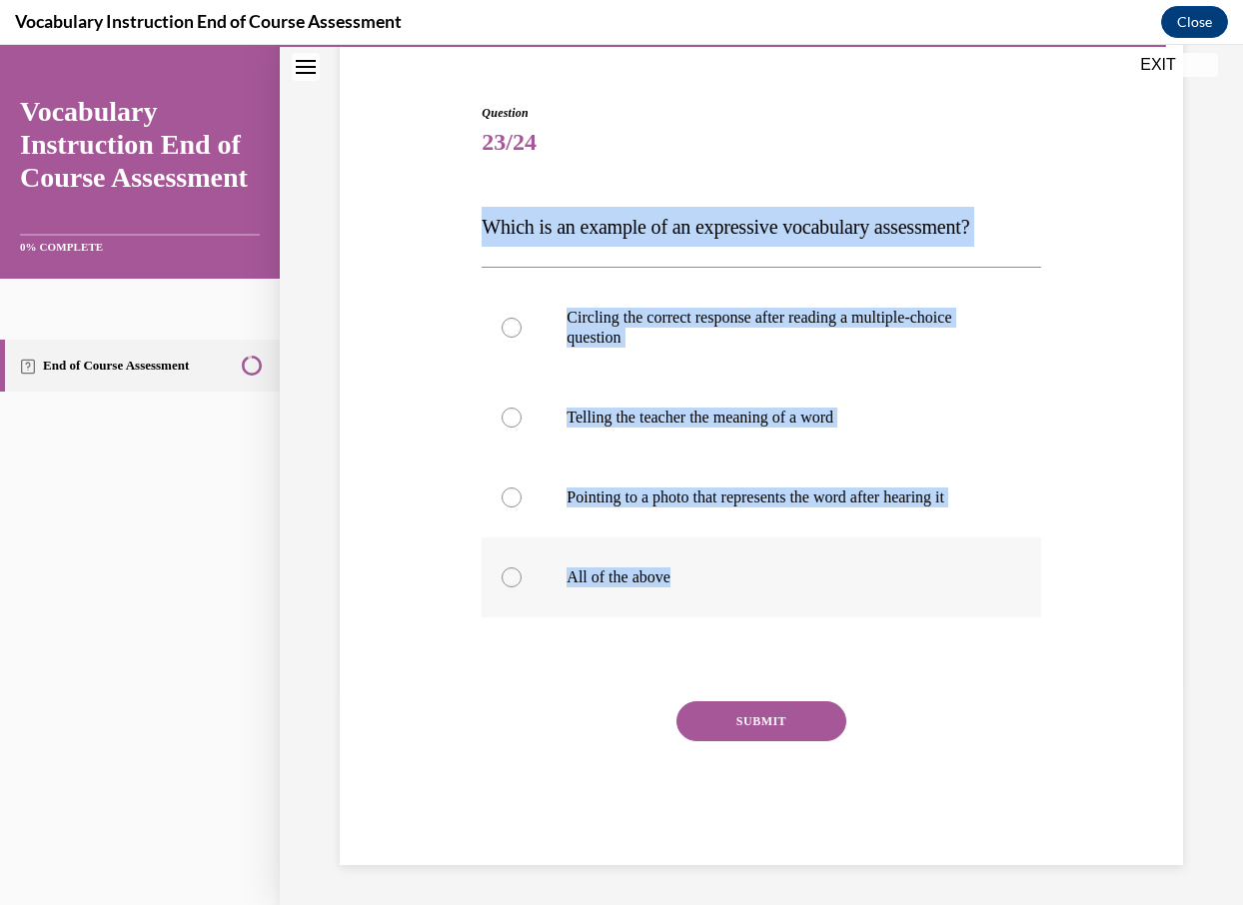
drag, startPoint x: 466, startPoint y: 227, endPoint x: 785, endPoint y: 593, distance: 486.4
click at [785, 593] on div "Question 23/24 Which is an example of an expressive vocabulary assessment? Circ…" at bounding box center [761, 454] width 853 height 821
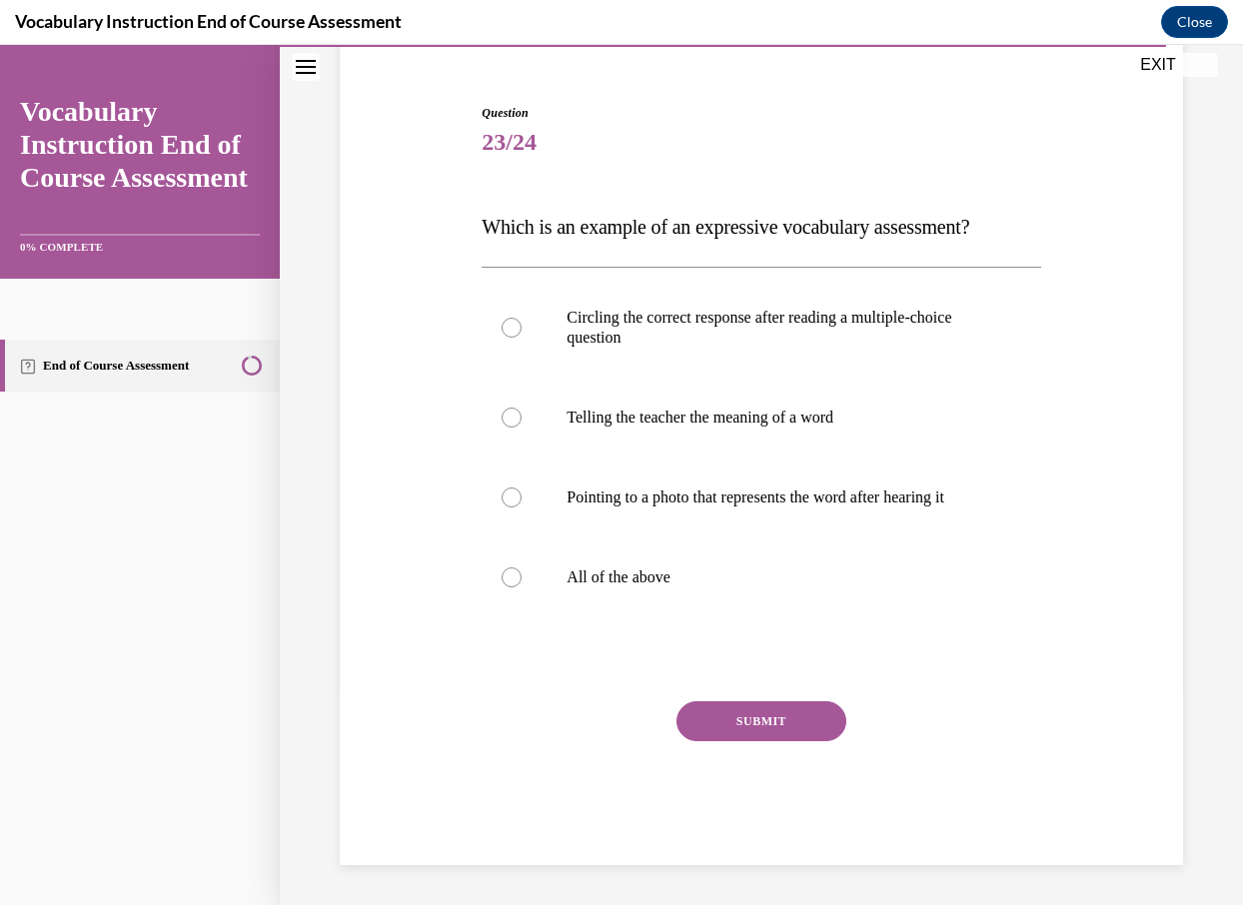
click at [543, 712] on div "SUBMIT" at bounding box center [760, 751] width 558 height 100
click at [710, 431] on label "Telling the teacher the meaning of a word" at bounding box center [760, 418] width 558 height 80
click at [521, 428] on input "Telling the teacher the meaning of a word" at bounding box center [511, 418] width 20 height 20
radio input "true"
click at [733, 730] on button "SUBMIT" at bounding box center [761, 721] width 170 height 40
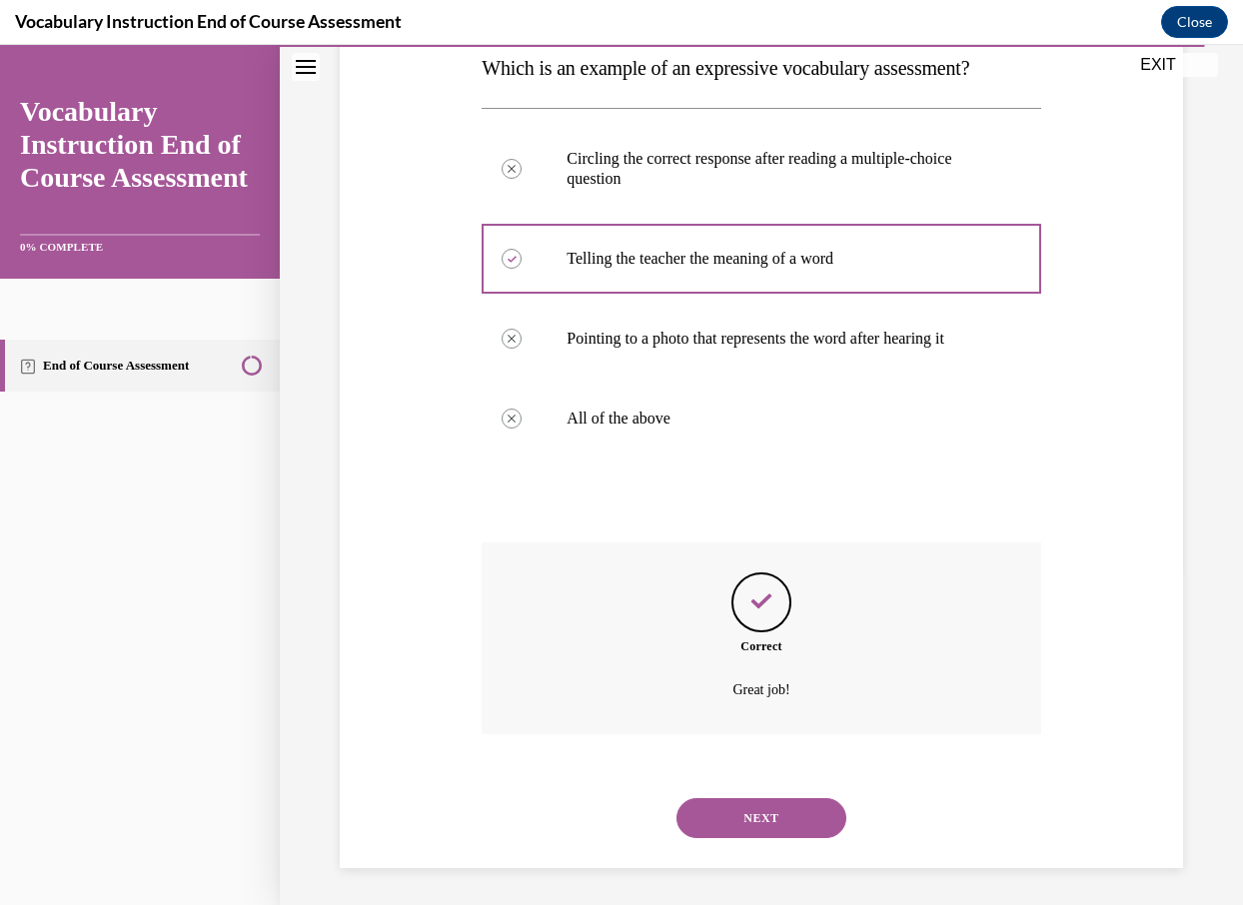
scroll to position [336, 0]
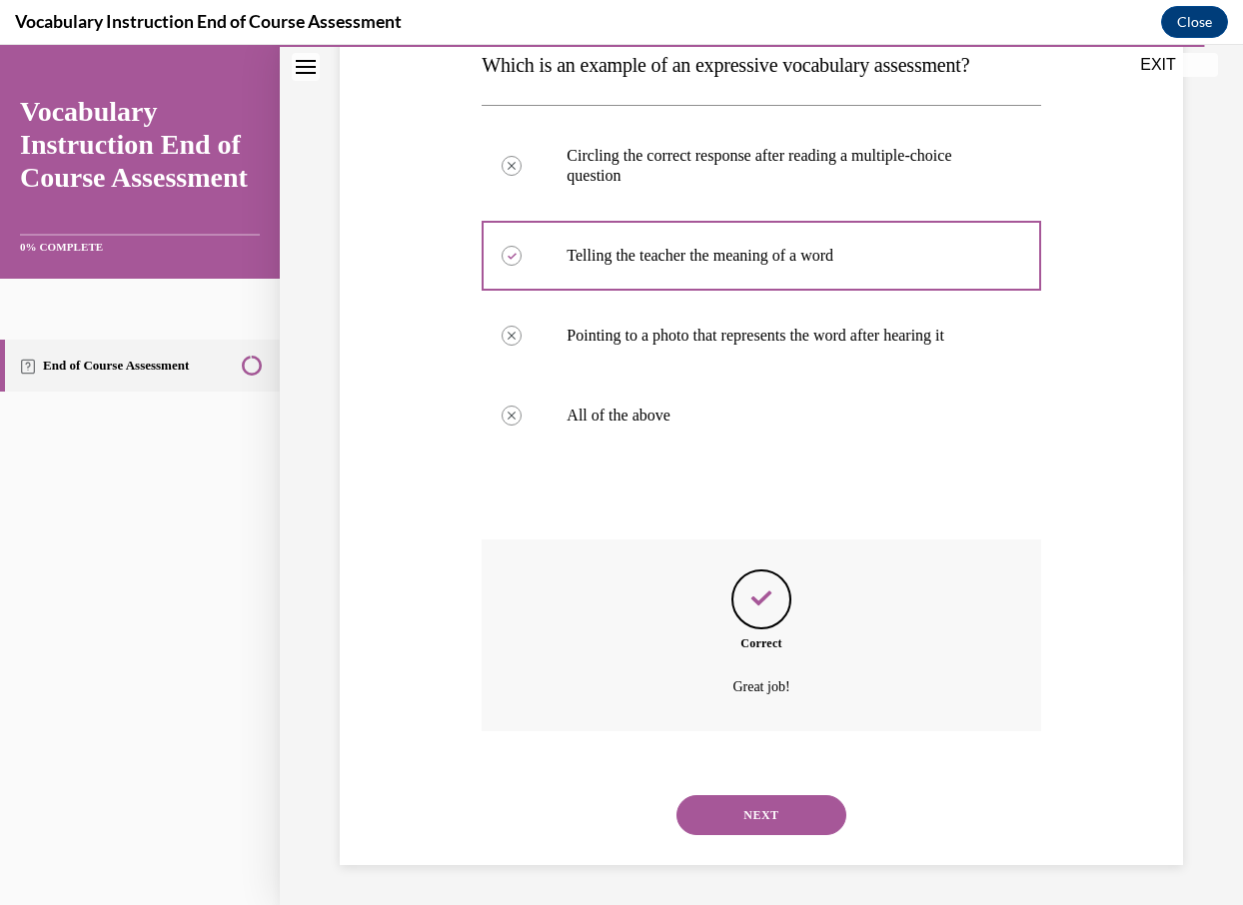
click at [778, 813] on button "NEXT" at bounding box center [761, 815] width 170 height 40
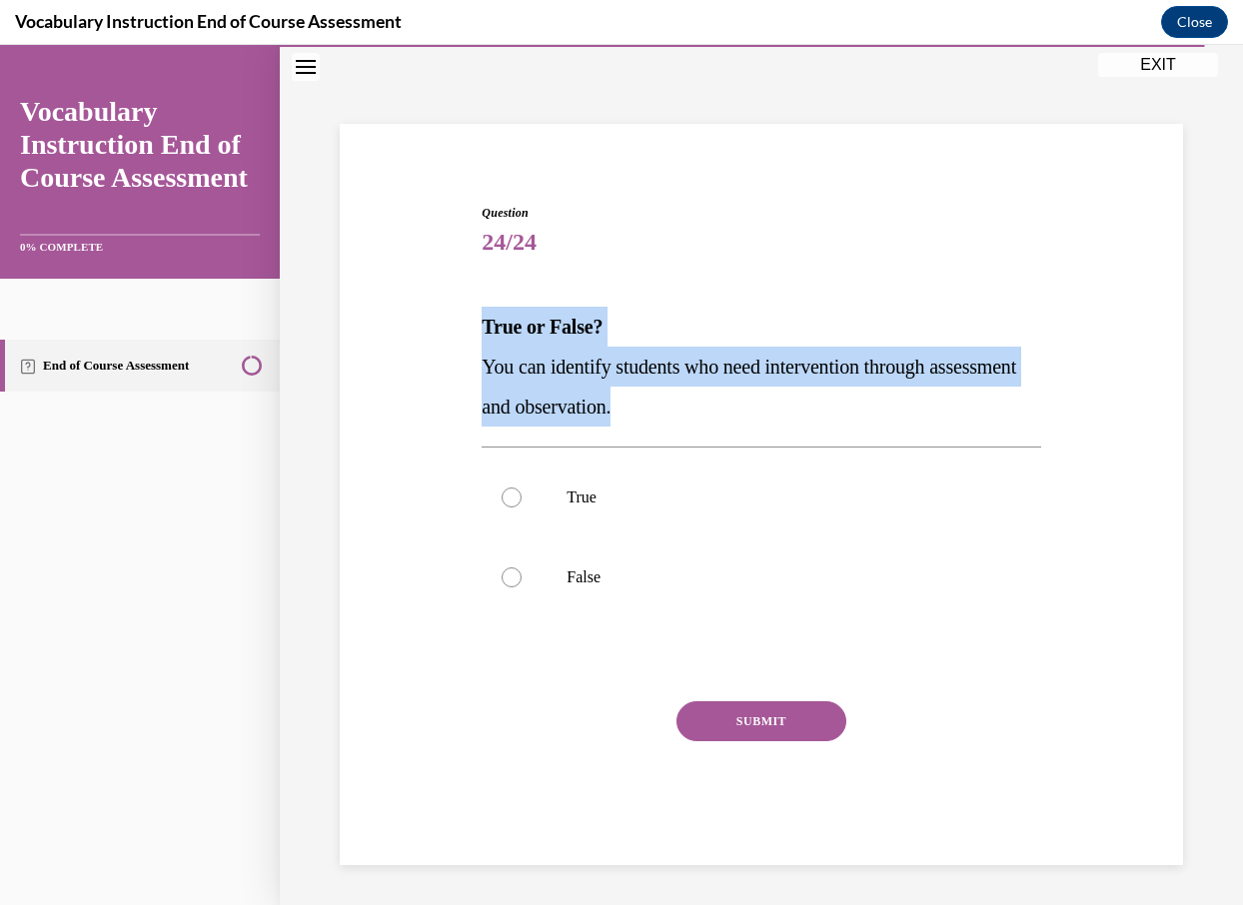
drag, startPoint x: 462, startPoint y: 316, endPoint x: 750, endPoint y: 417, distance: 305.8
click at [752, 419] on div "Question 24/24 True or False? You can identify students who need intervention t…" at bounding box center [761, 504] width 853 height 721
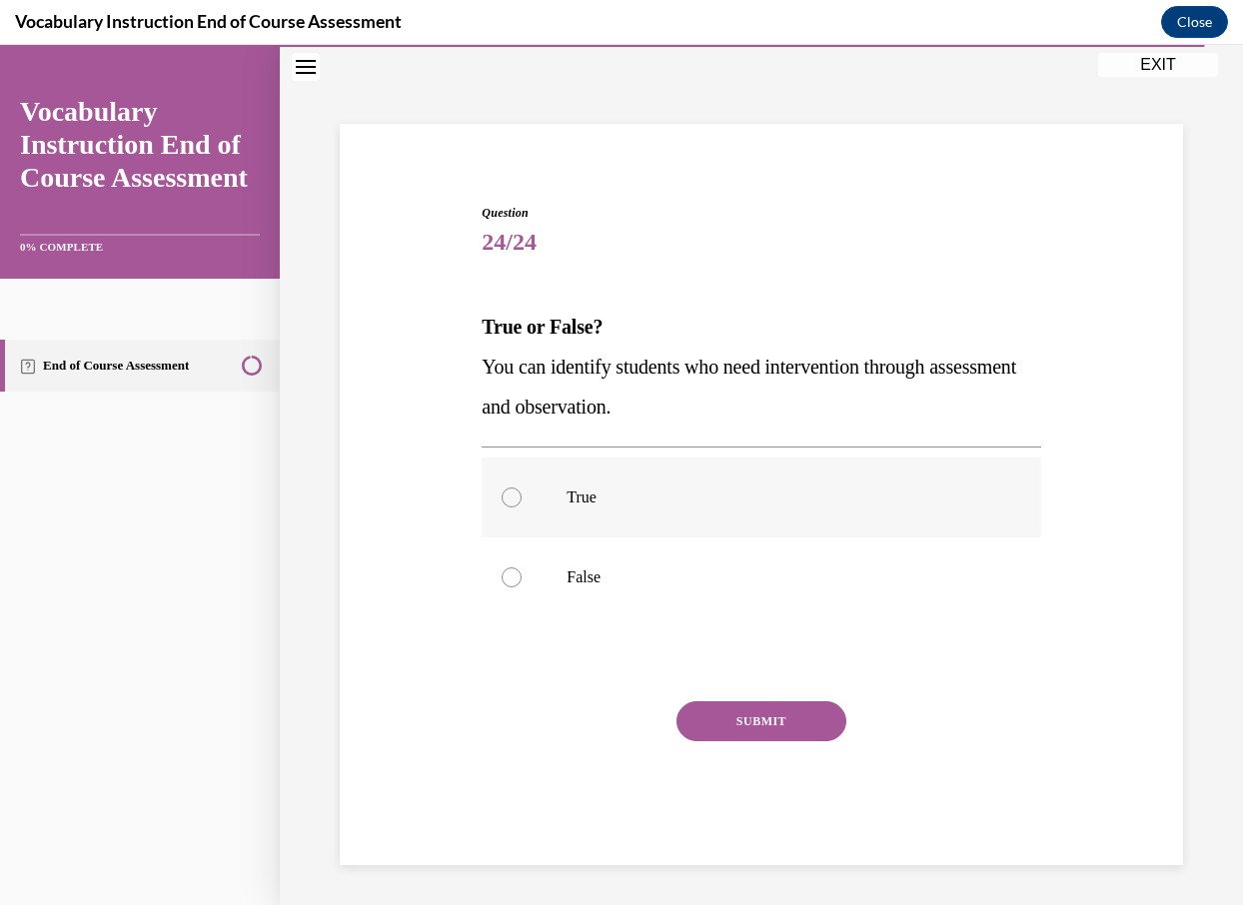
click at [550, 512] on label "True" at bounding box center [760, 498] width 558 height 80
click at [521, 507] on input "True" at bounding box center [511, 497] width 20 height 20
radio input "true"
click at [721, 731] on button "SUBMIT" at bounding box center [761, 721] width 170 height 40
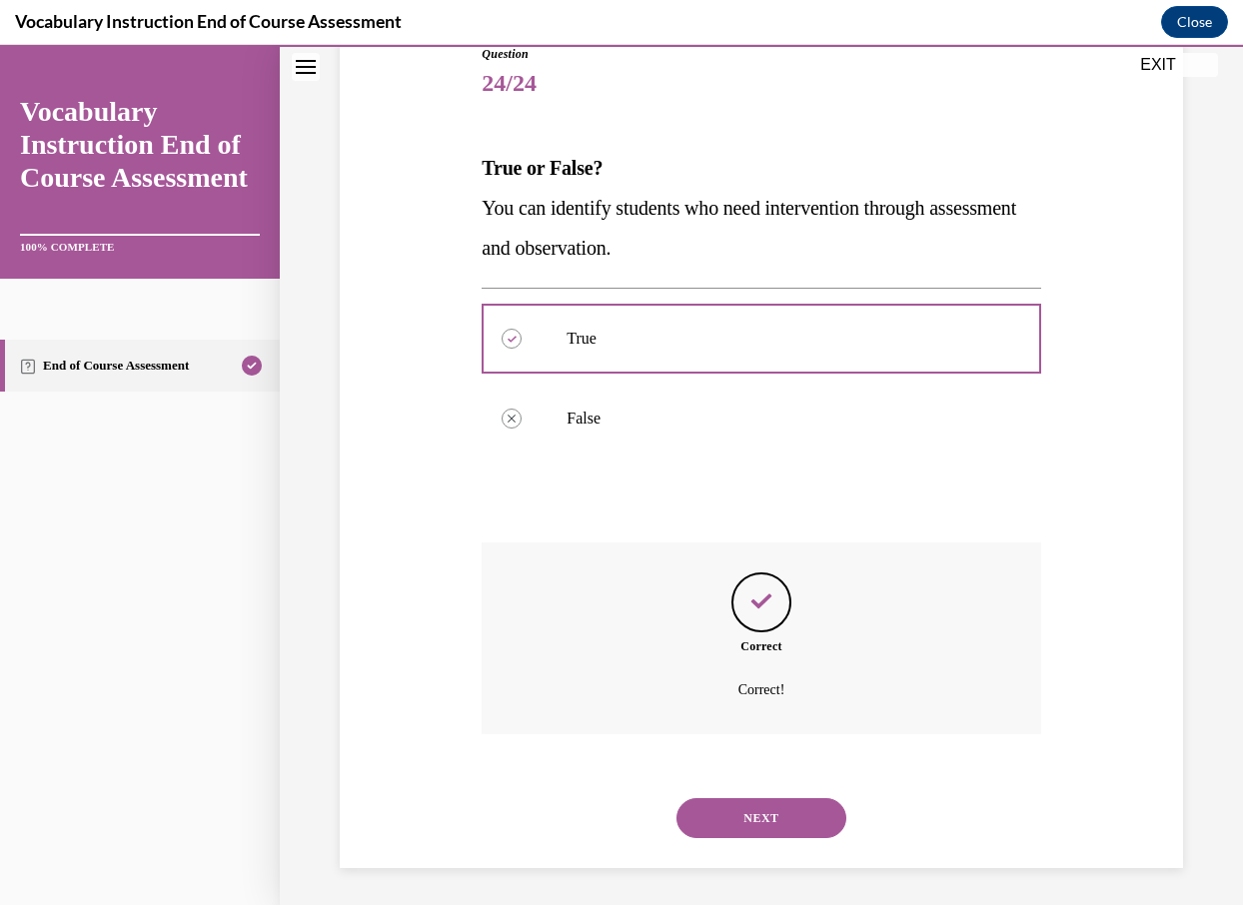
scroll to position [236, 0]
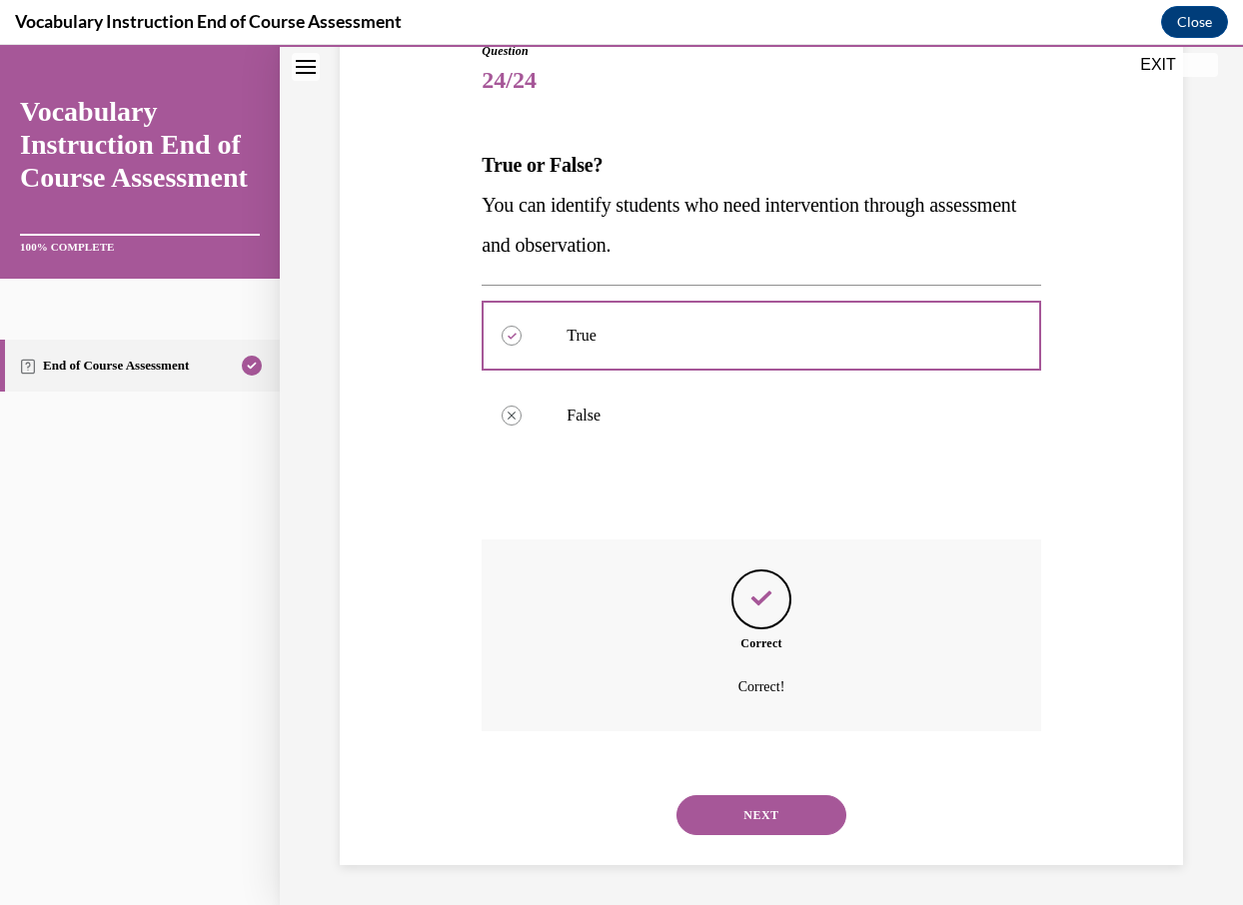
click at [775, 818] on button "NEXT" at bounding box center [761, 815] width 170 height 40
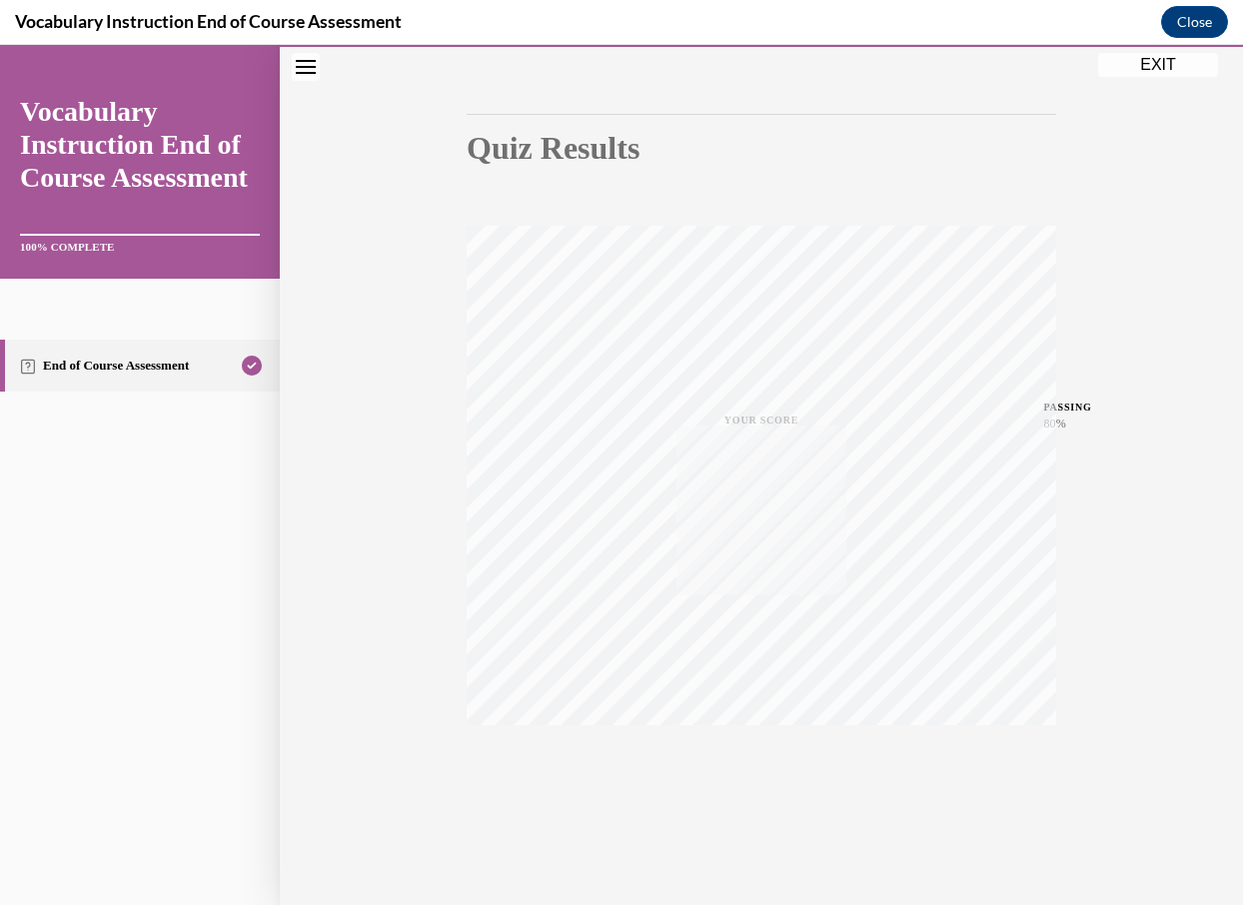
scroll to position [164, 0]
click at [1175, 67] on button "EXIT" at bounding box center [1158, 65] width 120 height 24
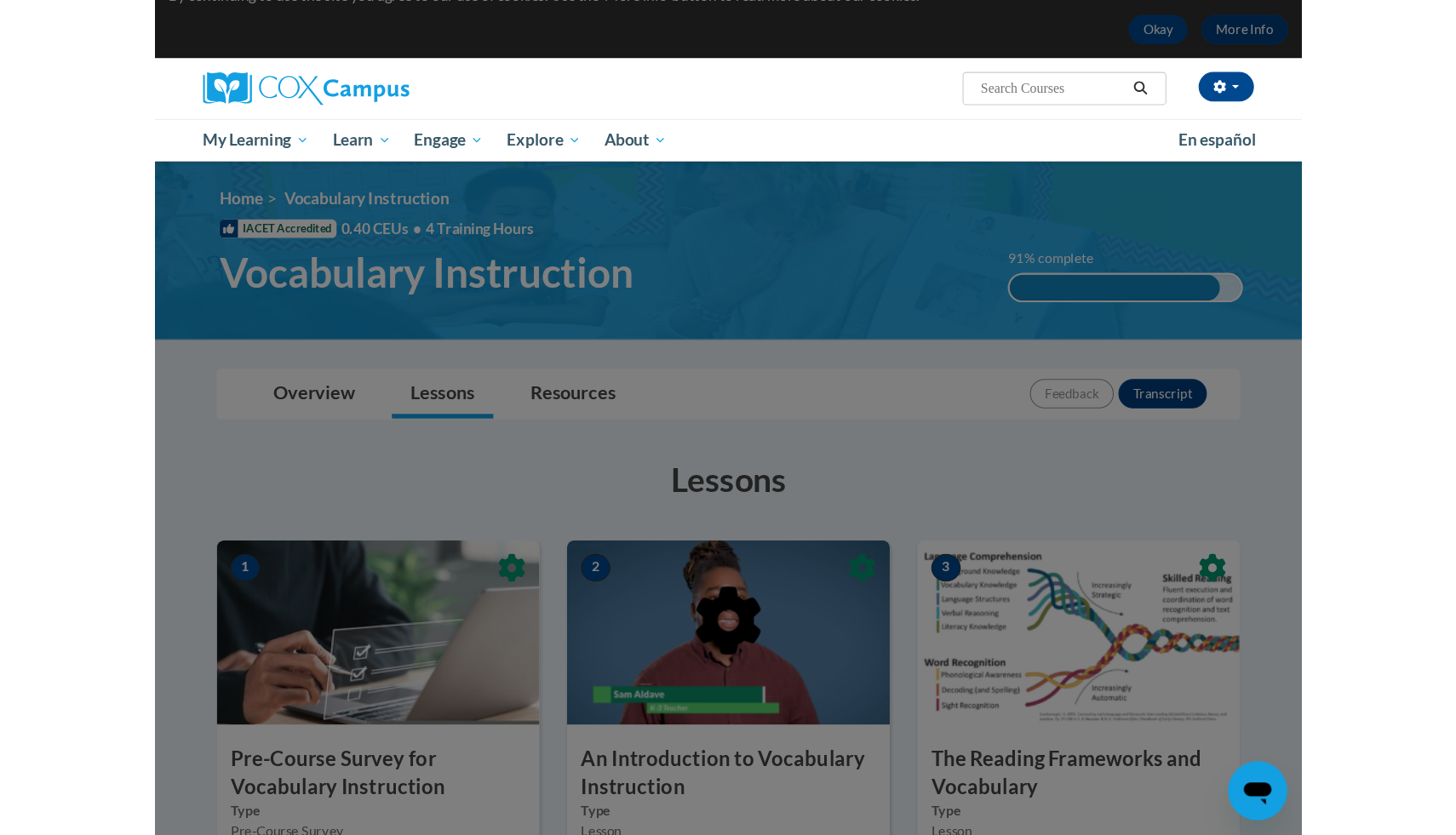
scroll to position [0, 0]
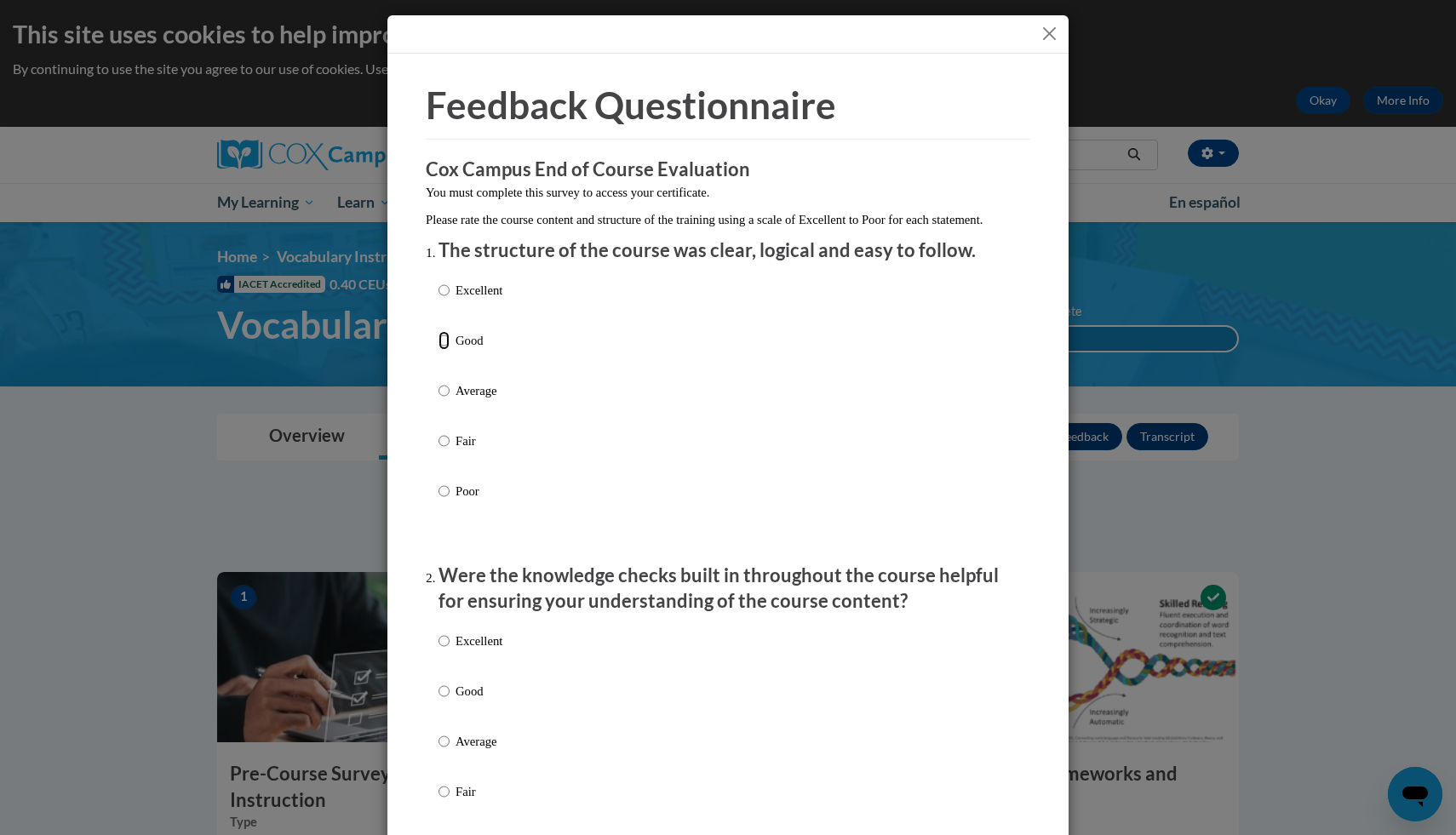
click at [448, 350] on input "Good" at bounding box center [443, 341] width 11 height 19
radio input "true"
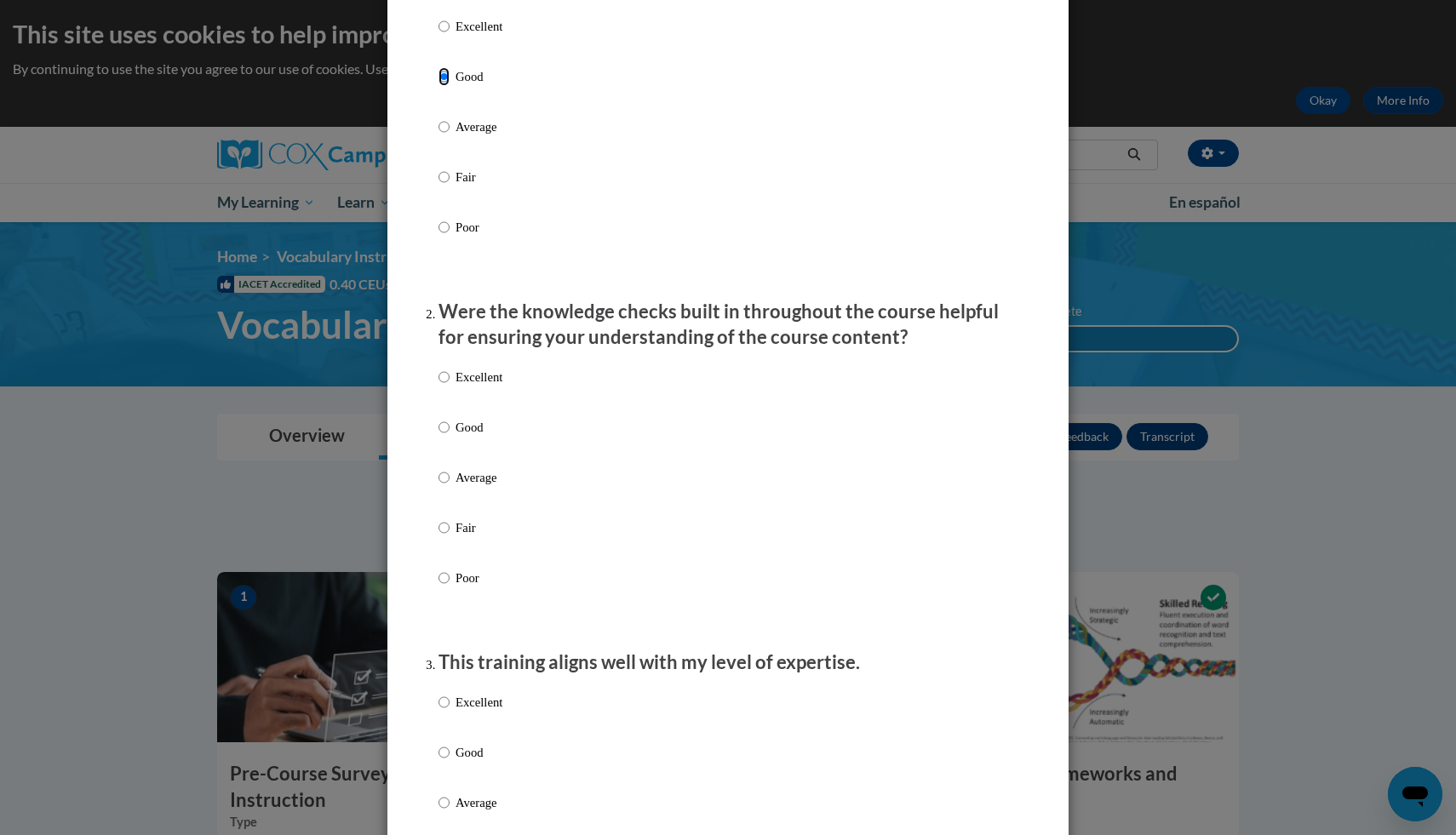
scroll to position [273, 0]
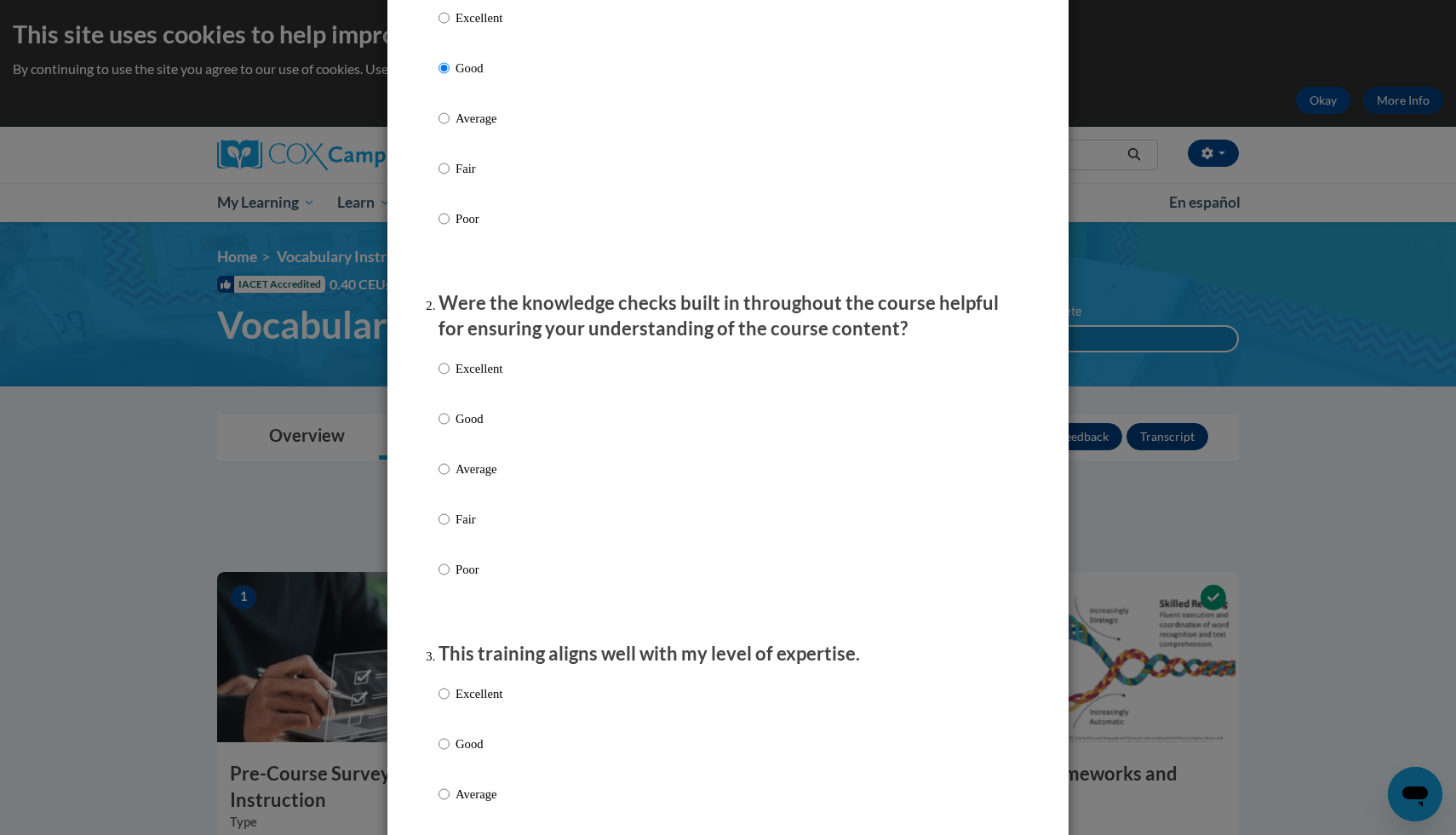
click at [455, 428] on p "Good" at bounding box center [478, 418] width 47 height 19
click at [449, 428] on input "Good" at bounding box center [443, 418] width 11 height 19
radio input "true"
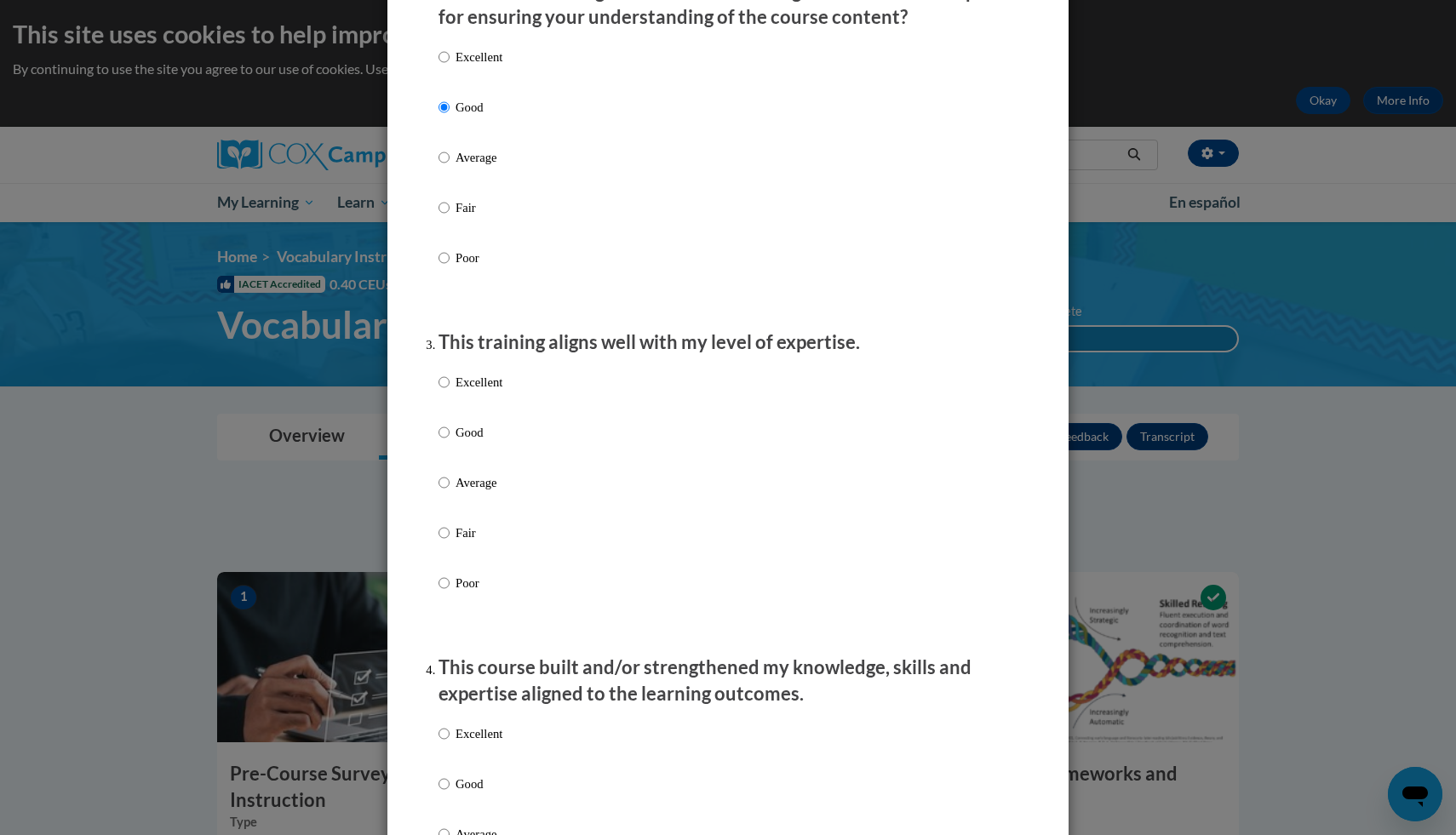
click at [455, 441] on p "Good" at bounding box center [478, 432] width 47 height 19
click at [449, 441] on input "Good" at bounding box center [443, 432] width 11 height 19
radio input "true"
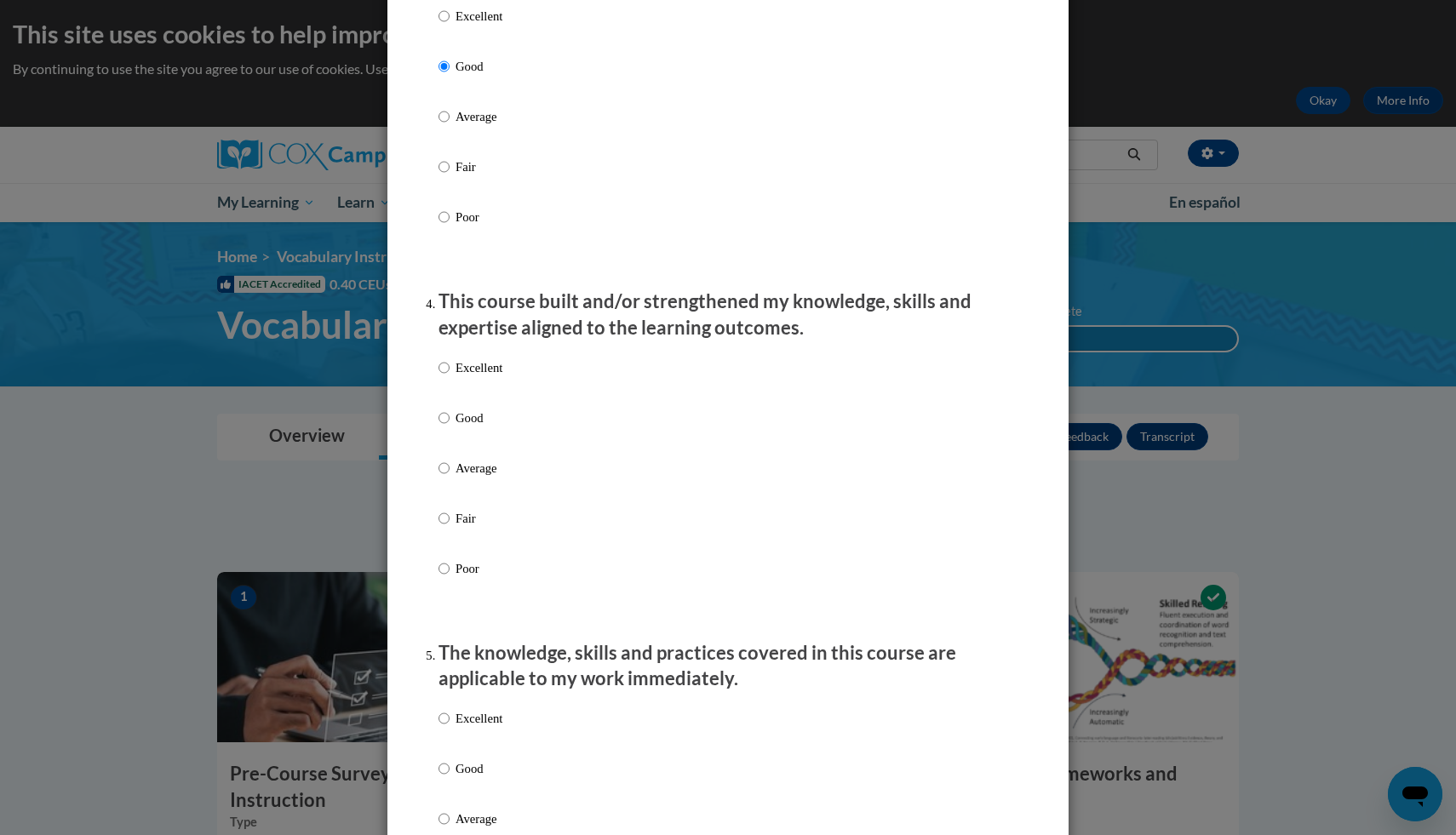
click at [455, 427] on p "Good" at bounding box center [478, 418] width 47 height 19
click at [449, 427] on input "Good" at bounding box center [443, 418] width 11 height 19
radio input "true"
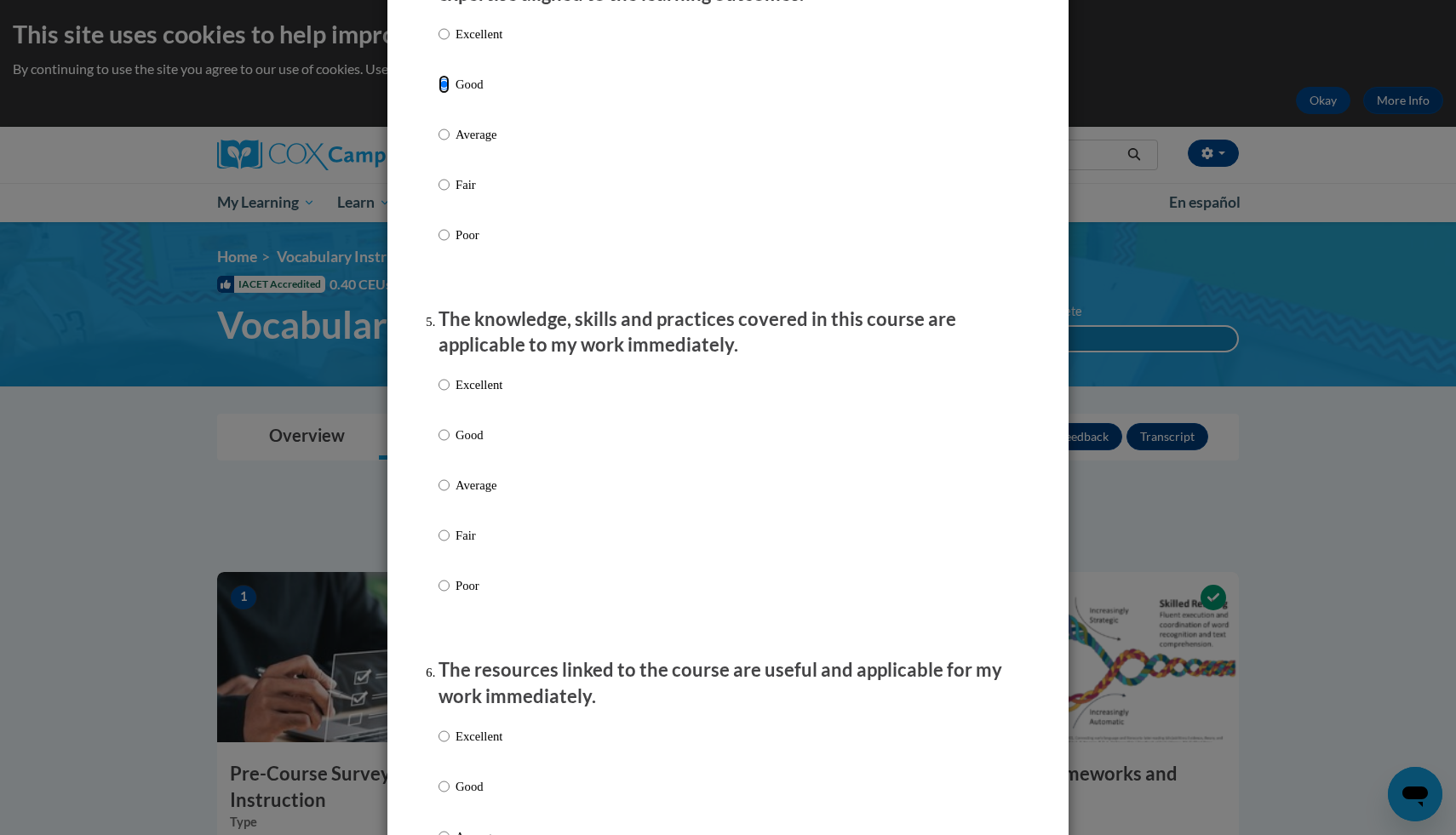
scroll to position [1285, 0]
click at [454, 419] on label "Excellent" at bounding box center [470, 397] width 64 height 46
click at [449, 393] on input "Excellent" at bounding box center [443, 383] width 11 height 19
radio input "true"
click at [458, 442] on p "Good" at bounding box center [478, 433] width 47 height 19
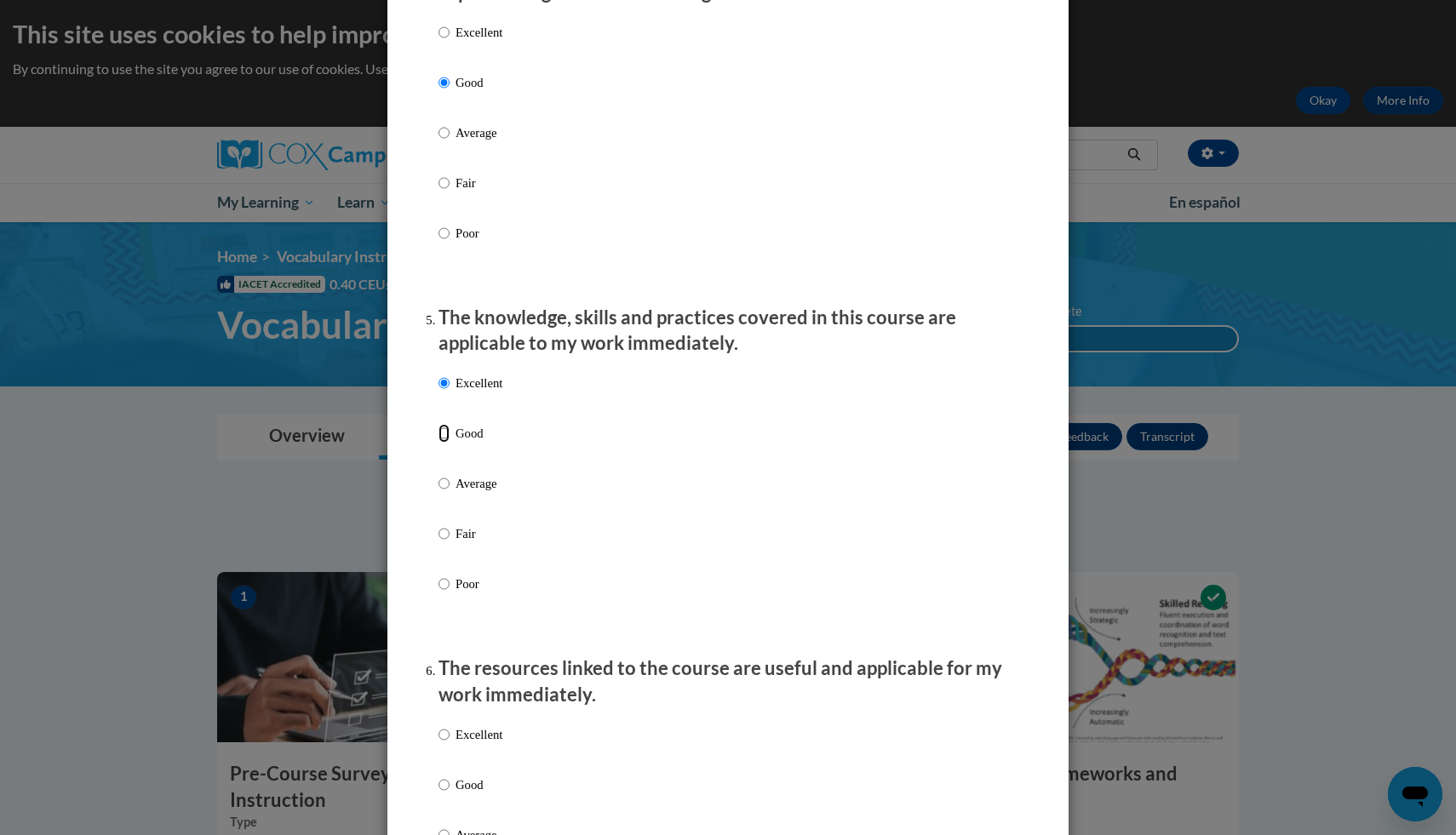
click at [449, 442] on input "Good" at bounding box center [443, 433] width 11 height 19
radio input "true"
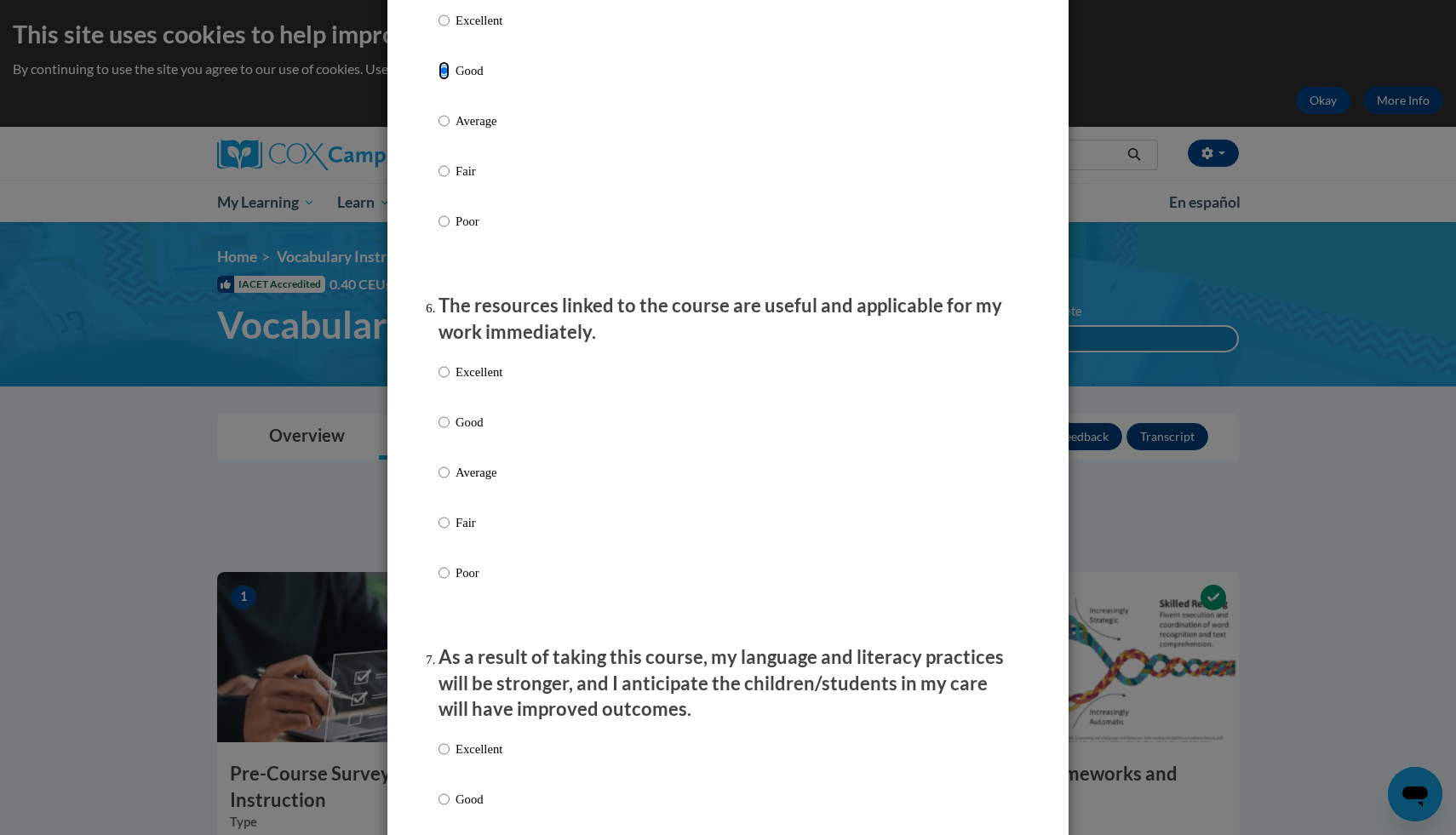
scroll to position [1649, 0]
click at [462, 430] on p "Good" at bounding box center [478, 421] width 47 height 19
click at [449, 430] on input "Good" at bounding box center [443, 421] width 11 height 19
radio input "true"
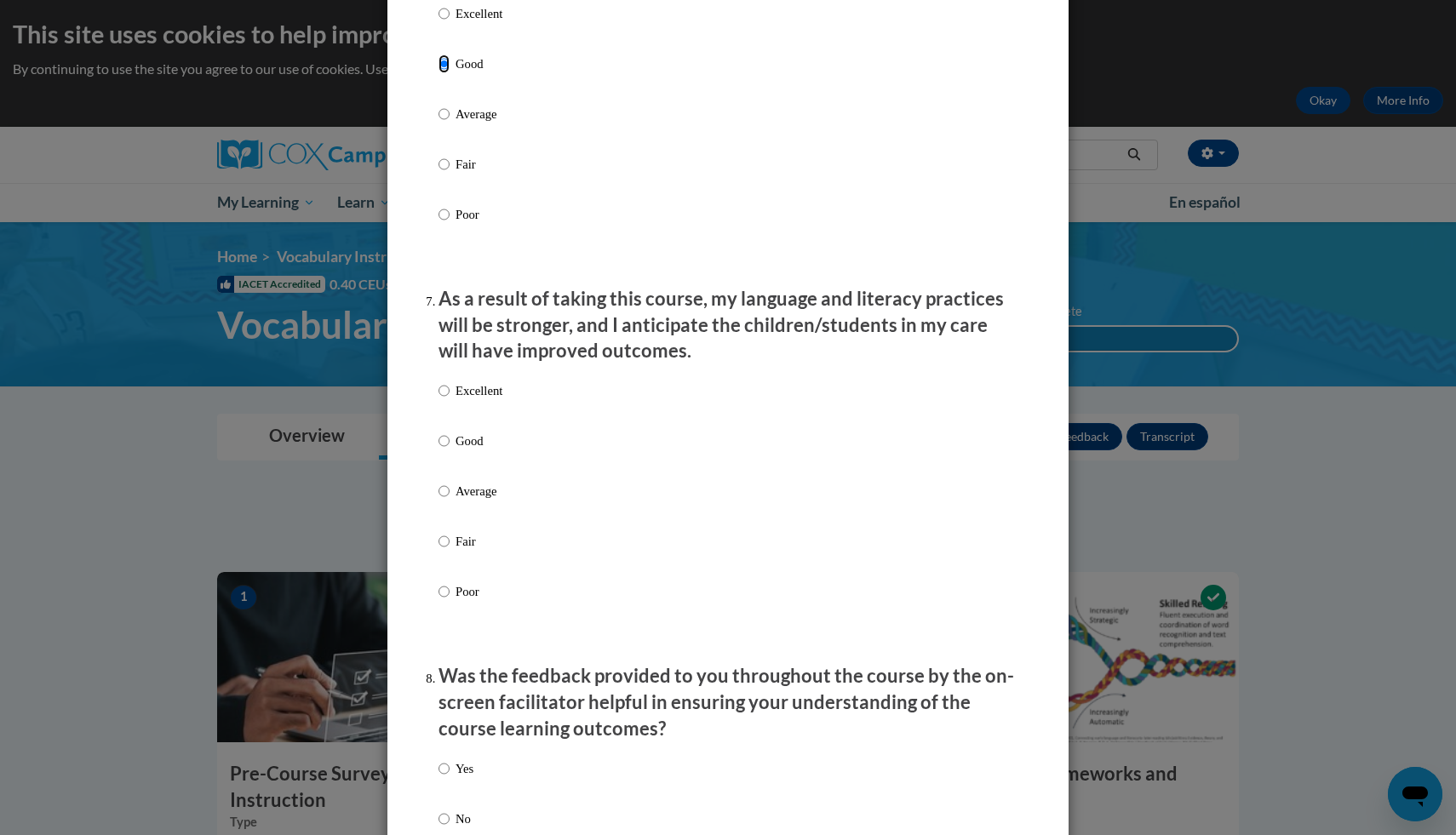
scroll to position [2004, 0]
click at [464, 469] on label "Good" at bounding box center [470, 457] width 64 height 46
click at [449, 452] on input "Good" at bounding box center [443, 443] width 11 height 19
radio input "true"
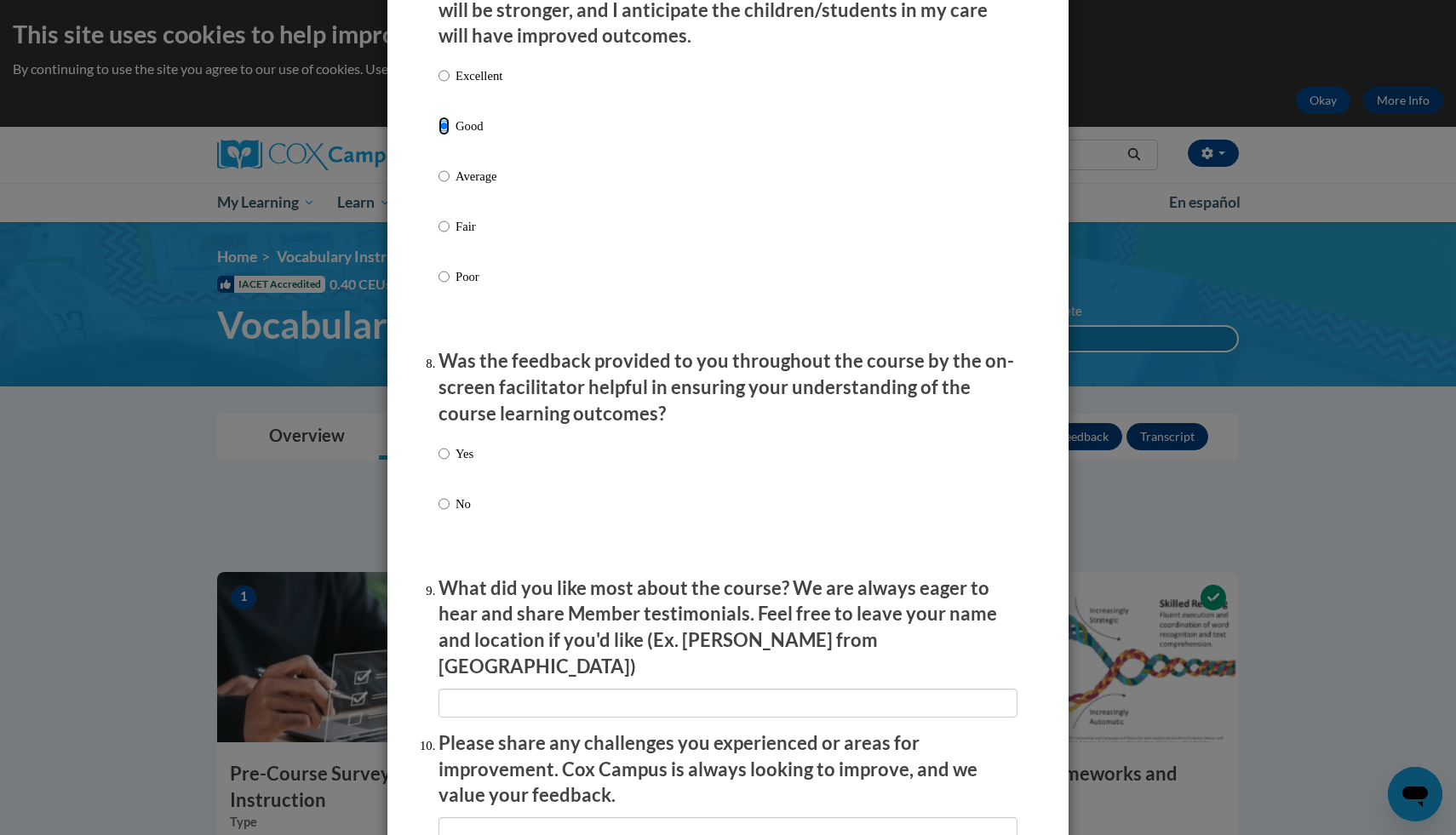
scroll to position [2344, 0]
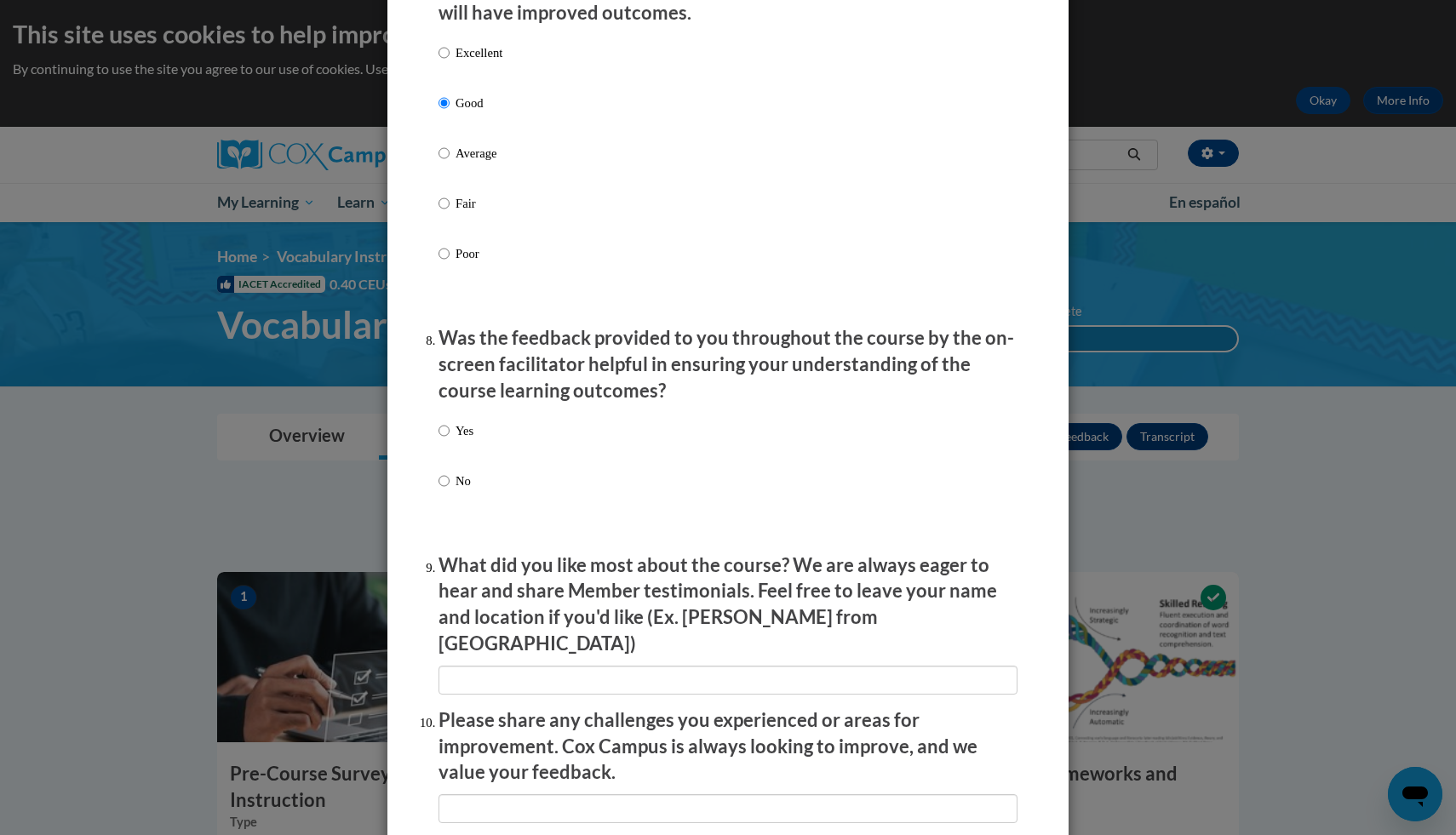
click at [442, 458] on label "Yes" at bounding box center [455, 444] width 35 height 46
click at [442, 440] on input "Yes" at bounding box center [443, 430] width 11 height 19
radio input "true"
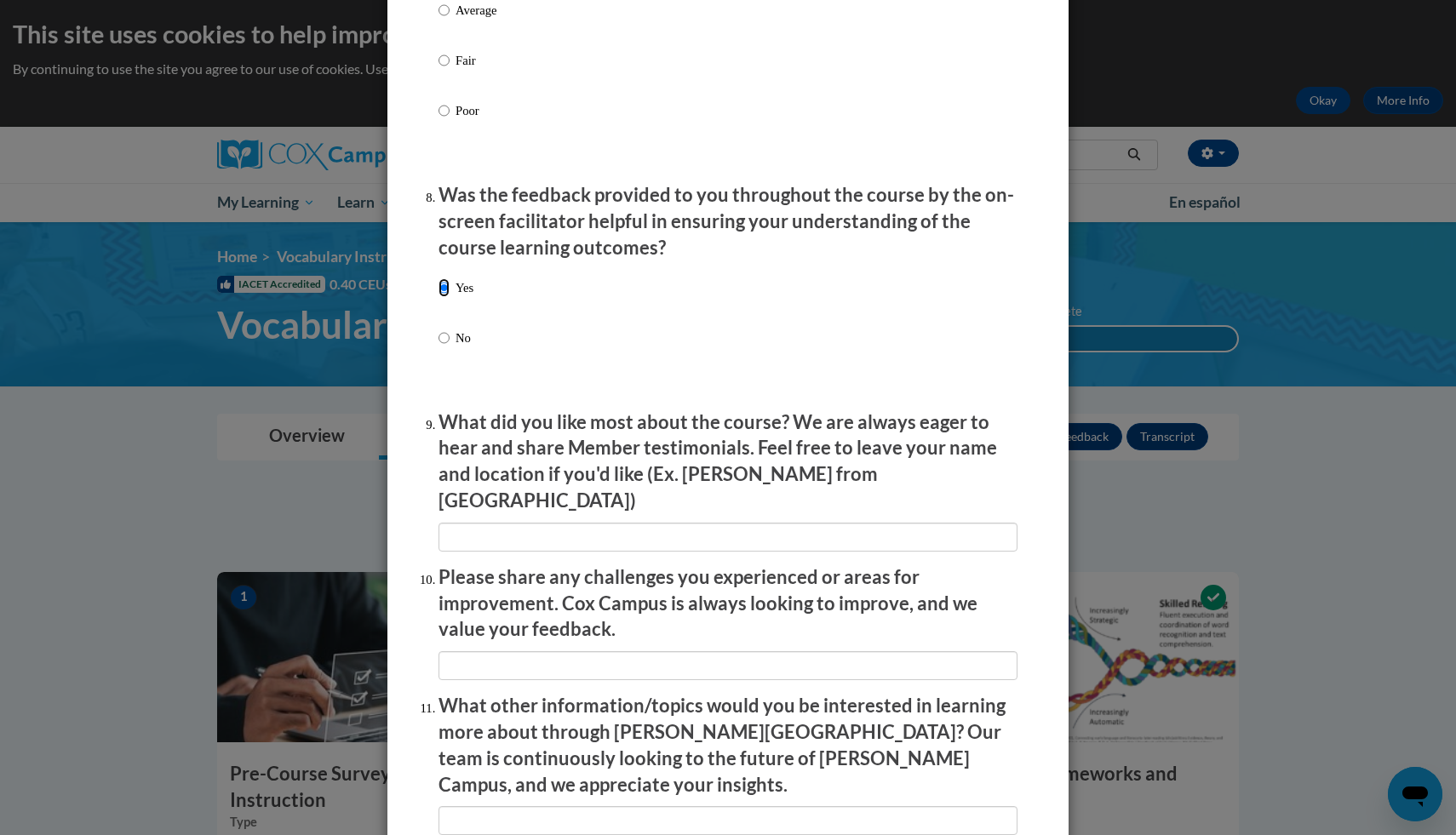
scroll to position [2706, 0]
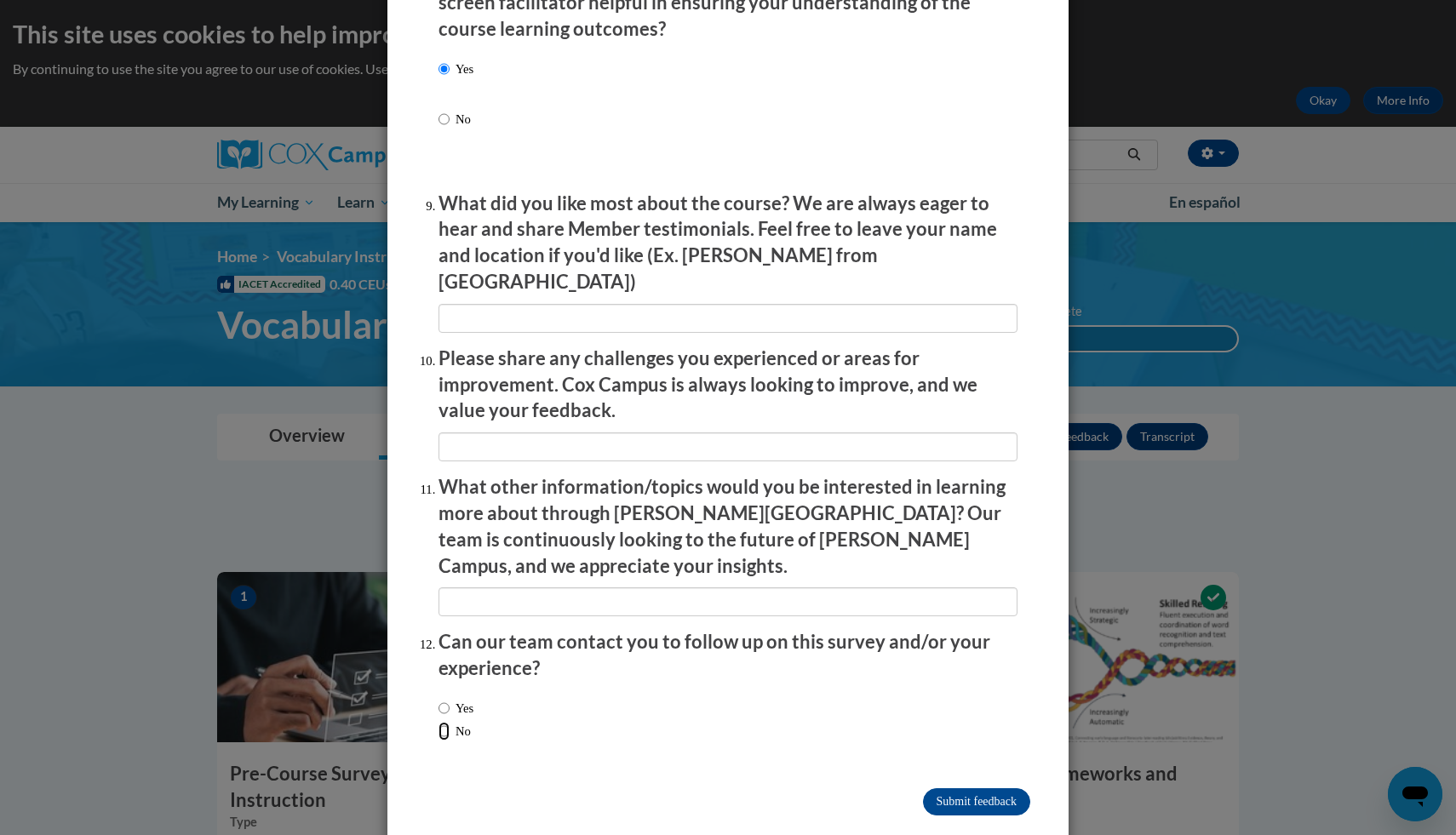
click at [441, 722] on input "No" at bounding box center [443, 731] width 11 height 19
radio input "true"
click at [958, 788] on input "Submit feedback" at bounding box center [977, 802] width 107 height 27
